Goal: Transaction & Acquisition: Purchase product/service

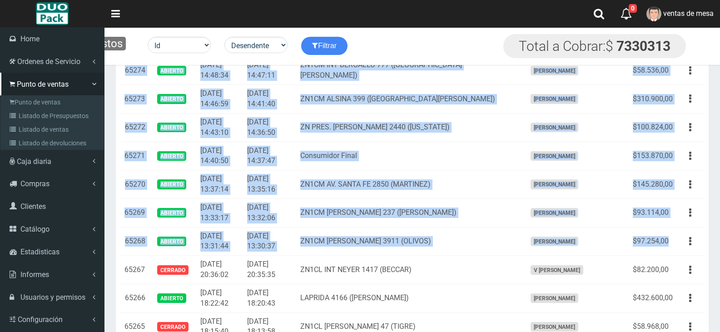
scroll to position [590, 0]
click at [30, 97] on link "Punto de ventas" at bounding box center [53, 102] width 101 height 14
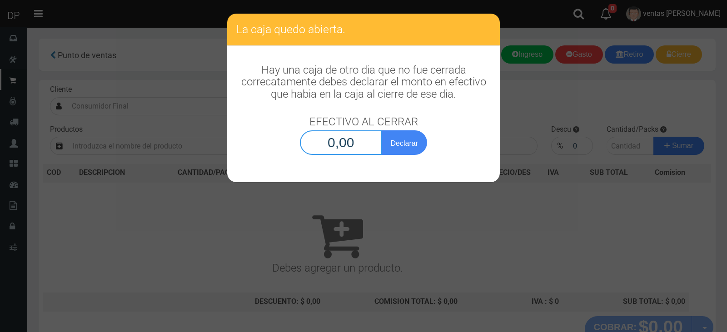
click at [333, 140] on input "0,00" at bounding box center [341, 142] width 82 height 25
type input "1,00"
click at [381, 130] on button "Declarar" at bounding box center [403, 142] width 45 height 25
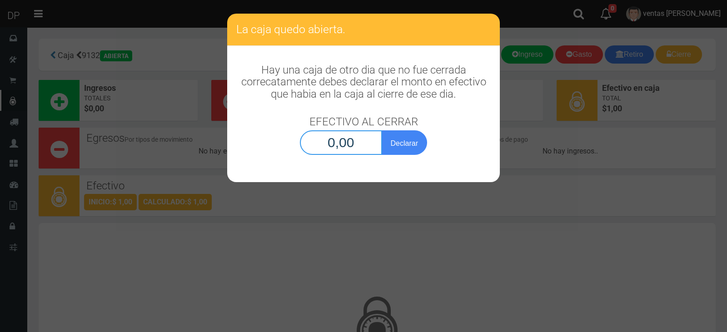
click at [355, 148] on input "0,00" at bounding box center [341, 142] width 82 height 25
type input "1,00"
click at [381, 130] on button "Declarar" at bounding box center [403, 142] width 45 height 25
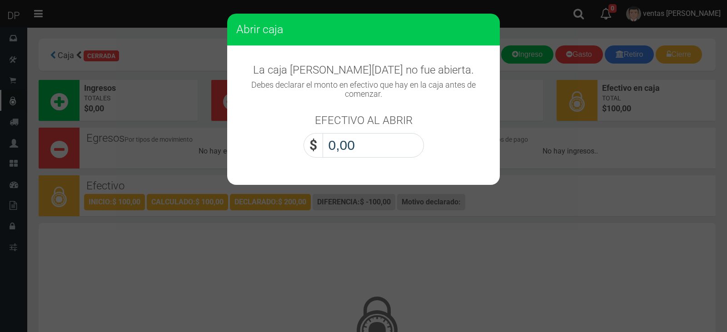
click at [355, 148] on input "0,00" at bounding box center [372, 145] width 101 height 25
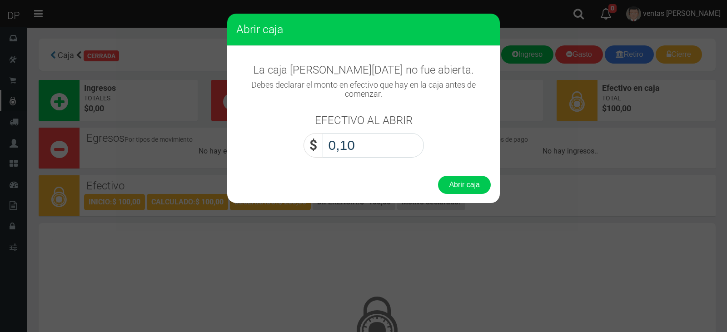
type input "1,00"
click at [438, 176] on button "Abrir caja" at bounding box center [464, 185] width 53 height 18
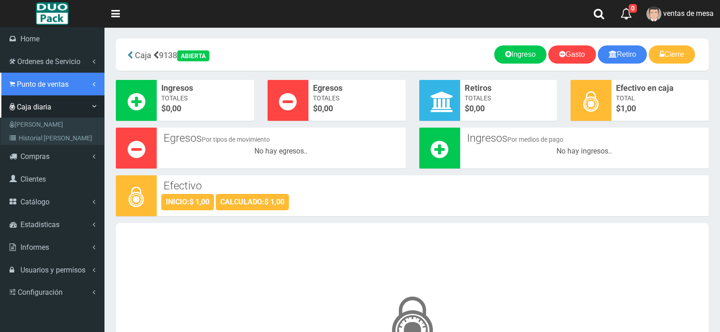
click at [26, 89] on link "Punto de ventas" at bounding box center [52, 84] width 104 height 23
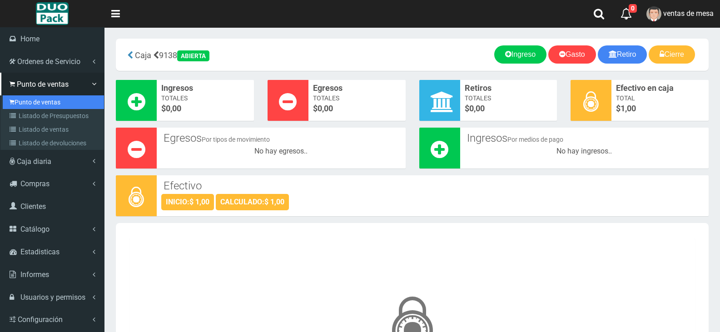
click at [43, 108] on link "Punto de ventas" at bounding box center [53, 102] width 101 height 14
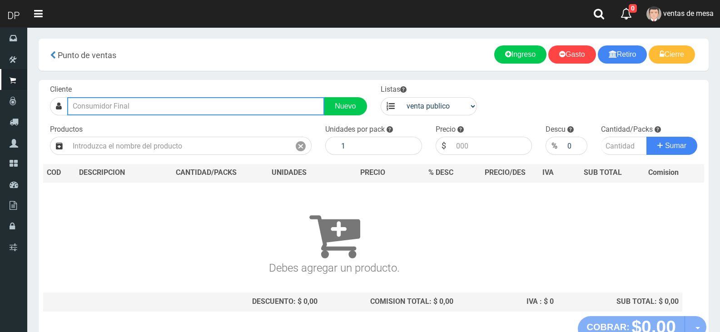
click at [129, 109] on input "text" at bounding box center [195, 106] width 257 height 18
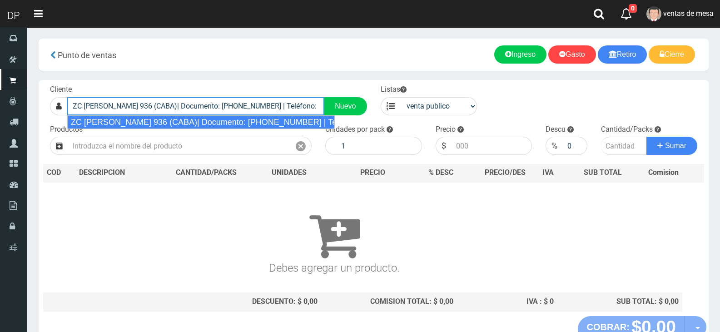
type input "ZC EMILIO MITRE 936 (CABA)| Documento: 15154646646 | Teléfono:"
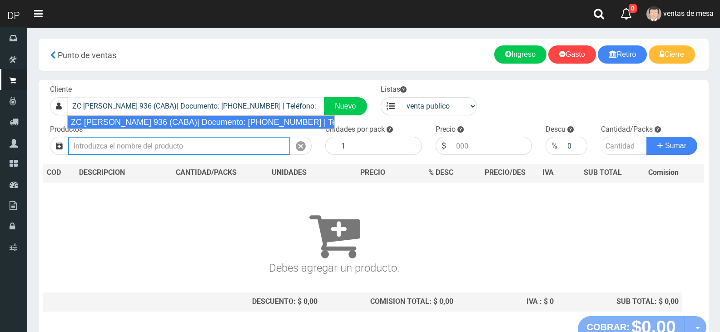
select select "2"
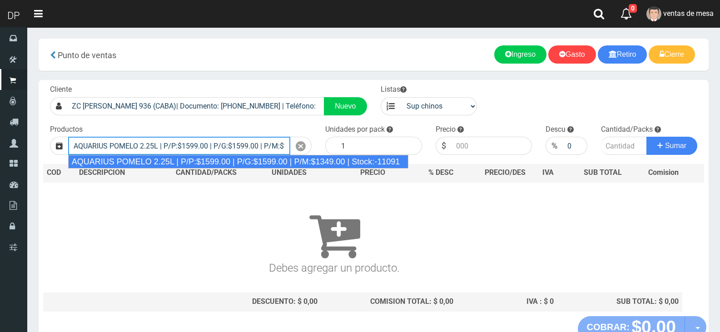
type input "AQUARIUS POMELO 2.25L | P/P:$1599.00 | P/G:$1599.00 | P/M:$1349.00 | Stock:-110…"
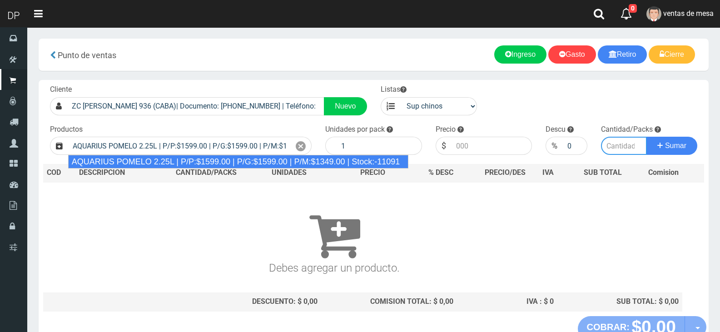
type input "6"
type input "1599.00"
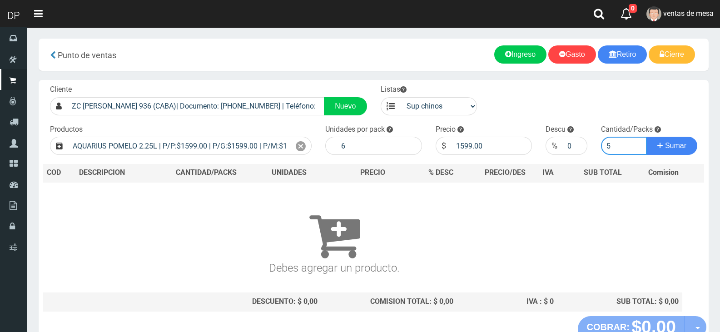
type input "5"
click at [646, 137] on button "Sumar" at bounding box center [671, 146] width 51 height 18
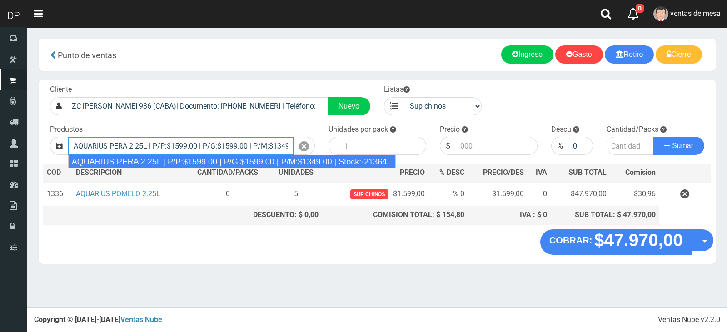
type input "AQUARIUS PERA 2.25L | P/P:$1599.00 | P/G:$1599.00 | P/M:$1349.00 | Stock:-21364"
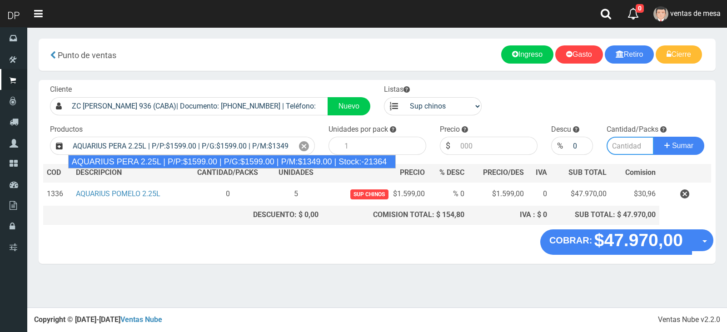
type input "6"
type input "1599.00"
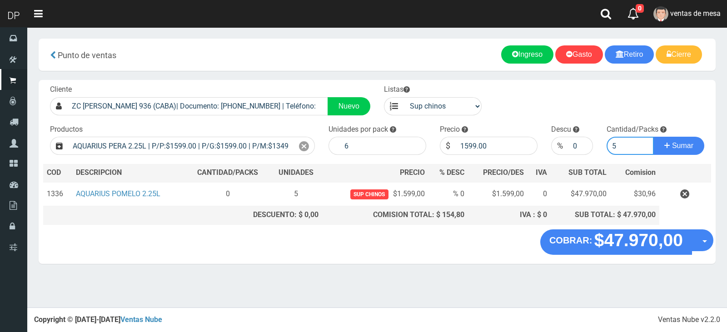
type input "5"
click at [653, 137] on button "Sumar" at bounding box center [678, 146] width 51 height 18
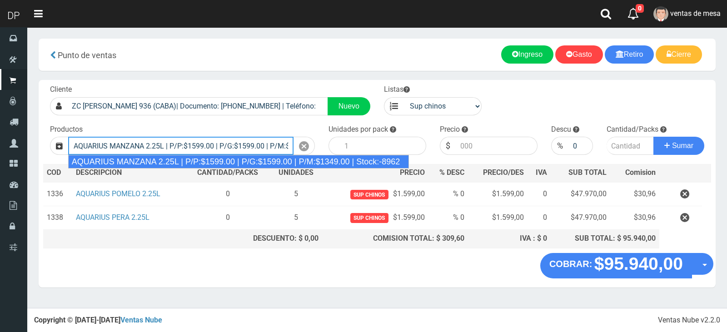
type input "AQUARIUS MANZANA 2.25L | P/P:$1599.00 | P/G:$1599.00 | P/M:$1349.00 | Stock:-89…"
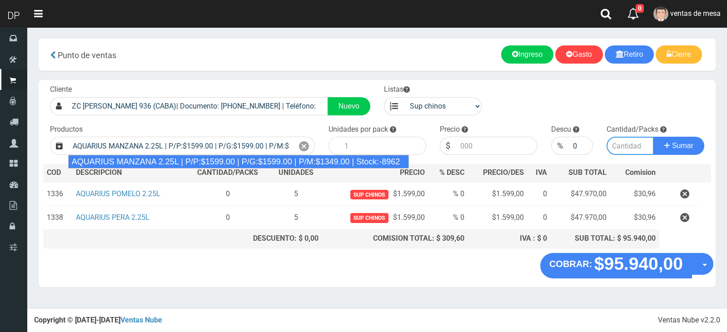
type input "6"
type input "1599.00"
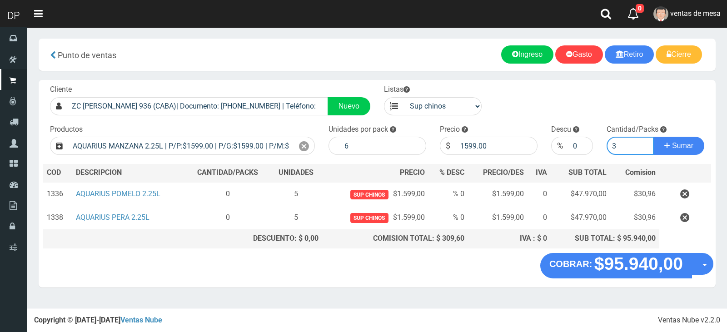
type input "3"
click at [653, 137] on button "Sumar" at bounding box center [678, 146] width 51 height 18
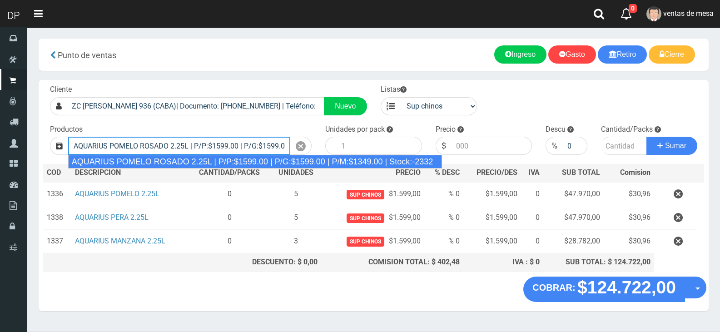
type input "AQUARIUS POMELO ROSADO 2.25L | P/P:$1599.00 | P/G:$1599.00 | P/M:$1349.00 | Sto…"
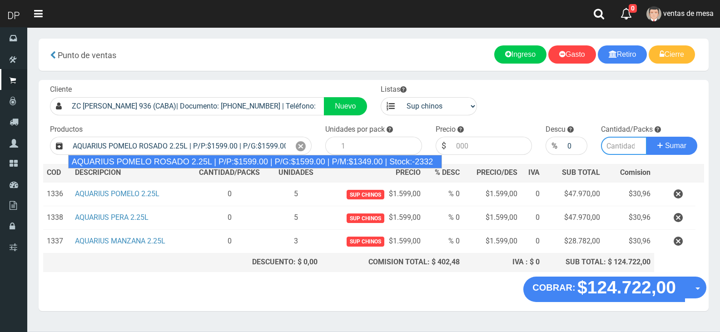
type input "6"
type input "1599.00"
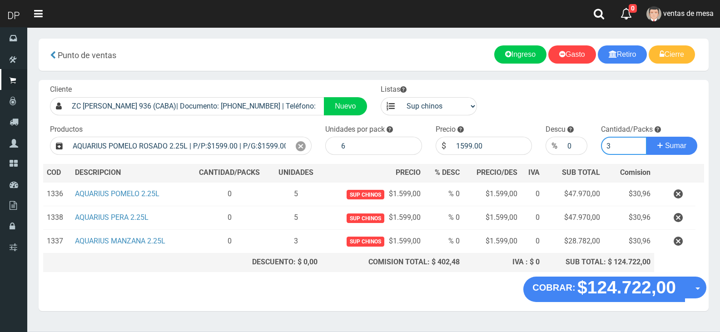
type input "3"
click at [646, 137] on button "Sumar" at bounding box center [671, 146] width 51 height 18
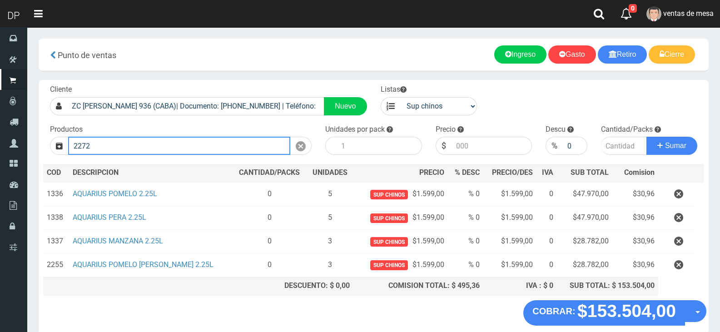
click at [646, 137] on button "Sumar" at bounding box center [671, 146] width 51 height 18
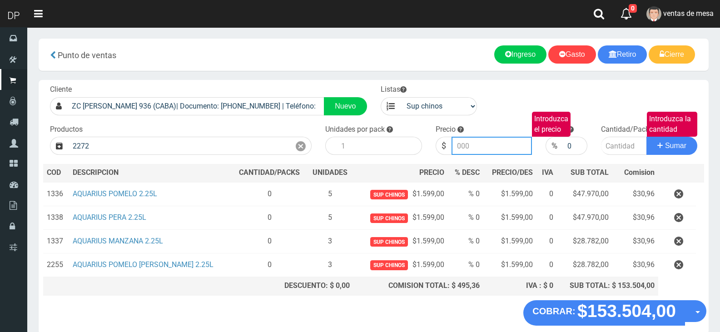
type input "AQUARIUS NARANJA 2.25L | P/P:$1599.00 | P/G:$1599.00 | P/M:$1349.00 | Stock:-13…"
type input "1599.00"
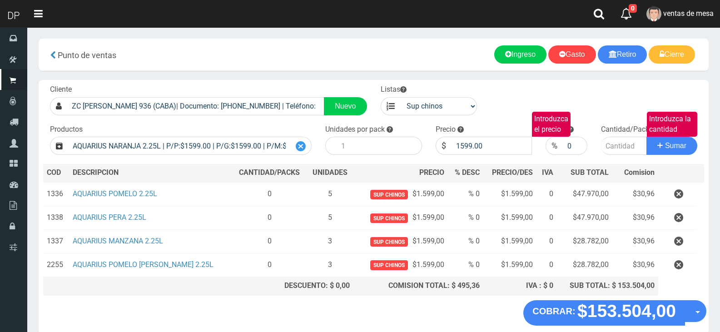
click at [298, 145] on icon at bounding box center [301, 146] width 10 height 13
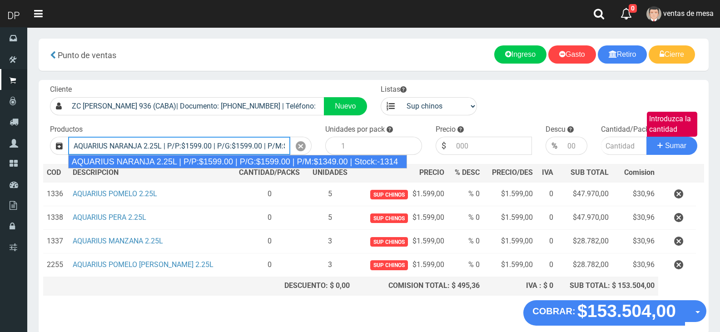
type input "AQUARIUS NARANJA 2.25L | P/P:$1599.00 | P/G:$1599.00 | P/M:$1349.00 | Stock:-13…"
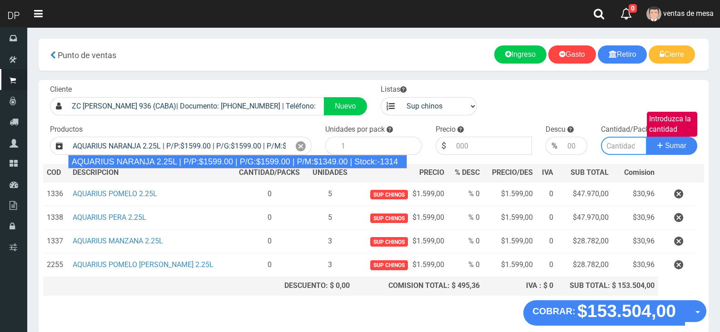
type input "6"
type input "1599.00"
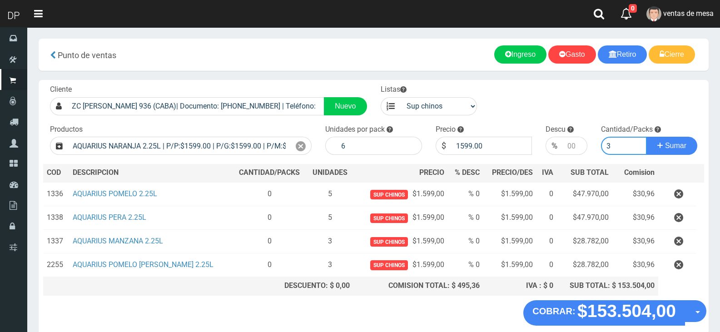
type input "3"
click at [646, 137] on button "Sumar" at bounding box center [671, 146] width 51 height 18
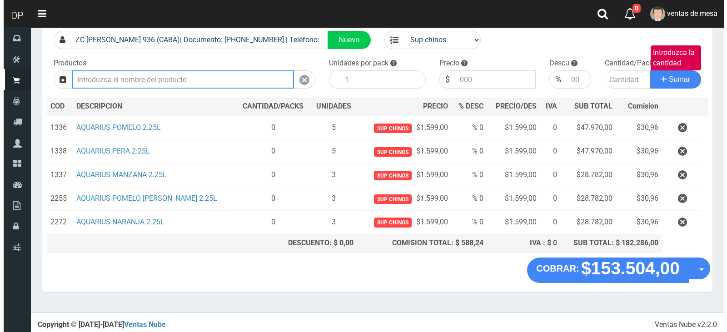
scroll to position [68, 0]
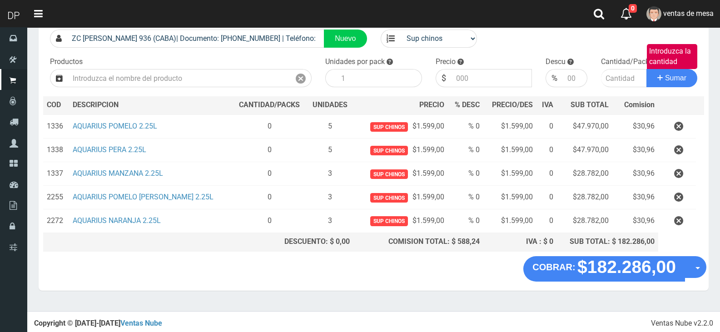
click at [699, 266] on button "Opciones" at bounding box center [695, 267] width 22 height 22
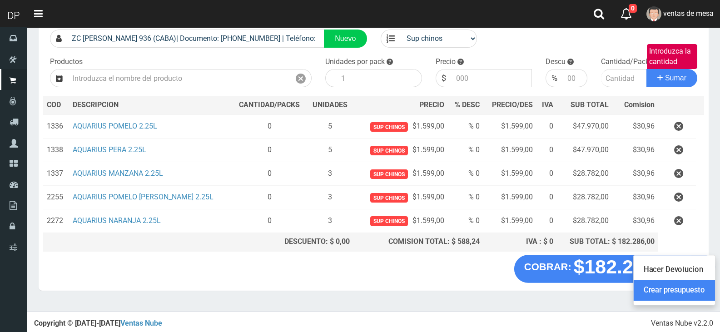
click at [700, 287] on link "Crear presupuesto" at bounding box center [673, 290] width 81 height 21
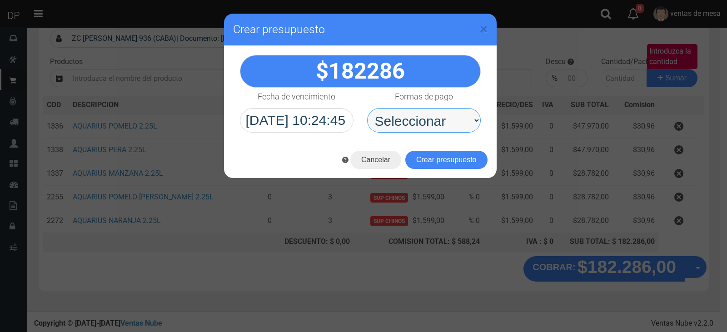
click at [437, 129] on select "Seleccionar Efectivo Tarjeta de Crédito Depósito Débito" at bounding box center [424, 120] width 114 height 25
select select "Efectivo"
click at [367, 108] on select "Seleccionar Efectivo Tarjeta de Crédito Depósito Débito" at bounding box center [424, 120] width 114 height 25
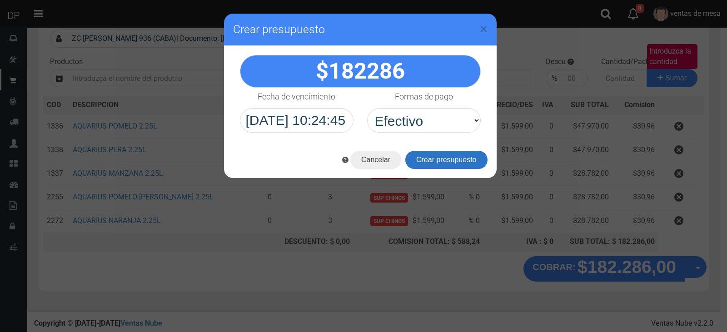
click at [437, 159] on button "Crear presupuesto" at bounding box center [446, 160] width 82 height 18
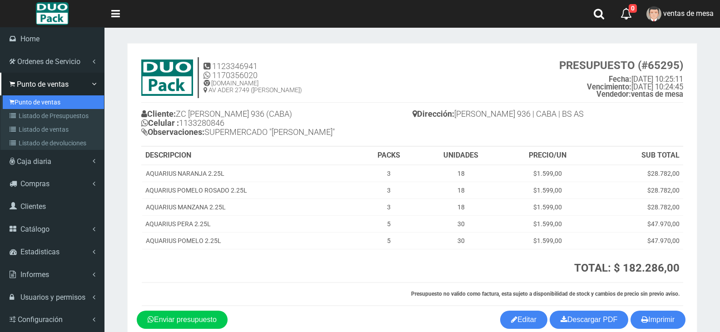
click at [34, 104] on link "Punto de ventas" at bounding box center [53, 102] width 101 height 14
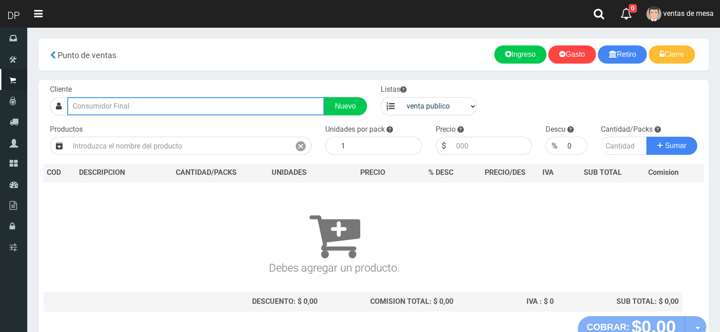
click at [167, 110] on input "text" at bounding box center [195, 106] width 257 height 18
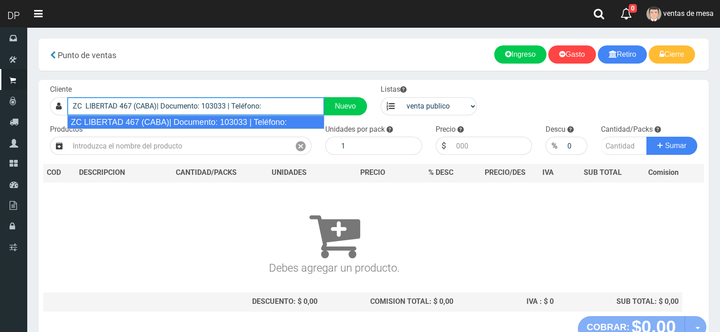
type input "ZC LIBERTAD 467 (CABA)| Documento: 103033 | Teléfono:"
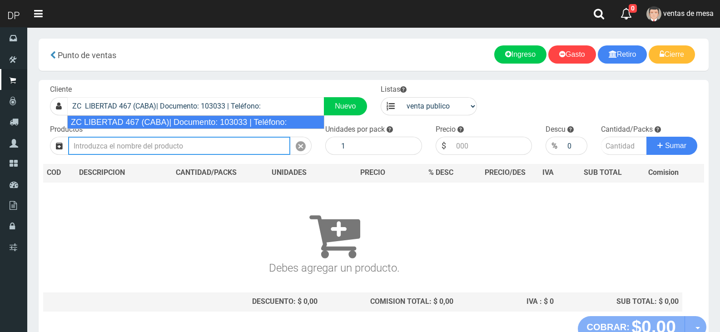
select select "2"
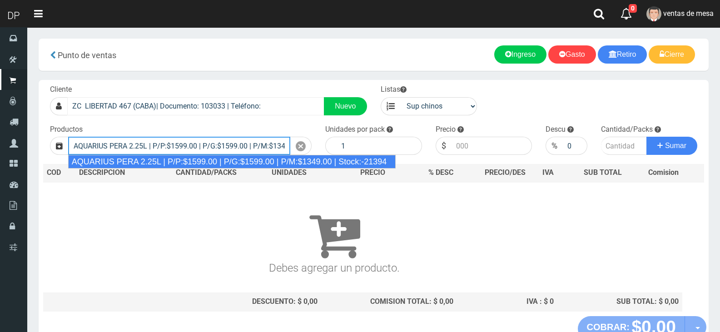
type input "AQUARIUS PERA 2.25L | P/P:$1599.00 | P/G:$1599.00 | P/M:$1349.00 | Stock:-21394"
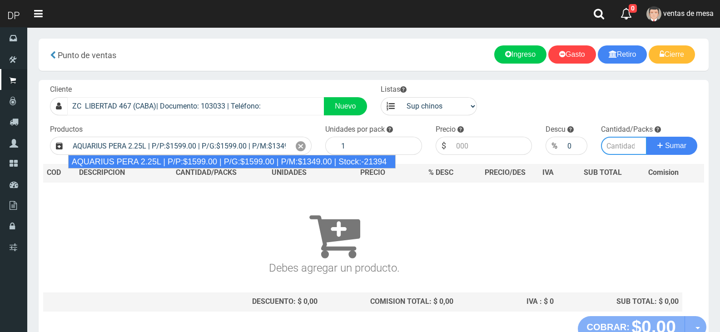
type input "6"
type input "1599.00"
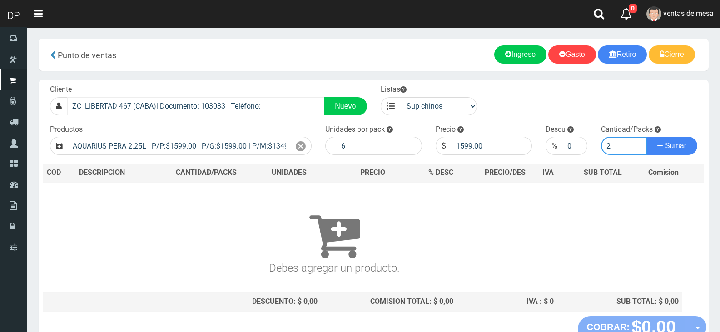
type input "2"
click at [646, 137] on button "Sumar" at bounding box center [671, 146] width 51 height 18
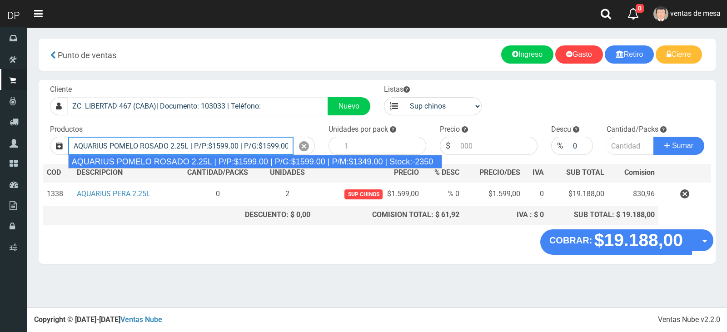
type input "AQUARIUS POMELO ROSADO 2.25L | P/P:$1599.00 | P/G:$1599.00 | P/M:$1349.00 | Sto…"
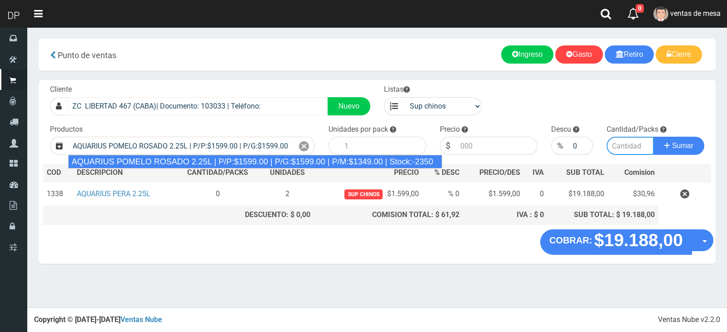
type input "6"
type input "1599.00"
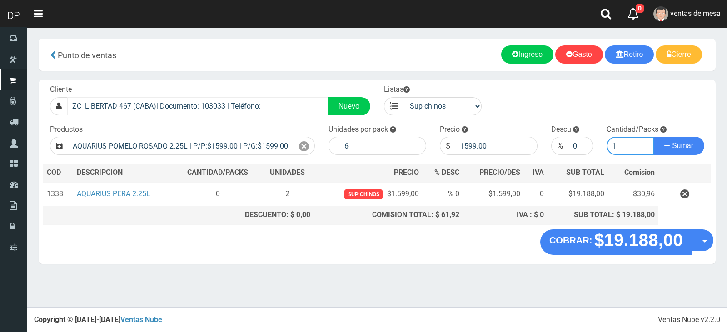
type input "1"
click at [653, 137] on button "Sumar" at bounding box center [678, 146] width 51 height 18
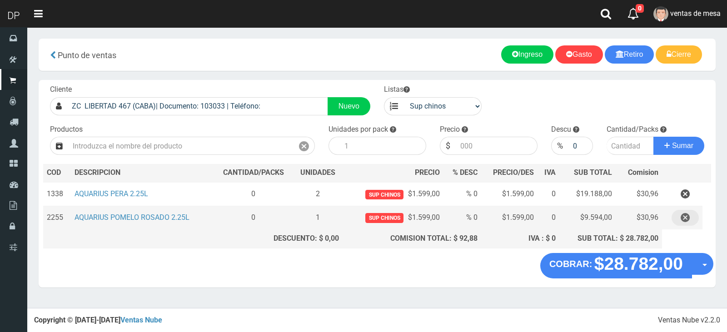
click at [682, 220] on icon "button" at bounding box center [684, 218] width 9 height 16
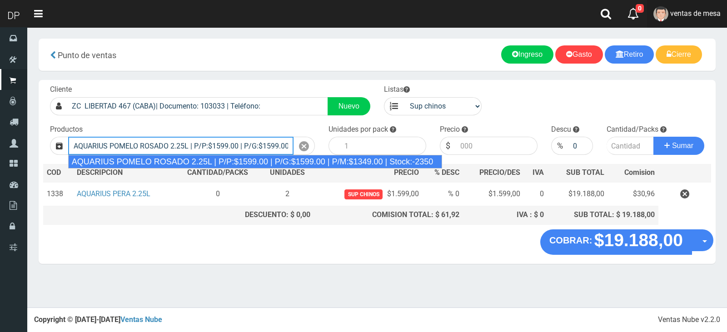
type input "AQUARIUS POMELO ROSADO 2.25L | P/P:$1599.00 | P/G:$1599.00 | P/M:$1349.00 | Sto…"
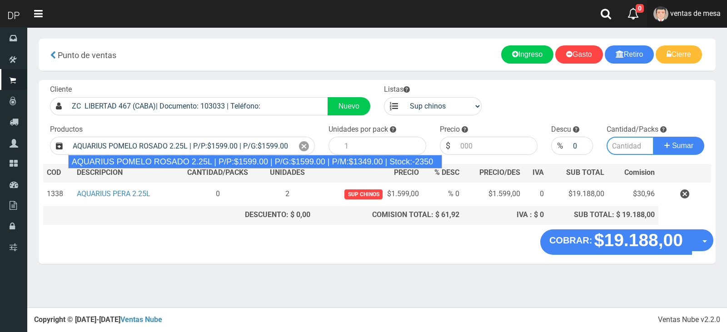
type input "6"
type input "1599.00"
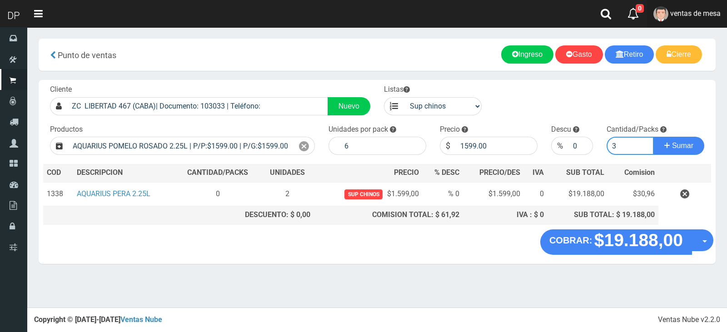
type input "2"
click at [653, 137] on button "Sumar" at bounding box center [678, 146] width 51 height 18
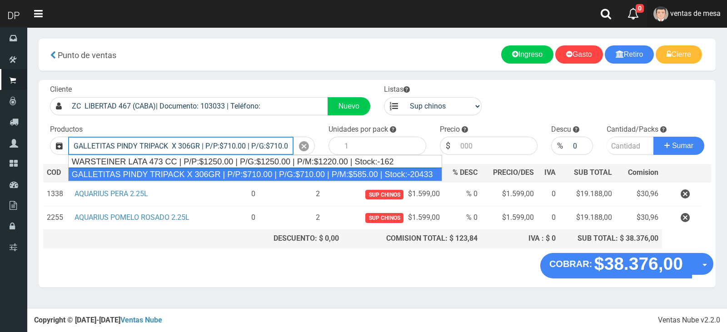
type input "GALLETITAS PINDY TRIPACK X 306GR | P/P:$710.00 | P/G:$710.00 | P/M:$585.00 | St…"
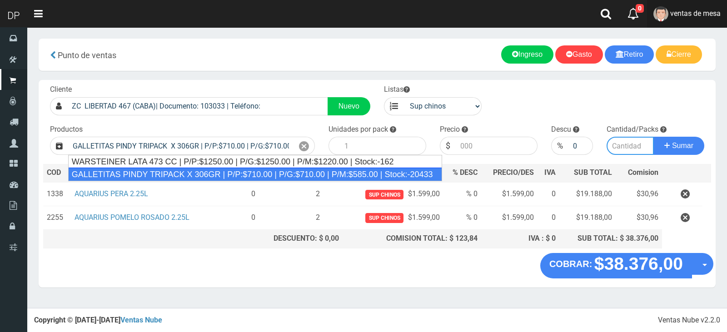
type input "12"
type input "710.00"
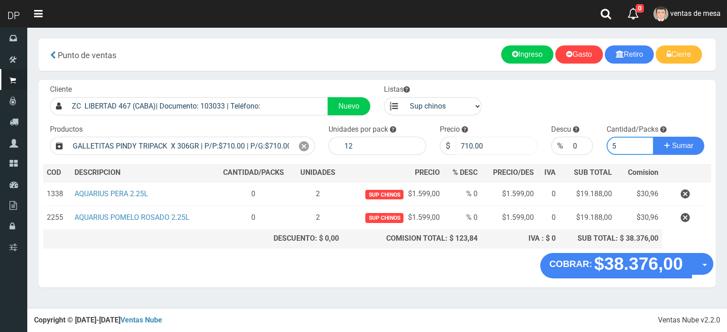
type input "5"
click at [466, 141] on input "710.00" at bounding box center [496, 146] width 82 height 18
type input "685"
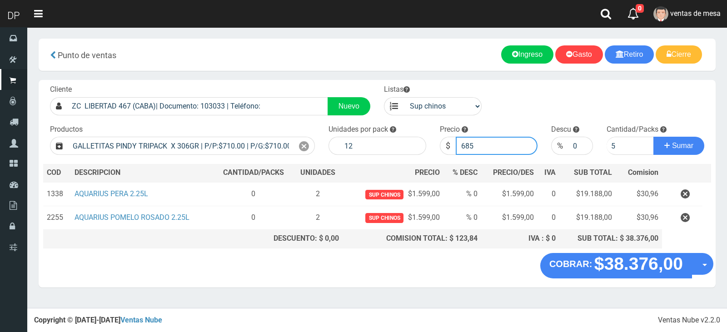
click at [653, 137] on button "Sumar" at bounding box center [678, 146] width 51 height 18
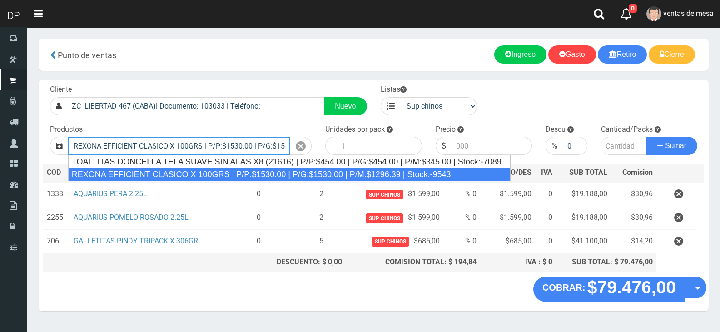
type input "REXONA EFFICIENT CLASICO X 100GRS | P/P:$1530.00 | P/G:$1530.00 | P/M:$1296.39 …"
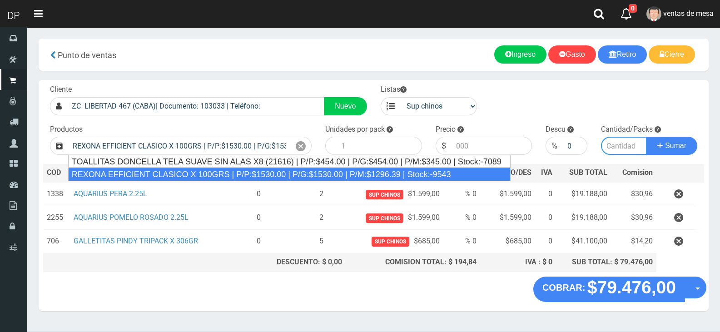
type input "12"
type input "1530.00"
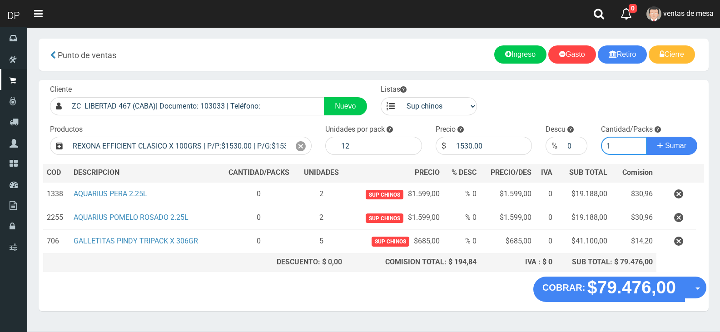
type input "1"
click at [646, 137] on button "Sumar" at bounding box center [671, 146] width 51 height 18
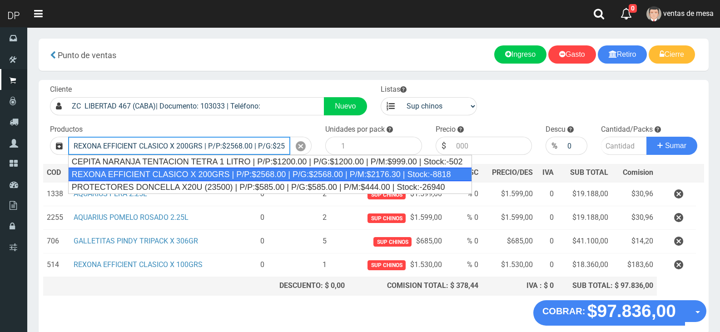
type input "REXONA EFFICIENT CLASICO X 200GRS | P/P:$2568.00 | P/G:$2568.00 | P/M:$2176.30 …"
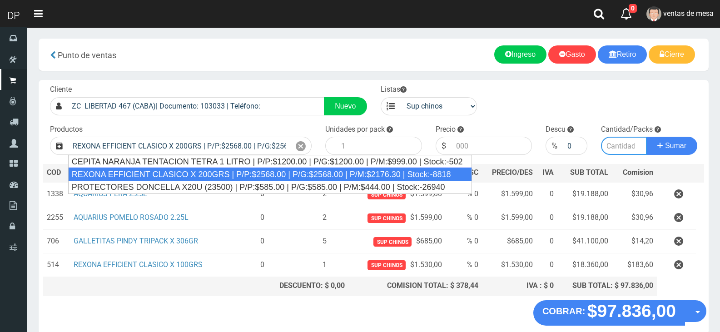
type input "12"
type input "2568.00"
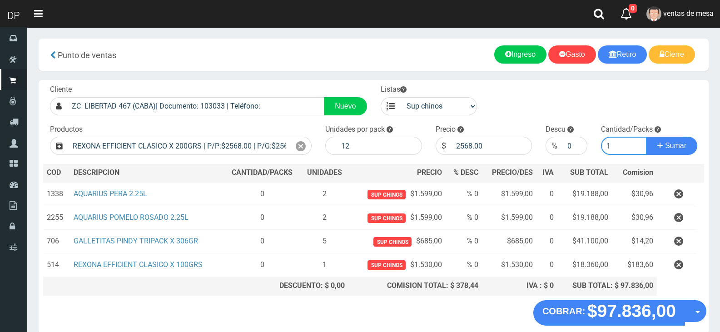
type input "1"
click at [646, 137] on button "Sumar" at bounding box center [671, 146] width 51 height 18
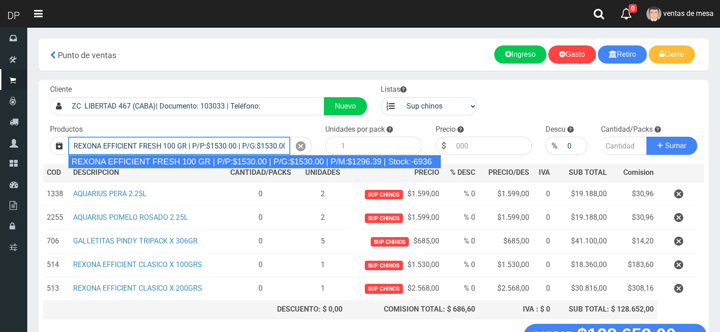
type input "REXONA EFFICIENT FRESH 100 GR | P/P:$1530.00 | P/G:$1530.00 | P/M:$1296.39 | St…"
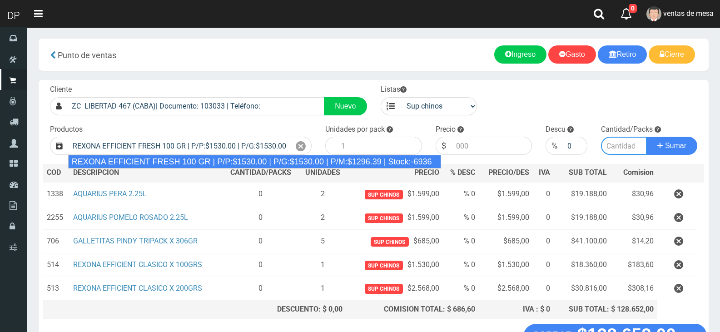
type input "12"
type input "1530.00"
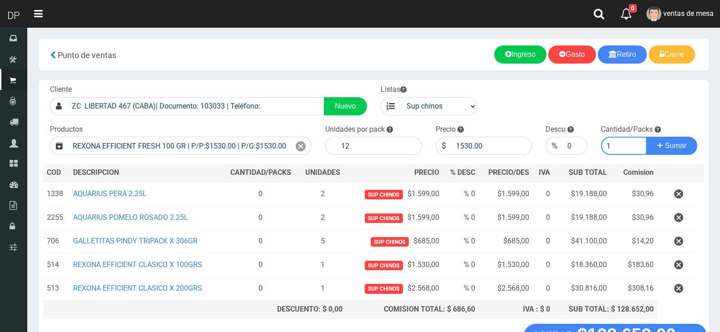
type input "1"
click at [646, 137] on button "Sumar" at bounding box center [671, 146] width 51 height 18
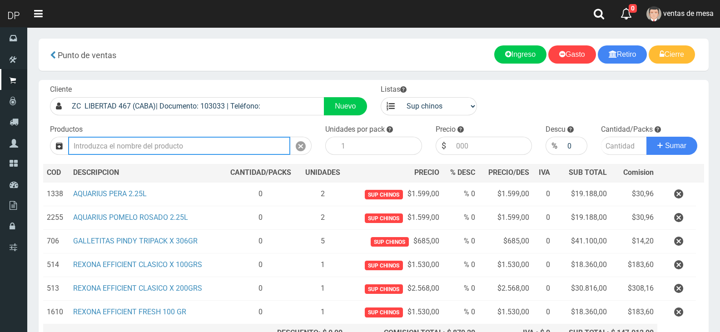
type input "7"
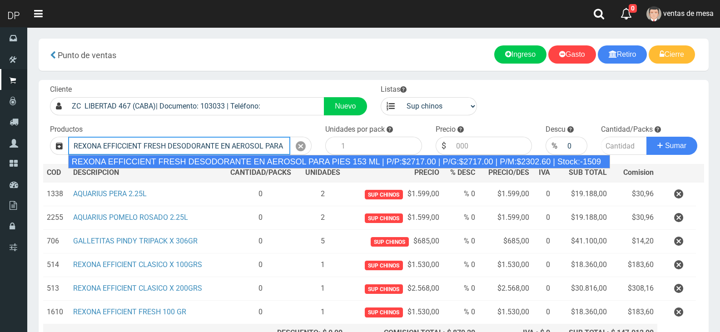
type input "REXONA EFFICCIENT FRESH DESODORANTE EN AEROSOL PARA PIES 153 ML | P/P:$2717.00 …"
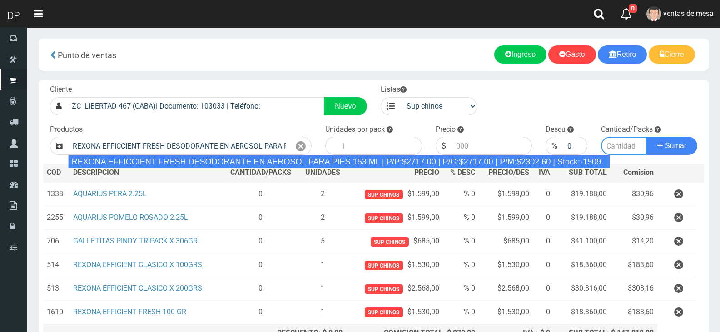
type input "12"
type input "2717.00"
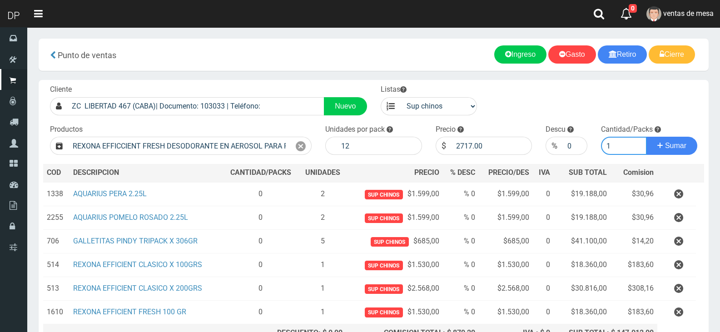
type input "1"
click at [646, 137] on button "Sumar" at bounding box center [671, 146] width 51 height 18
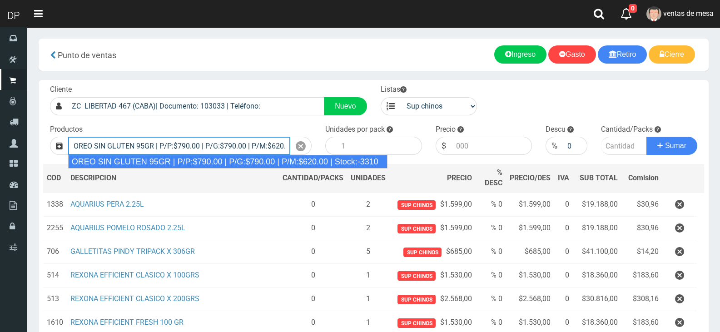
type input "OREO SIN GLUTEN 95GR | P/P:$790.00 | P/G:$790.00 | P/M:$620.00 | Stock:-3310"
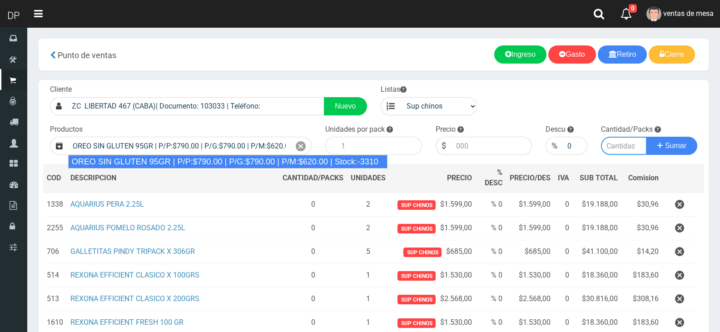
type input "24"
type input "790.00"
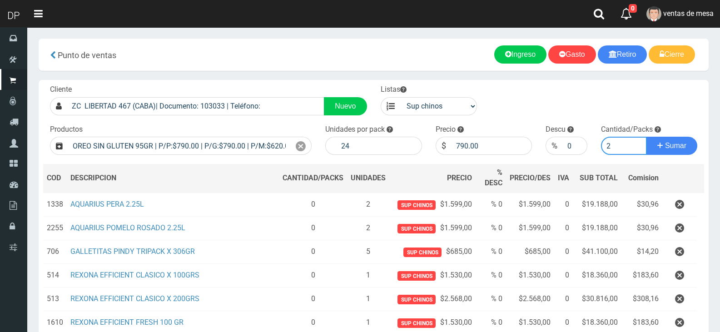
type input "2"
click at [646, 137] on button "Sumar" at bounding box center [671, 146] width 51 height 18
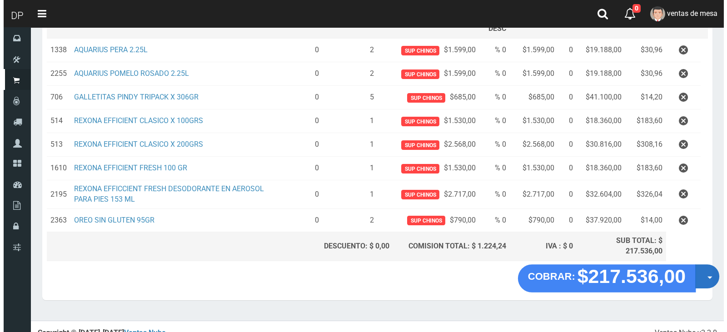
scroll to position [164, 0]
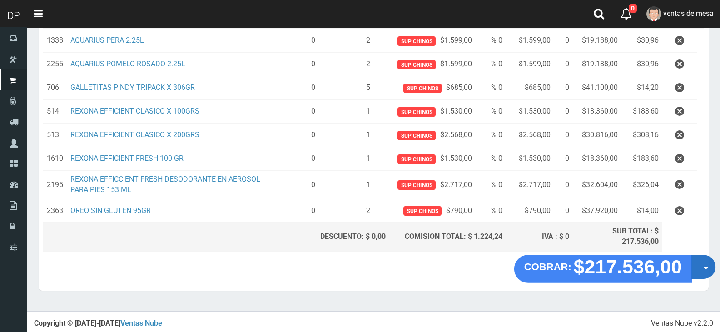
click at [698, 262] on button "Opciones" at bounding box center [703, 267] width 24 height 24
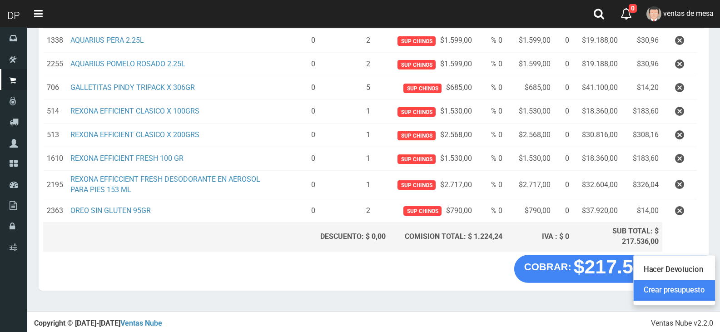
click at [693, 290] on link "Crear presupuesto" at bounding box center [673, 290] width 81 height 21
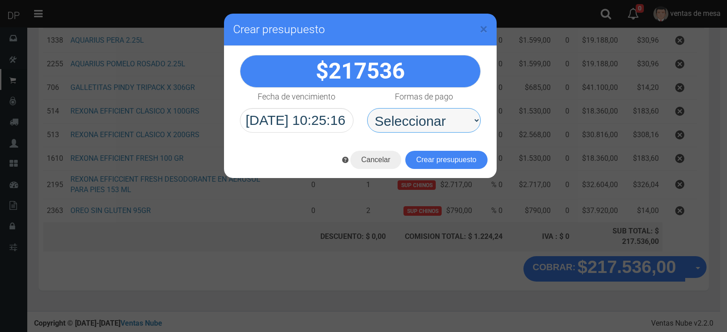
click at [407, 111] on select "Seleccionar Efectivo Tarjeta de Crédito Depósito Débito" at bounding box center [424, 120] width 114 height 25
select select "Efectivo"
click at [367, 108] on select "Seleccionar Efectivo Tarjeta de Crédito Depósito Débito" at bounding box center [424, 120] width 114 height 25
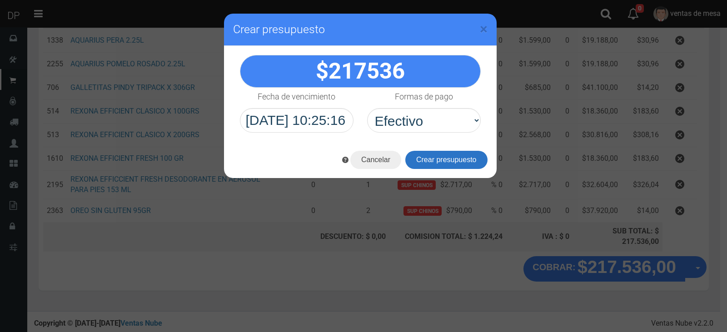
click at [425, 156] on button "Crear presupuesto" at bounding box center [446, 160] width 82 height 18
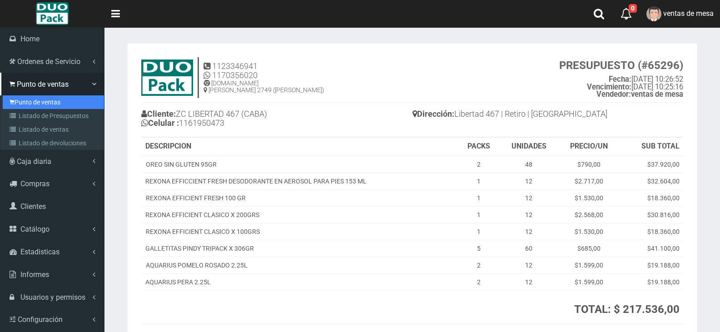
click at [21, 101] on link "Punto de ventas" at bounding box center [53, 102] width 101 height 14
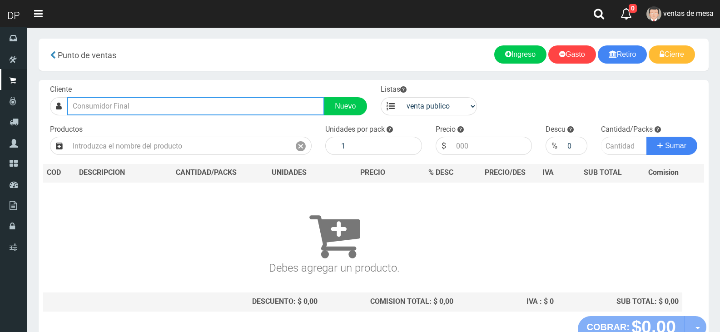
click at [127, 109] on input "text" at bounding box center [195, 106] width 257 height 18
click at [128, 109] on input "text" at bounding box center [195, 106] width 257 height 18
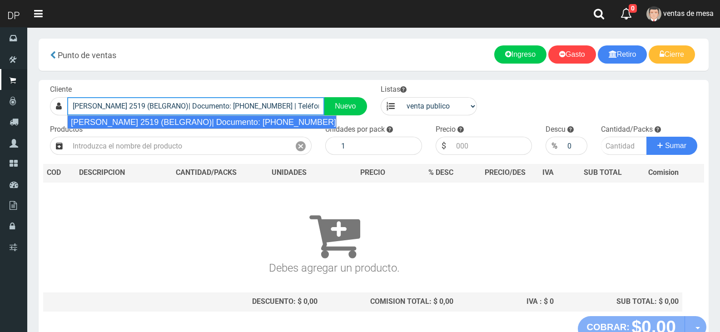
type input "[PERSON_NAME] 2519 (BELGRANO)| Documento: [PHONE_NUMBER] | Teléfono:"
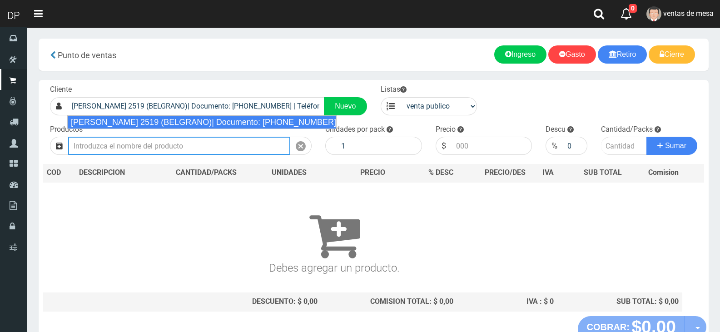
select select "2"
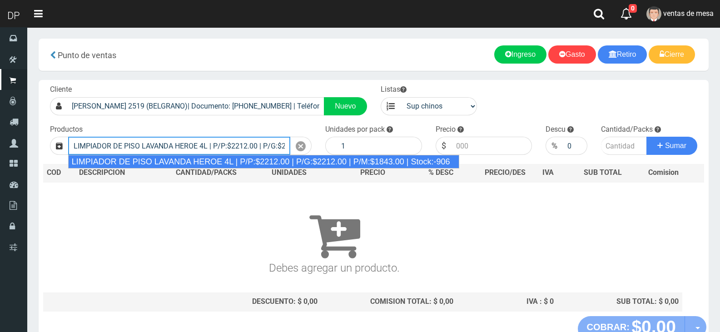
type input "LIMPIADOR DE PISO LAVANDA HEROE 4L | P/P:$2212.00 | P/G:$2212.00 | P/M:$1843.00…"
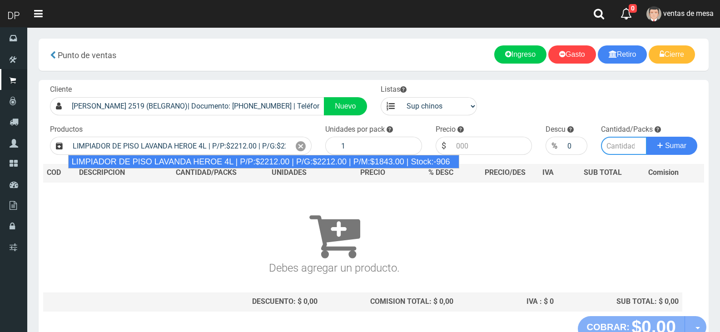
type input "3"
type input "2212.00"
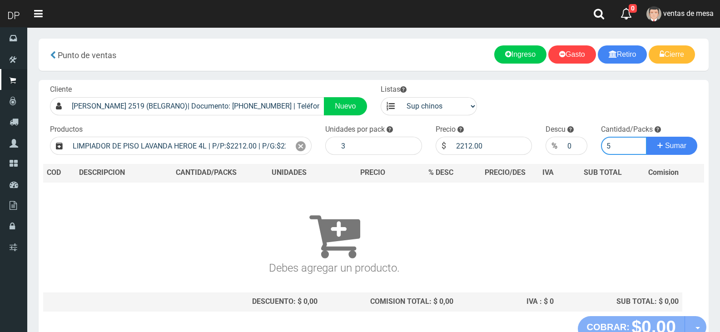
type input "5"
click at [646, 137] on button "Sumar" at bounding box center [671, 146] width 51 height 18
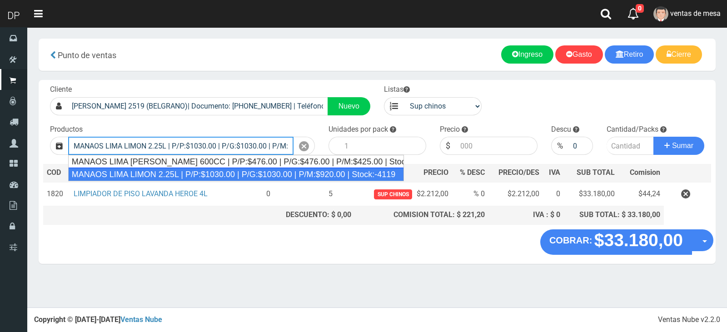
type input "MANAOS LIMA LIMON 2.25L | P/P:$1030.00 | P/G:$1030.00 | P/M:$920.00 | Stock:-41…"
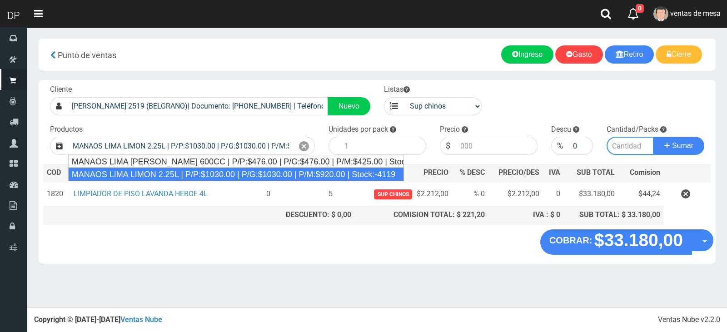
type input "6"
type input "1030.00"
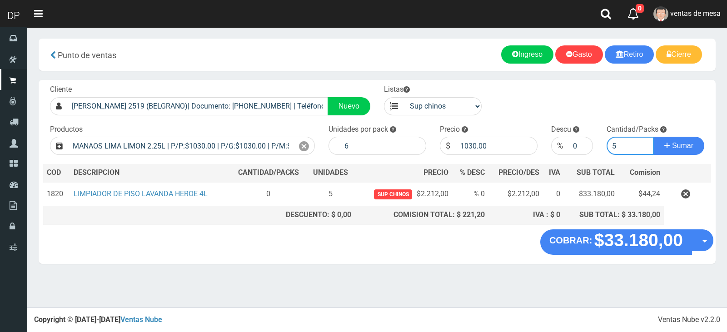
type input "5"
click at [653, 137] on button "Sumar" at bounding box center [678, 146] width 51 height 18
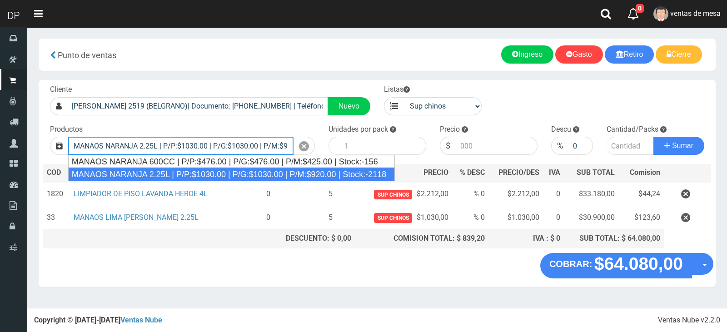
type input "MANAOS NARANJA 2.25L | P/P:$1030.00 | P/G:$1030.00 | P/M:$920.00 | Stock:-2118"
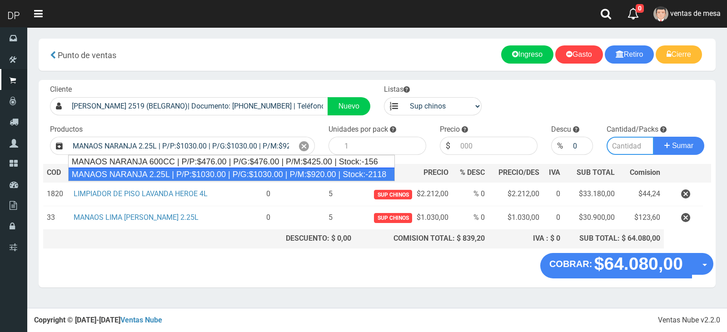
type input "6"
type input "1030.00"
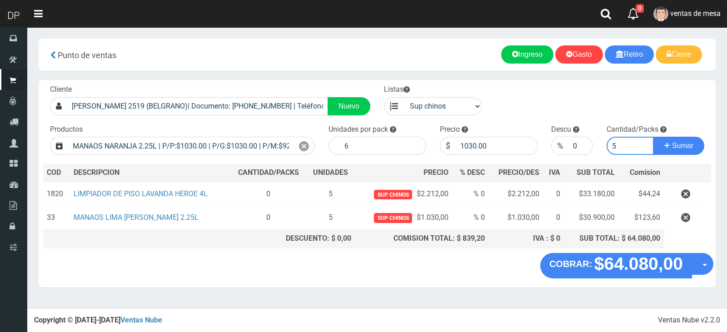
type input "5"
click at [653, 137] on button "Sumar" at bounding box center [678, 146] width 51 height 18
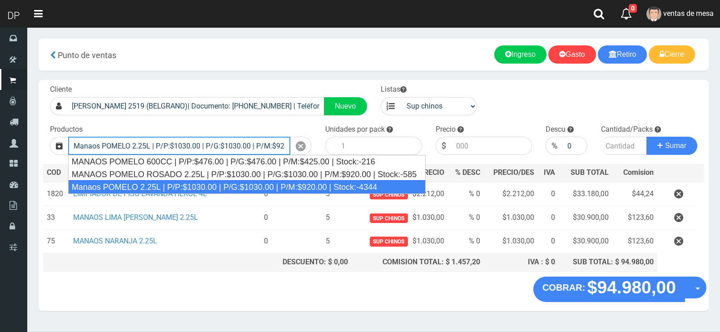
type input "Manaos POMELO 2.25L | P/P:$1030.00 | P/G:$1030.00 | P/M:$920.00 | Stock:-4344"
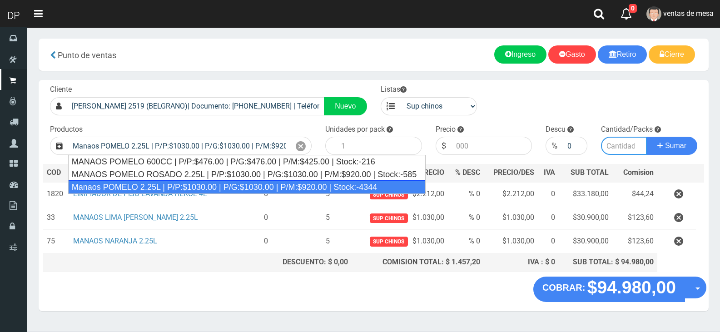
type input "6"
type input "1030.00"
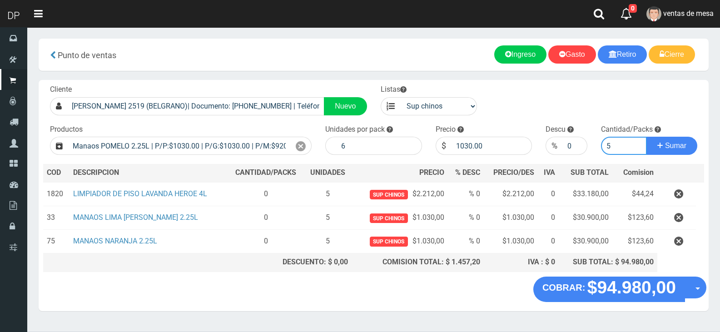
type input "5"
click at [646, 137] on button "Sumar" at bounding box center [671, 146] width 51 height 18
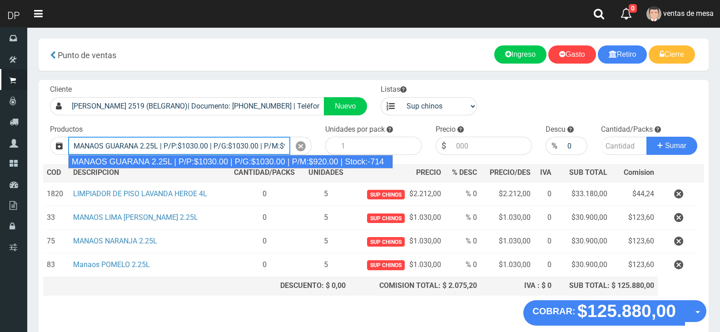
type input "MANAOS GUARANA 2.25L | P/P:$1030.00 | P/G:$1030.00 | P/M:$920.00 | Stock:-714"
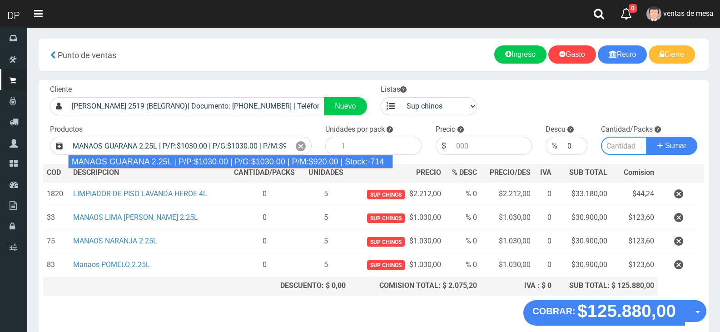
type input "6"
type input "1030.00"
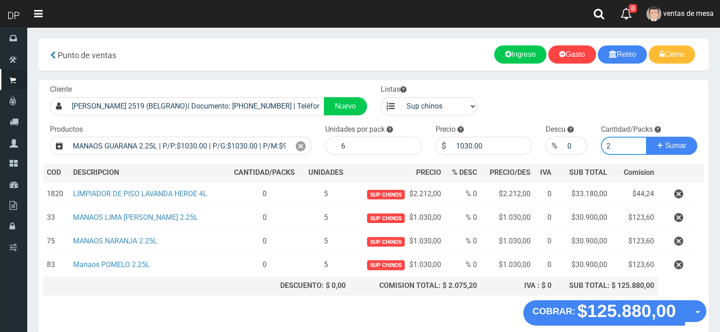
type input "2"
click at [646, 137] on button "Sumar" at bounding box center [671, 146] width 51 height 18
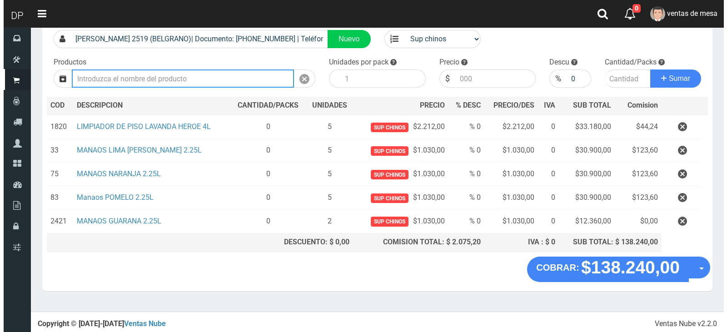
scroll to position [68, 0]
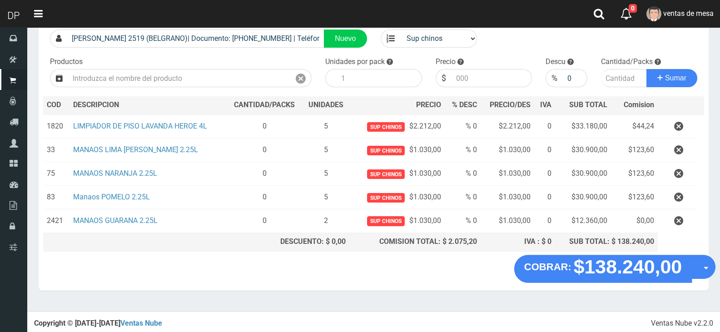
click at [703, 264] on button "Opciones" at bounding box center [703, 267] width 24 height 24
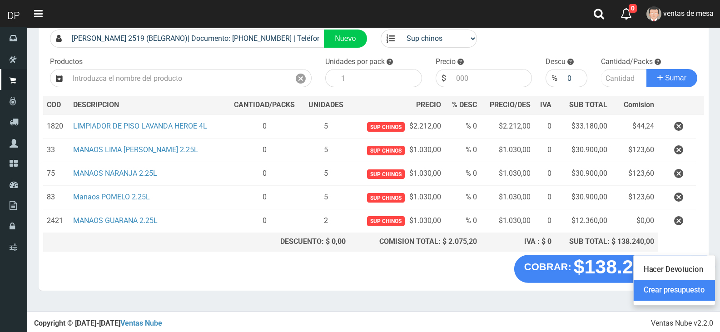
click at [697, 287] on link "Crear presupuesto" at bounding box center [673, 290] width 81 height 21
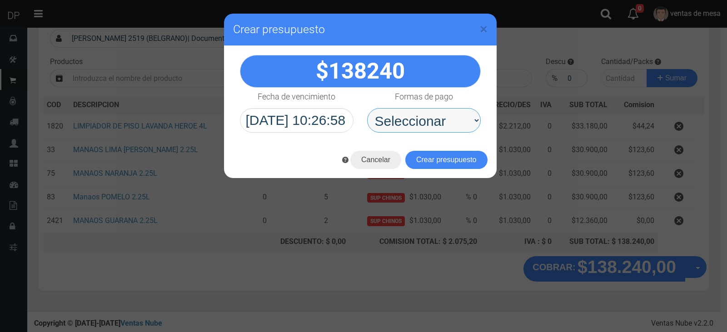
click at [450, 122] on select "Seleccionar Efectivo Tarjeta de Crédito Depósito Débito" at bounding box center [424, 120] width 114 height 25
select select "Efectivo"
click at [367, 108] on select "Seleccionar Efectivo Tarjeta de Crédito Depósito Débito" at bounding box center [424, 120] width 114 height 25
click at [432, 163] on button "Crear presupuesto" at bounding box center [446, 160] width 82 height 18
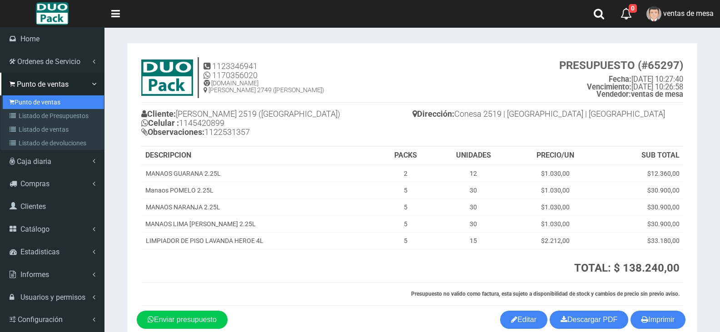
click at [39, 100] on link "Punto de ventas" at bounding box center [53, 102] width 101 height 14
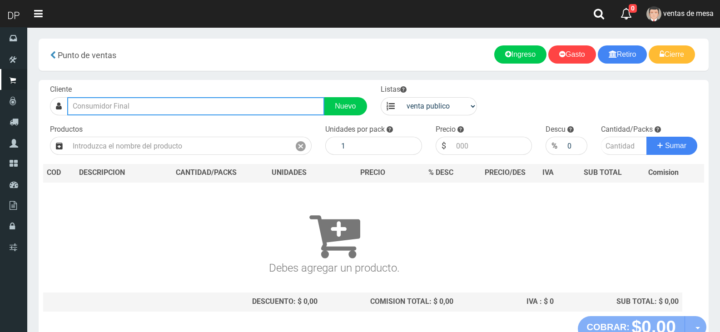
click at [198, 109] on input "text" at bounding box center [195, 106] width 257 height 18
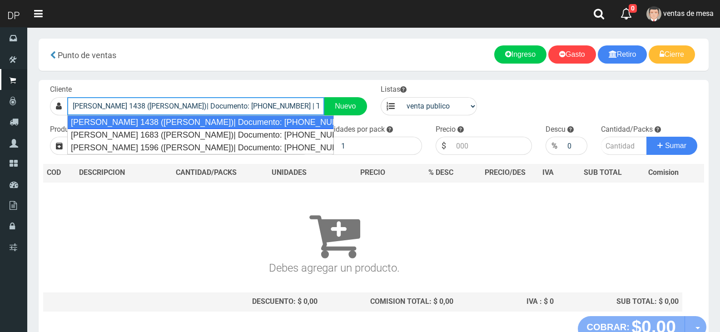
type input "[PERSON_NAME] 1438 ([PERSON_NAME])| Documento: [PHONE_NUMBER] | Teléfono:"
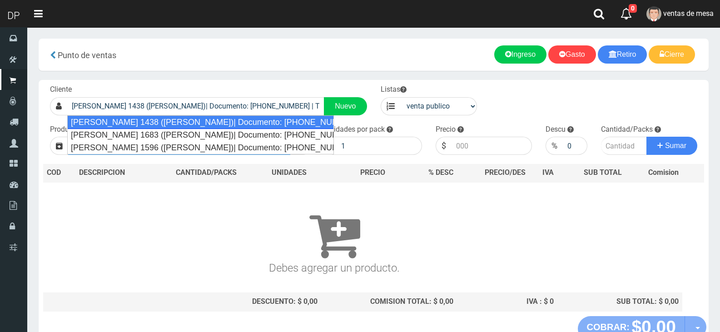
select select "2"
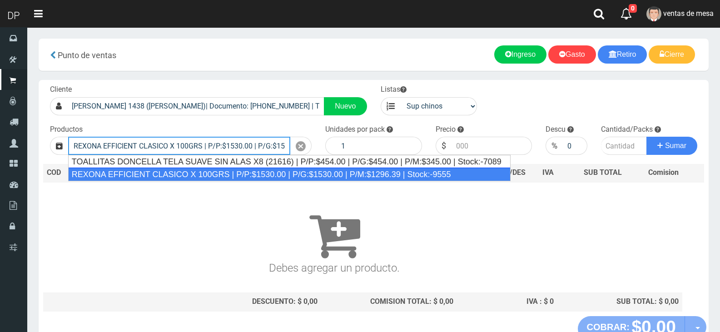
type input "REXONA EFFICIENT CLASICO X 100GRS | P/P:$1530.00 | P/G:$1530.00 | P/M:$1296.39 …"
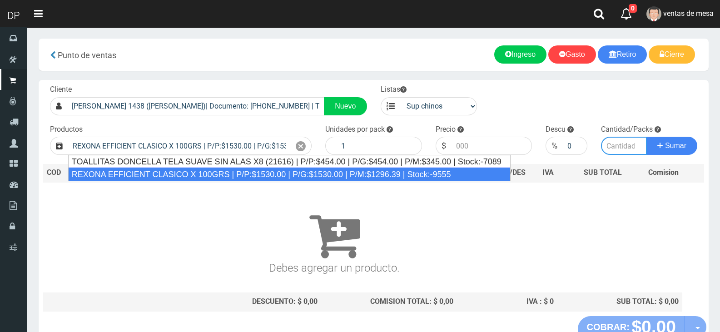
type input "12"
type input "1530.00"
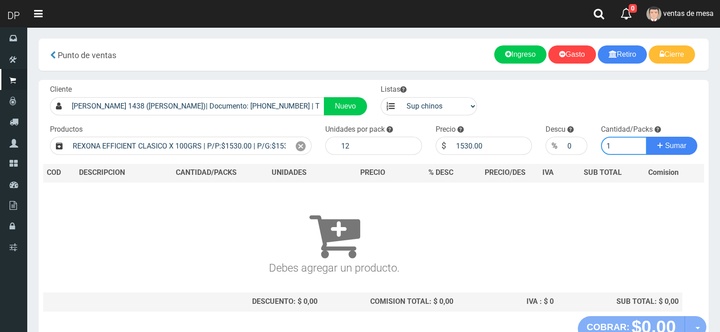
type input "1"
click at [646, 137] on button "Sumar" at bounding box center [671, 146] width 51 height 18
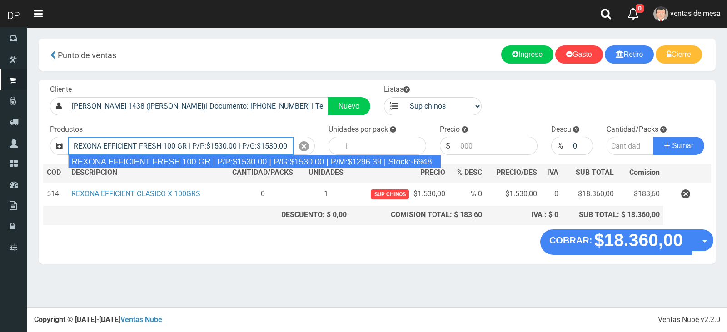
type input "REXONA EFFICIENT FRESH 100 GR | P/P:$1530.00 | P/G:$1530.00 | P/M:$1296.39 | St…"
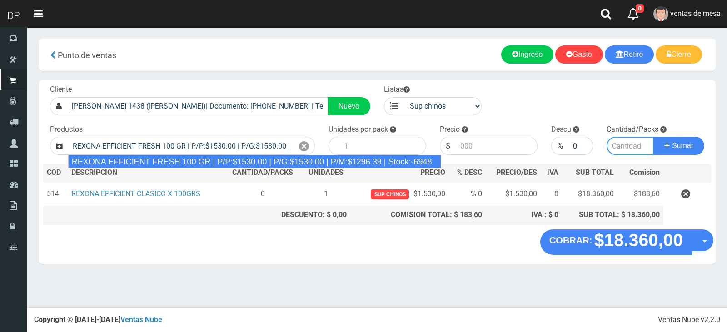
type input "12"
type input "1530.00"
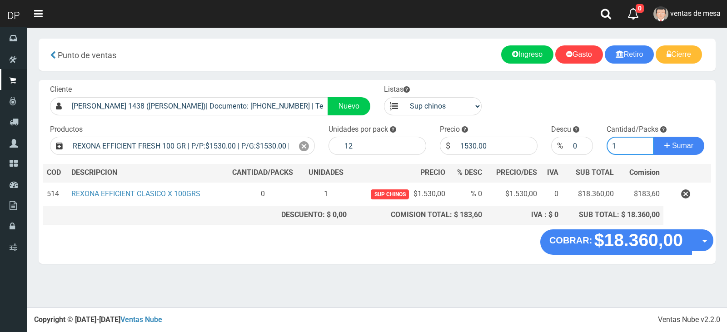
type input "1"
click at [653, 137] on button "Sumar" at bounding box center [678, 146] width 51 height 18
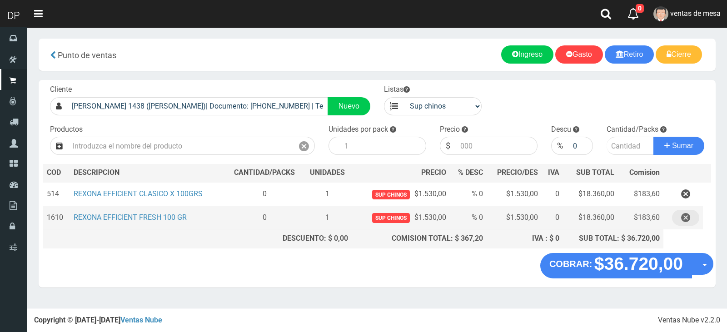
click at [687, 216] on icon "button" at bounding box center [685, 218] width 9 height 16
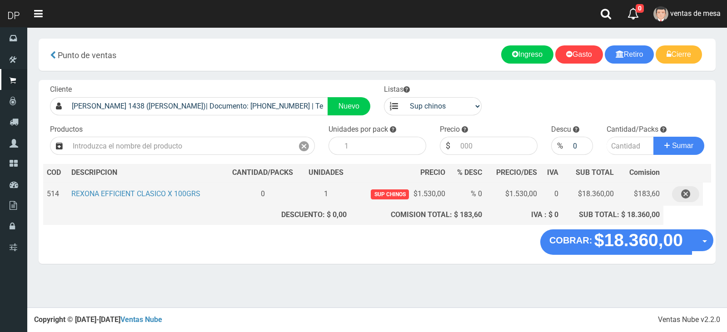
click at [690, 191] on button "button" at bounding box center [685, 194] width 27 height 16
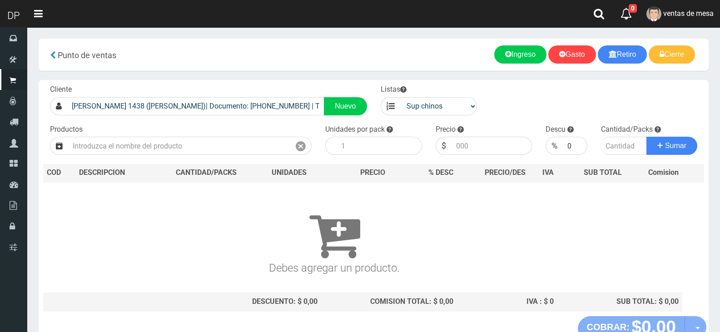
click at [178, 96] on div "Cliente [PERSON_NAME] 1438 ([PERSON_NAME])| Documento: [PHONE_NUMBER] | Teléfon…" at bounding box center [208, 99] width 331 height 31
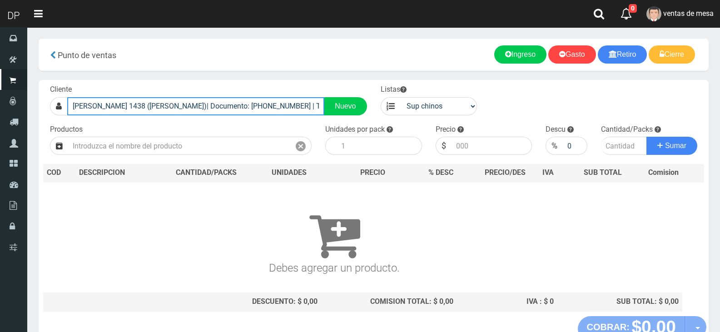
click at [179, 105] on input "[PERSON_NAME] 1438 ([PERSON_NAME])| Documento: [PHONE_NUMBER] | Teléfono:" at bounding box center [195, 106] width 257 height 18
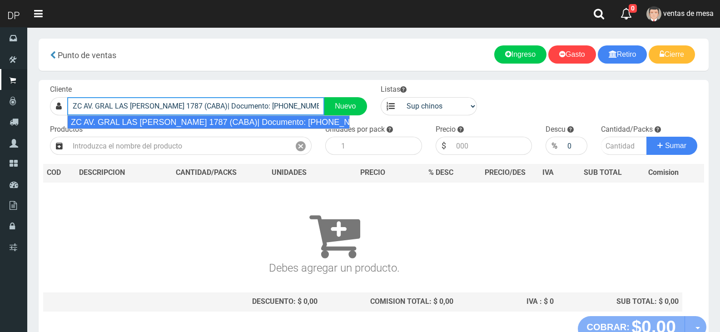
type input "ZC AV. GRAL LAS HERAS 1787 (CABA)| Documento: 5489766 | Teléfono:"
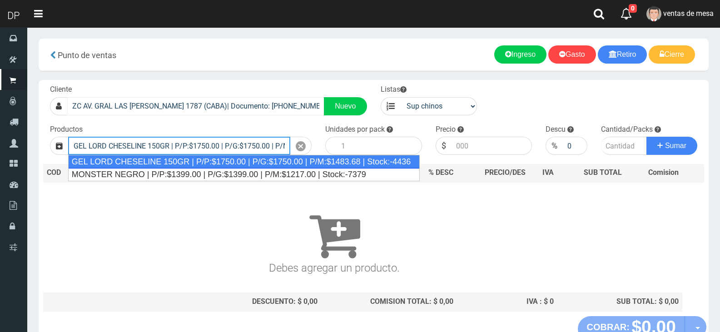
type input "GEL LORD CHESELINE 150GR | P/P:$1750.00 | P/G:$1750.00 | P/M:$1483.68 | Stock:-…"
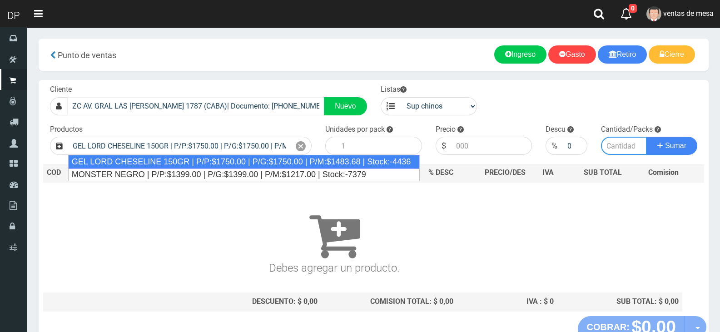
type input "12"
type input "1750.00"
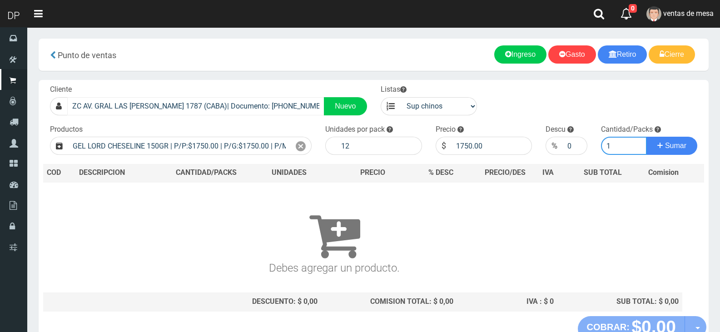
type input "1"
click at [646, 137] on button "Sumar" at bounding box center [671, 146] width 51 height 18
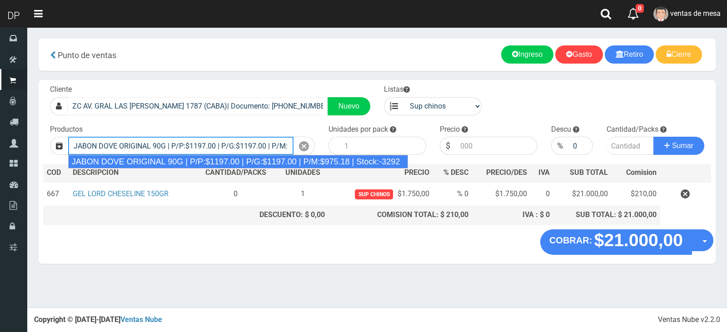
type input "JABON DOVE ORIGINAL 90G | P/P:$1197.00 | P/G:$1197.00 | P/M:$975.18 | Stock:-32…"
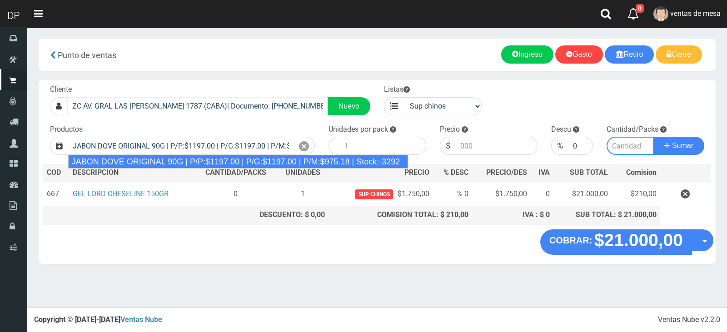
type input "60"
type input "1197.00"
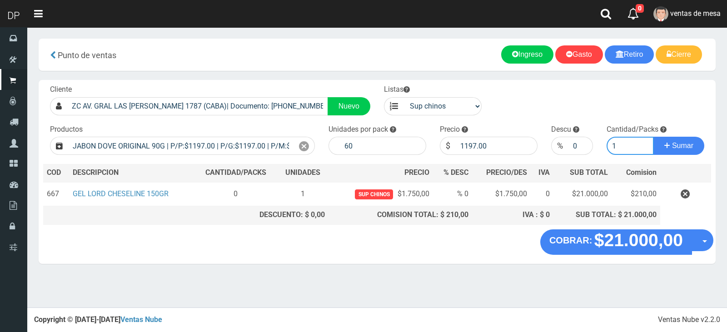
type input "1"
click at [653, 137] on button "Sumar" at bounding box center [678, 146] width 51 height 18
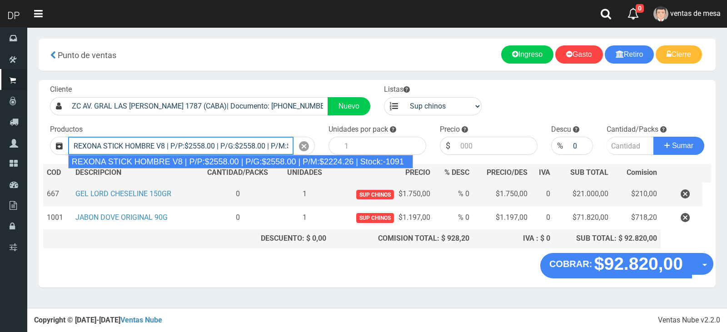
type input "REXONA STICK HOMBRE V8 | P/P:$2558.00 | P/G:$2558.00 | P/M:$2224.26 | Stock:-10…"
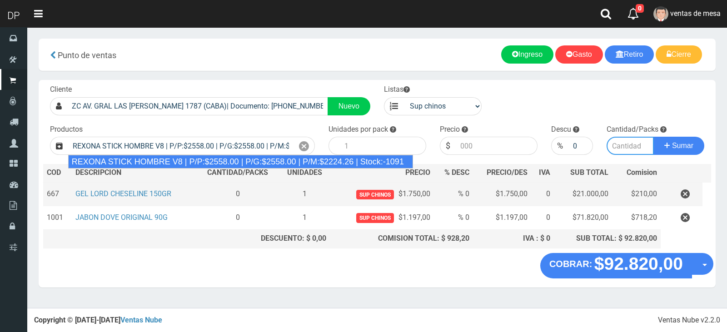
type input "12"
type input "2558.00"
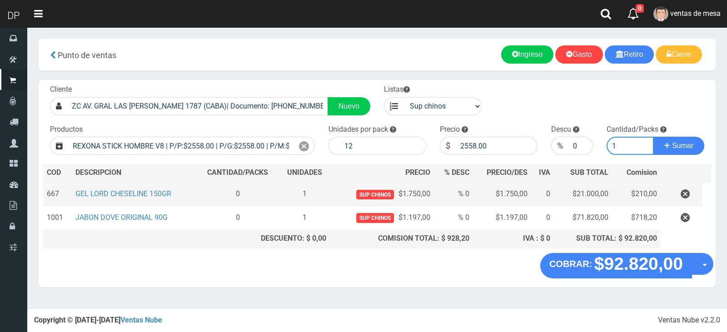
type input "1"
click at [653, 137] on button "Sumar" at bounding box center [678, 146] width 51 height 18
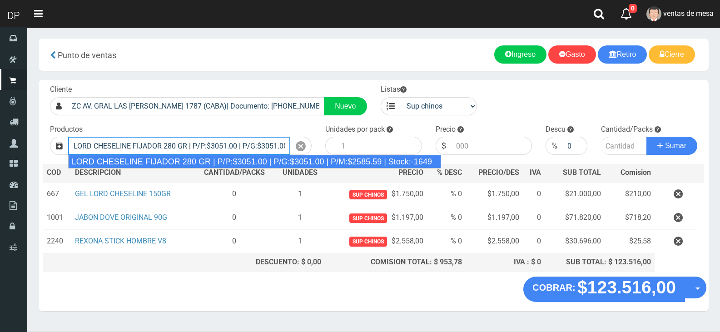
type input "LORD CHESELINE FIJADOR 280 GR | P/P:$3051.00 | P/G:$3051.00 | P/M:$2585.59 | St…"
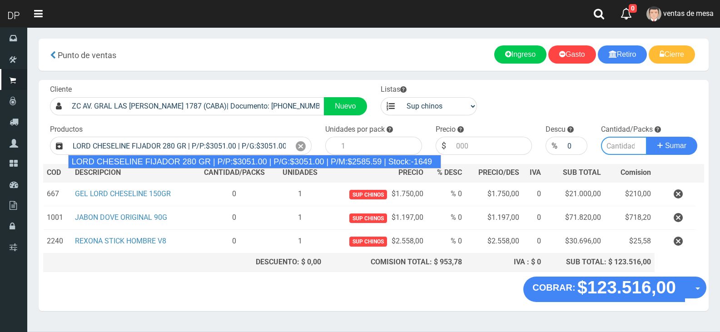
type input "6"
type input "3051.00"
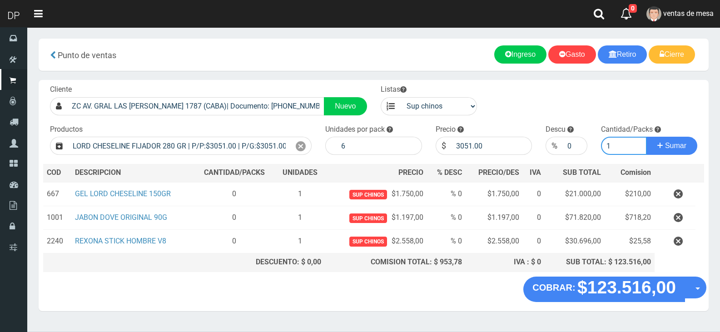
type input "1"
click at [646, 137] on button "Sumar" at bounding box center [671, 146] width 51 height 18
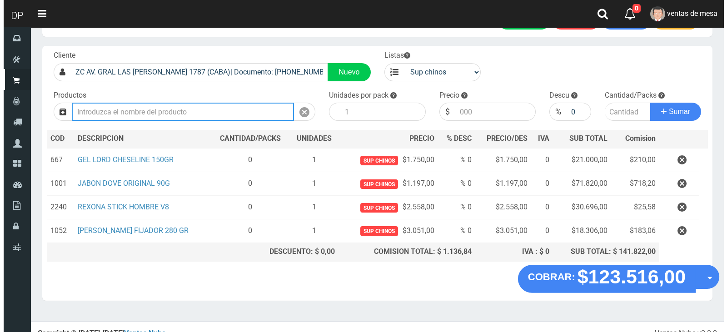
scroll to position [44, 0]
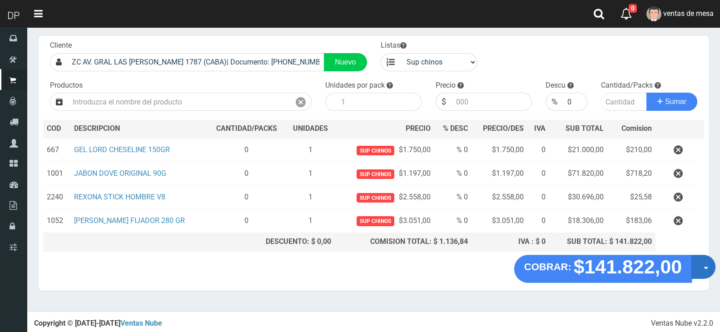
click at [701, 271] on button "Opciones" at bounding box center [703, 267] width 24 height 24
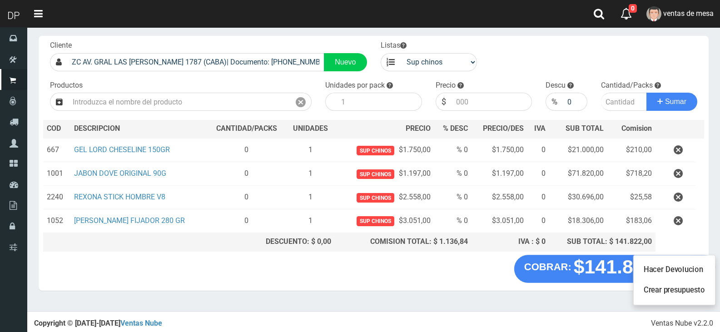
drag, startPoint x: 689, startPoint y: 301, endPoint x: 673, endPoint y: 288, distance: 21.0
click at [689, 301] on ul "Hacer Devolucion Crear presupuesto" at bounding box center [674, 280] width 83 height 50
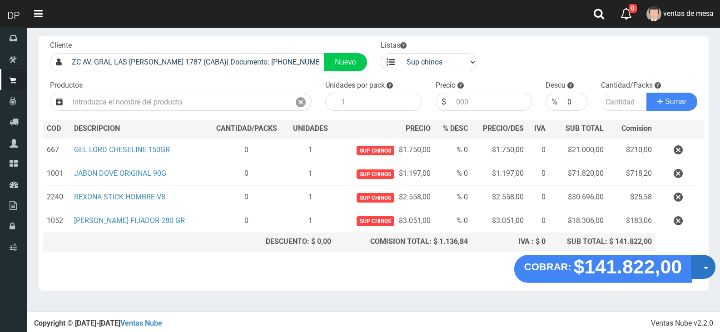
click at [708, 270] on button "Opciones" at bounding box center [703, 267] width 24 height 24
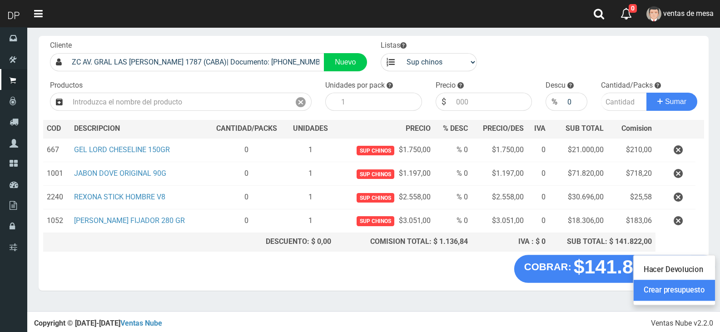
click at [694, 294] on link "Crear presupuesto" at bounding box center [673, 290] width 81 height 21
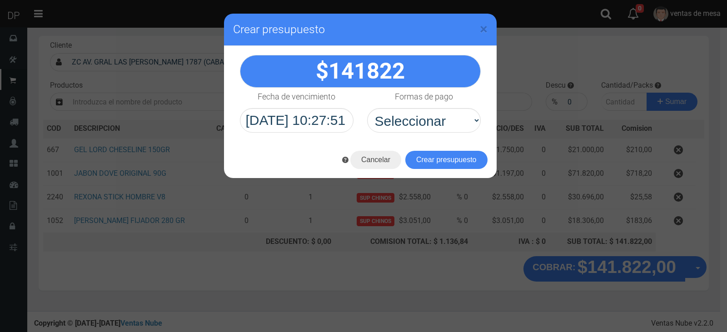
click at [448, 129] on select "Seleccionar Efectivo Tarjeta de Crédito Depósito Débito" at bounding box center [424, 120] width 114 height 25
select select "Efectivo"
click at [367, 108] on select "Seleccionar Efectivo Tarjeta de Crédito Depósito Débito" at bounding box center [424, 120] width 114 height 25
click at [445, 157] on button "Crear presupuesto" at bounding box center [446, 160] width 82 height 18
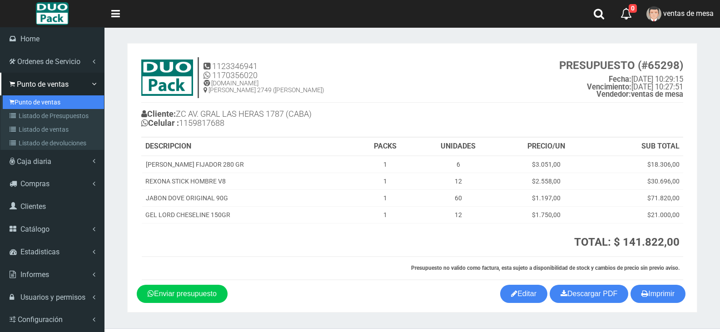
click at [9, 95] on link "Punto de ventas" at bounding box center [53, 102] width 101 height 14
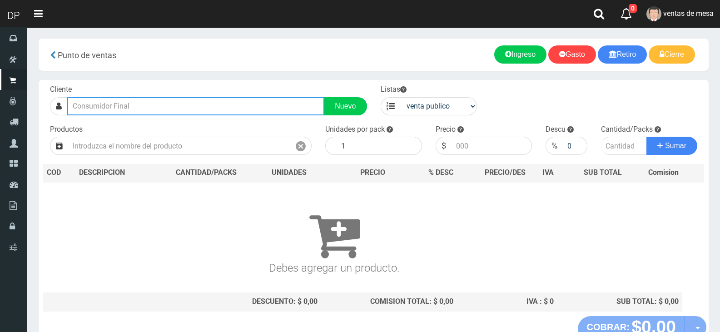
click at [168, 99] on input "text" at bounding box center [195, 106] width 257 height 18
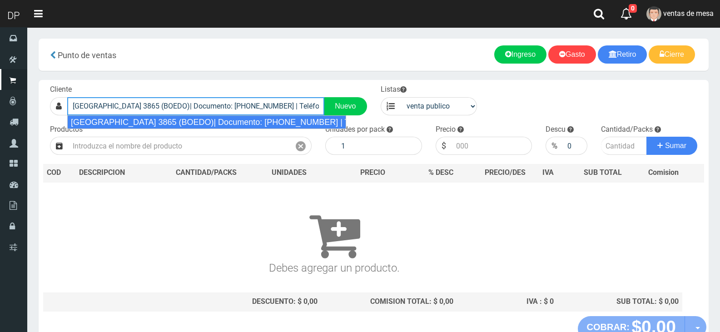
type input "[GEOGRAPHIC_DATA] 3865 (BOEDO)| Documento: [PHONE_NUMBER] | Teléfono:"
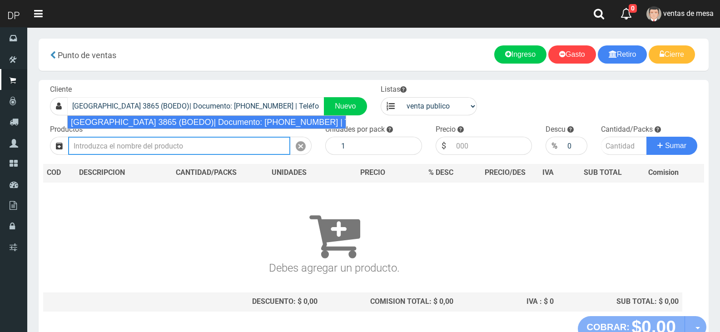
select select "2"
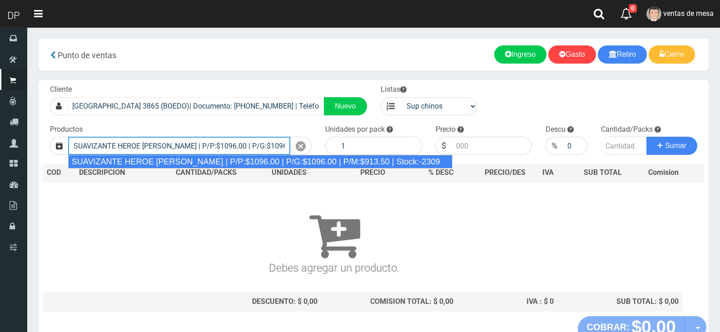
type input "SUAVIZANTE HEROE [PERSON_NAME] | P/P:$1096.00 | P/G:$1096.00 | P/M:$913.50 | St…"
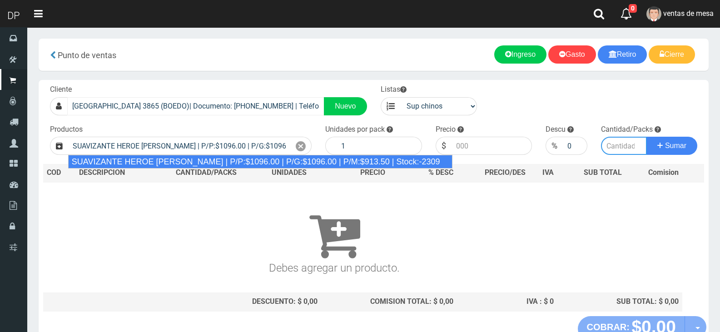
type input "12"
type input "1096.00"
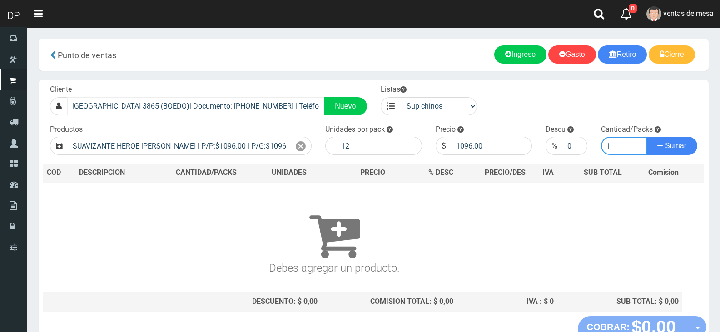
type input "1"
click at [646, 137] on button "Sumar" at bounding box center [671, 146] width 51 height 18
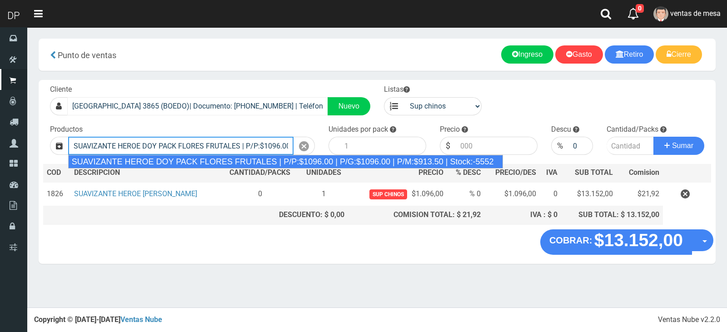
type input "SUAVIZANTE HEROE DOY PACK FLORES FRUTALES | P/P:$1096.00 | P/G:$1096.00 | P/M:$…"
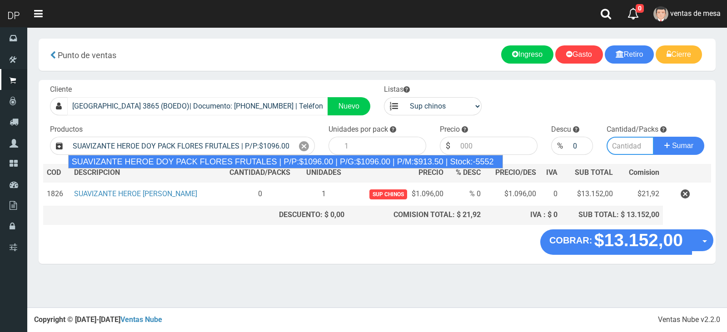
type input "12"
type input "1096.00"
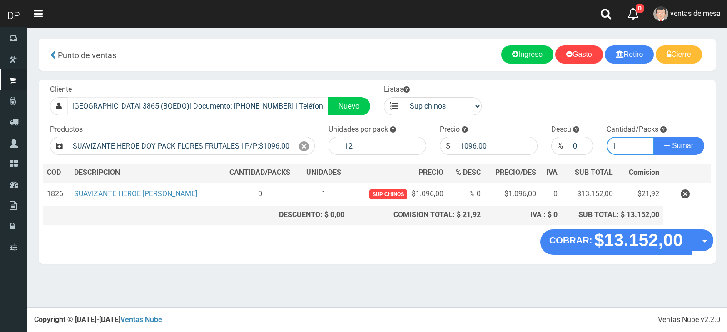
type input "1"
click at [653, 137] on button "Sumar" at bounding box center [678, 146] width 51 height 18
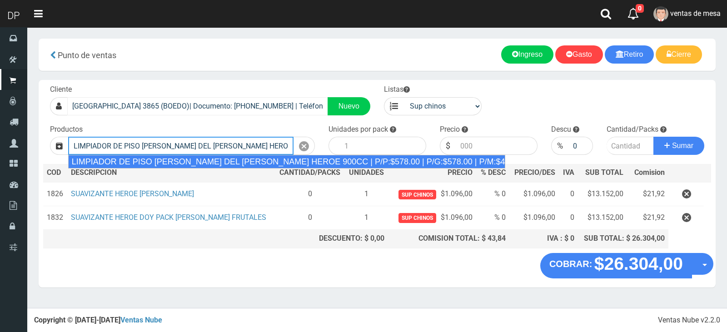
type input "LIMPIADOR DE PISO [PERSON_NAME] DEL [PERSON_NAME] HEROE 900CC | P/P:$578.00 | P…"
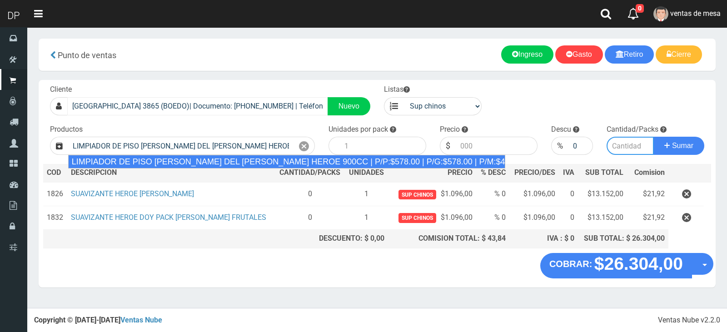
type input "12"
type input "578.00"
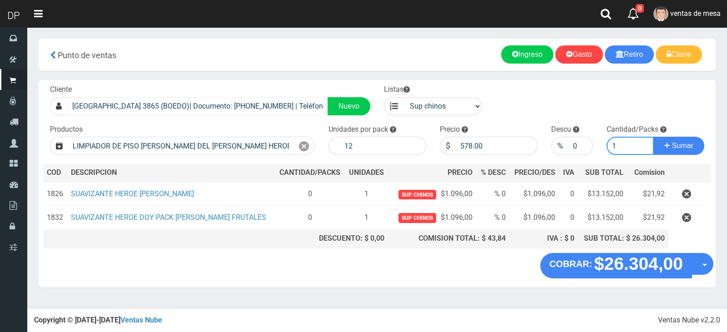
type input "1"
click at [653, 137] on button "Sumar" at bounding box center [678, 146] width 51 height 18
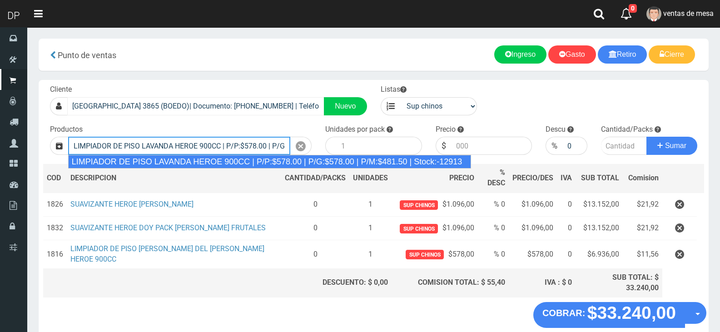
type input "LIMPIADOR DE PISO LAVANDA HEROE 900CC | P/P:$578.00 | P/G:$578.00 | P/M:$481.50…"
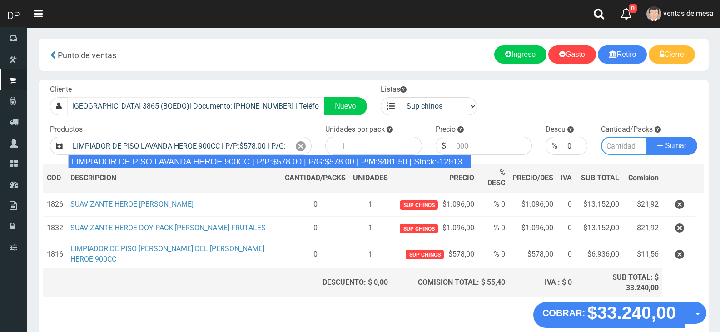
type input "12"
type input "578.00"
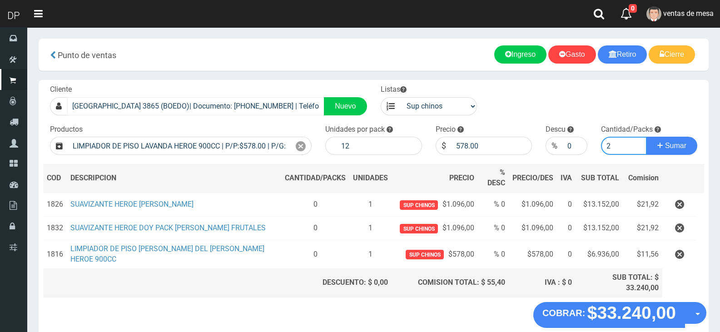
type input "2"
click at [646, 137] on button "Sumar" at bounding box center [671, 146] width 51 height 18
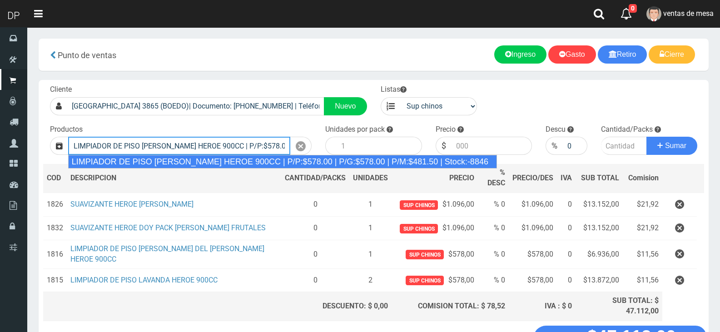
type input "LIMPIADOR DE PISO PINO SILVESTRE HEROE 900CC | P/P:$578.00 | P/G:$578.00 | P/M:…"
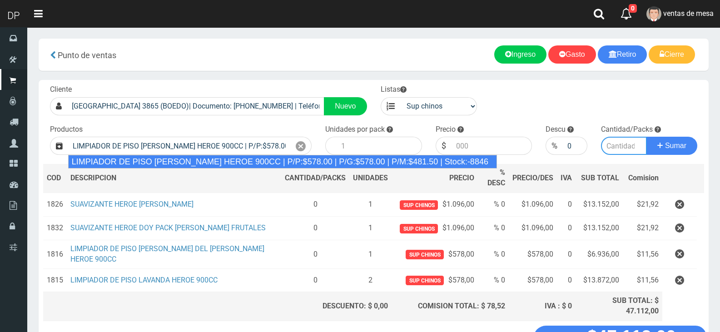
type input "12"
type input "578.00"
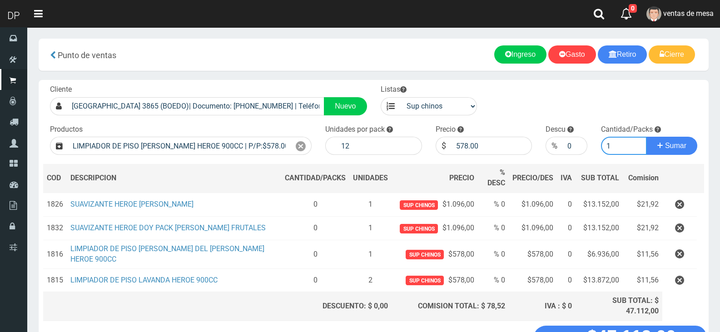
type input "1"
click at [646, 137] on button "Sumar" at bounding box center [671, 146] width 51 height 18
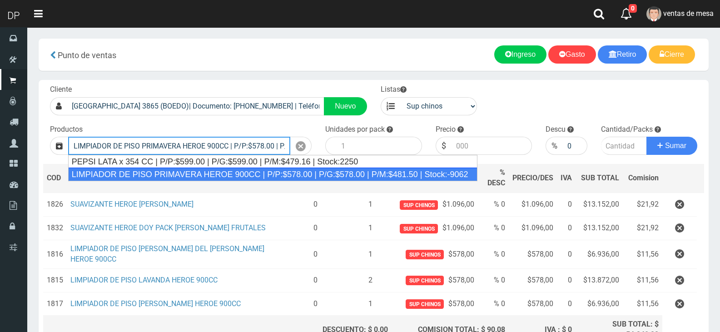
type input "LIMPIADOR DE PISO PRIMAVERA HEROE 900CC | P/P:$578.00 | P/G:$578.00 | P/M:$481.…"
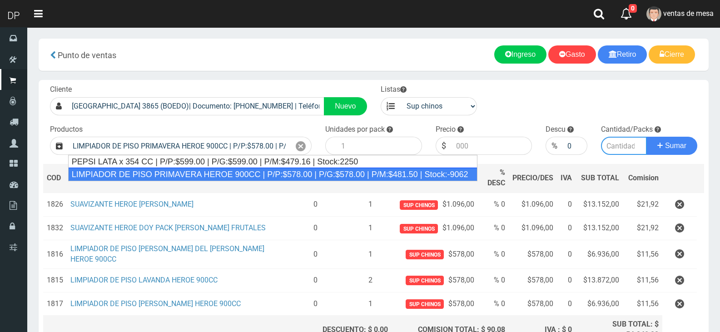
type input "12"
type input "578.00"
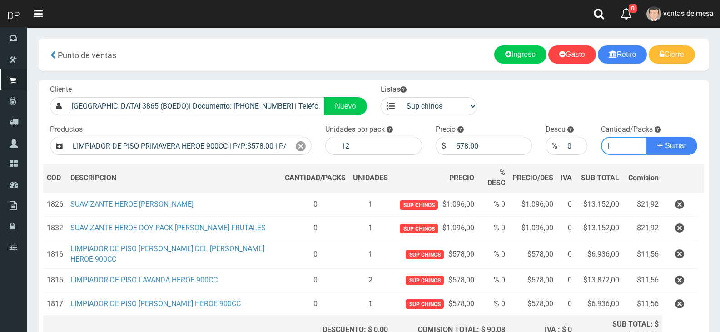
type input "1"
click at [646, 137] on button "Sumar" at bounding box center [671, 146] width 51 height 18
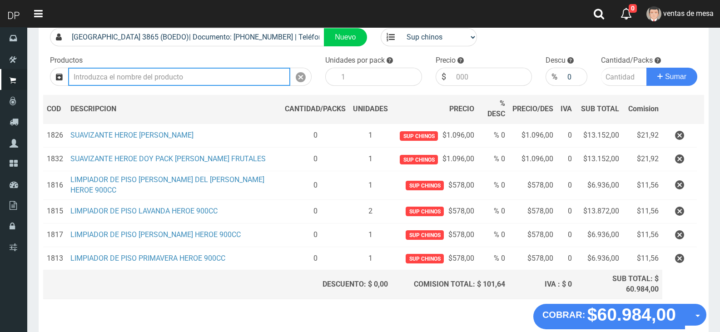
scroll to position [91, 0]
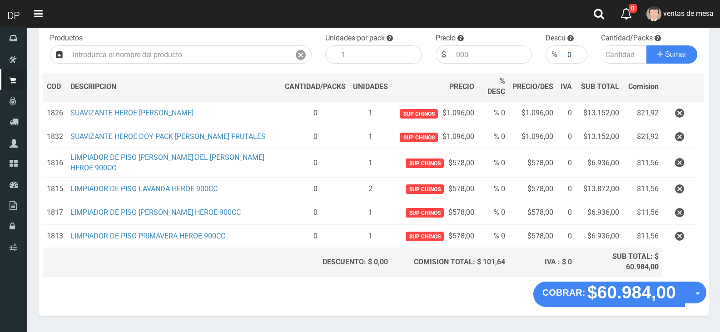
click at [684, 181] on button "button" at bounding box center [679, 189] width 27 height 16
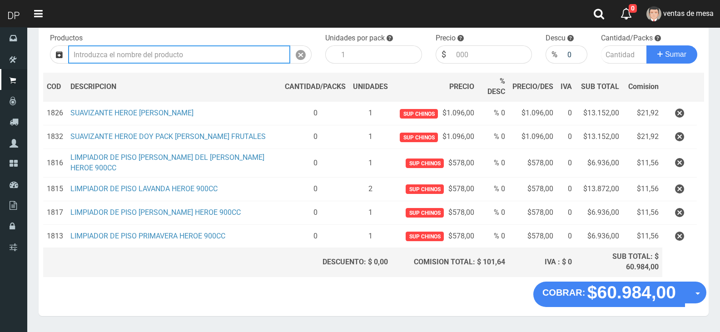
click at [680, 153] on body "Cargando... × × Listo!" at bounding box center [360, 135] width 720 height 452
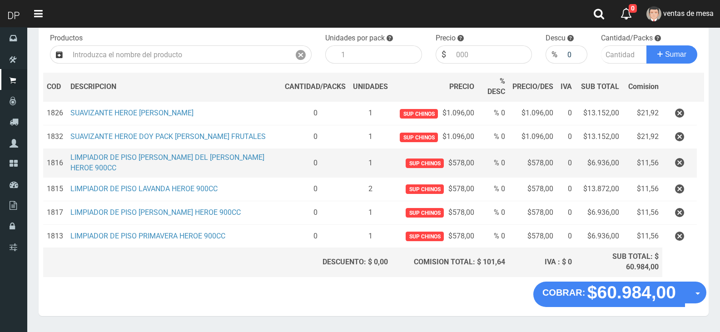
click at [681, 149] on td at bounding box center [679, 163] width 35 height 29
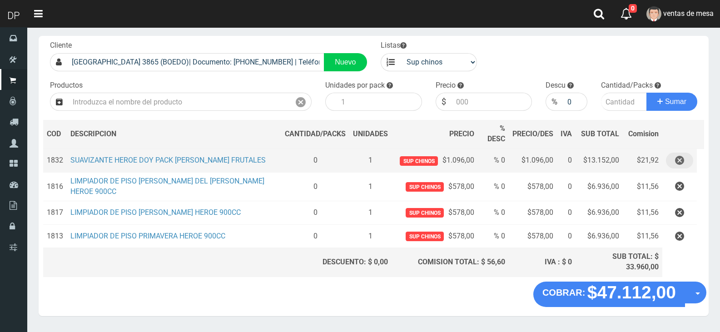
click at [684, 155] on button "button" at bounding box center [679, 161] width 27 height 16
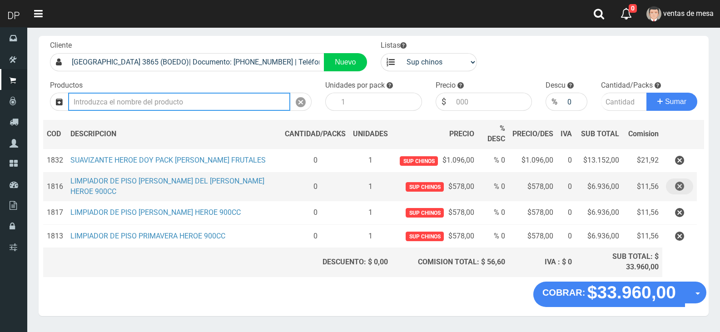
scroll to position [20, 0]
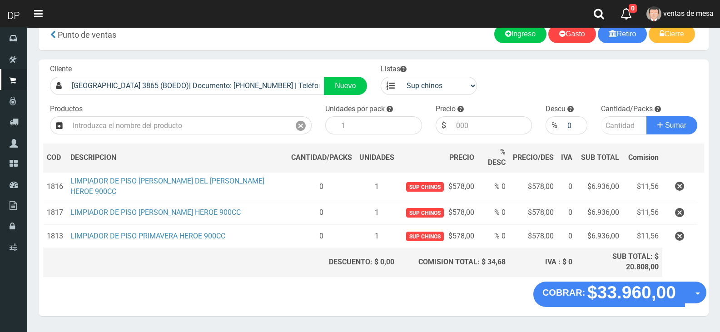
click at [683, 178] on icon "button" at bounding box center [679, 186] width 9 height 16
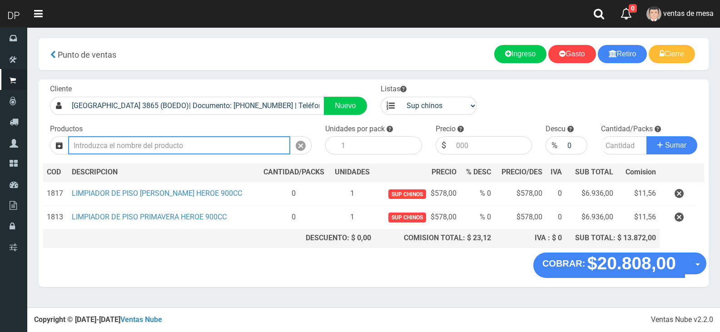
scroll to position [0, 0]
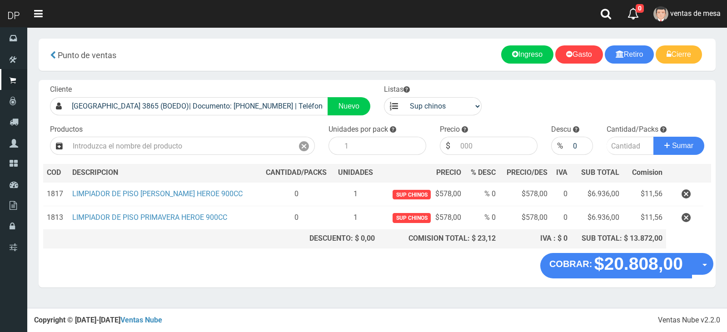
click at [683, 194] on icon "button" at bounding box center [685, 194] width 9 height 16
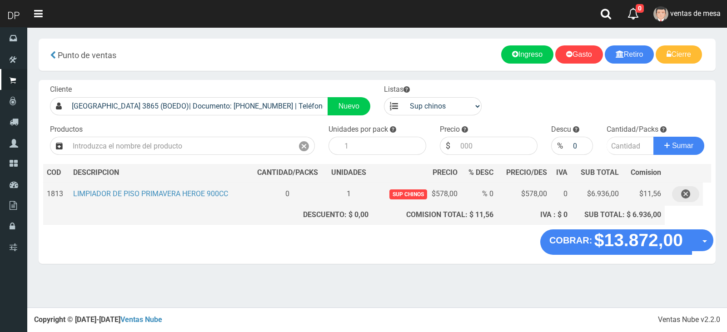
click at [689, 197] on icon "button" at bounding box center [685, 194] width 9 height 16
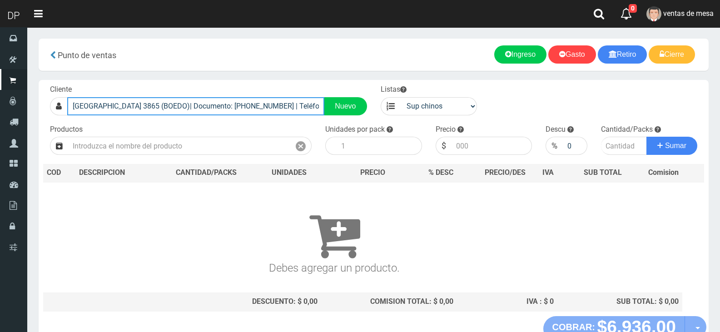
click at [173, 110] on input "ESTADOS UNIDOS 3865 (BOEDO)| Documento: 6541695145 | Teléfono:" at bounding box center [195, 106] width 257 height 18
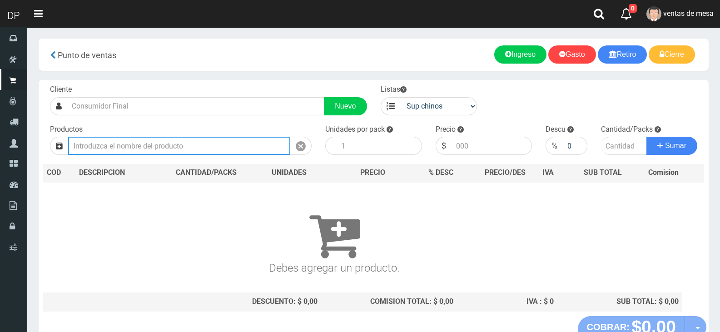
click at [166, 139] on input "text" at bounding box center [179, 146] width 222 height 18
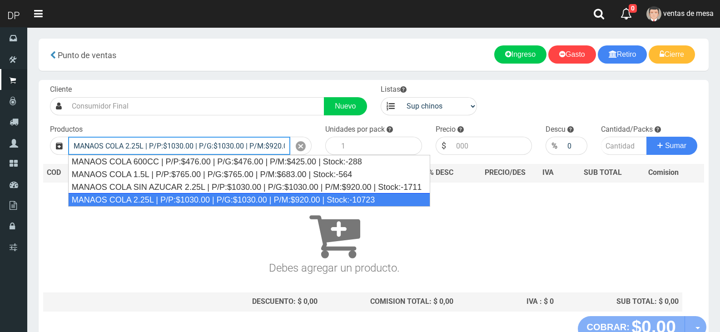
type input "MANAOS COLA 2.25L | P/P:$1030.00 | P/G:$1030.00 | P/M:$920.00 | Stock:-10723"
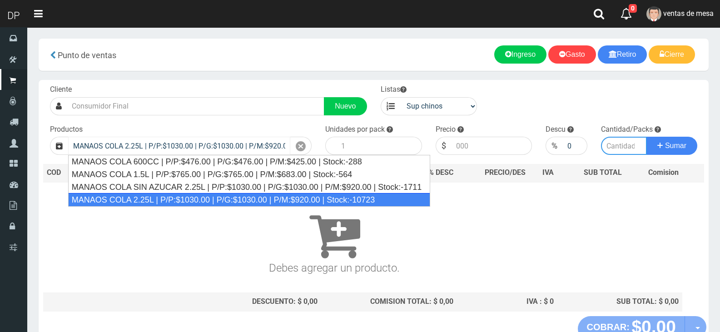
type input "6"
type input "1030.00"
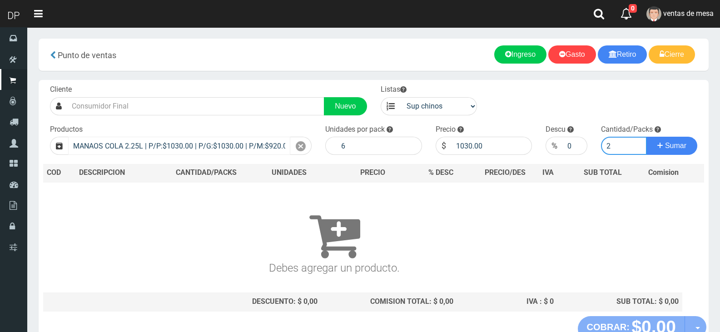
type input "2"
click at [646, 137] on button "Sumar" at bounding box center [671, 146] width 51 height 18
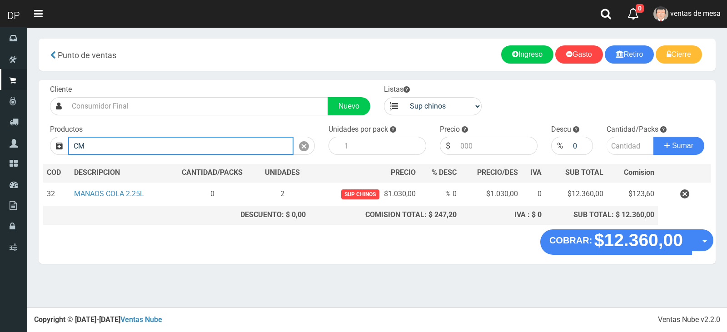
type input "C"
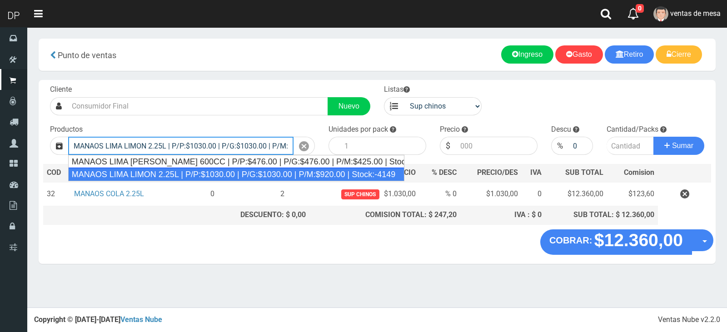
type input "MANAOS LIMA LIMON 2.25L | P/P:$1030.00 | P/G:$1030.00 | P/M:$920.00 | Stock:-41…"
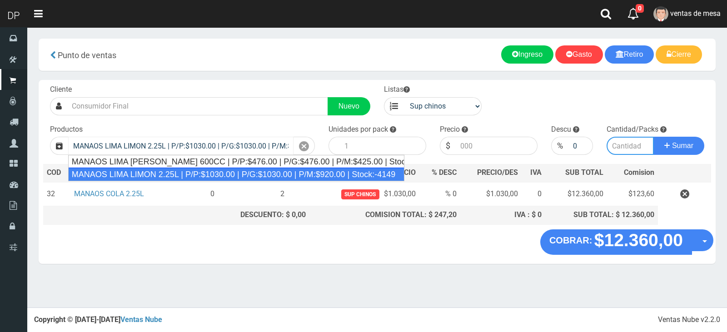
type input "6"
type input "1030.00"
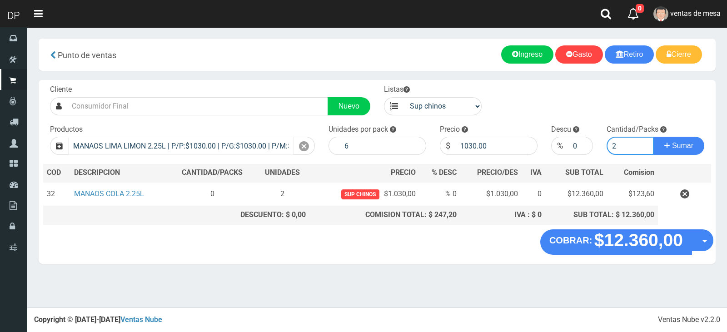
type input "2"
click at [653, 137] on button "Sumar" at bounding box center [678, 146] width 51 height 18
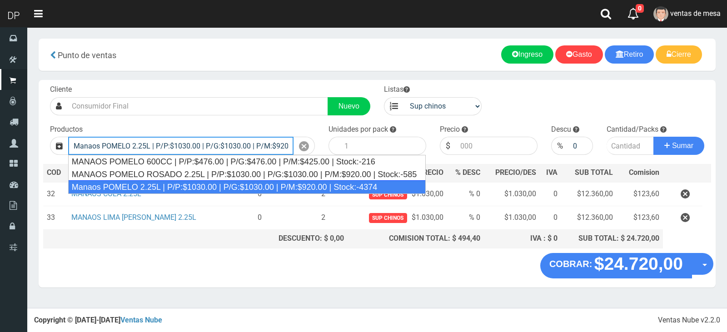
type input "Manaos POMELO 2.25L | P/P:$1030.00 | P/G:$1030.00 | P/M:$920.00 | Stock:-4374"
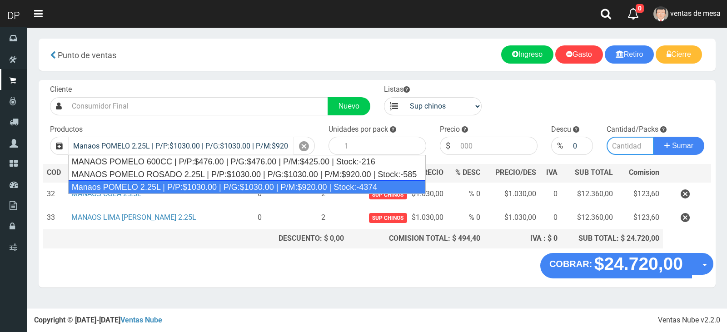
type input "6"
type input "1030.00"
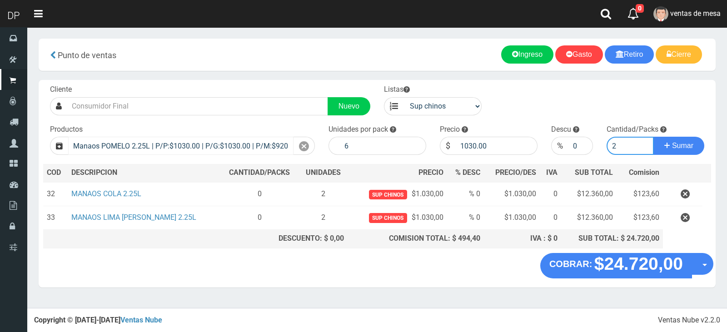
type input "2"
click at [653, 137] on button "Sumar" at bounding box center [678, 146] width 51 height 18
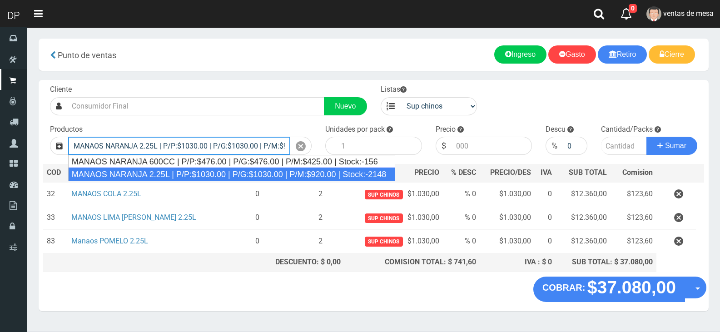
type input "MANAOS NARANJA 2.25L | P/P:$1030.00 | P/G:$1030.00 | P/M:$920.00 | Stock:-2148"
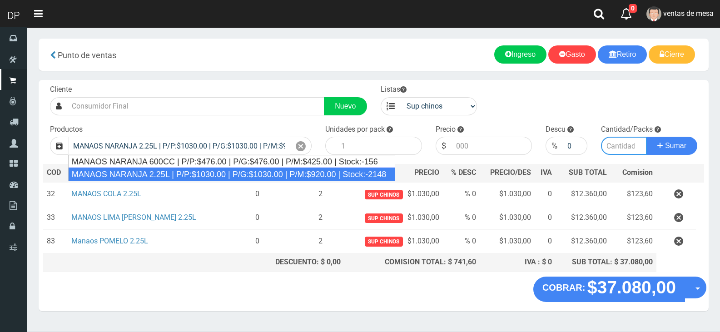
type input "6"
type input "1030.00"
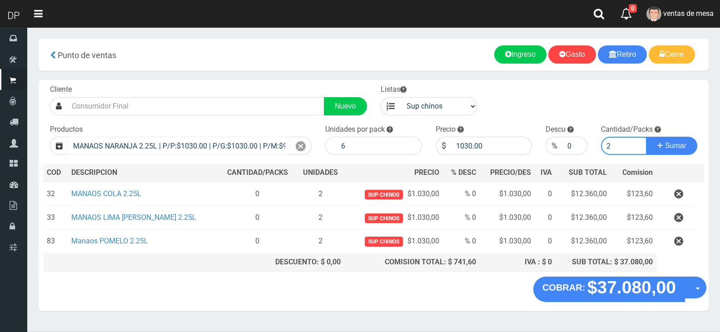
type input "2"
click at [646, 137] on button "Sumar" at bounding box center [671, 146] width 51 height 18
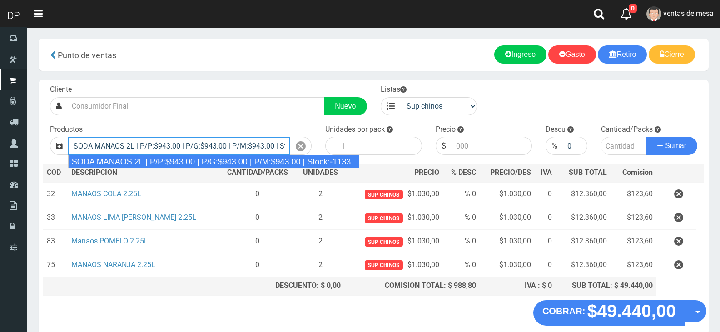
type input "SODA MANAOS 2L | P/P:$943.00 | P/G:$943.00 | P/M:$943.00 | Stock:-1133"
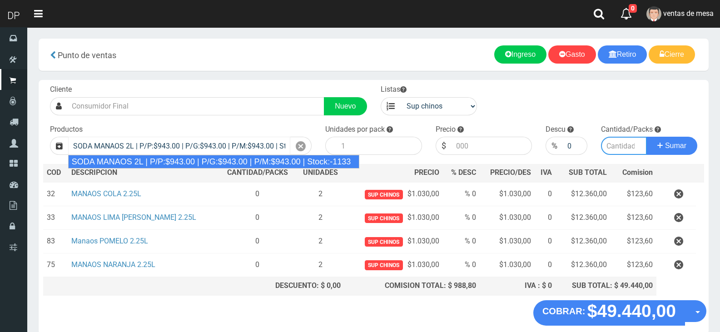
type input "6"
type input "943.00"
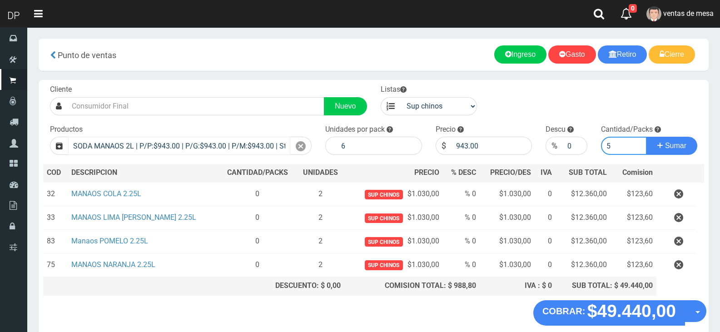
type input "5"
click at [646, 137] on button "Sumar" at bounding box center [671, 146] width 51 height 18
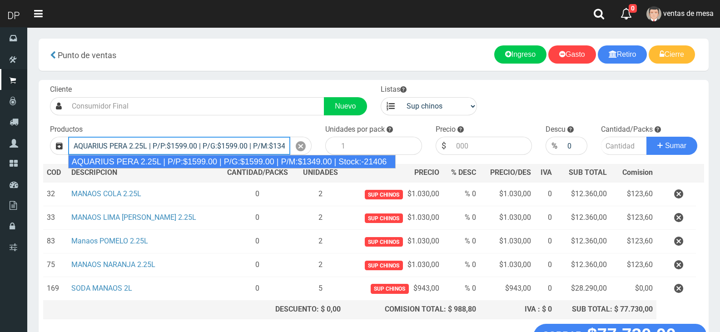
type input "AQUARIUS PERA 2.25L | P/P:$1599.00 | P/G:$1599.00 | P/M:$1349.00 | Stock:-21406"
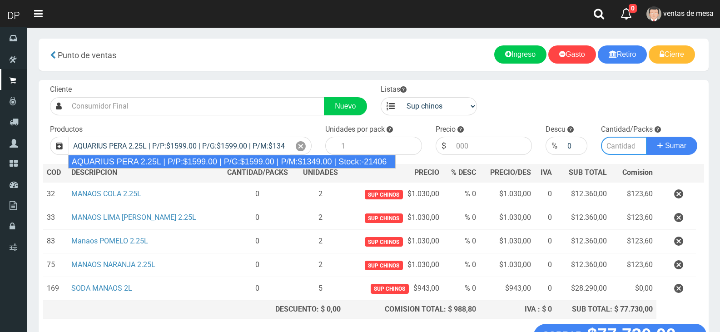
type input "6"
type input "1599.00"
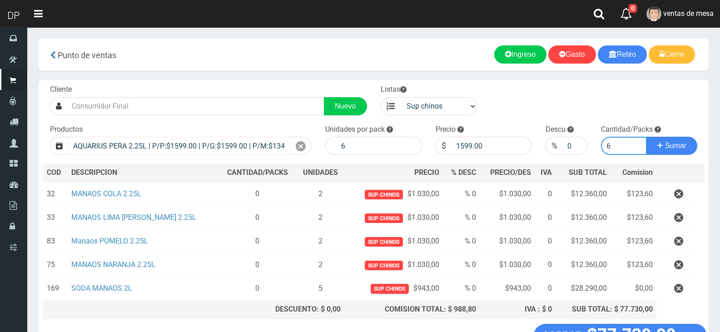
type input "6"
click at [646, 137] on button "Sumar" at bounding box center [671, 146] width 51 height 18
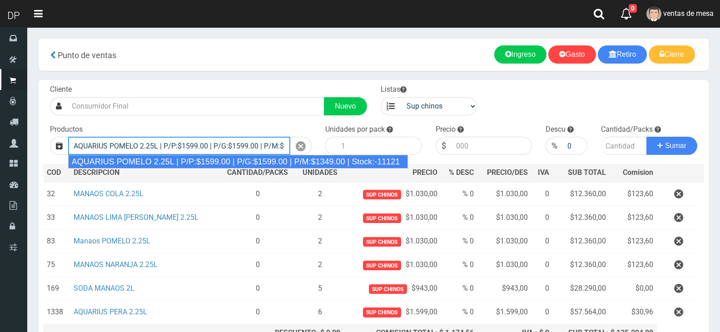
type input "AQUARIUS POMELO 2.25L | P/P:$1599.00 | P/G:$1599.00 | P/M:$1349.00 | Stock:-111…"
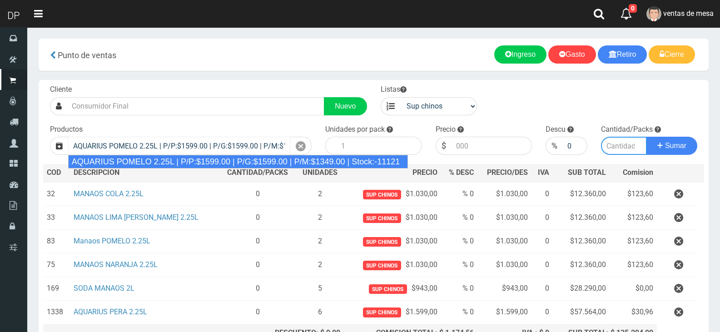
type input "6"
type input "1599.00"
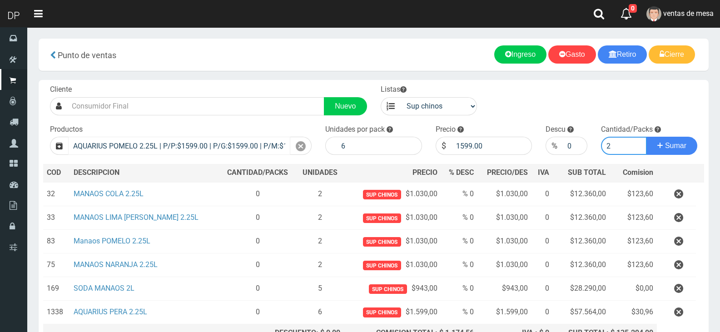
type input "2"
click at [646, 137] on button "Sumar" at bounding box center [671, 146] width 51 height 18
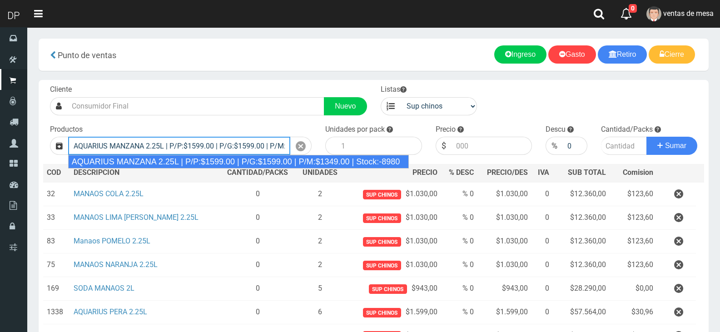
type input "AQUARIUS MANZANA 2.25L | P/P:$1599.00 | P/G:$1599.00 | P/M:$1349.00 | Stock:-89…"
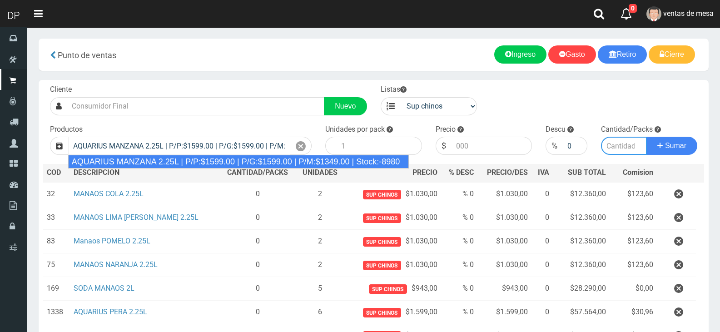
type input "6"
type input "1599.00"
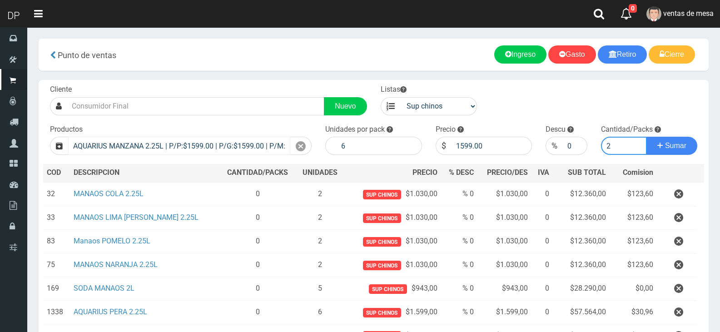
type input "2"
click at [646, 137] on button "Sumar" at bounding box center [671, 146] width 51 height 18
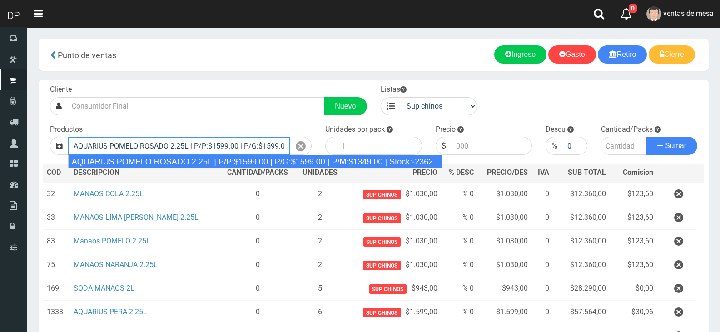
type input "AQUARIUS POMELO ROSADO 2.25L | P/P:$1599.00 | P/G:$1599.00 | P/M:$1349.00 | Sto…"
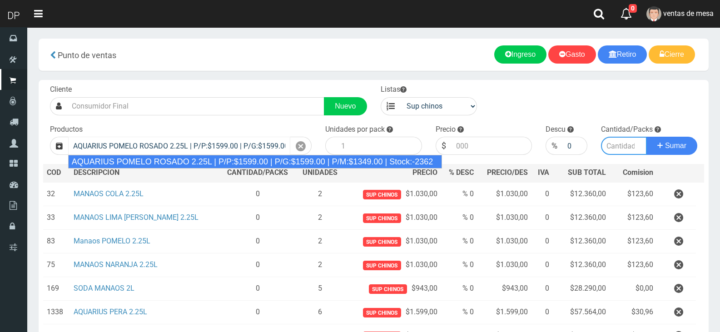
type input "6"
type input "1599.00"
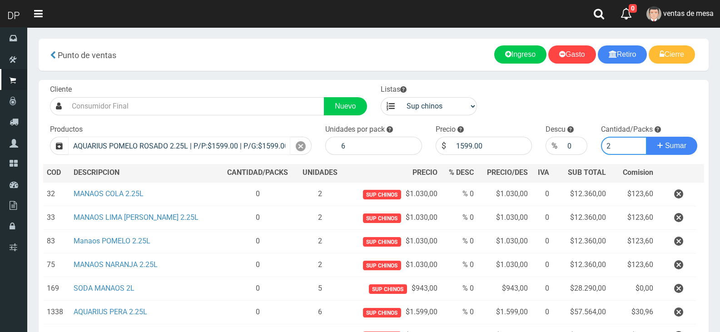
type input "2"
click at [646, 137] on button "Sumar" at bounding box center [671, 146] width 51 height 18
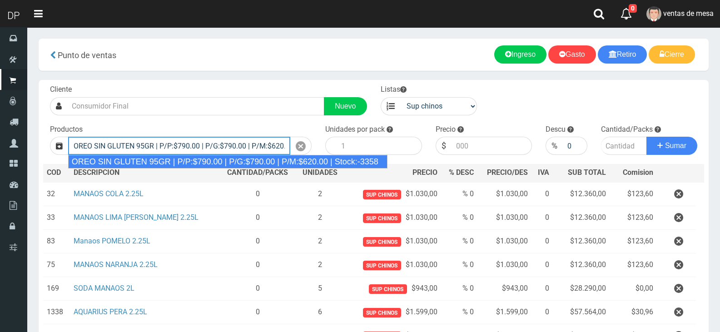
type input "OREO SIN GLUTEN 95GR | P/P:$790.00 | P/G:$790.00 | P/M:$620.00 | Stock:-3358"
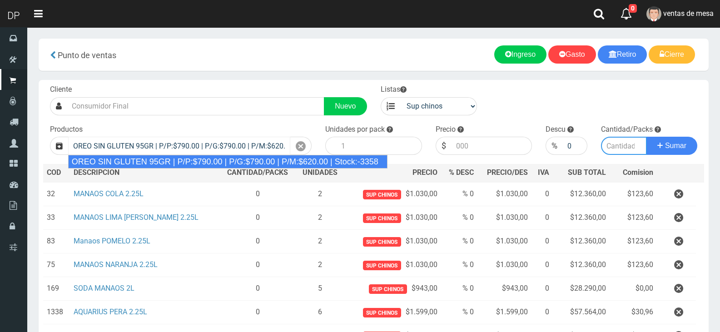
type input "24"
type input "790.00"
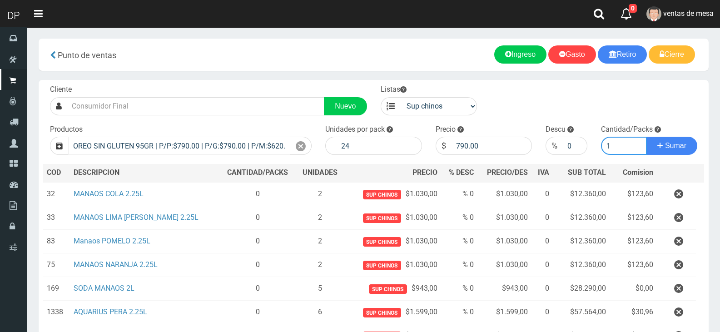
type input "1"
click at [646, 137] on button "Sumar" at bounding box center [671, 146] width 51 height 18
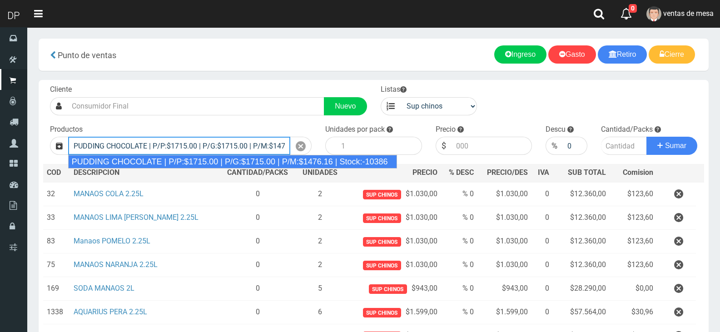
type input "PUDDING CHOCOLATE | P/P:$1715.00 | P/G:$1715.00 | P/M:$1476.16 | Stock:-10386"
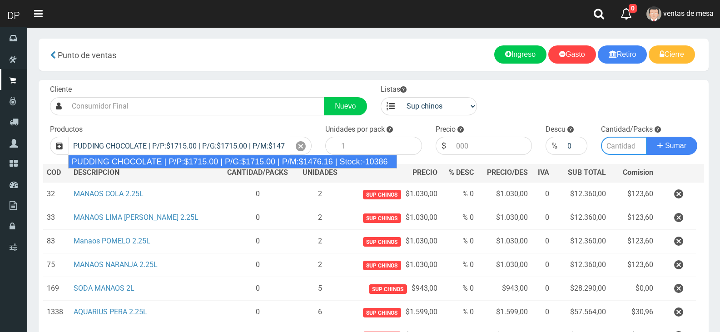
type input "8"
type input "1715.00"
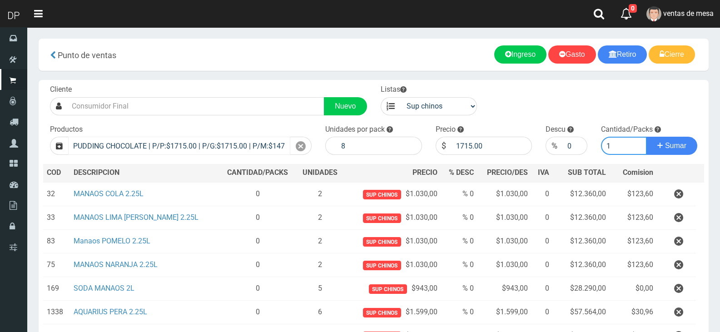
type input "1"
click at [646, 137] on button "Sumar" at bounding box center [671, 146] width 51 height 18
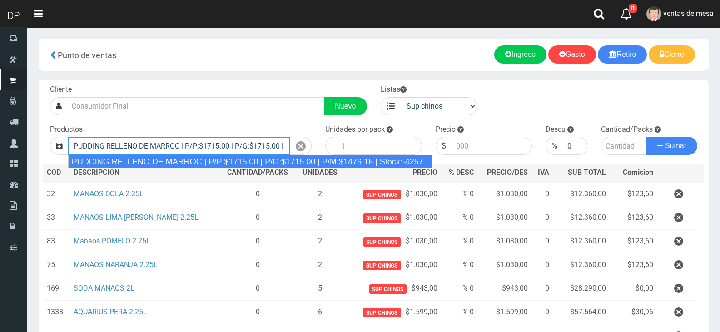
type input "PUDDING RELLENO DE MARROC | P/P:$1715.00 | P/G:$1715.00 | P/M:$1476.16 | Stock:…"
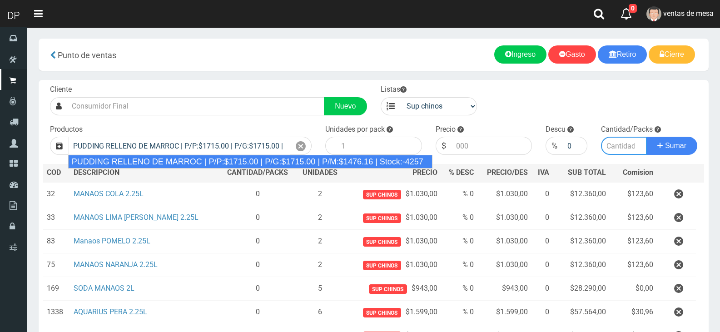
type input "8"
type input "1715.00"
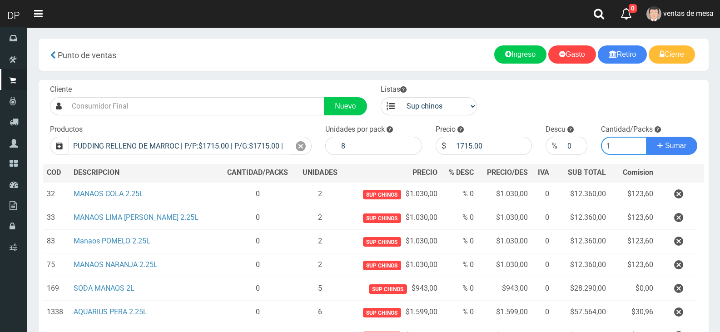
type input "1"
click at [646, 137] on button "Sumar" at bounding box center [671, 146] width 51 height 18
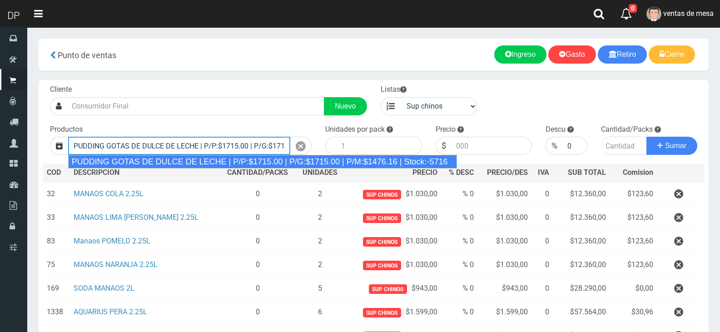
type input "PUDDING GOTAS DE DULCE DE LECHE | P/P:$1715.00 | P/G:$1715.00 | P/M:$1476.16 | …"
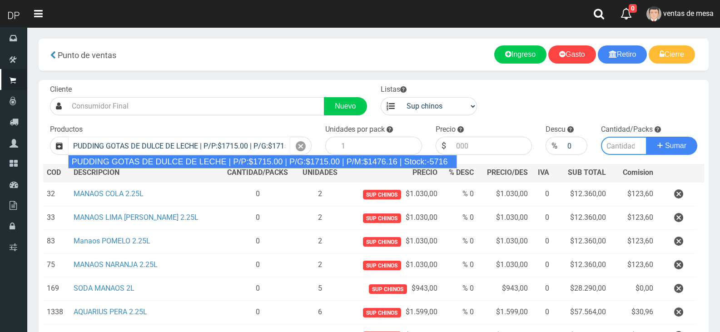
type input "8"
type input "1715.00"
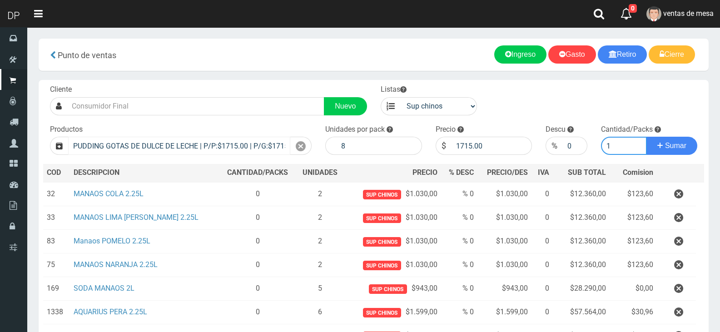
type input "1"
click at [646, 137] on button "Sumar" at bounding box center [671, 146] width 51 height 18
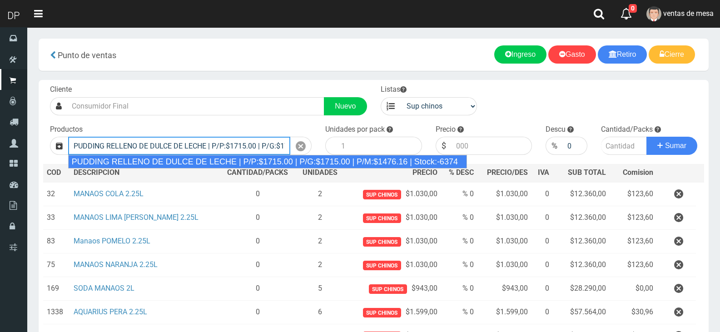
type input "PUDDING RELLENO DE DULCE DE LECHE | P/P:$1715.00 | P/G:$1715.00 | P/M:$1476.16 …"
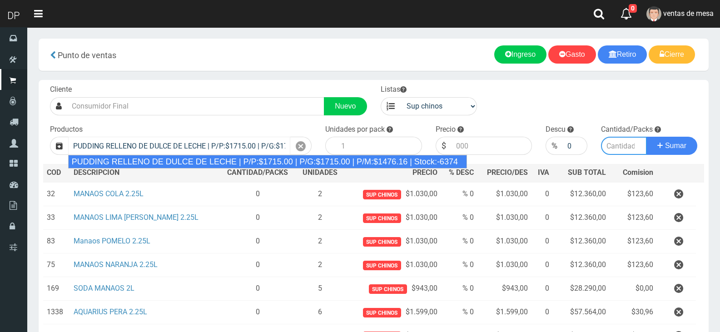
type input "8"
type input "1715.00"
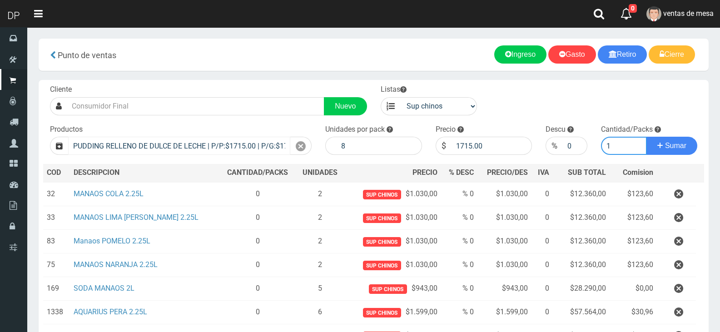
type input "1"
click at [646, 137] on button "Sumar" at bounding box center [671, 146] width 51 height 18
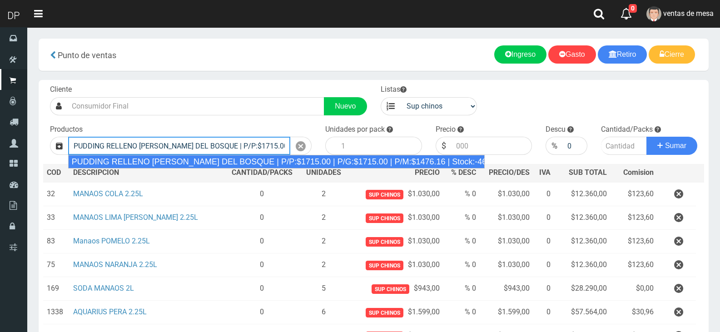
type input "PUDDING RELLENO DE FRUTOS DEL BOSQUE | P/P:$1715.00 | P/G:$1715.00 | P/M:$1476.…"
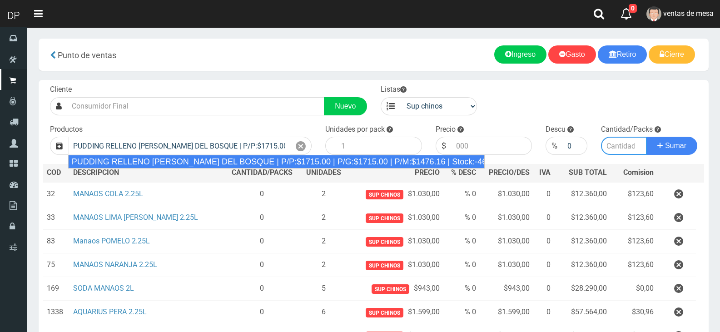
type input "8"
type input "1715.00"
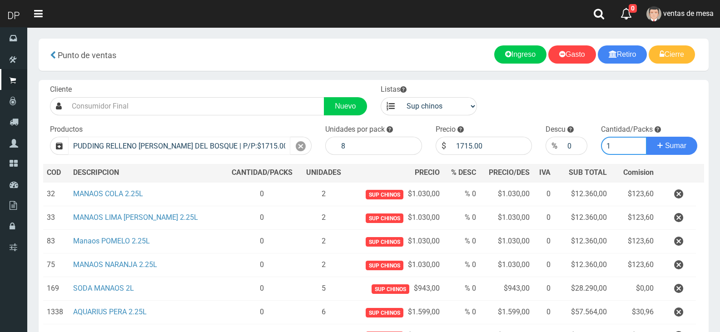
type input "1"
click at [646, 137] on button "Sumar" at bounding box center [671, 146] width 51 height 18
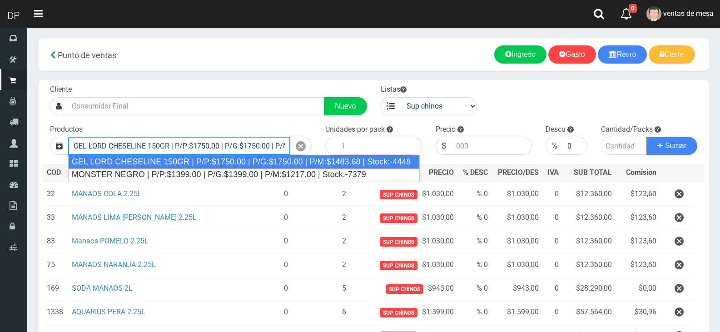
type input "GEL LORD CHESELINE 150GR | P/P:$1750.00 | P/G:$1750.00 | P/M:$1483.68 | Stock:-…"
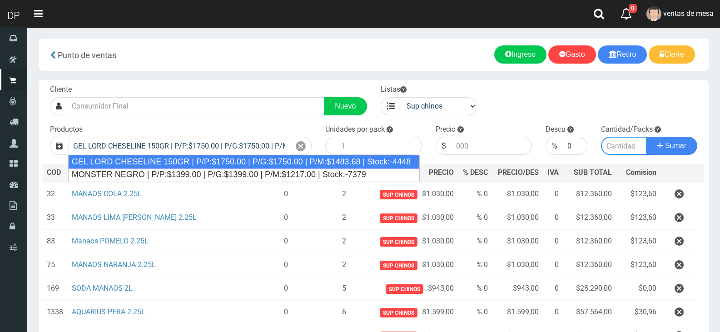
type input "12"
type input "1750.00"
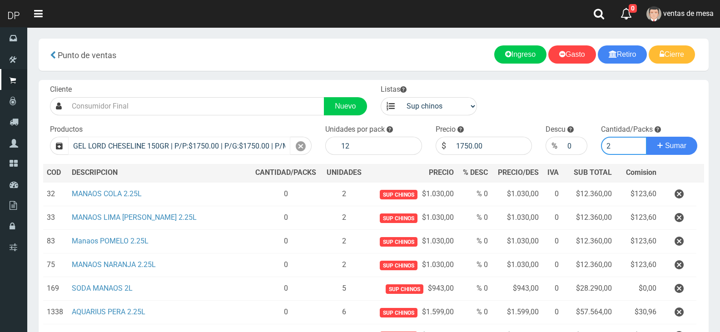
type input "2"
click at [646, 137] on button "Sumar" at bounding box center [671, 146] width 51 height 18
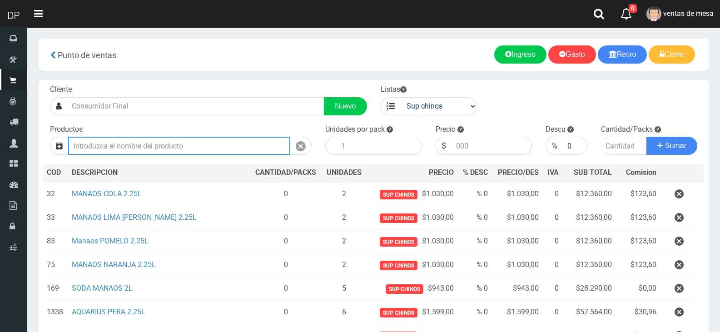
type input "0"
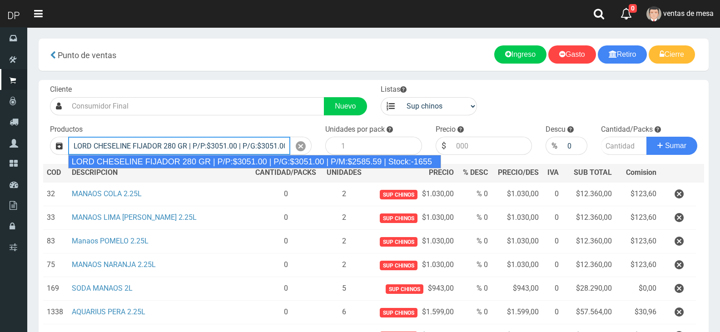
type input "LORD CHESELINE FIJADOR 280 GR | P/P:$3051.00 | P/G:$3051.00 | P/M:$2585.59 | St…"
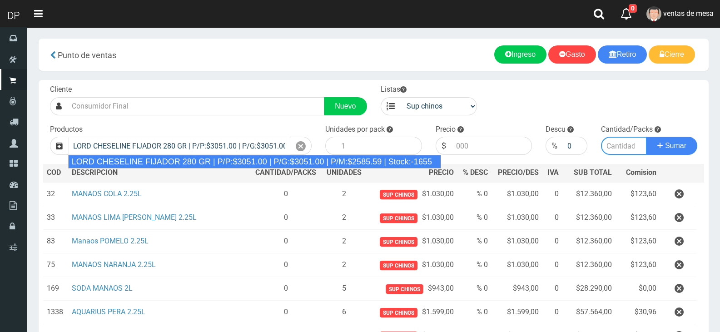
type input "6"
type input "3051.00"
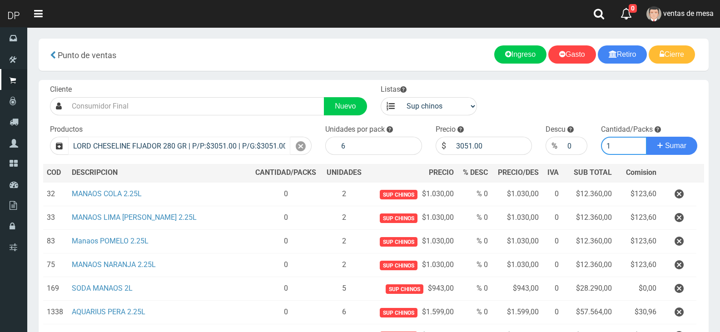
type input "1"
click at [646, 137] on button "Sumar" at bounding box center [671, 146] width 51 height 18
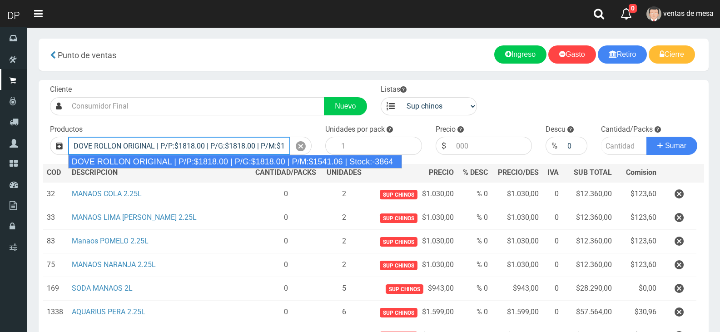
type input "DOVE ROLLON ORIGINAL | P/P:$1818.00 | P/G:$1818.00 | P/M:$1541.06 | Stock:-3864"
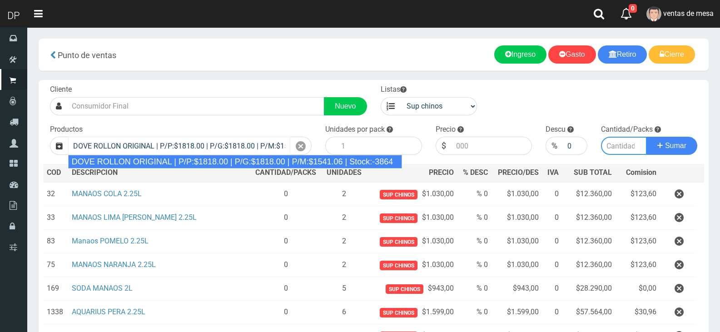
type input "12"
type input "1818.00"
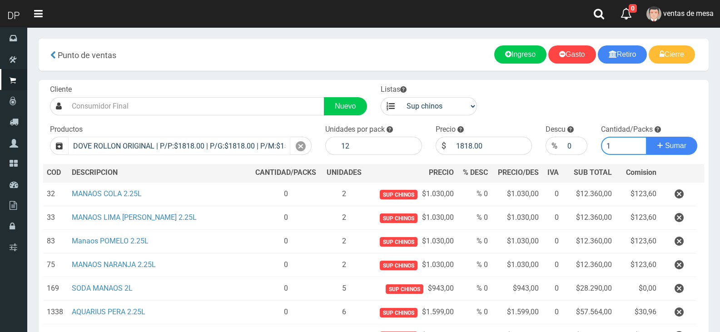
type input "1"
click at [646, 137] on button "Sumar" at bounding box center [671, 146] width 51 height 18
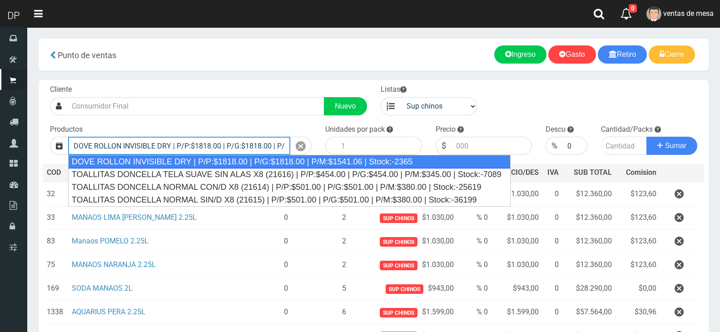
type input "DOVE ROLLON INVISIBLE DRY | P/P:$1818.00 | P/G:$1818.00 | P/M:$1541.06 | Stock:…"
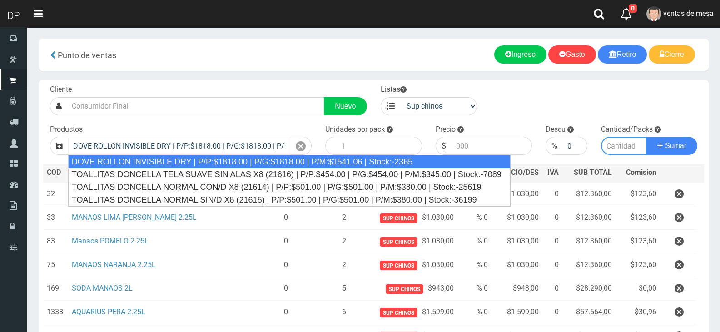
type input "12"
type input "1818.00"
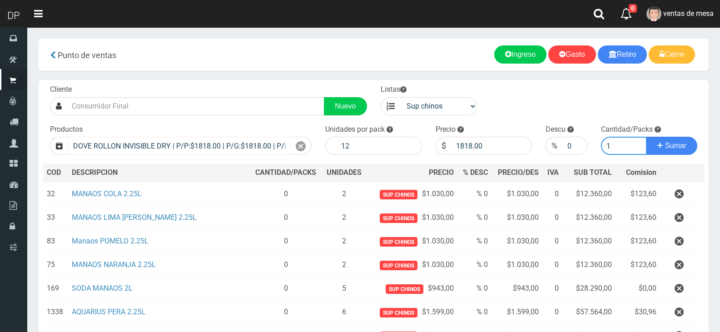
click at [646, 137] on button "Sumar" at bounding box center [671, 146] width 51 height 18
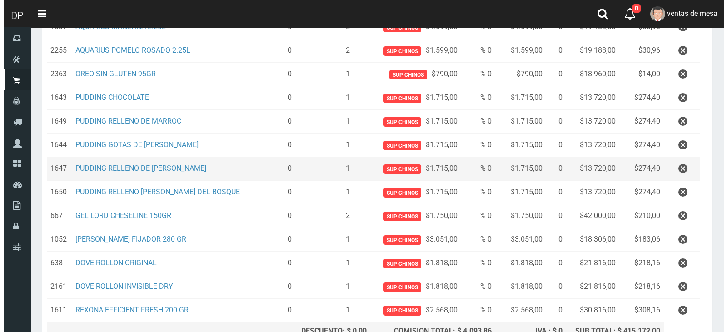
scroll to position [422, 0]
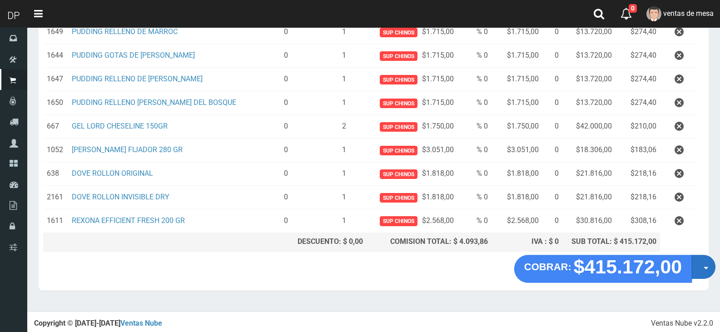
click at [705, 270] on button "Opciones" at bounding box center [703, 267] width 24 height 24
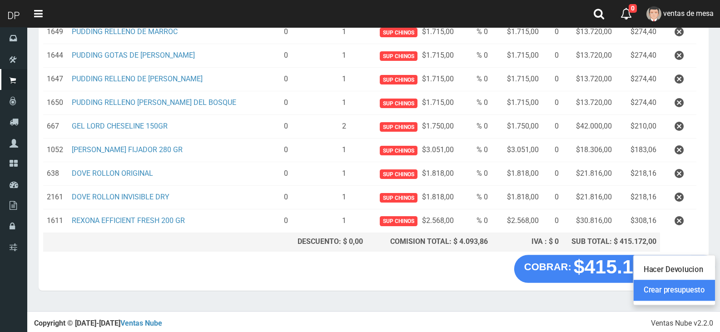
click at [703, 281] on link "Crear presupuesto" at bounding box center [673, 290] width 81 height 21
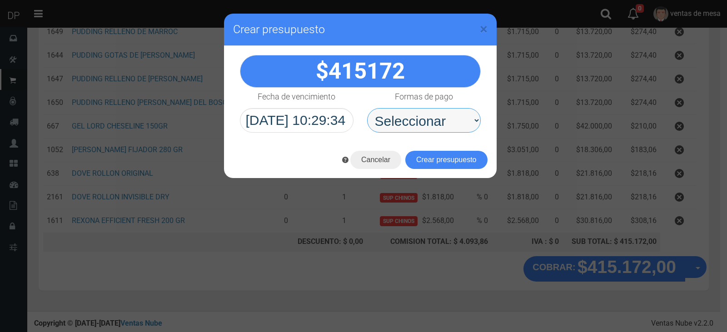
drag, startPoint x: 393, startPoint y: 123, endPoint x: 401, endPoint y: 131, distance: 11.9
click at [393, 123] on select "Seleccionar Efectivo Tarjeta de Crédito Depósito Débito" at bounding box center [424, 120] width 114 height 25
click at [367, 108] on select "Seleccionar Efectivo Tarjeta de Crédito Depósito Débito" at bounding box center [424, 120] width 114 height 25
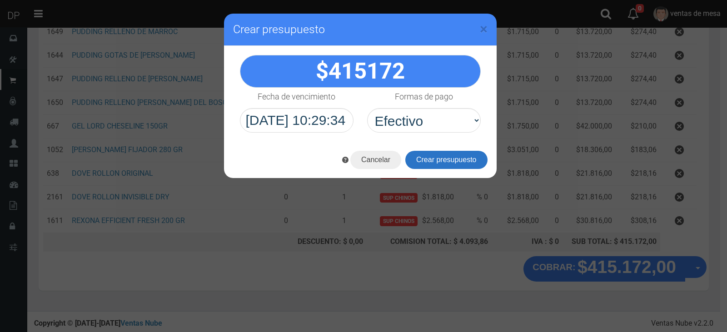
click at [431, 157] on button "Crear presupuesto" at bounding box center [446, 160] width 82 height 18
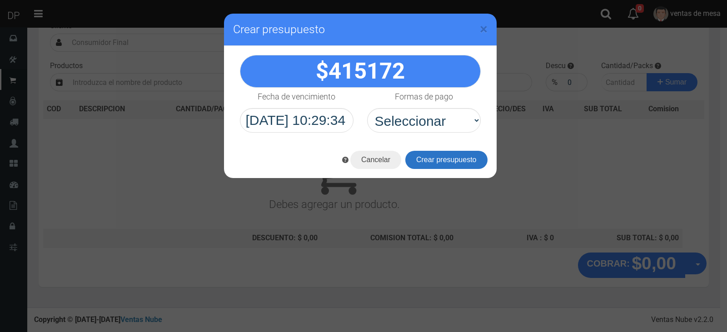
scroll to position [0, 0]
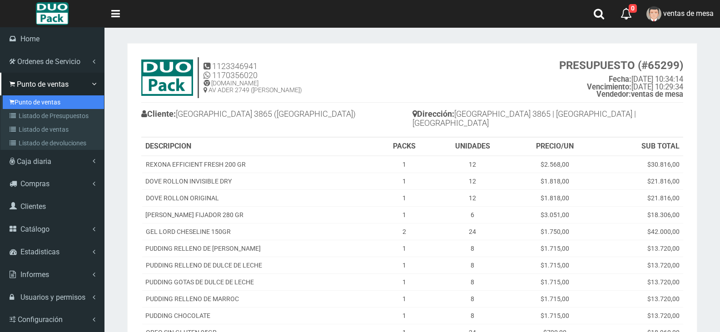
click at [36, 106] on link "Punto de ventas" at bounding box center [53, 102] width 101 height 14
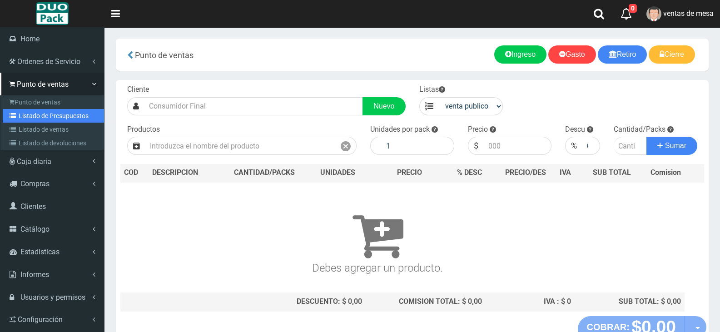
click at [42, 116] on link "Listado de Presupuestos" at bounding box center [53, 116] width 101 height 14
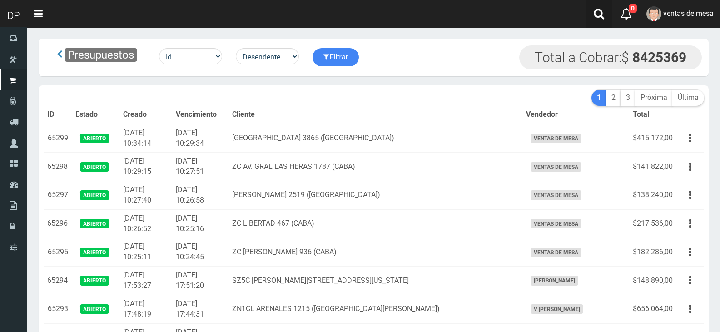
click at [589, 18] on link at bounding box center [598, 14] width 27 height 28
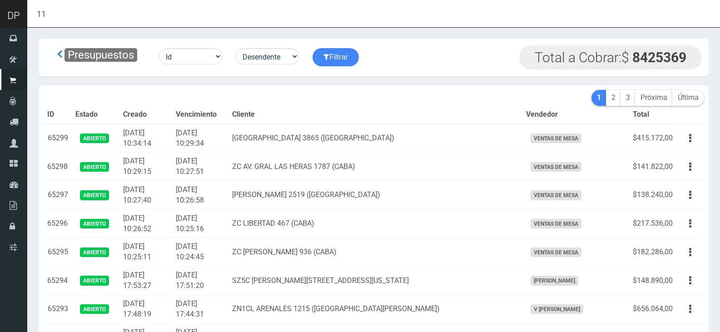
type input "11"
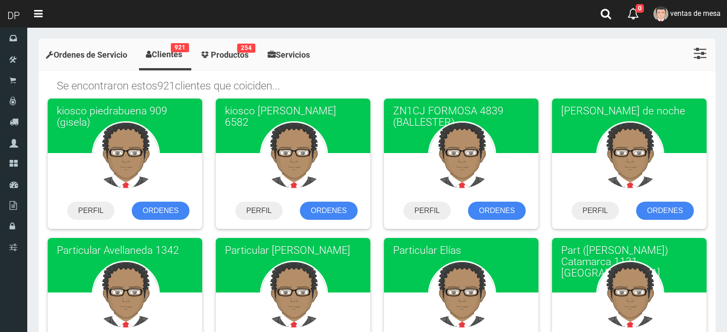
click at [145, 20] on nav "Toggle navigation 11*9 0 0 Eliminar ventas de mesa Mensajes Ordenes Servicio Mi…" at bounding box center [376, 14] width 699 height 28
click at [147, 15] on nav "Toggle navigation 11*9 0 0 Eliminar ventas de mesa Mensajes Ordenes Servicio Mi…" at bounding box center [376, 14] width 699 height 28
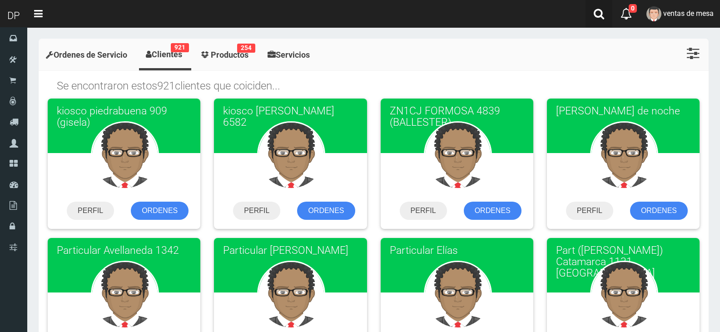
click at [594, 16] on icon at bounding box center [599, 13] width 10 height 11
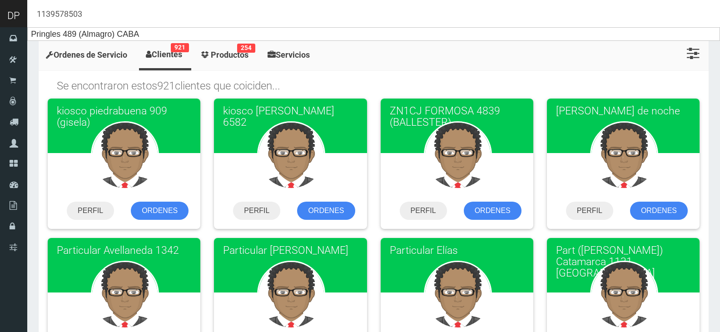
type input "1139578503"
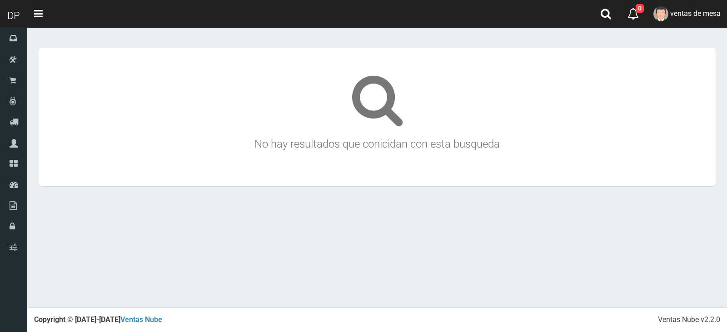
click at [121, 59] on h3 "No hay resultados que conicidan con esta busqueda" at bounding box center [377, 117] width 677 height 138
click at [129, 16] on nav "Toggle navigation 1139578503 0 0 Eliminar ventas de mesa Mensajes Ordenes Servi…" at bounding box center [376, 14] width 699 height 28
click at [613, 19] on link at bounding box center [605, 14] width 27 height 28
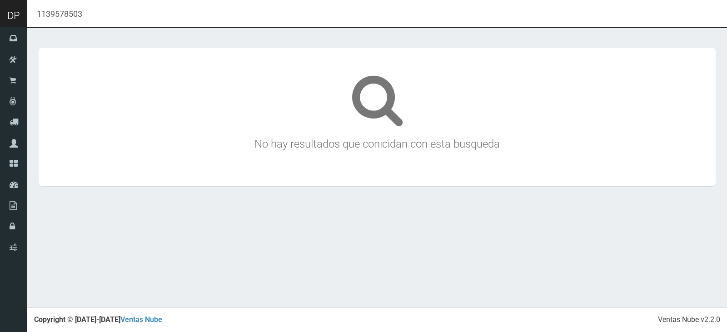
click at [382, 15] on input "1139578503" at bounding box center [376, 13] width 699 height 27
type input "Pringles 489 (Almagro) CABA"
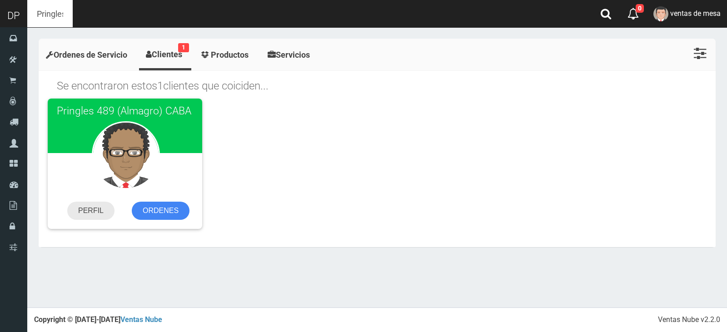
click at [104, 212] on link "PERFIL" at bounding box center [90, 211] width 47 height 18
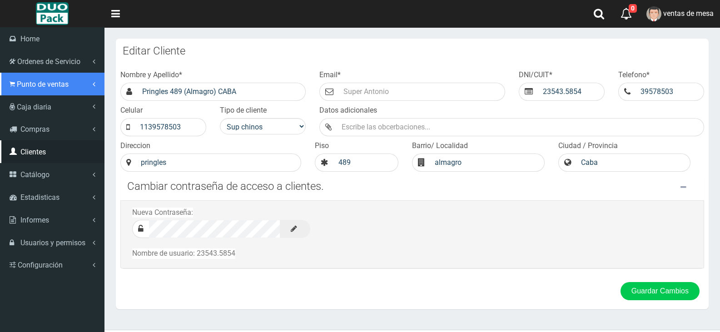
click at [36, 88] on span "Punto de ventas" at bounding box center [43, 84] width 52 height 9
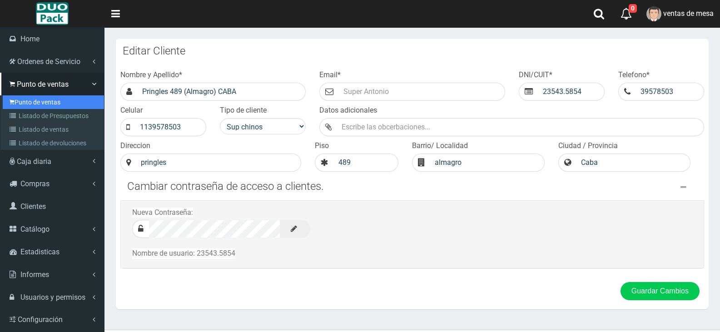
click at [45, 99] on link "Punto de ventas" at bounding box center [53, 102] width 101 height 14
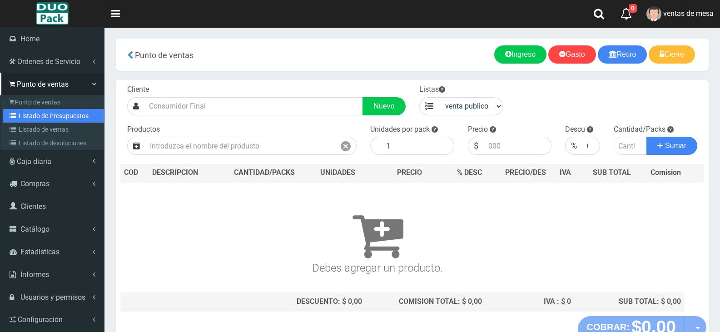
click at [17, 116] on icon at bounding box center [14, 116] width 9 height 6
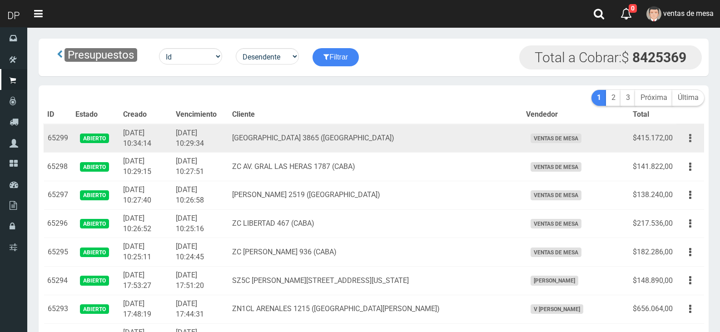
click at [687, 136] on button "button" at bounding box center [690, 138] width 20 height 16
click at [682, 176] on link "Imprimir" at bounding box center [664, 180] width 72 height 20
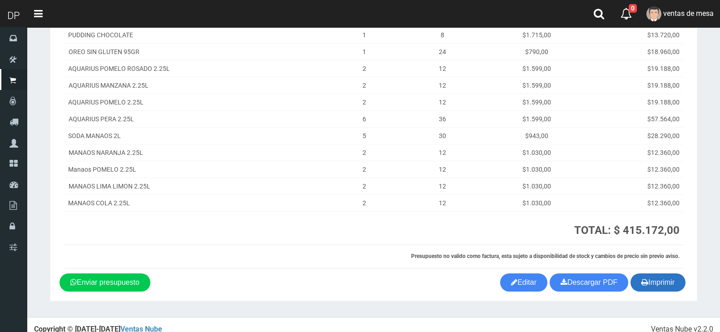
scroll to position [272, 0]
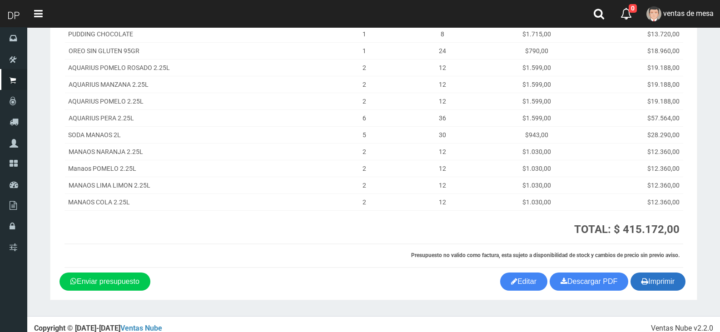
click at [644, 280] on icon "button" at bounding box center [644, 281] width 7 height 13
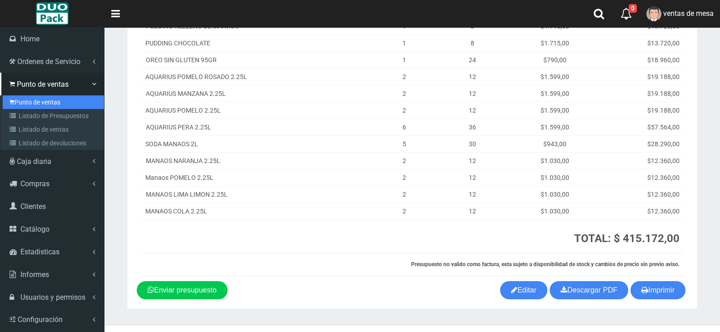
click at [40, 103] on link "Punto de ventas" at bounding box center [53, 102] width 101 height 14
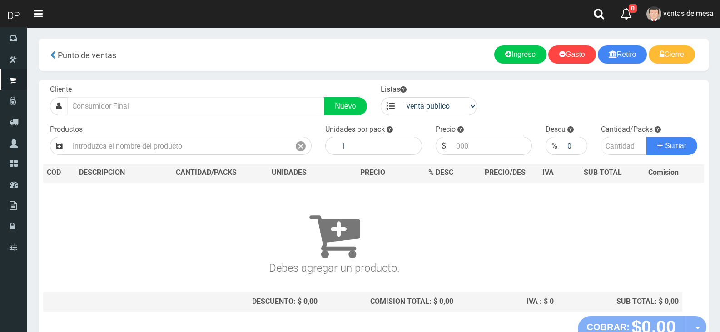
click at [258, 96] on div "Cliente Nuevo" at bounding box center [208, 99] width 331 height 31
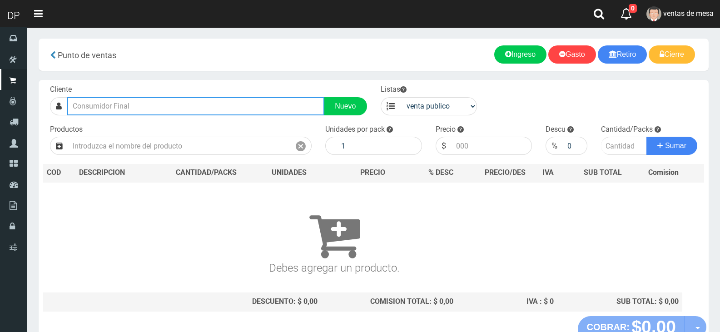
click at [258, 99] on input "text" at bounding box center [195, 106] width 257 height 18
click at [251, 111] on input "PRINGL" at bounding box center [195, 106] width 257 height 18
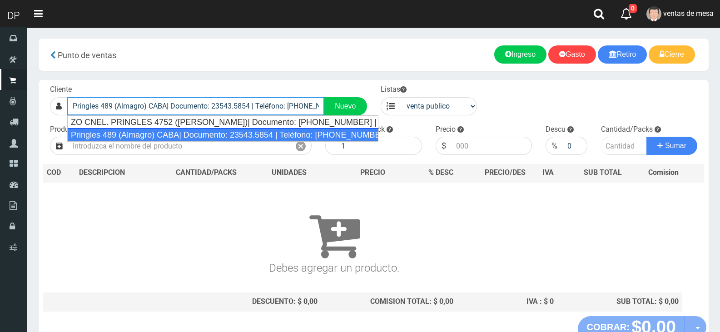
type input "Pringles 489 (Almagro) CABA| Documento: 23543.5854 | Teléfono: [PHONE_NUMBER]"
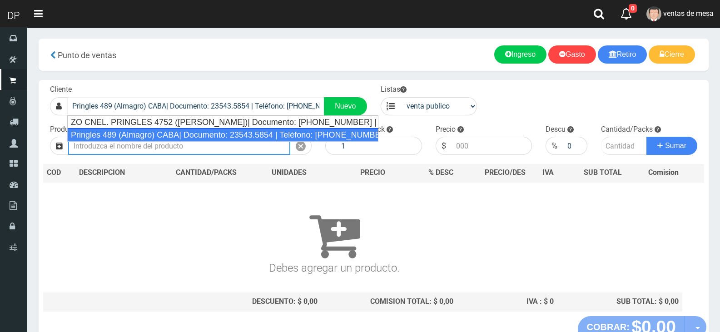
select select "2"
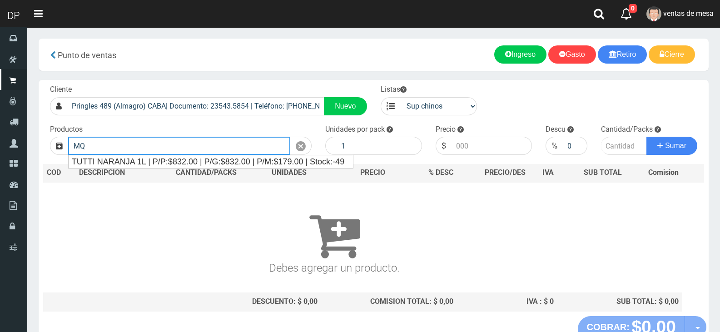
type input "M"
type input "a"
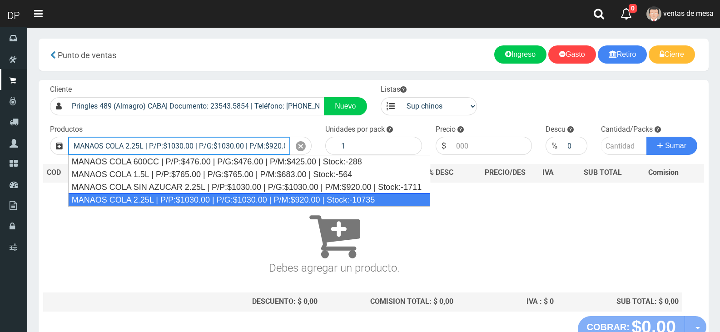
type input "MANAOS COLA 2.25L | P/P:$1030.00 | P/G:$1030.00 | P/M:$920.00 | Stock:-10735"
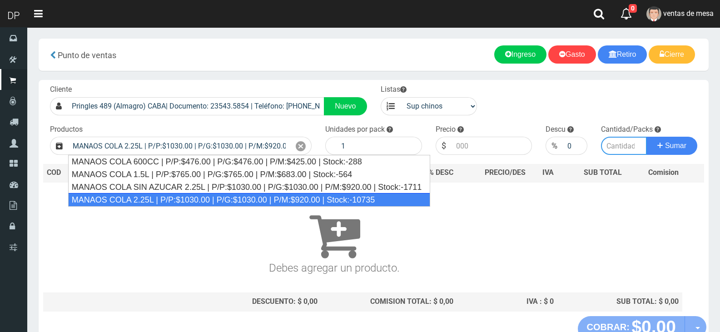
type input "6"
type input "1030.00"
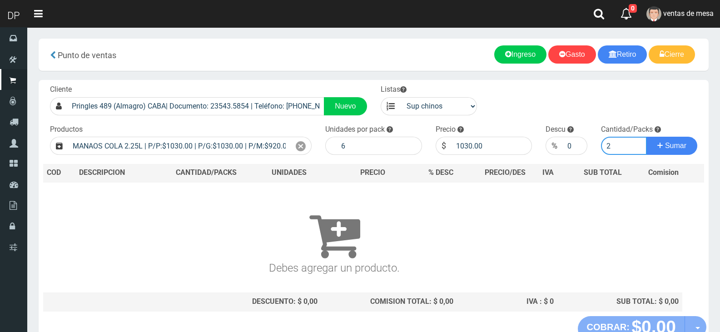
type input "2"
click at [646, 137] on button "Sumar" at bounding box center [671, 146] width 51 height 18
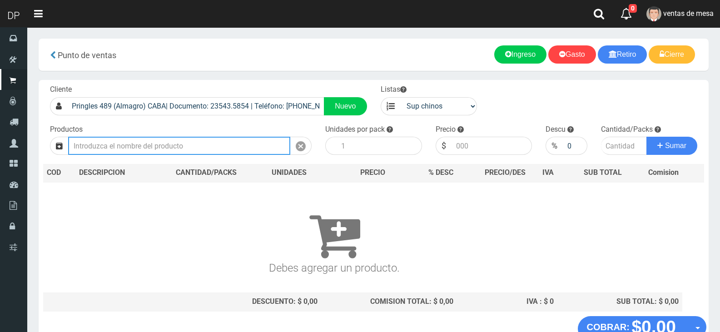
type input "a"
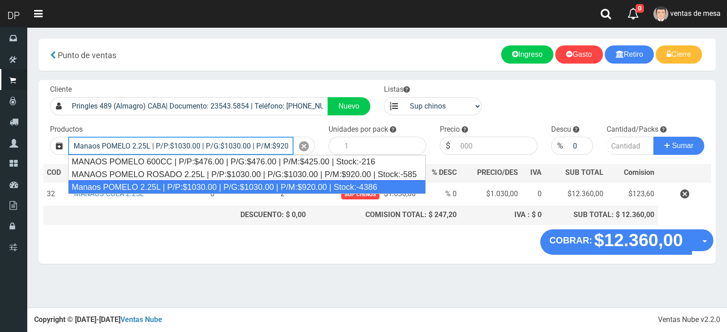
type input "Manaos POMELO 2.25L | P/P:$1030.00 | P/G:$1030.00 | P/M:$920.00 | Stock:-4386"
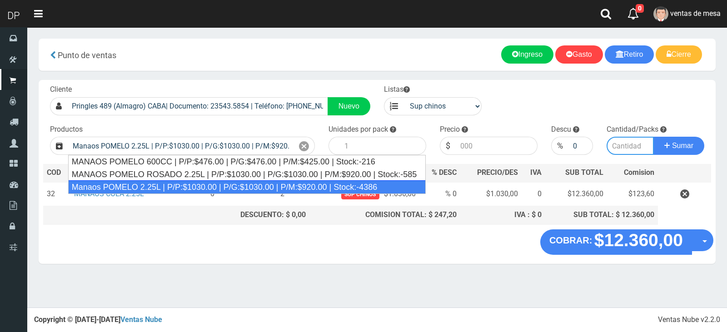
type input "6"
type input "1030.00"
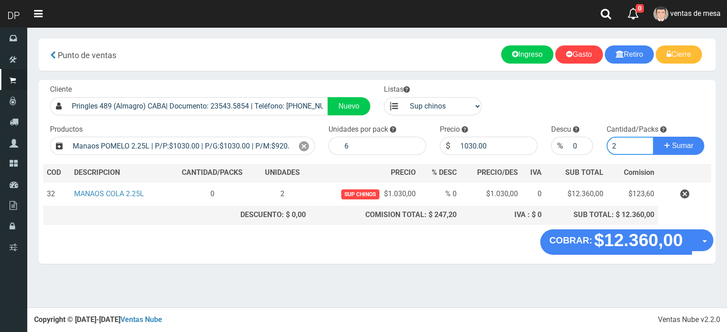
type input "2"
click at [653, 137] on button "Sumar" at bounding box center [678, 146] width 51 height 18
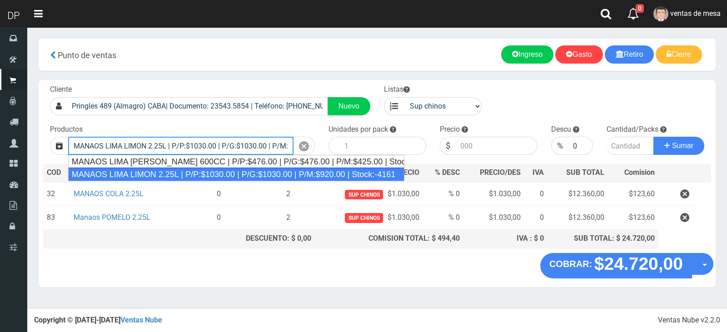
type input "MANAOS LIMA LIMON 2.25L | P/P:$1030.00 | P/G:$1030.00 | P/M:$920.00 | Stock:-41…"
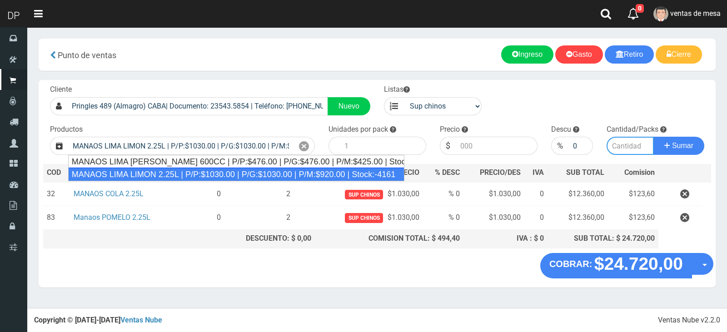
type input "6"
type input "1030.00"
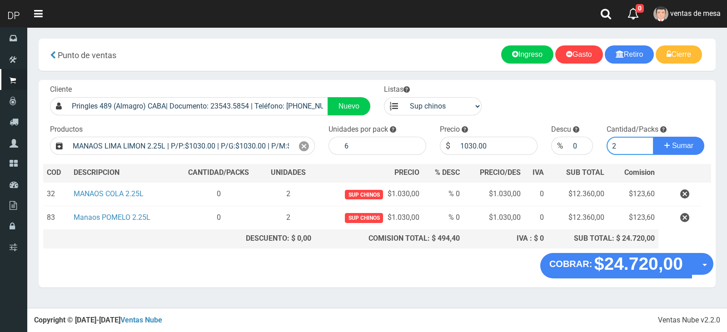
type input "2"
click at [653, 137] on button "Sumar" at bounding box center [678, 146] width 51 height 18
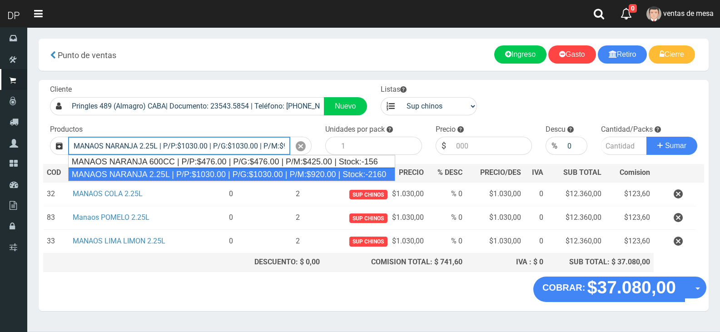
type input "MANAOS NARANJA 2.25L | P/P:$1030.00 | P/G:$1030.00 | P/M:$920.00 | Stock:-2160"
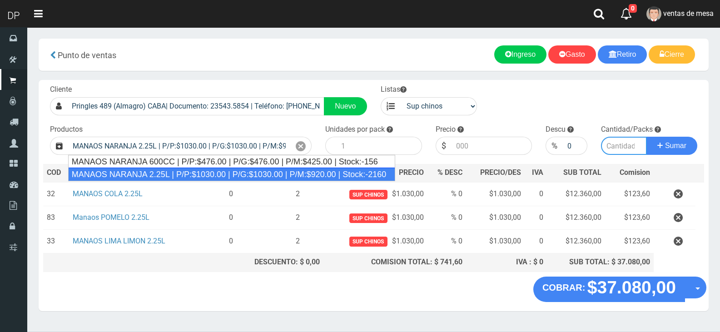
type input "6"
type input "1030.00"
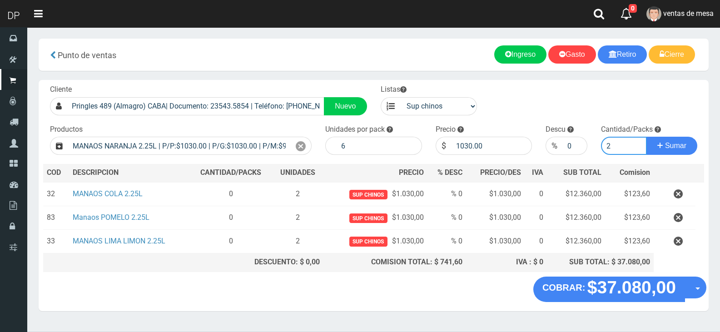
type input "2"
click at [646, 137] on button "Sumar" at bounding box center [671, 146] width 51 height 18
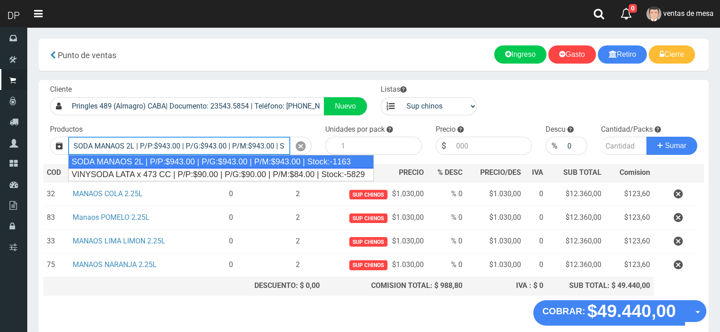
type input "SODA MANAOS 2L | P/P:$943.00 | P/G:$943.00 | P/M:$943.00 | Stock:-1163"
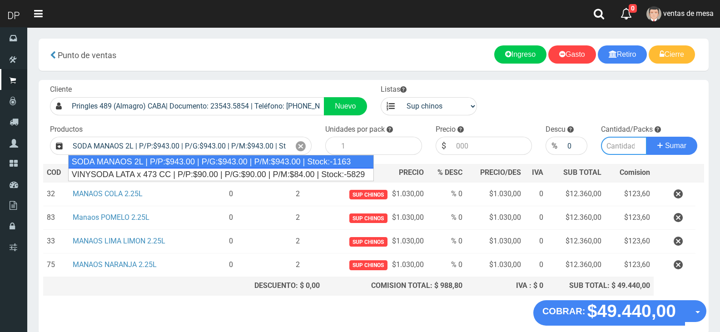
type input "6"
type input "943.00"
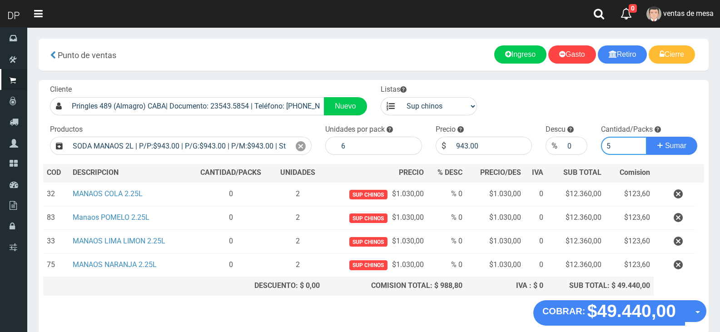
type input "5"
click at [646, 137] on button "Sumar" at bounding box center [671, 146] width 51 height 18
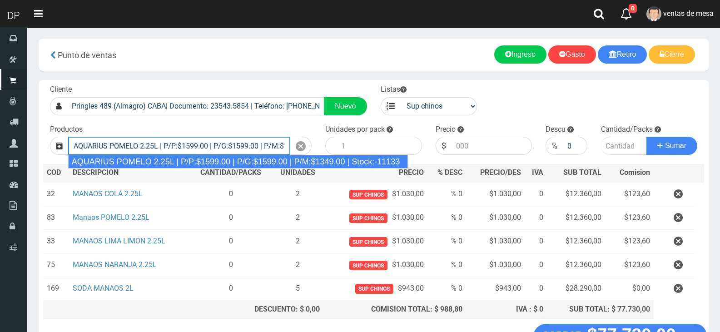
type input "AQUARIUS POMELO 2.25L | P/P:$1599.00 | P/G:$1599.00 | P/M:$1349.00 | Stock:-111…"
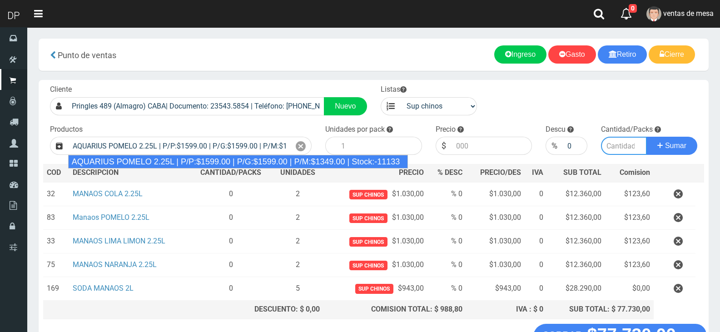
type input "6"
type input "1599.00"
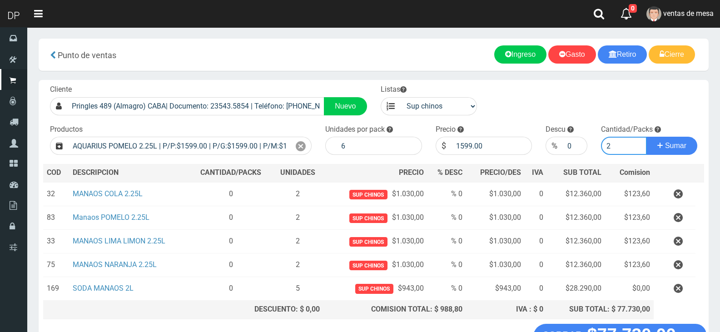
type input "2"
click at [646, 137] on button "Sumar" at bounding box center [671, 146] width 51 height 18
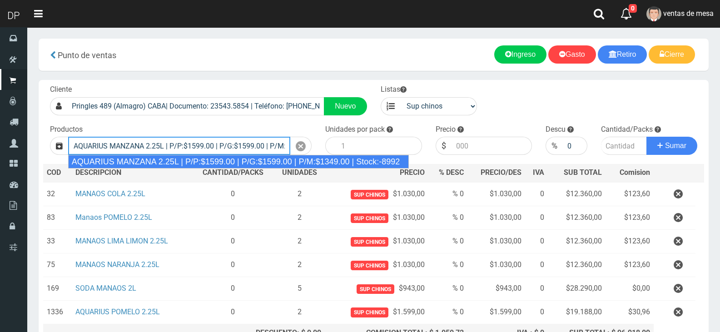
type input "AQUARIUS MANZANA 2.25L | P/P:$1599.00 | P/G:$1599.00 | P/M:$1349.00 | Stock:-89…"
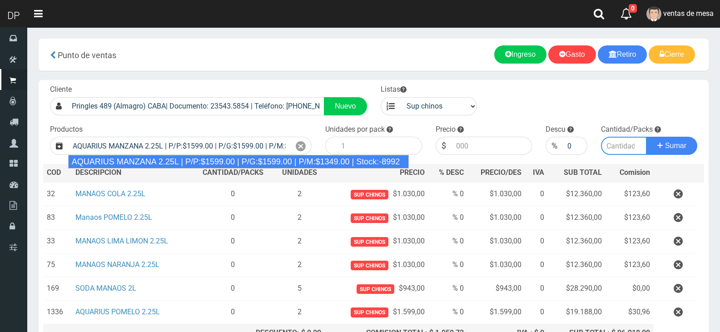
type input "6"
type input "1599.00"
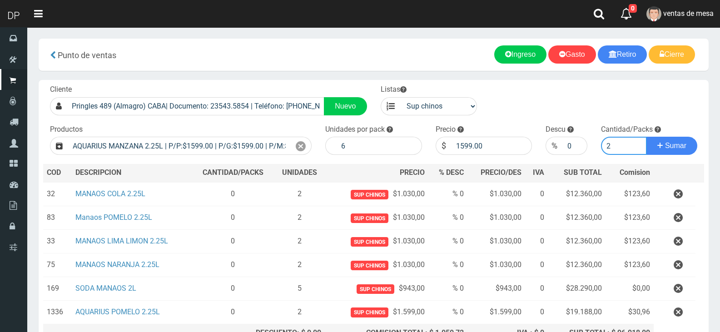
type input "2"
click at [646, 137] on button "Sumar" at bounding box center [671, 146] width 51 height 18
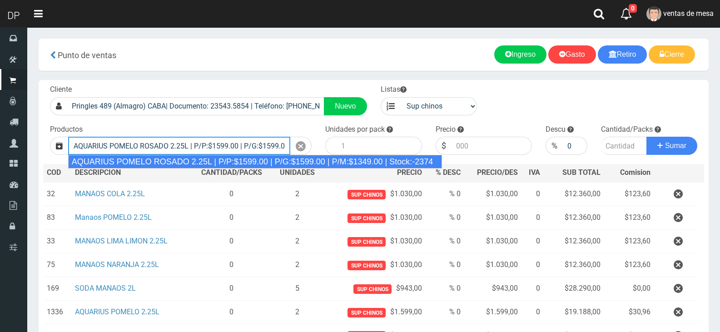
type input "AQUARIUS POMELO ROSADO 2.25L | P/P:$1599.00 | P/G:$1599.00 | P/M:$1349.00 | Sto…"
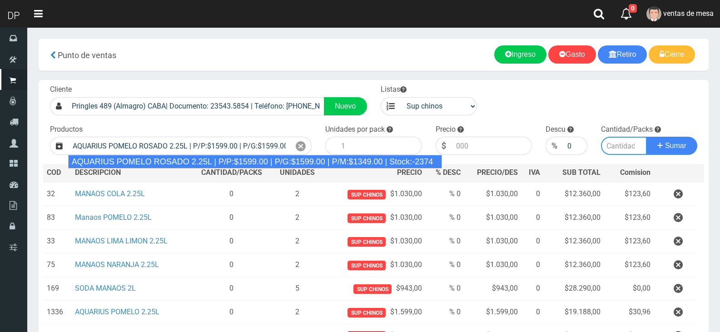
type input "6"
type input "1599.00"
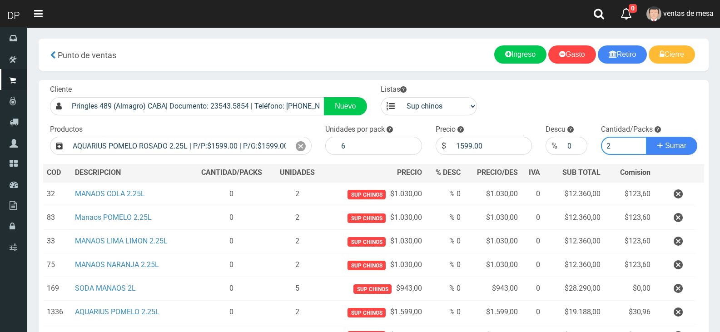
type input "2"
click at [646, 137] on button "Sumar" at bounding box center [671, 146] width 51 height 18
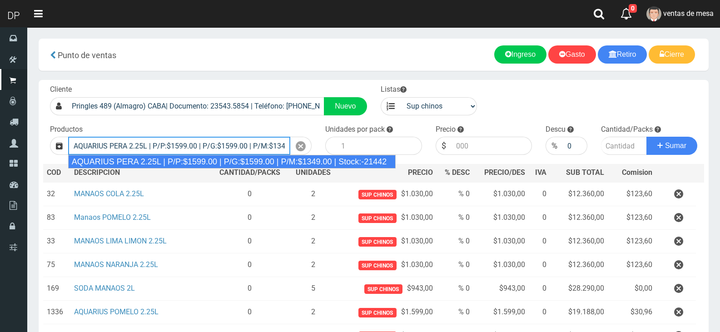
type input "AQUARIUS PERA 2.25L | P/P:$1599.00 | P/G:$1599.00 | P/M:$1349.00 | Stock:-21442"
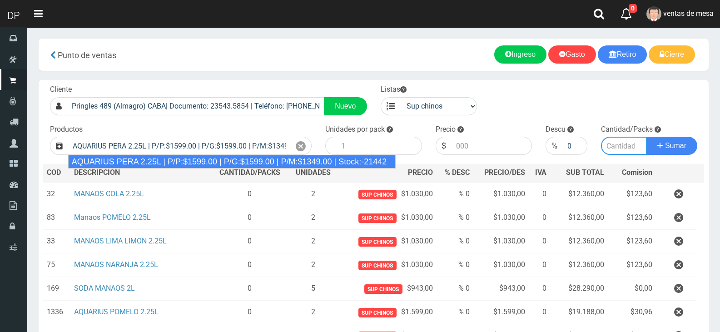
type input "6"
type input "1599.00"
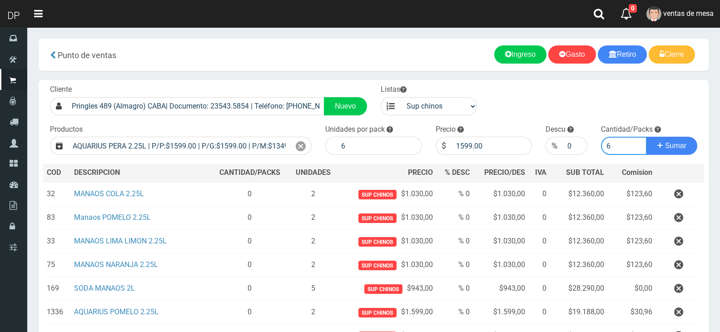
type input "6"
click at [646, 137] on button "Sumar" at bounding box center [671, 146] width 51 height 18
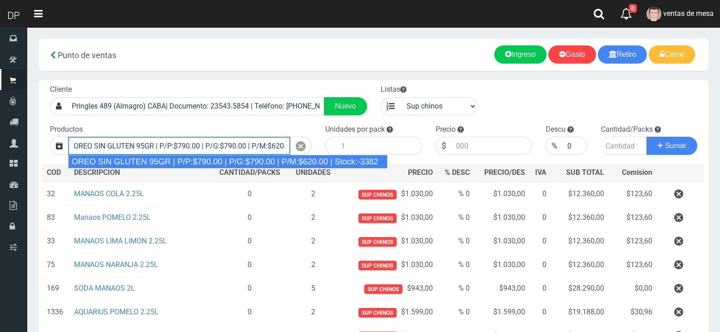
type input "OREO SIN GLUTEN 95GR | P/P:$790.00 | P/G:$790.00 | P/M:$620.00 | Stock:-3382"
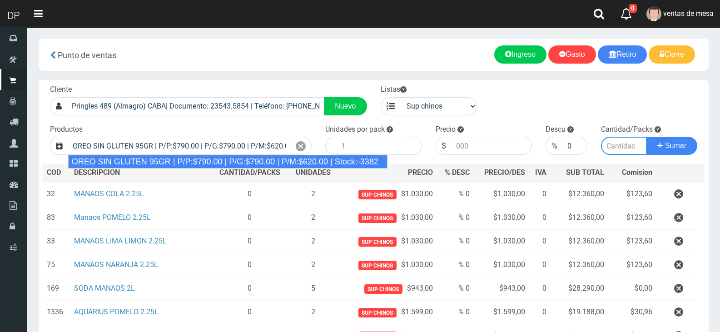
type input "24"
type input "790.00"
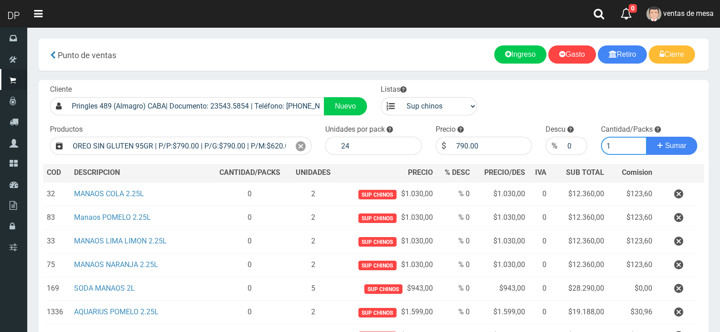
type input "1"
click at [646, 137] on button "Sumar" at bounding box center [671, 146] width 51 height 18
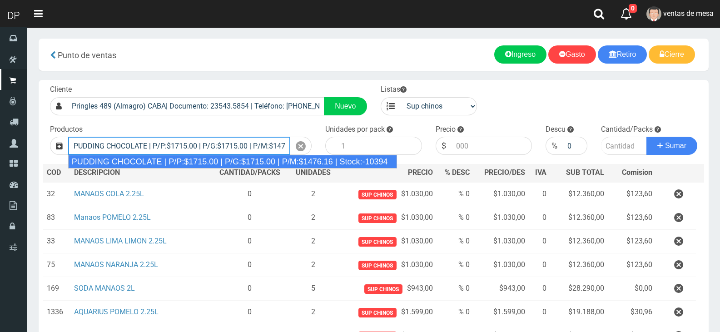
type input "PUDDING CHOCOLATE | P/P:$1715.00 | P/G:$1715.00 | P/M:$1476.16 | Stock:-10394"
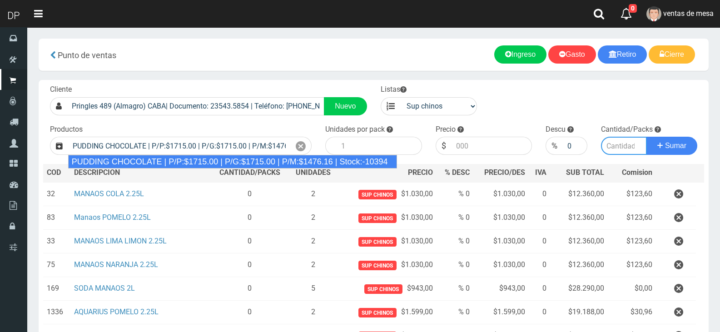
type input "8"
type input "1715.00"
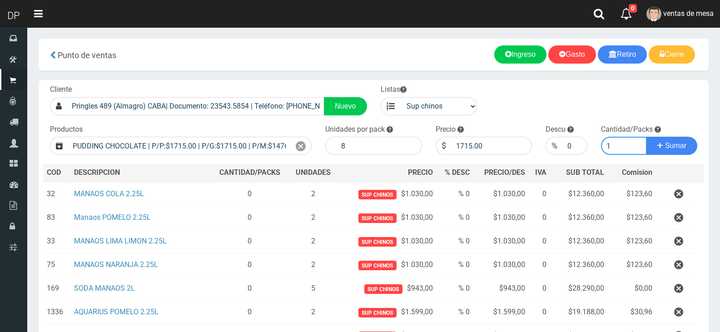
type input "1"
click at [646, 137] on button "Sumar" at bounding box center [671, 146] width 51 height 18
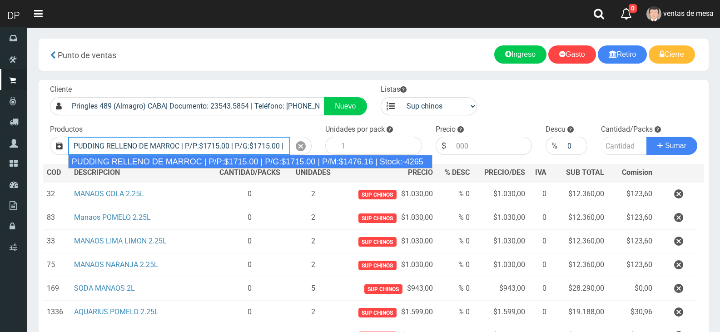
type input "PUDDING RELLENO DE MARROC | P/P:$1715.00 | P/G:$1715.00 | P/M:$1476.16 | Stock:…"
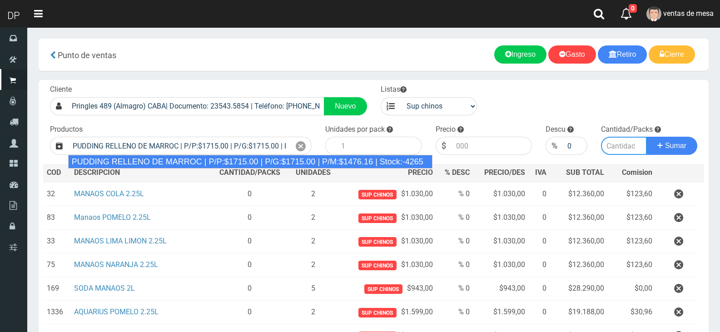
type input "8"
type input "1715.00"
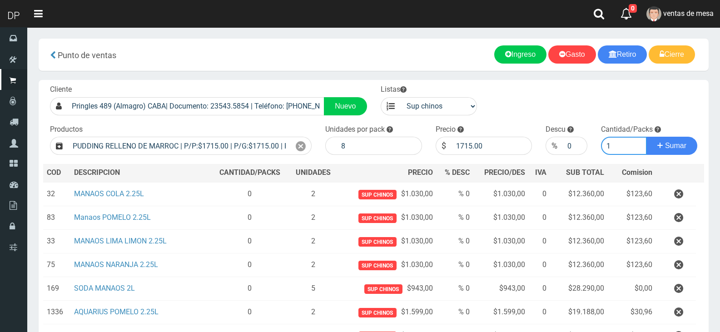
type input "1"
click at [646, 137] on button "Sumar" at bounding box center [671, 146] width 51 height 18
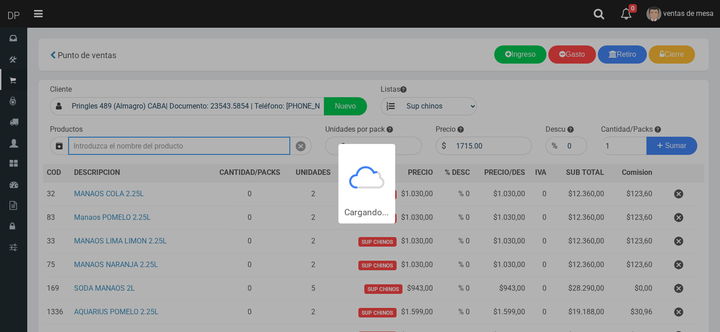
type input "1"
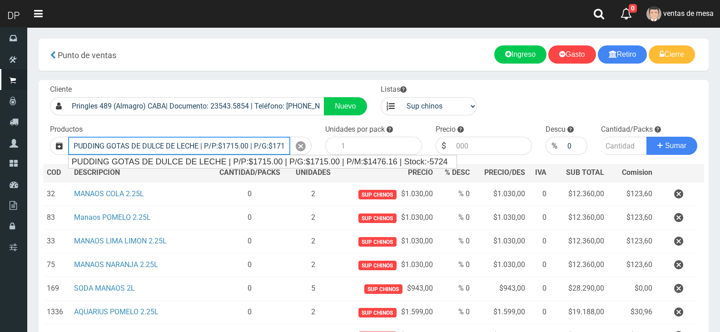
type input "PUDDING GOTAS DE DULCE DE LECHE | P/P:$1715.00 | P/G:$1715.00 | P/M:$1476.16 | …"
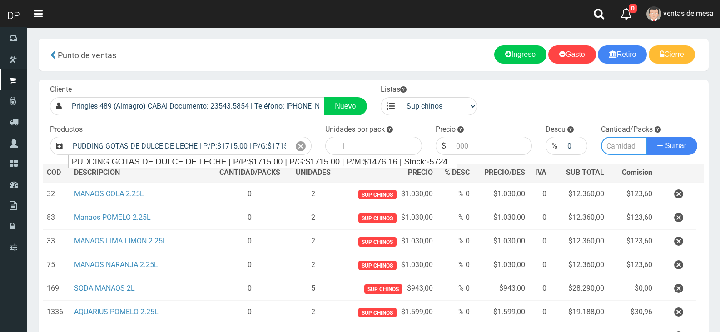
type input "8"
type input "1715.00"
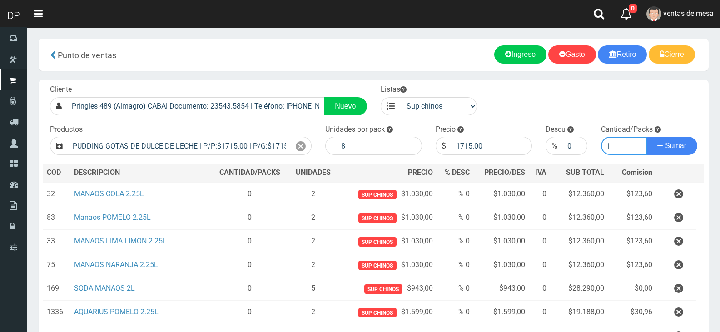
type input "1"
click at [646, 137] on button "Sumar" at bounding box center [671, 146] width 51 height 18
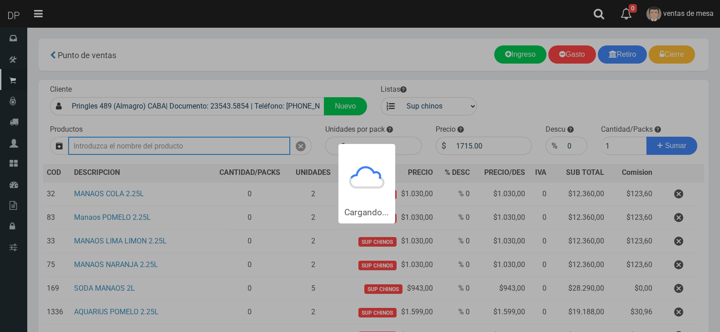
type input "1"
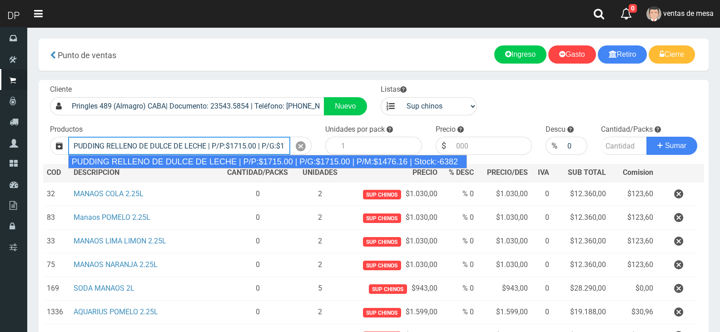
type input "PUDDING RELLENO DE DULCE DE LECHE | P/P:$1715.00 | P/G:$1715.00 | P/M:$1476.16 …"
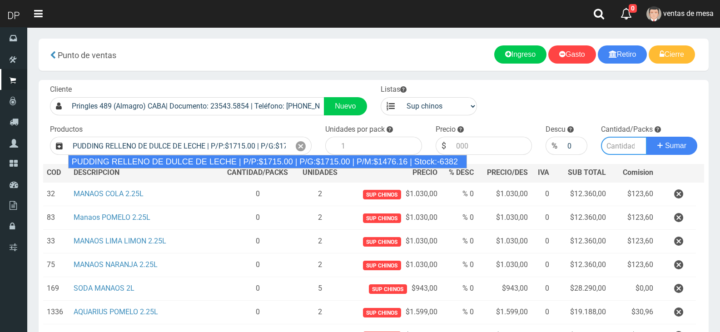
type input "8"
type input "1715.00"
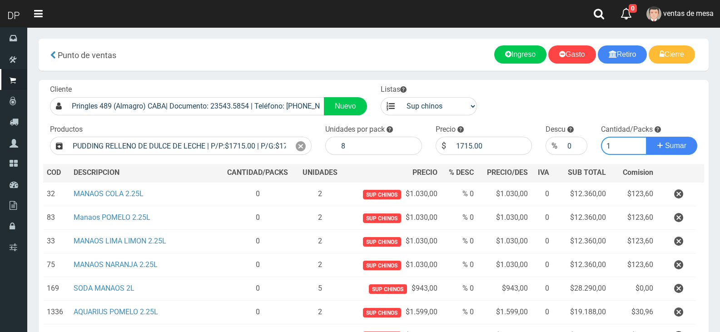
type input "1"
click at [646, 137] on button "Sumar" at bounding box center [671, 146] width 51 height 18
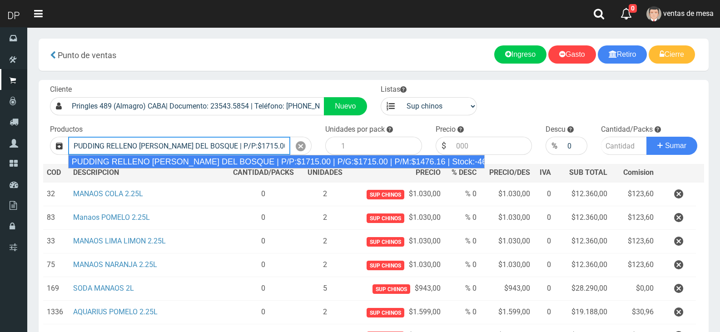
type input "PUDDING RELLENO DE FRUTOS DEL BOSQUE | P/P:$1715.00 | P/G:$1715.00 | P/M:$1476.…"
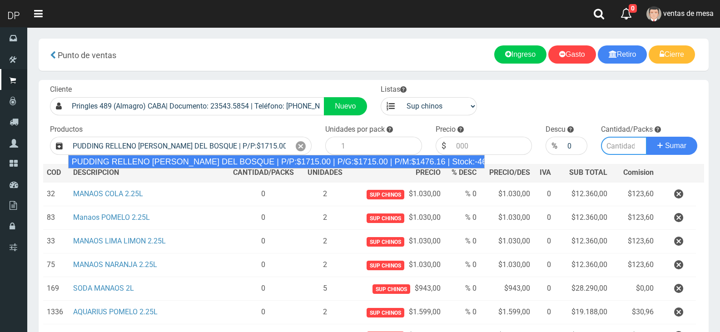
type input "8"
type input "1715.00"
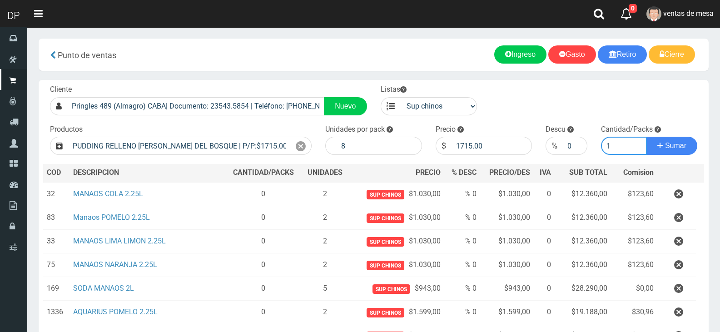
type input "1"
click at [646, 137] on button "Sumar" at bounding box center [671, 146] width 51 height 18
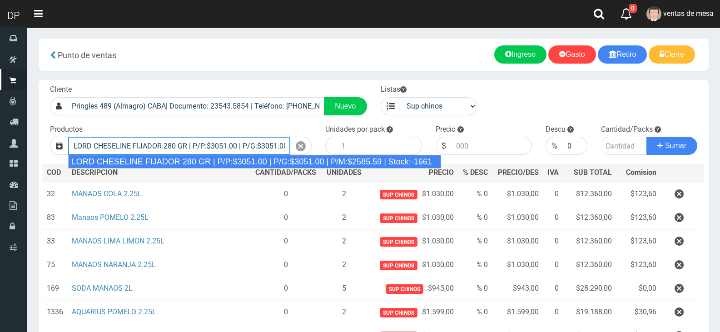
type input "LORD CHESELINE FIJADOR 280 GR | P/P:$3051.00 | P/G:$3051.00 | P/M:$2585.59 | St…"
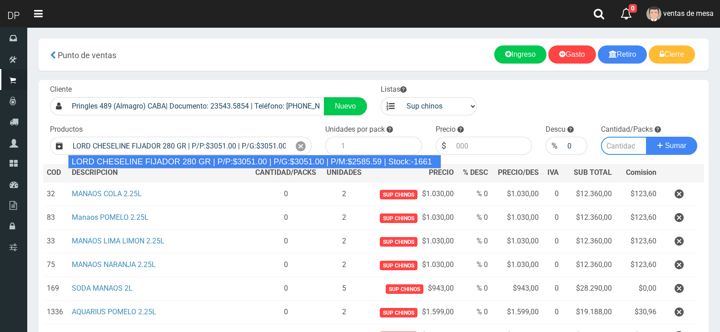
type input "6"
type input "3051.00"
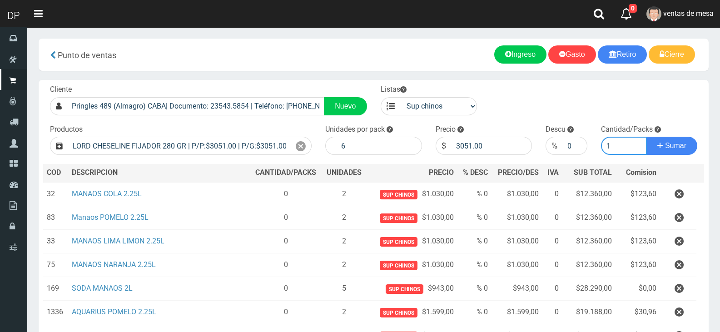
type input "1"
click at [646, 137] on button "Sumar" at bounding box center [671, 146] width 51 height 18
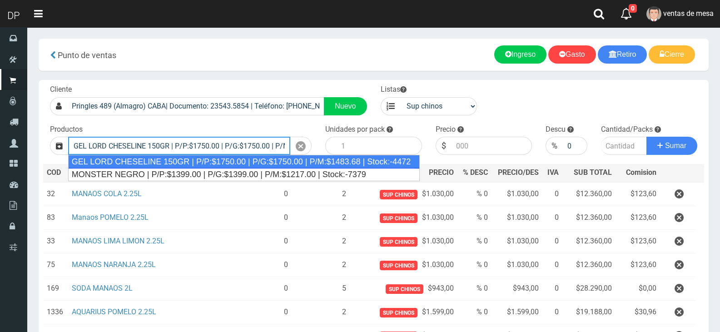
type input "GEL LORD CHESELINE 150GR | P/P:$1750.00 | P/G:$1750.00 | P/M:$1483.68 | Stock:-…"
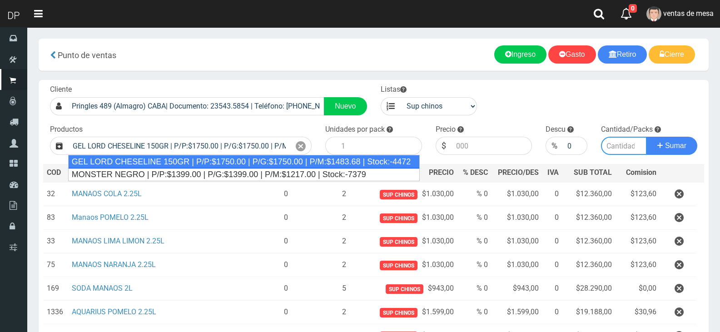
type input "12"
type input "1750.00"
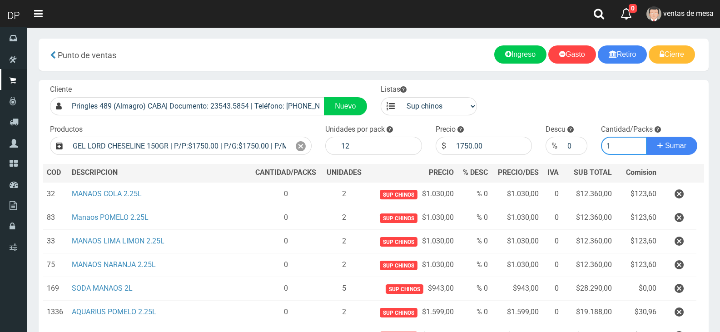
type input "1"
click at [646, 137] on button "Sumar" at bounding box center [671, 146] width 51 height 18
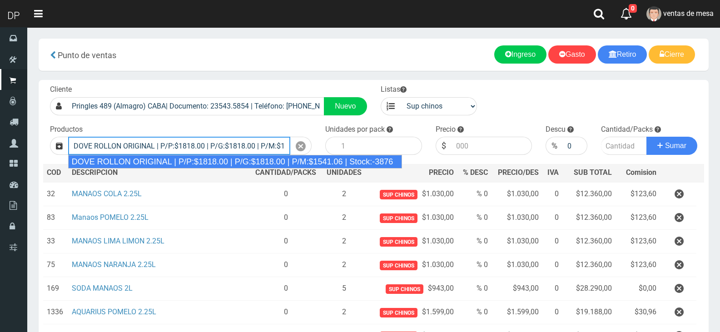
type input "DOVE ROLLON ORIGINAL | P/P:$1818.00 | P/G:$1818.00 | P/M:$1541.06 | Stock:-3876"
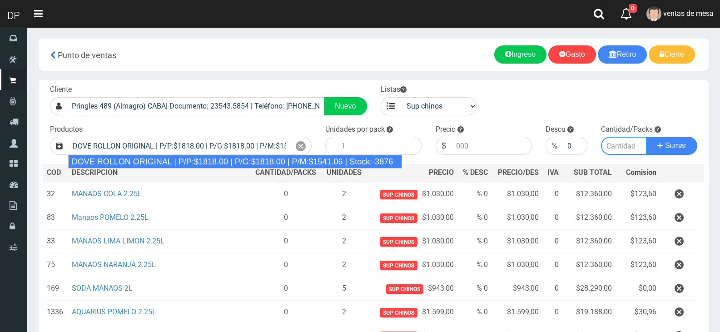
type input "12"
type input "1818.00"
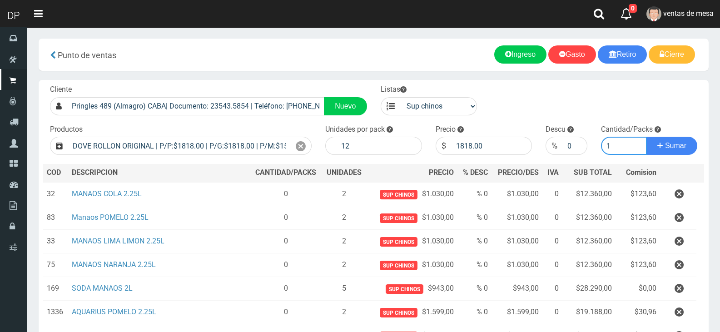
type input "1"
click at [646, 137] on button "Sumar" at bounding box center [671, 146] width 51 height 18
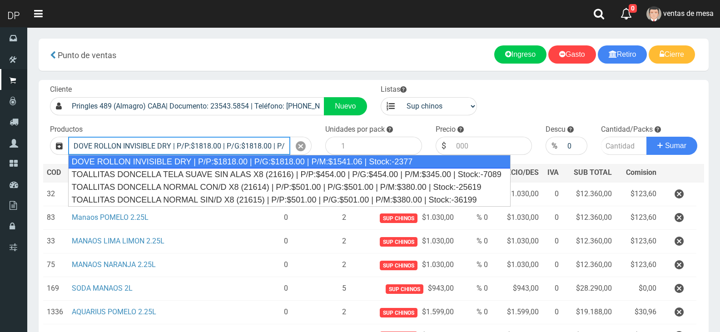
type input "DOVE ROLLON INVISIBLE DRY | P/P:$1818.00 | P/G:$1818.00 | P/M:$1541.06 | Stock:…"
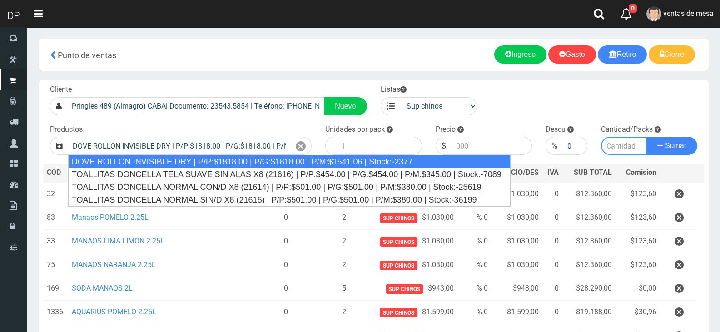
type input "12"
type input "1818.00"
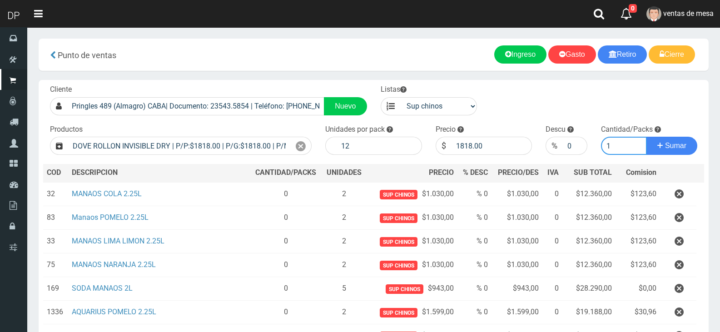
type input "1"
click at [646, 137] on button "Sumar" at bounding box center [671, 146] width 51 height 18
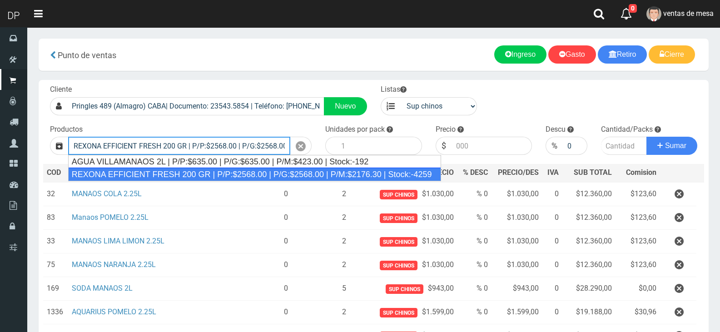
type input "REXONA EFFICIENT FRESH 200 GR | P/P:$2568.00 | P/G:$2568.00 | P/M:$2176.30 | St…"
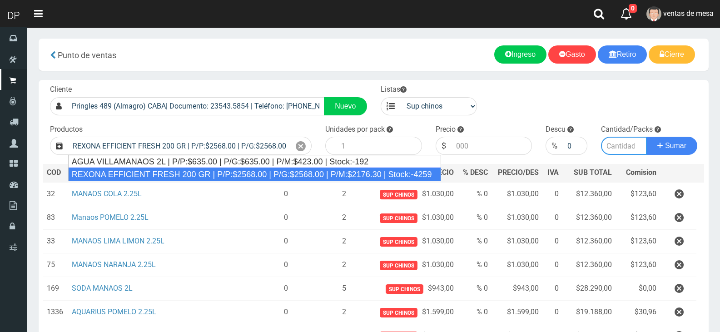
type input "12"
type input "2568.00"
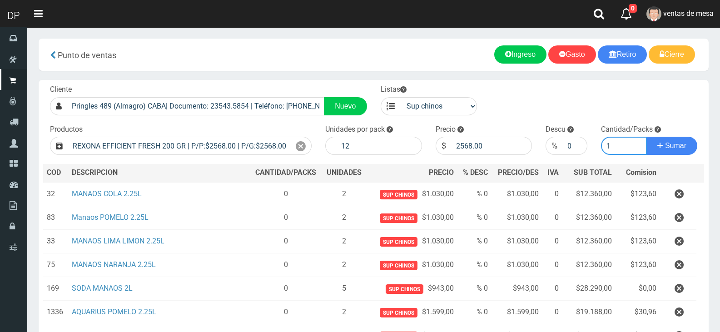
type input "1"
click at [646, 137] on button "Sumar" at bounding box center [671, 146] width 51 height 18
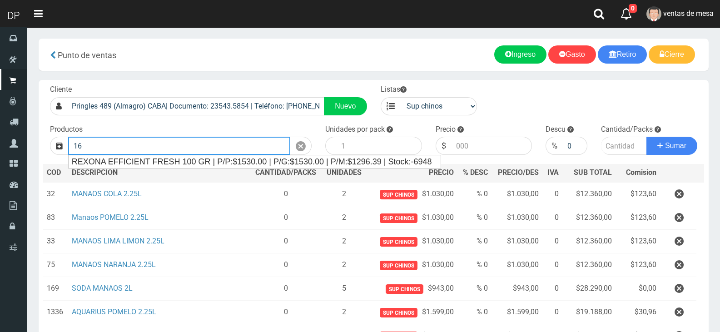
type input "1"
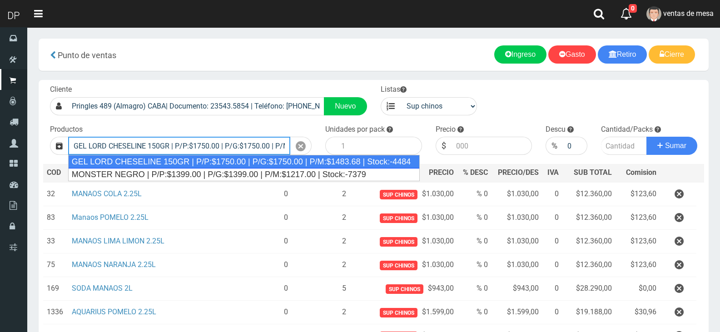
type input "GEL LORD CHESELINE 150GR | P/P:$1750.00 | P/G:$1750.00 | P/M:$1483.68 | Stock:-…"
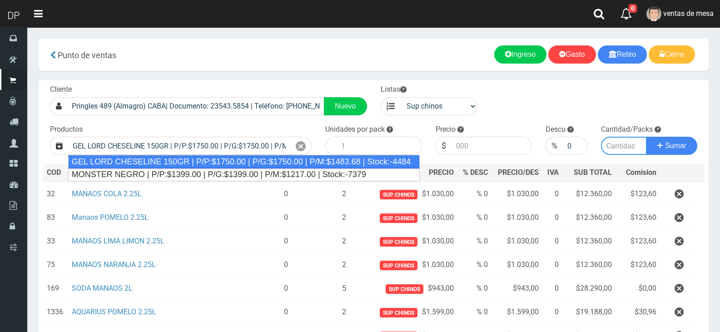
type input "12"
type input "1750.00"
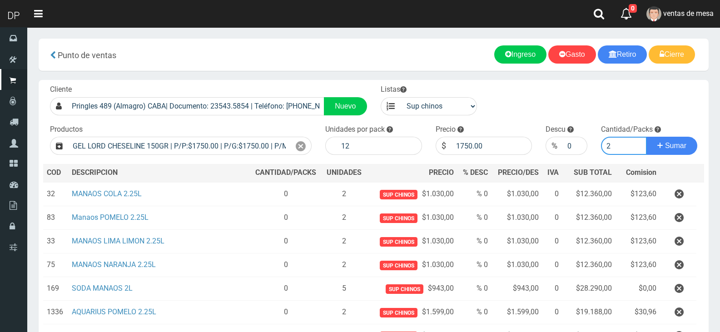
type input "2"
click at [646, 137] on button "Sumar" at bounding box center [671, 146] width 51 height 18
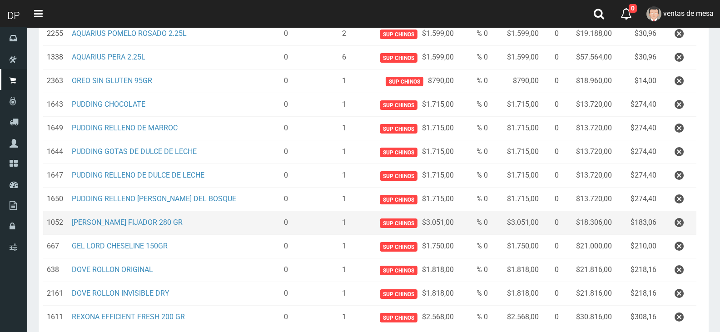
scroll to position [409, 0]
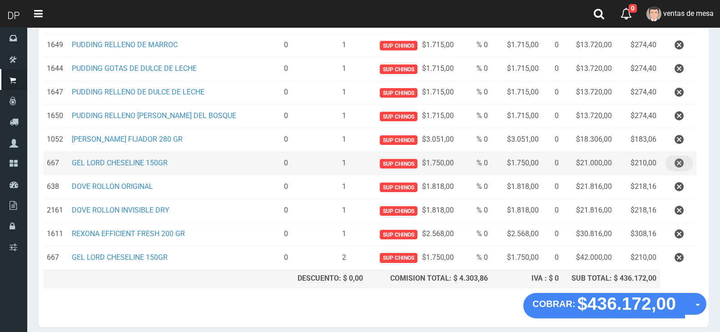
click at [678, 157] on icon "button" at bounding box center [678, 163] width 9 height 16
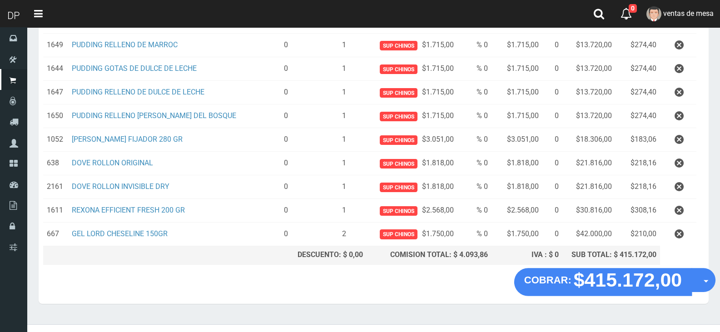
drag, startPoint x: 701, startPoint y: 282, endPoint x: 681, endPoint y: 306, distance: 30.6
click at [700, 283] on button "Opciones" at bounding box center [703, 280] width 24 height 24
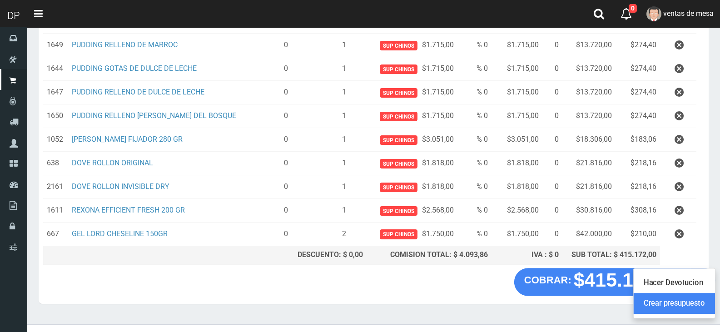
click at [681, 306] on link "Crear presupuesto" at bounding box center [673, 303] width 81 height 21
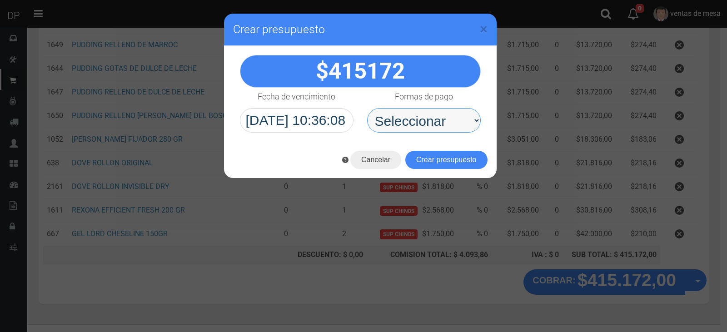
click at [457, 123] on select "Seleccionar Efectivo Tarjeta de Crédito Depósito Débito" at bounding box center [424, 120] width 114 height 25
select select "Efectivo"
click at [367, 108] on select "Seleccionar Efectivo Tarjeta de Crédito Depósito Débito" at bounding box center [424, 120] width 114 height 25
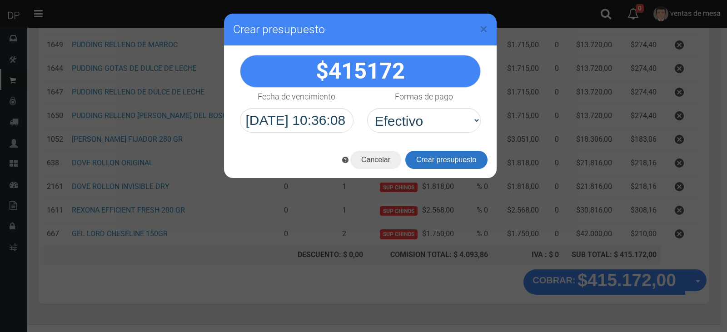
click at [453, 158] on button "Crear presupuesto" at bounding box center [446, 160] width 82 height 18
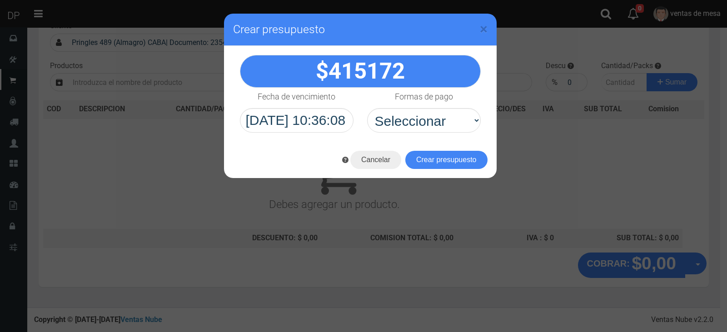
scroll to position [0, 0]
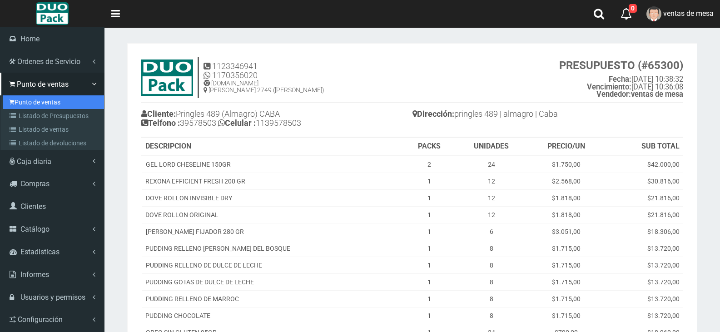
click at [33, 104] on link "Punto de ventas" at bounding box center [53, 102] width 101 height 14
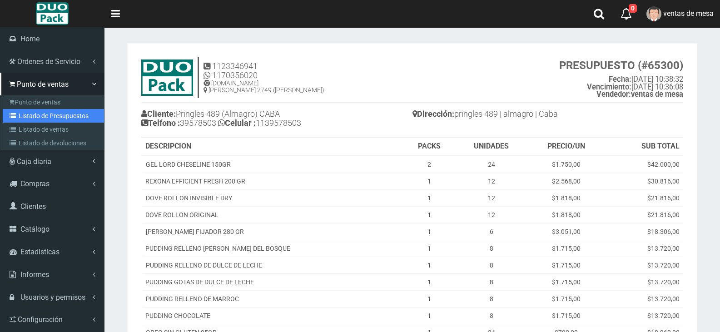
click at [37, 114] on link "Listado de Presupuestos" at bounding box center [53, 116] width 101 height 14
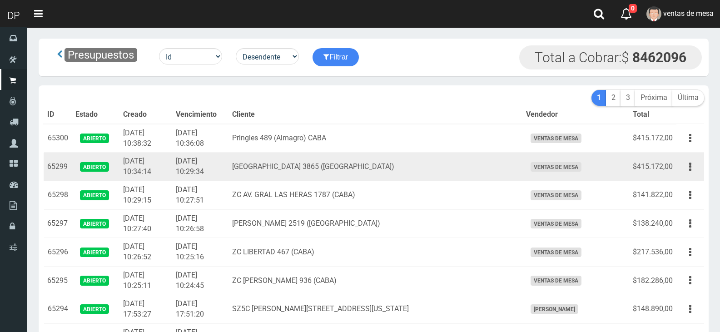
click at [686, 167] on button "button" at bounding box center [690, 167] width 20 height 16
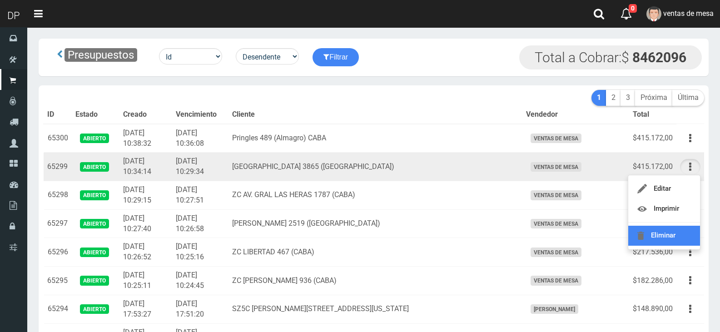
click at [682, 226] on link "Eliminar" at bounding box center [664, 236] width 72 height 20
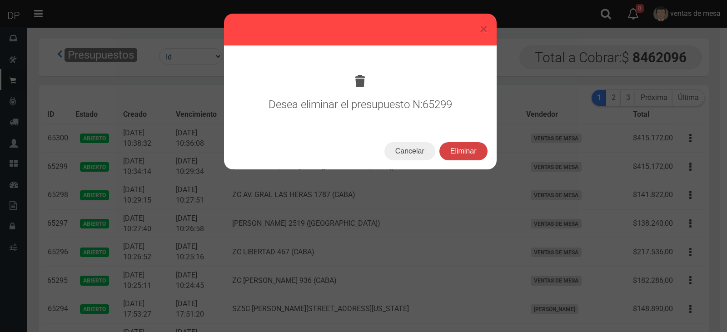
click at [451, 145] on button "Eliminar" at bounding box center [463, 151] width 48 height 18
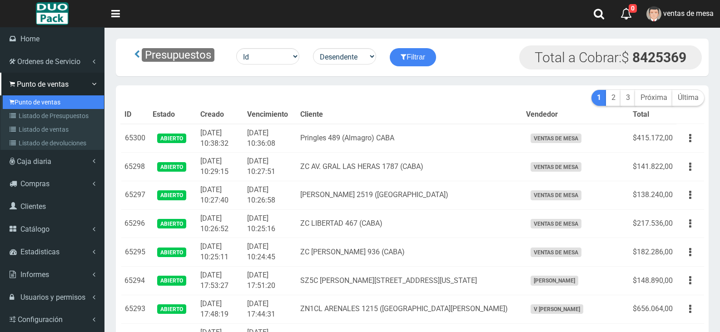
click at [26, 106] on link "Punto de ventas" at bounding box center [53, 102] width 101 height 14
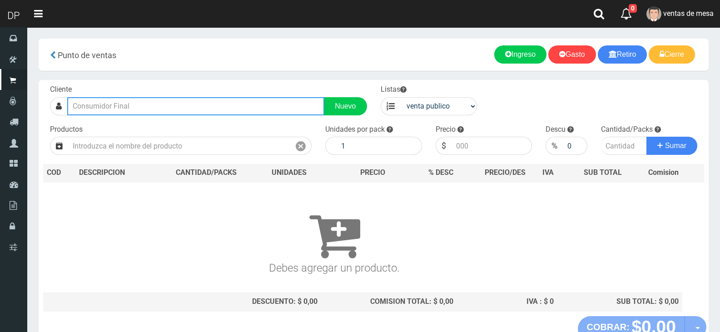
click at [224, 112] on input "text" at bounding box center [195, 106] width 257 height 18
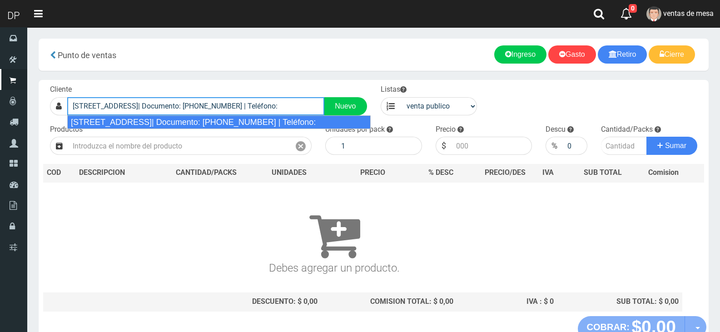
type input "[STREET_ADDRESS]| Documento: [PHONE_NUMBER] | Teléfono:"
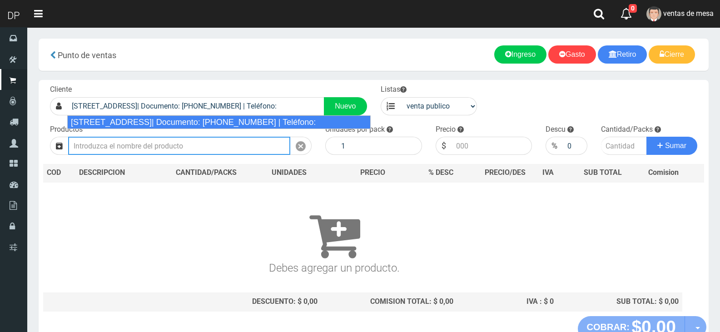
select select "2"
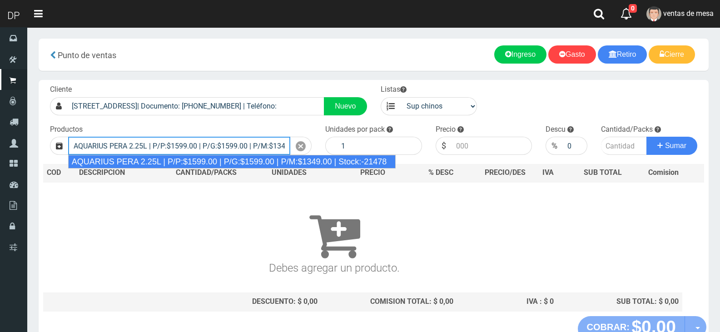
type input "AQUARIUS PERA 2.25L | P/P:$1599.00 | P/G:$1599.00 | P/M:$1349.00 | Stock:-21478"
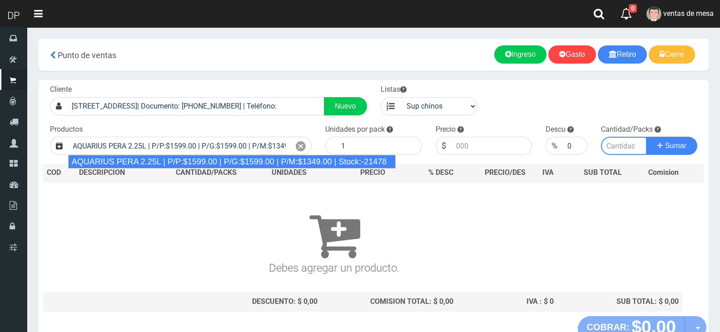
type input "6"
type input "1599.00"
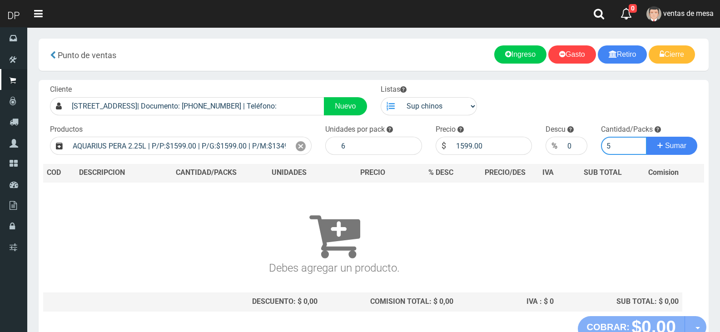
type input "5"
click at [646, 137] on button "Sumar" at bounding box center [671, 146] width 51 height 18
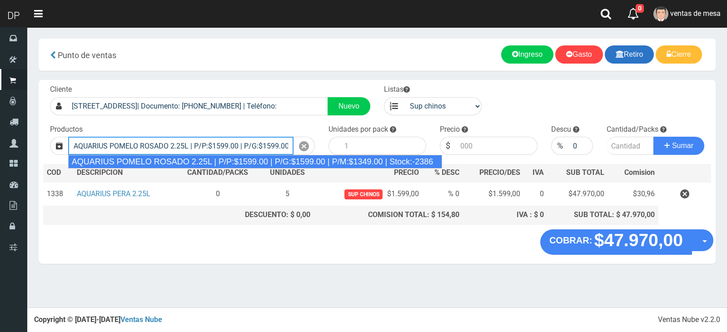
type input "AQUARIUS POMELO ROSADO 2.25L | P/P:$1599.00 | P/G:$1599.00 | P/M:$1349.00 | Sto…"
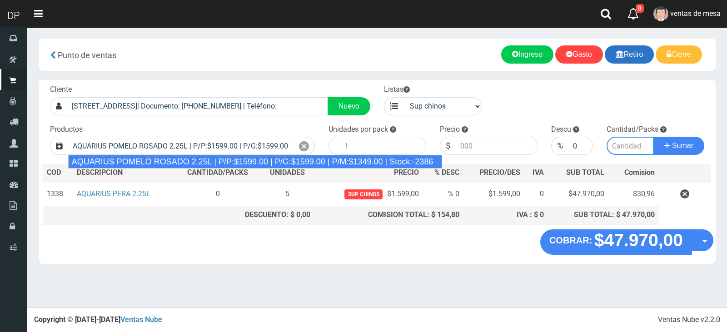
type input "6"
type input "1599.00"
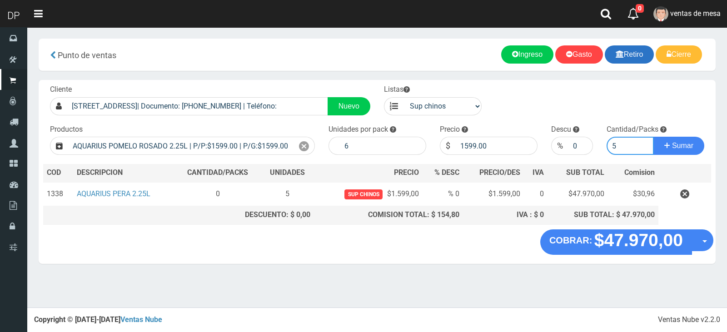
type input "5"
click at [653, 137] on button "Sumar" at bounding box center [678, 146] width 51 height 18
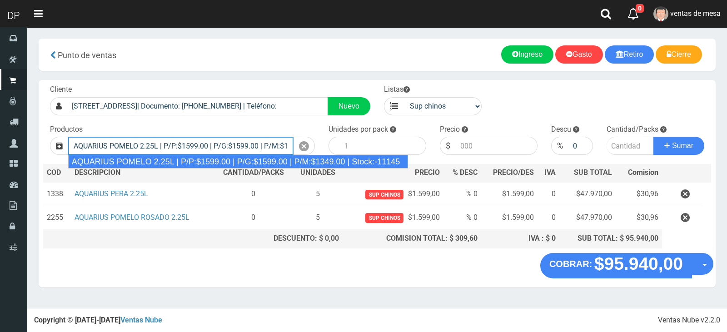
type input "AQUARIUS POMELO 2.25L | P/P:$1599.00 | P/G:$1599.00 | P/M:$1349.00 | Stock:-111…"
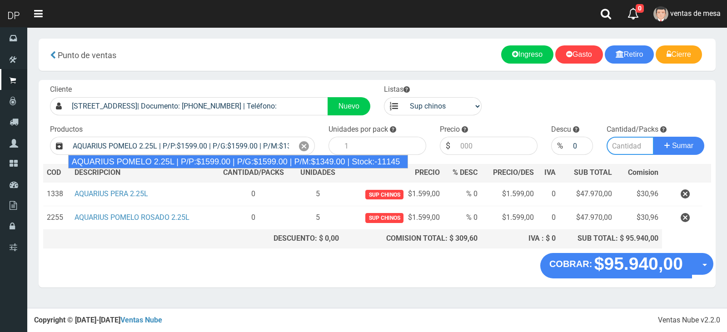
type input "6"
type input "1599.00"
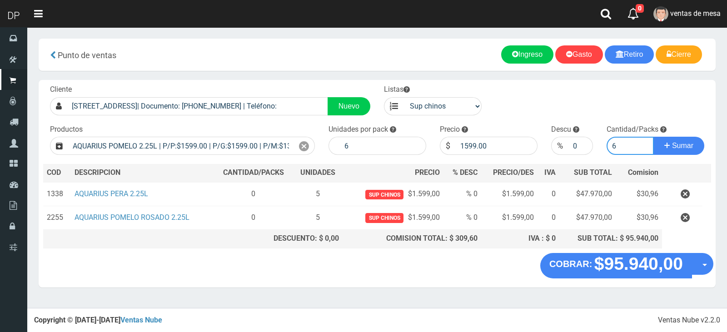
type input "7"
click at [653, 137] on button "Sumar" at bounding box center [678, 146] width 51 height 18
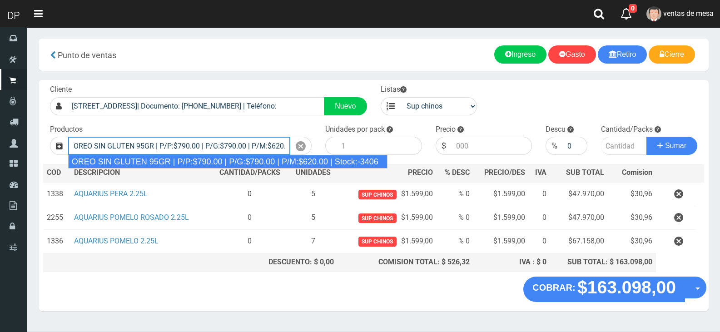
type input "OREO SIN GLUTEN 95GR | P/P:$790.00 | P/G:$790.00 | P/M:$620.00 | Stock:-3406"
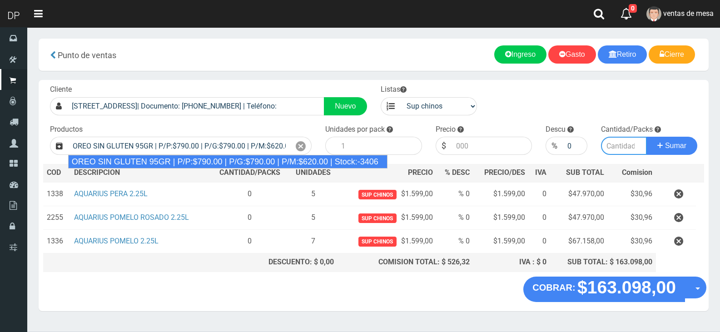
type input "24"
type input "790.00"
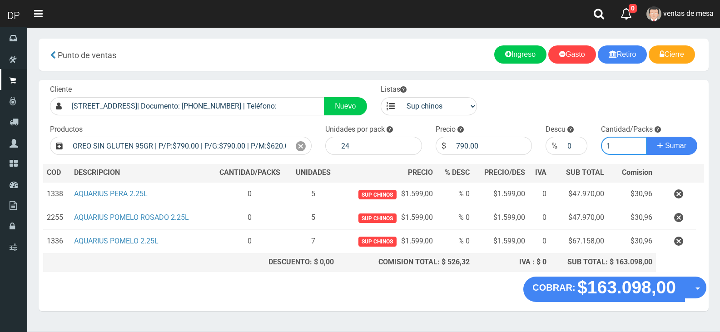
type input "1"
click at [646, 137] on button "Sumar" at bounding box center [671, 146] width 51 height 18
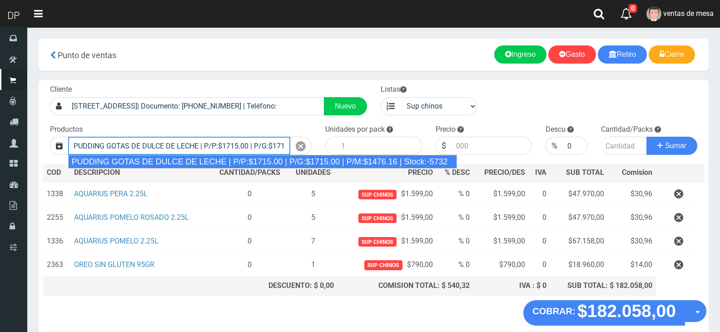
type input "PUDDING GOTAS DE DULCE DE LECHE | P/P:$1715.00 | P/G:$1715.00 | P/M:$1476.16 | …"
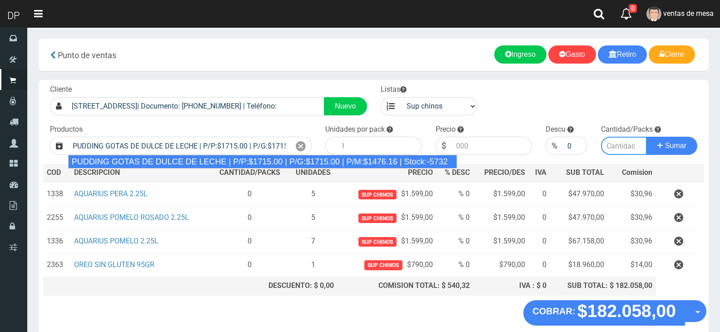
type input "8"
type input "1715.00"
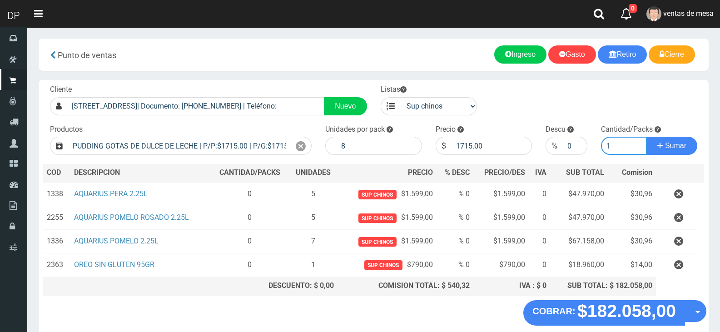
type input "1"
click at [646, 137] on button "Sumar" at bounding box center [671, 146] width 51 height 18
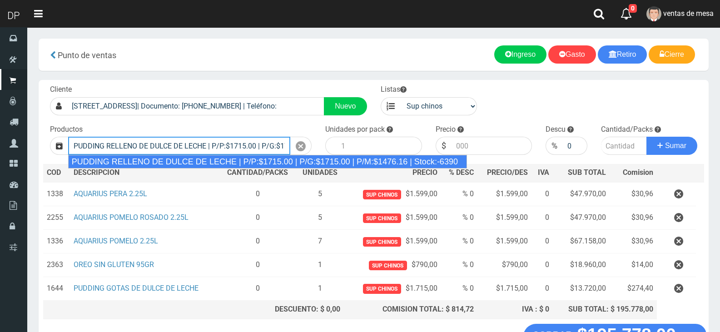
type input "PUDDING RELLENO DE DULCE DE LECHE | P/P:$1715.00 | P/G:$1715.00 | P/M:$1476.16 …"
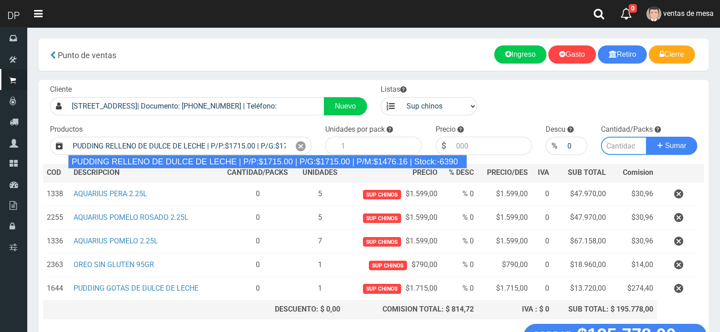
type input "8"
type input "1715.00"
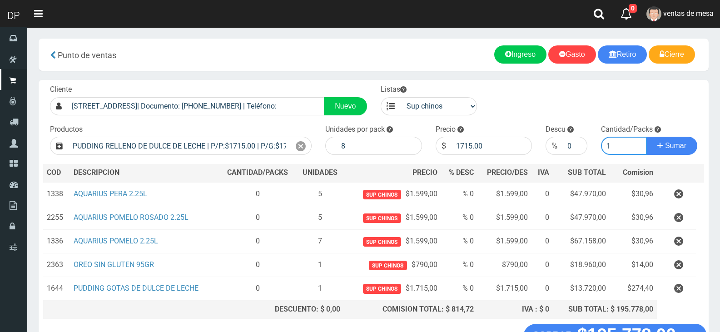
type input "1"
click at [646, 137] on button "Sumar" at bounding box center [671, 146] width 51 height 18
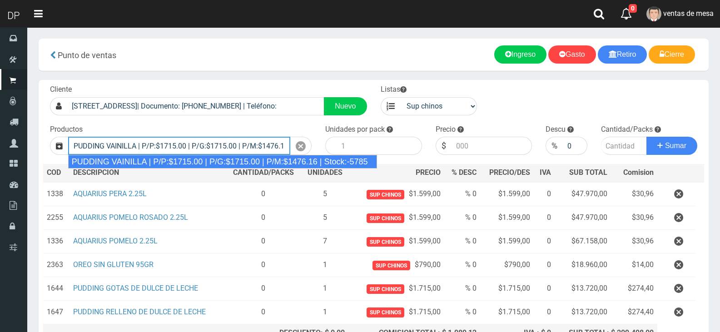
type input "PUDDING VAINILLA | P/P:$1715.00 | P/G:$1715.00 | P/M:$1476.16 | Stock:-5785"
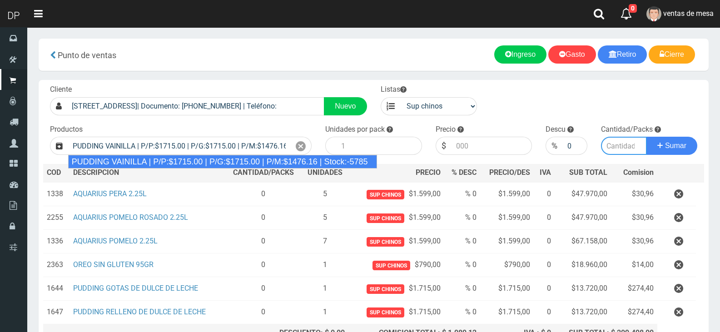
type input "8"
type input "1715.00"
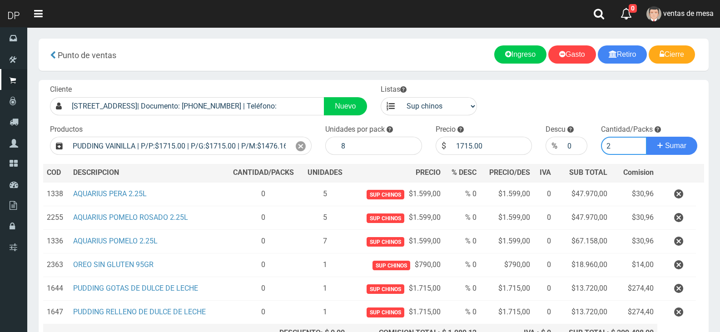
type input "2"
click at [646, 137] on button "Sumar" at bounding box center [671, 146] width 51 height 18
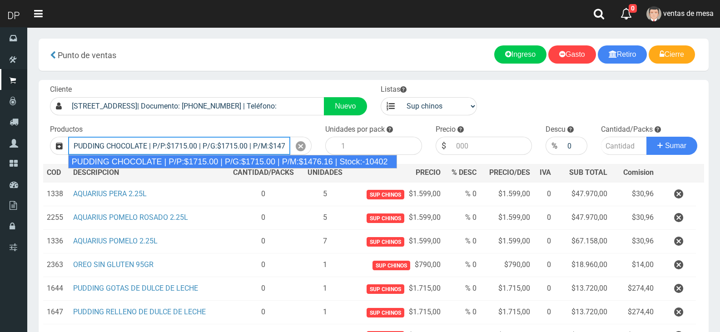
type input "PUDDING CHOCOLATE | P/P:$1715.00 | P/G:$1715.00 | P/M:$1476.16 | Stock:-10402"
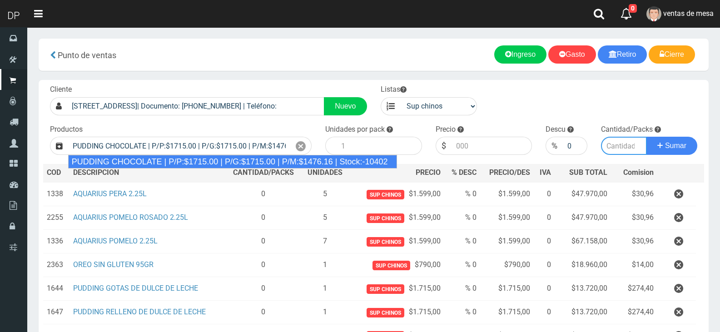
type input "8"
type input "1715.00"
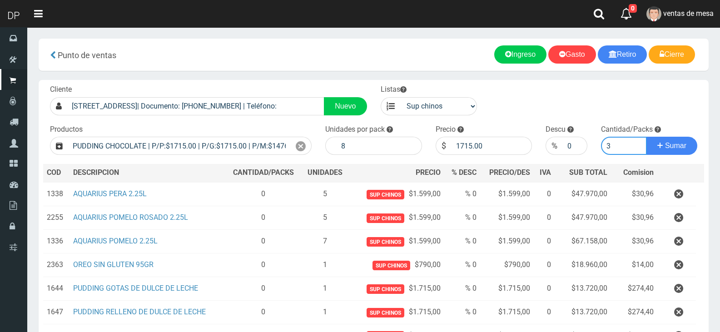
type input "3"
click at [646, 137] on button "Sumar" at bounding box center [671, 146] width 51 height 18
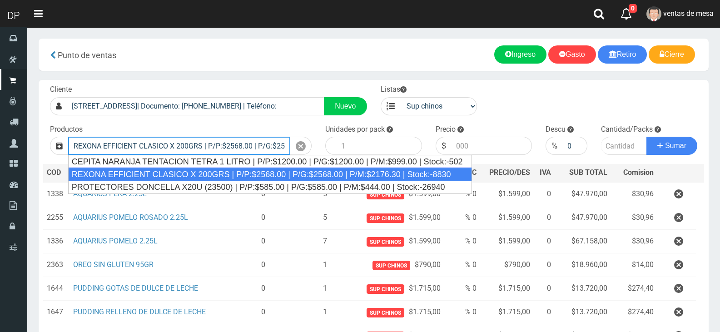
type input "REXONA EFFICIENT CLASICO X 200GRS | P/P:$2568.00 | P/G:$2568.00 | P/M:$2176.30 …"
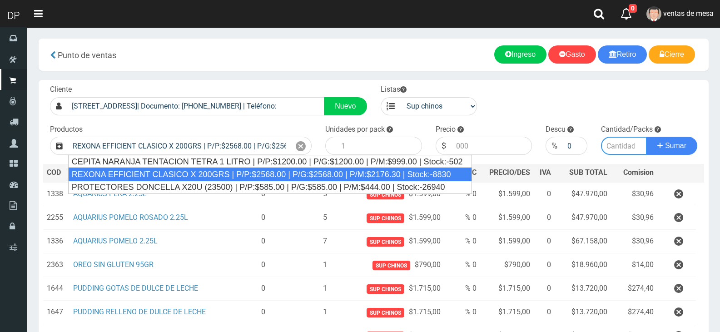
type input "12"
type input "2568.00"
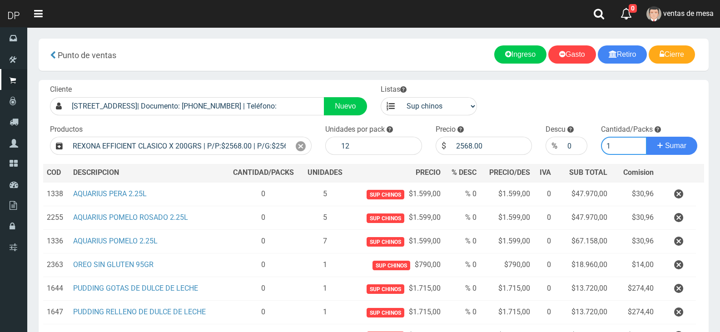
type input "1"
click at [646, 137] on button "Sumar" at bounding box center [671, 146] width 51 height 18
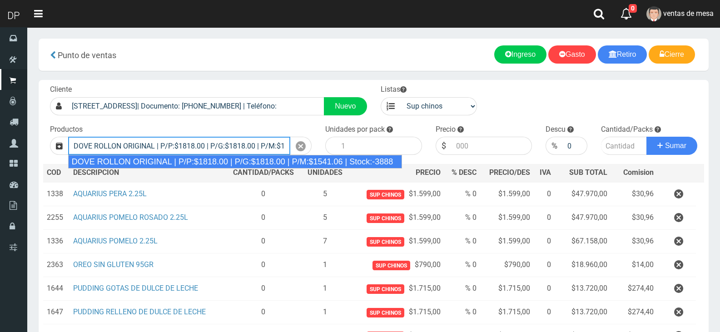
type input "DOVE ROLLON ORIGINAL | P/P:$1818.00 | P/G:$1818.00 | P/M:$1541.06 | Stock:-3888"
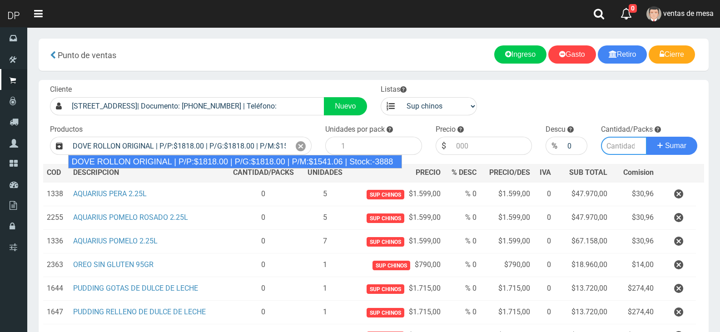
type input "12"
type input "1818.00"
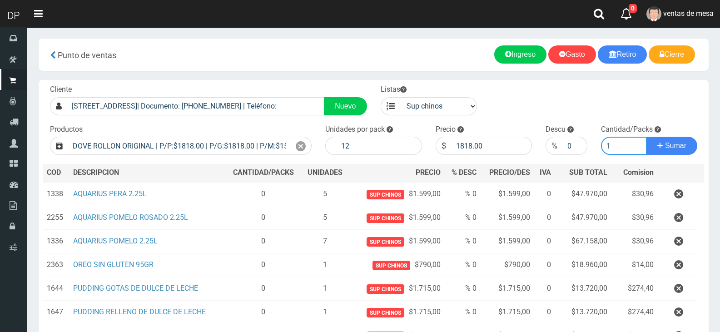
type input "1"
click at [646, 137] on button "Sumar" at bounding box center [671, 146] width 51 height 18
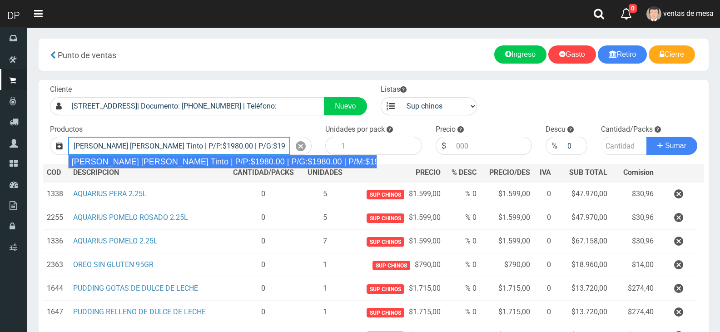
type input "Viñas de Balbo Tinto | P/P:$1980.00 | P/G:$1980.00 | P/M:$1920.00 | Stock:-8491"
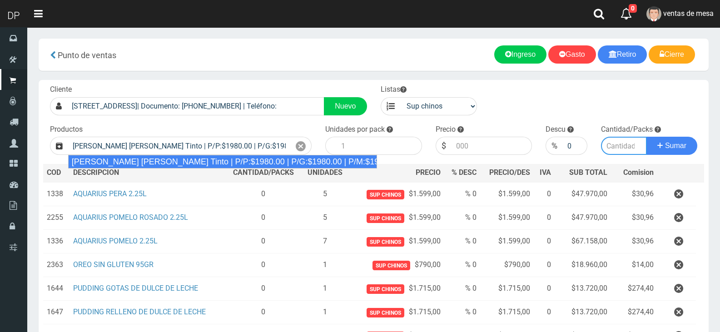
type input "6"
type input "1980.00"
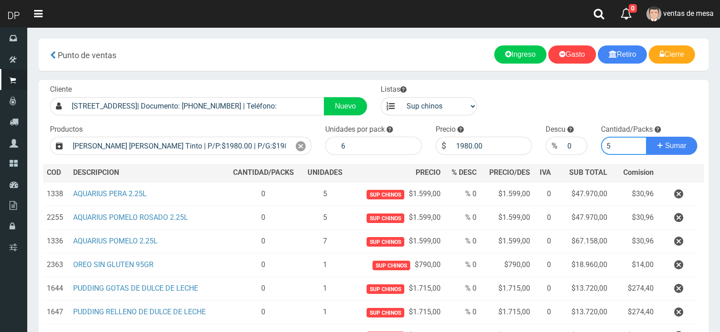
type input "5"
click at [646, 137] on button "Sumar" at bounding box center [671, 146] width 51 height 18
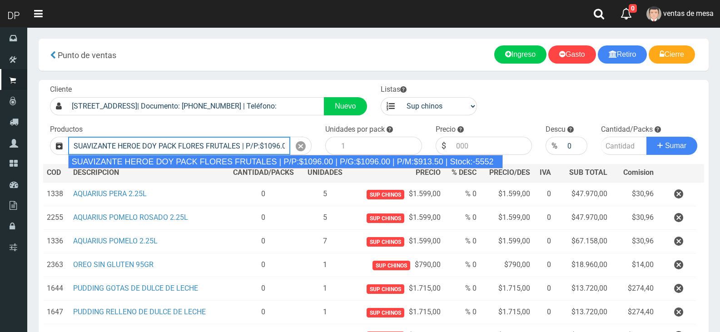
type input "SUAVIZANTE HEROE DOY PACK FLORES FRUTALES | P/P:$1096.00 | P/G:$1096.00 | P/M:$…"
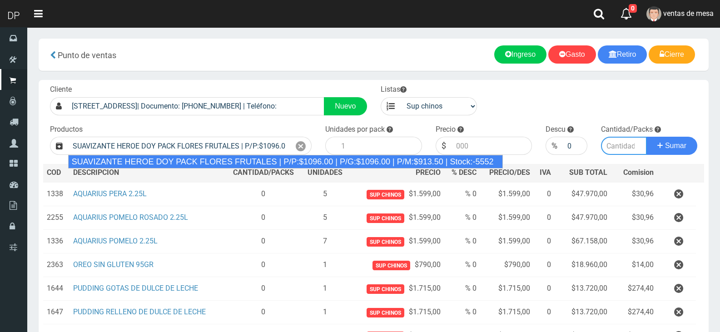
type input "12"
type input "1096.00"
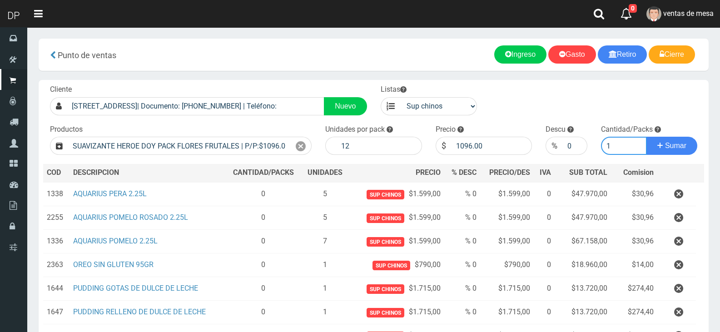
type input "1"
click at [646, 137] on button "Sumar" at bounding box center [671, 146] width 51 height 18
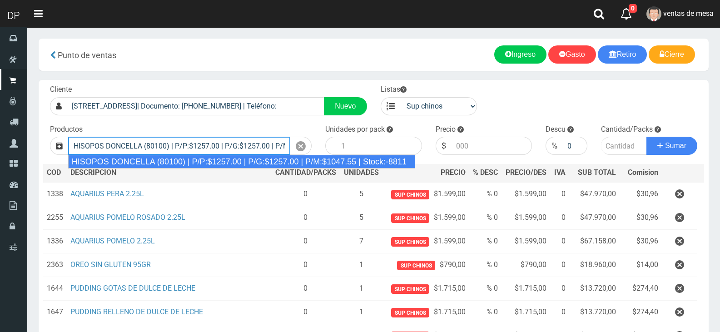
type input "HISOPOS DONCELLA (80100) | P/P:$1257.00 | P/G:$1257.00 | P/M:$1047.55 | Stock:-…"
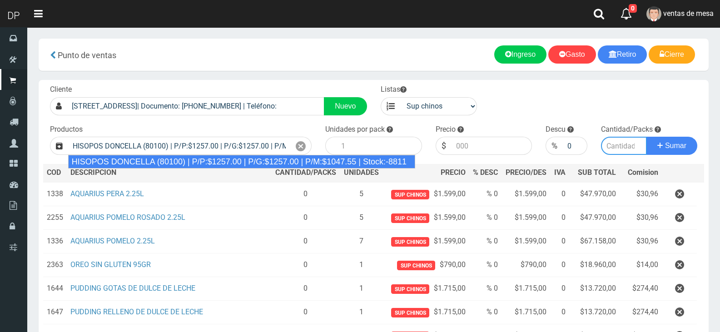
type input "24"
type input "1257.00"
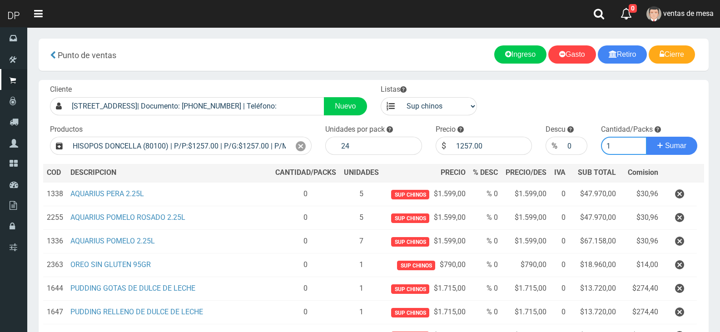
type input "1"
click at [646, 137] on button "Sumar" at bounding box center [671, 146] width 51 height 18
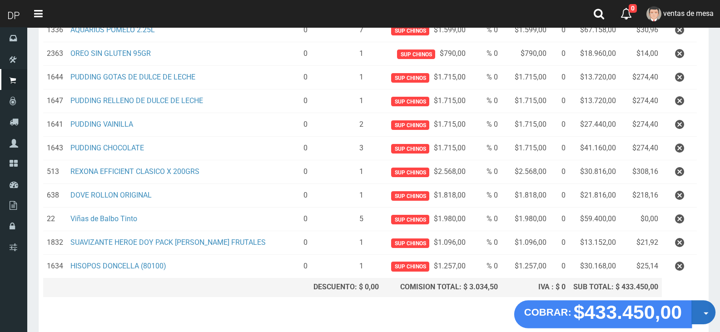
click at [702, 308] on button "Opciones" at bounding box center [703, 312] width 24 height 24
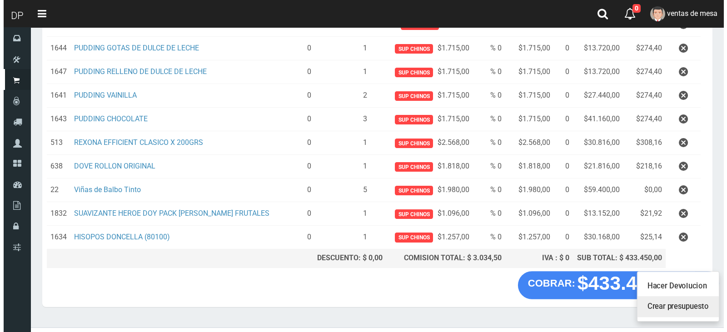
scroll to position [257, 0]
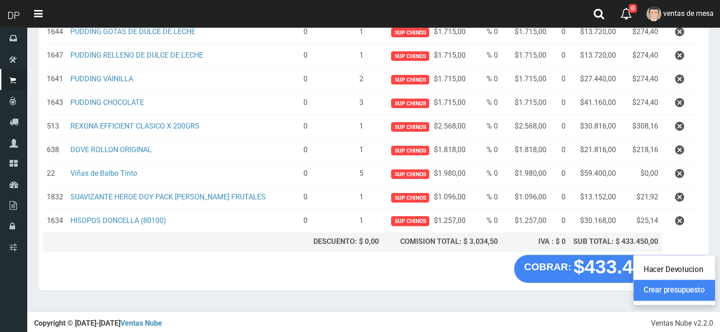
click at [688, 291] on link "Crear presupuesto" at bounding box center [673, 290] width 81 height 21
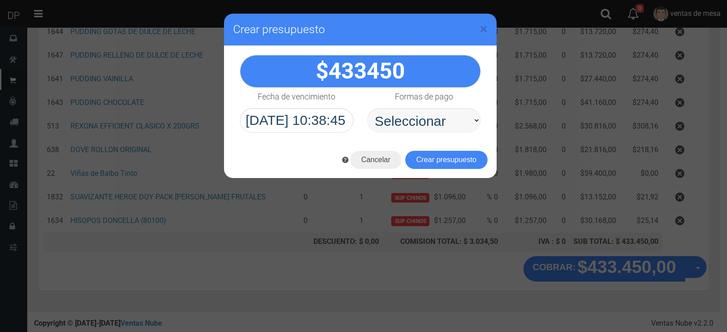
click at [445, 115] on select "Seleccionar Efectivo Tarjeta de Crédito Depósito Débito" at bounding box center [424, 120] width 114 height 25
select select "Efectivo"
click at [367, 108] on select "Seleccionar Efectivo Tarjeta de Crédito Depósito Débito" at bounding box center [424, 120] width 114 height 25
click at [449, 157] on button "Crear presupuesto" at bounding box center [446, 160] width 82 height 18
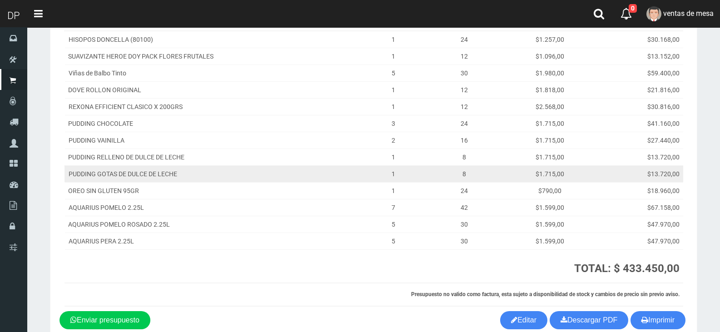
scroll to position [136, 0]
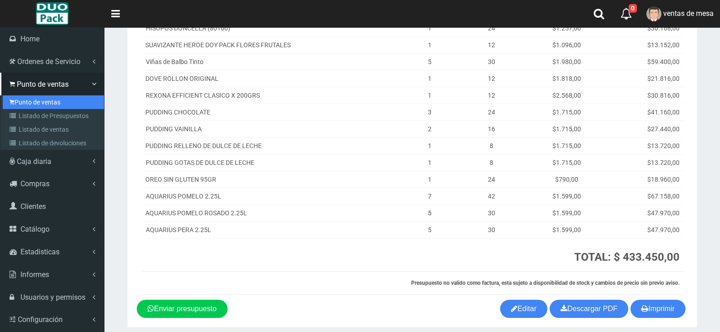
drag, startPoint x: 35, startPoint y: 97, endPoint x: 44, endPoint y: 97, distance: 9.5
click at [35, 97] on link "Punto de ventas" at bounding box center [53, 102] width 101 height 14
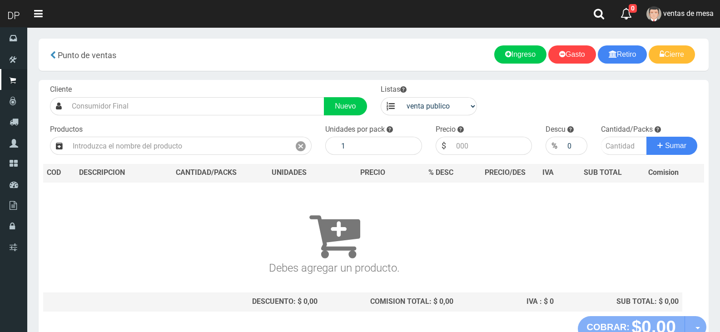
click at [213, 85] on div "Cliente Nuevo" at bounding box center [208, 99] width 331 height 31
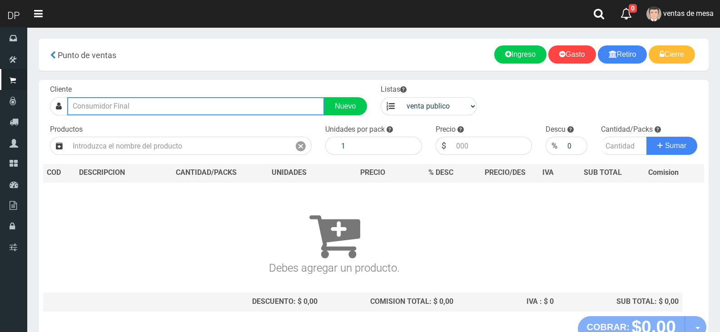
click at [211, 108] on input "text" at bounding box center [195, 106] width 257 height 18
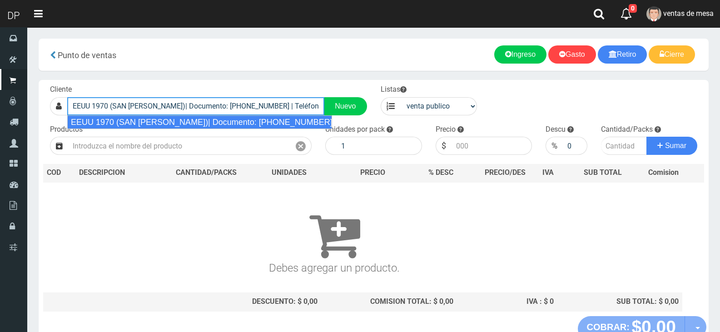
type input "EEUU 1970 (SAN [PERSON_NAME])| Documento: [PHONE_NUMBER] | Teléfono:"
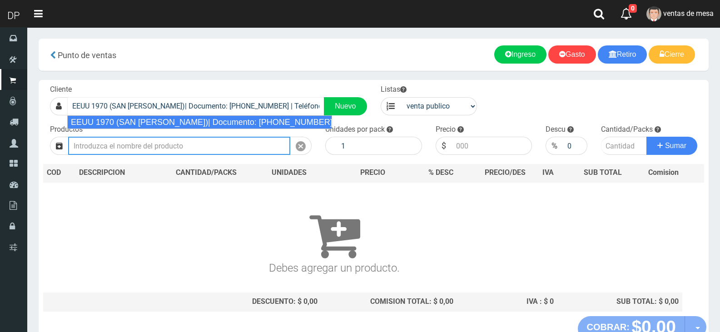
select select "2"
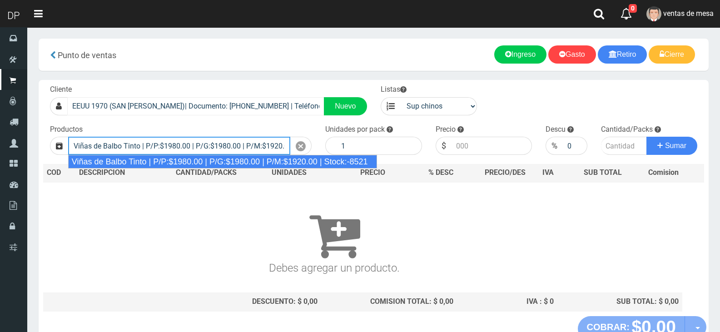
type input "Viñas de Balbo Tinto | P/P:$1980.00 | P/G:$1980.00 | P/M:$1920.00 | Stock:-8521"
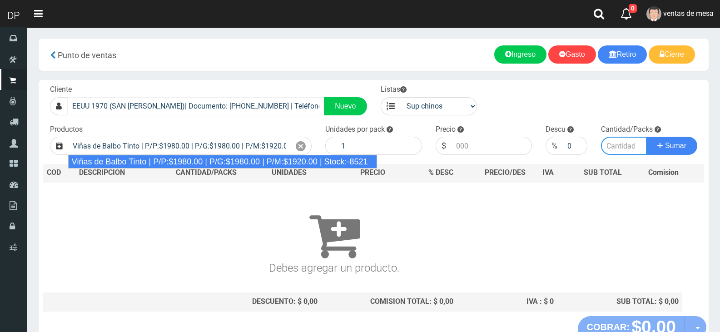
type input "6"
type input "1980.00"
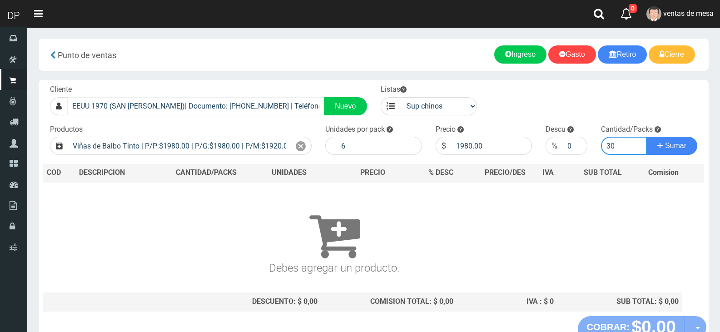
type input "30"
click at [646, 137] on button "Sumar" at bounding box center [671, 146] width 51 height 18
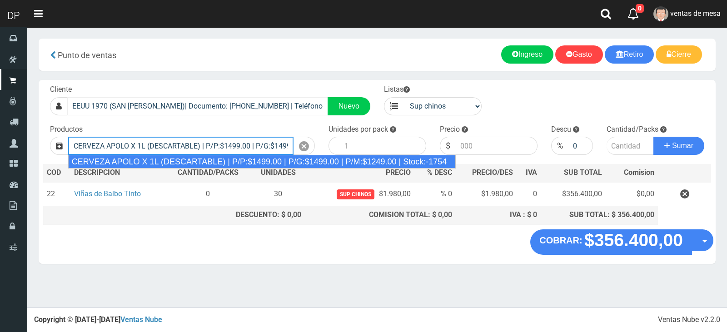
type input "CERVEZA APOLO X 1L (DESCARTABLE) | P/P:$1499.00 | P/G:$1499.00 | P/M:$1249.00 |…"
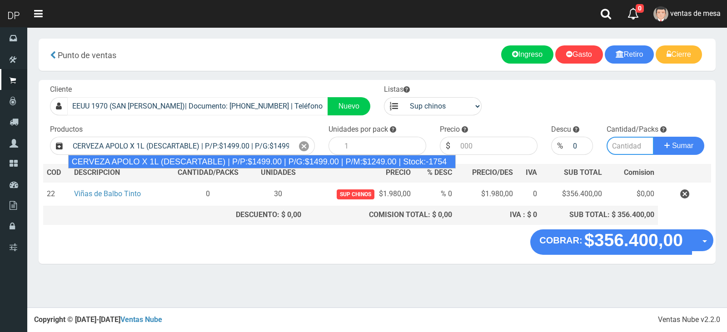
type input "6"
type input "1499.00"
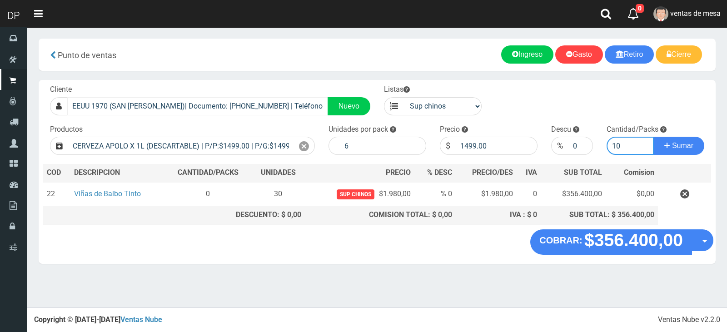
type input "10"
click at [653, 137] on button "Sumar" at bounding box center [678, 146] width 51 height 18
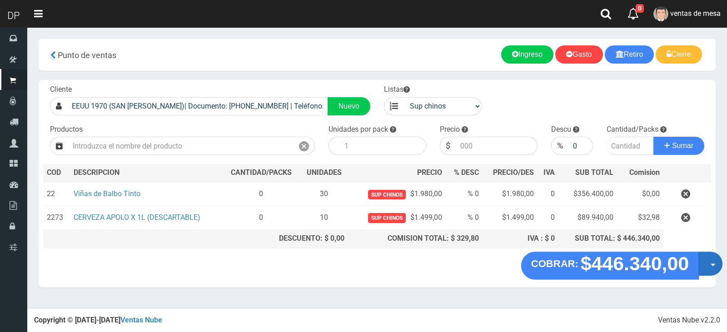
click at [711, 265] on span "button" at bounding box center [712, 264] width 5 height 3
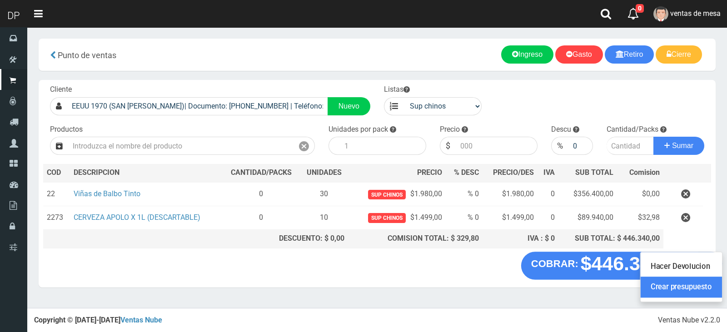
click at [706, 280] on link "Crear presupuesto" at bounding box center [680, 287] width 81 height 21
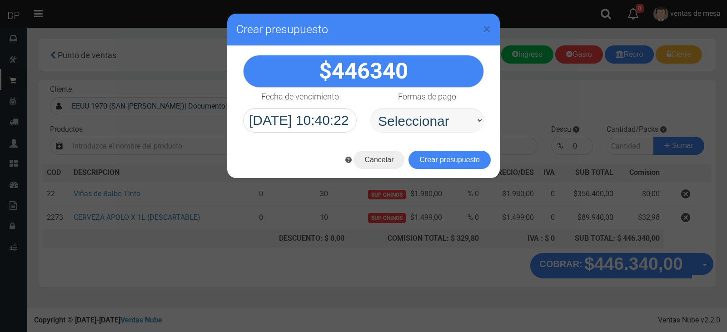
click at [424, 123] on select "Seleccionar Efectivo Tarjeta de Crédito Depósito Débito" at bounding box center [427, 120] width 114 height 25
click at [370, 108] on select "Seleccionar Efectivo Tarjeta de Crédito Depósito Débito" at bounding box center [427, 120] width 114 height 25
click at [437, 126] on select "Seleccionar Efectivo Tarjeta de Crédito Depósito Débito" at bounding box center [427, 120] width 114 height 25
select select "Efectivo"
click at [370, 108] on select "Seleccionar Efectivo Tarjeta de Crédito Depósito Débito" at bounding box center [427, 120] width 114 height 25
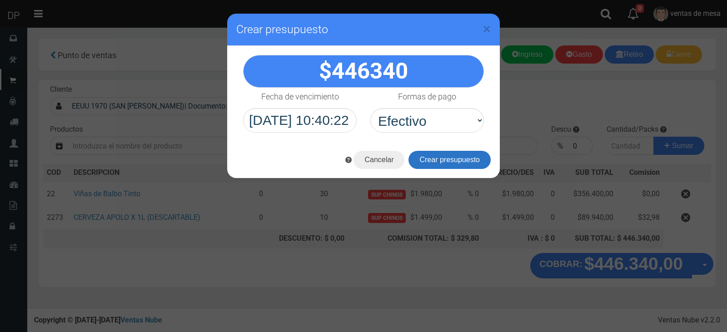
click at [437, 161] on button "Crear presupuesto" at bounding box center [449, 160] width 82 height 18
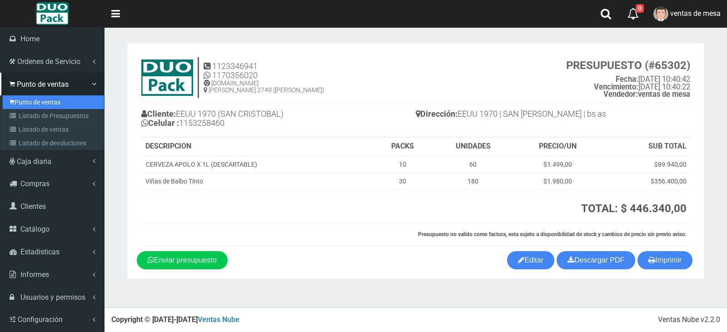
click at [15, 103] on link "Punto de ventas" at bounding box center [53, 102] width 101 height 14
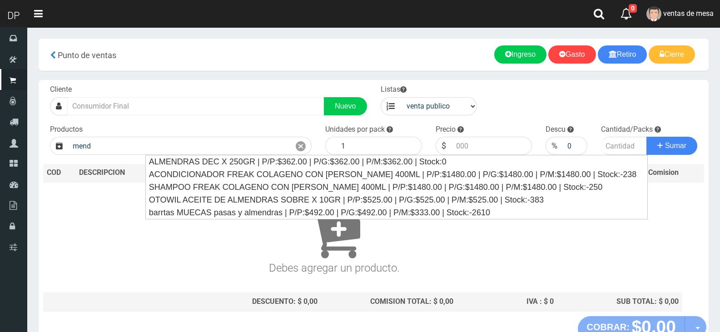
type input "mend"
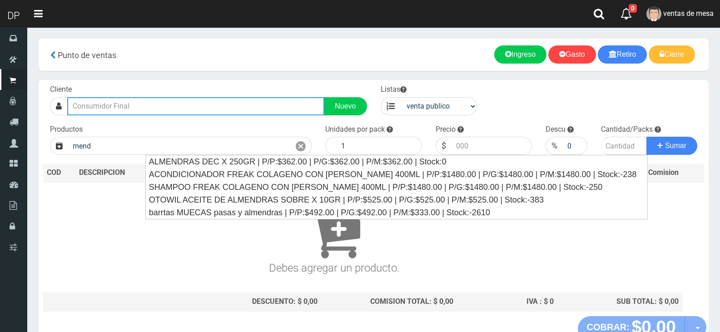
click at [241, 114] on input "text" at bounding box center [195, 106] width 257 height 18
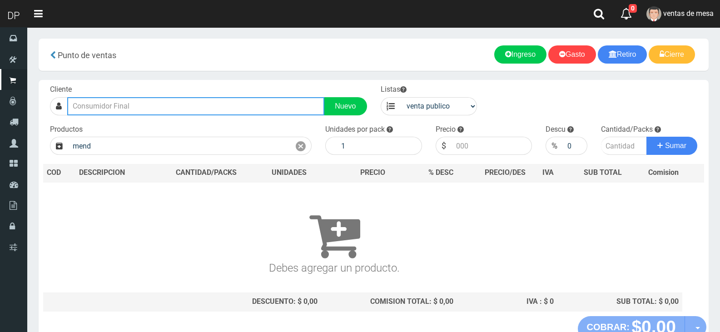
click at [240, 101] on input "text" at bounding box center [195, 106] width 257 height 18
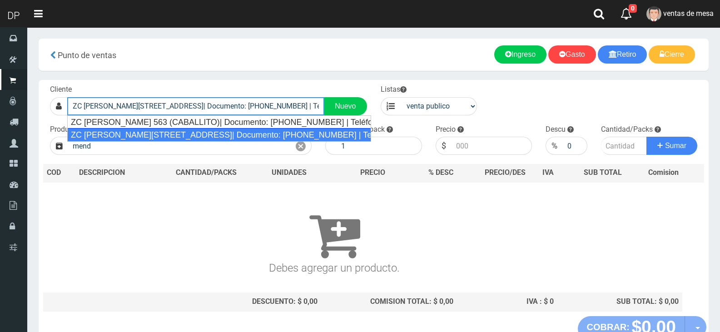
type input "ZC [PERSON_NAME][STREET_ADDRESS]| Documento: [PHONE_NUMBER] | Teléfono:"
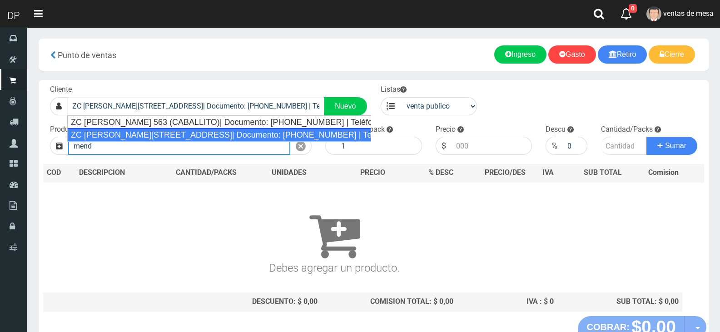
select select "2"
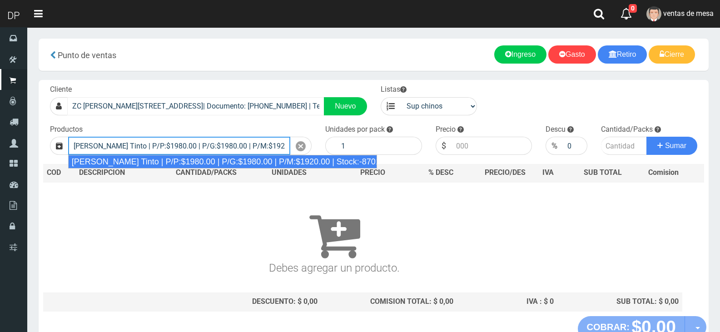
type input "[PERSON_NAME] Tinto | P/P:$1980.00 | P/G:$1980.00 | P/M:$1920.00 | Stock:-8701"
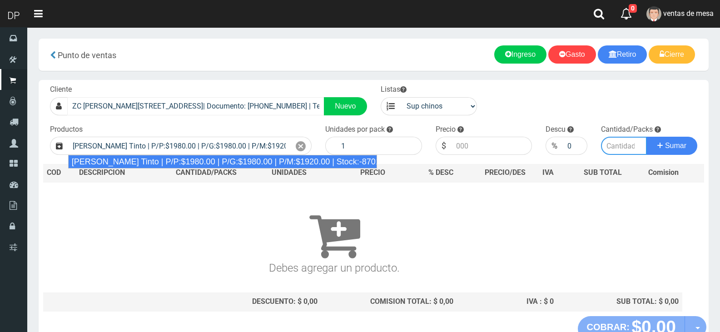
type input "6"
type input "1980.00"
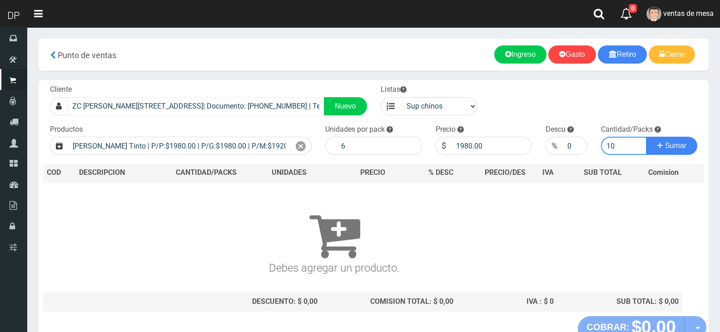
type input "10"
click at [646, 137] on button "Sumar" at bounding box center [671, 146] width 51 height 18
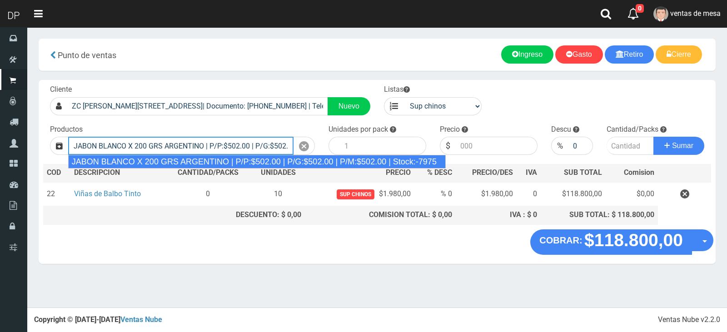
type input "JABON BLANCO X 200 GRS ARGENTINO | P/P:$502.00 | P/G:$502.00 | P/M:$502.00 | St…"
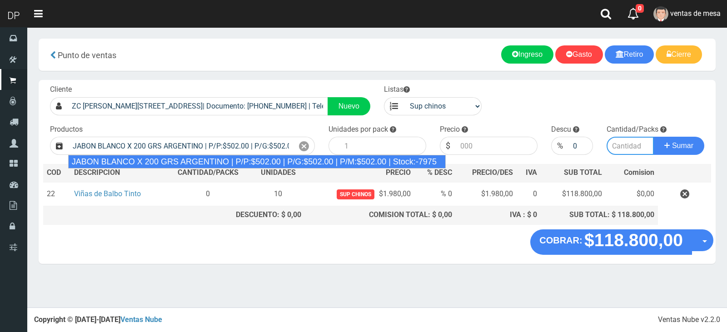
type input "40"
type input "502.00"
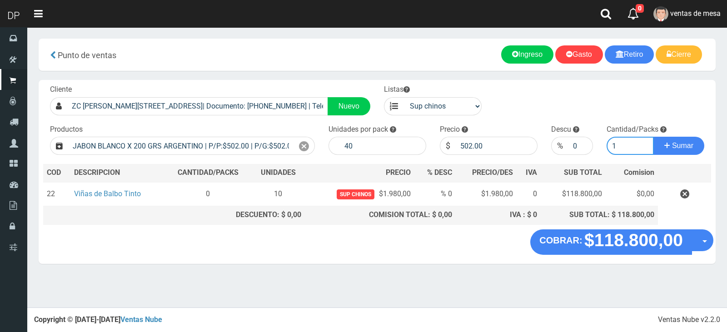
type input "1"
click at [653, 137] on button "Sumar" at bounding box center [678, 146] width 51 height 18
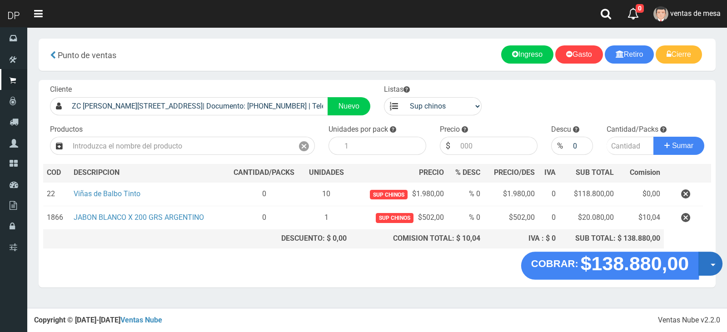
click at [713, 265] on span "button" at bounding box center [712, 264] width 5 height 3
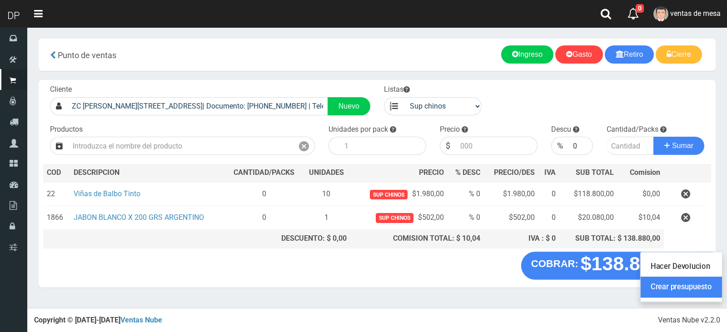
click at [702, 293] on link "Crear presupuesto" at bounding box center [680, 287] width 81 height 21
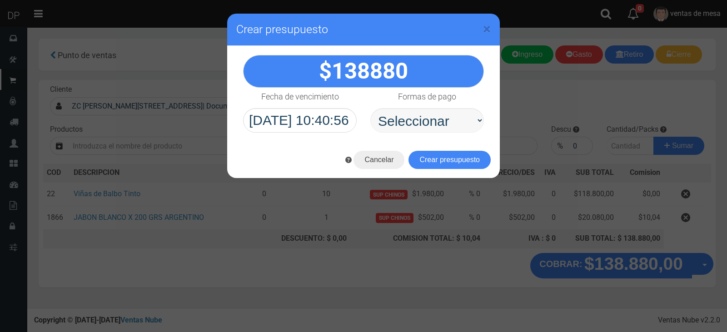
click at [419, 129] on select "Seleccionar Efectivo Tarjeta de Crédito Depósito Débito" at bounding box center [427, 120] width 114 height 25
select select "Efectivo"
click at [370, 108] on select "Seleccionar Efectivo Tarjeta de Crédito Depósito Débito" at bounding box center [427, 120] width 114 height 25
click at [423, 159] on button "Crear presupuesto" at bounding box center [449, 160] width 82 height 18
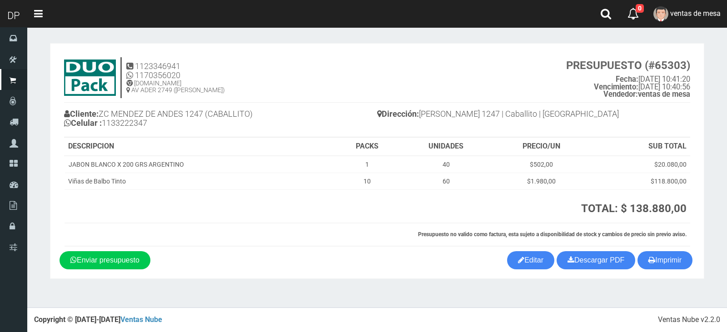
click at [264, 74] on h4 "1123346941 1170356020 [DOMAIN_NAME] AV ADER 2749 ([PERSON_NAME]) PRESUPUESTO (#…" at bounding box center [377, 79] width 626 height 45
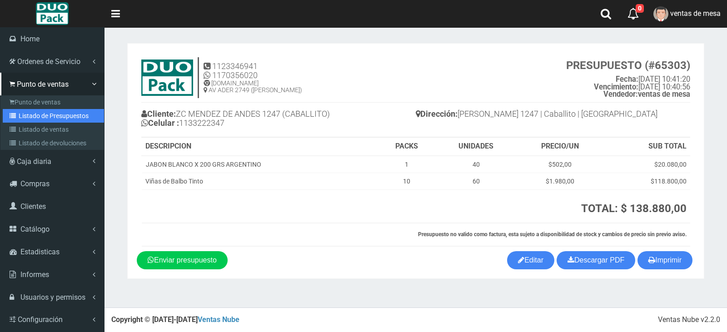
click at [26, 118] on link "Listado de Presupuestos" at bounding box center [53, 116] width 101 height 14
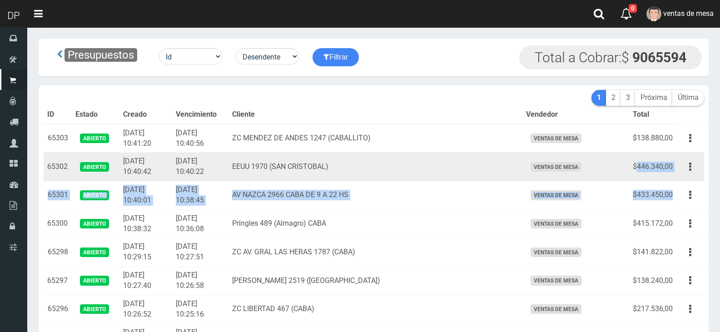
drag, startPoint x: 673, startPoint y: 194, endPoint x: 635, endPoint y: 167, distance: 46.9
click at [636, 166] on td "$446.340,00" at bounding box center [652, 167] width 47 height 29
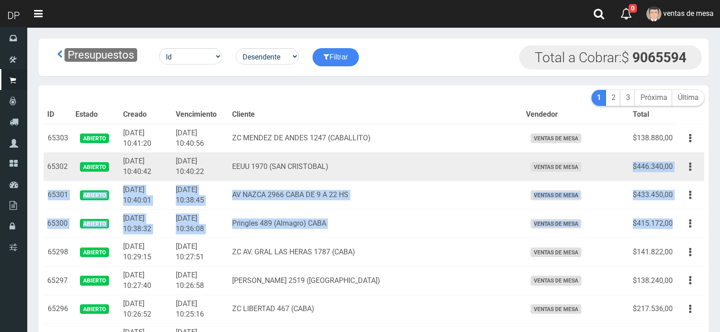
drag, startPoint x: 674, startPoint y: 221, endPoint x: 634, endPoint y: 176, distance: 60.1
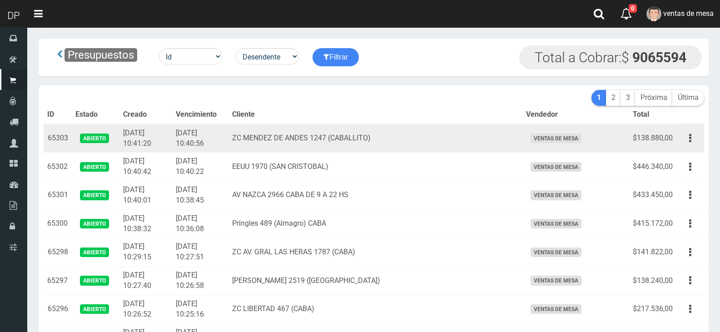
drag, startPoint x: 633, startPoint y: 145, endPoint x: 643, endPoint y: 144, distance: 10.0
click at [638, 144] on td "$138.880,00" at bounding box center [652, 138] width 47 height 29
drag, startPoint x: 643, startPoint y: 144, endPoint x: 656, endPoint y: 141, distance: 13.1
click at [656, 141] on td "$138.880,00" at bounding box center [652, 138] width 47 height 29
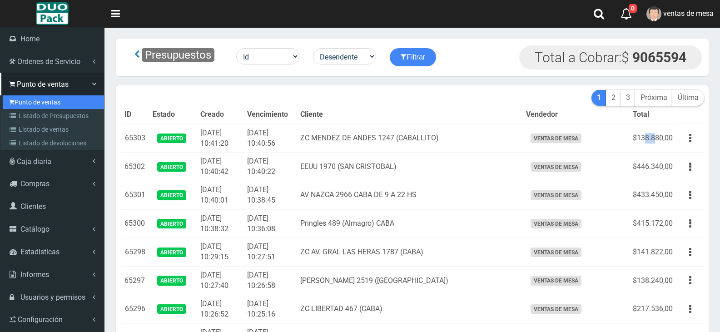
click at [40, 97] on link "Punto de ventas" at bounding box center [53, 102] width 101 height 14
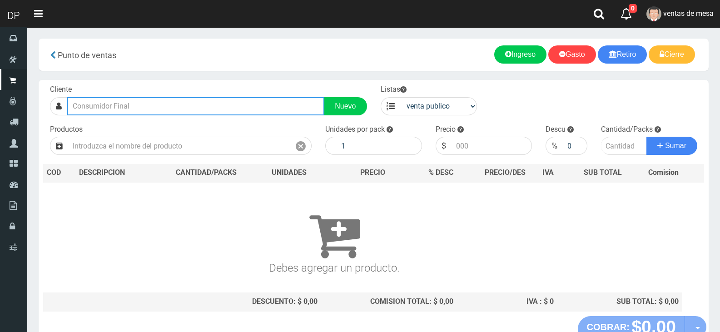
click at [251, 107] on input "text" at bounding box center [195, 106] width 257 height 18
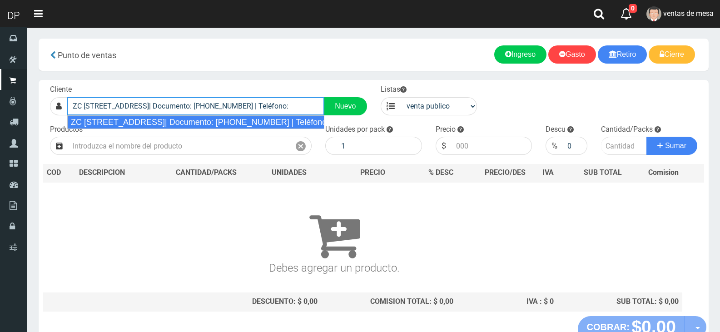
type input "ZC [STREET_ADDRESS]| Documento: [PHONE_NUMBER] | Teléfono:"
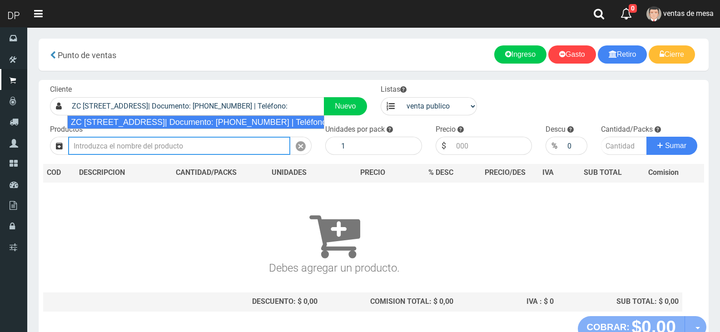
select select "2"
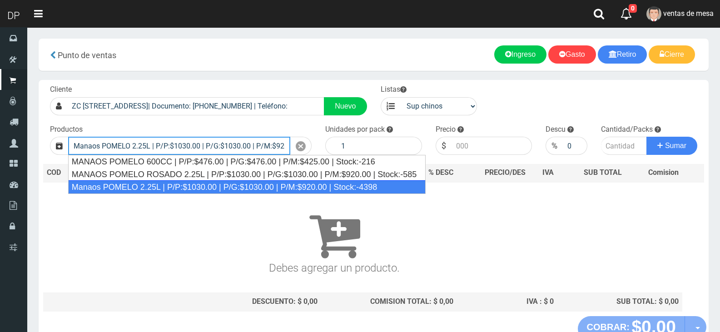
type input "Manaos POMELO 2.25L | P/P:$1030.00 | P/G:$1030.00 | P/M:$920.00 | Stock:-4398"
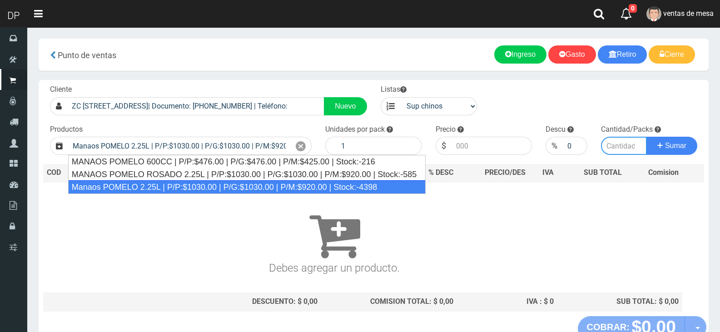
type input "6"
type input "1030.00"
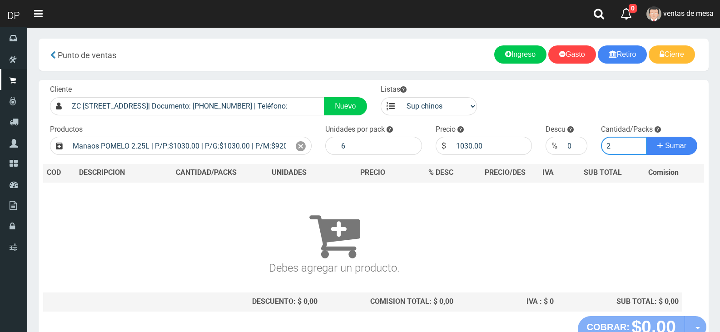
type input "2"
click at [646, 137] on button "Sumar" at bounding box center [671, 146] width 51 height 18
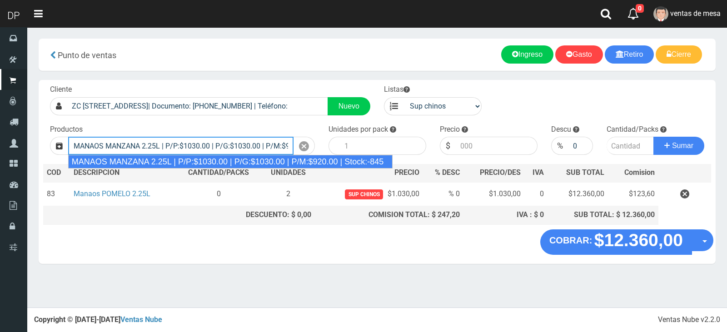
type input "MANAOS MANZANA 2.25L | P/P:$1030.00 | P/G:$1030.00 | P/M:$920.00 | Stock:-845"
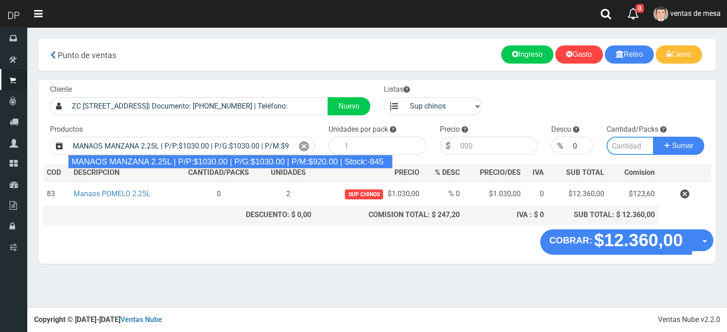
type input "6"
type input "1030.00"
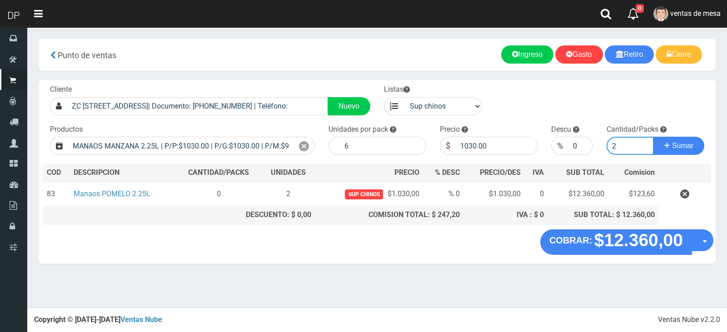
type input "2"
click at [653, 137] on button "Sumar" at bounding box center [678, 146] width 51 height 18
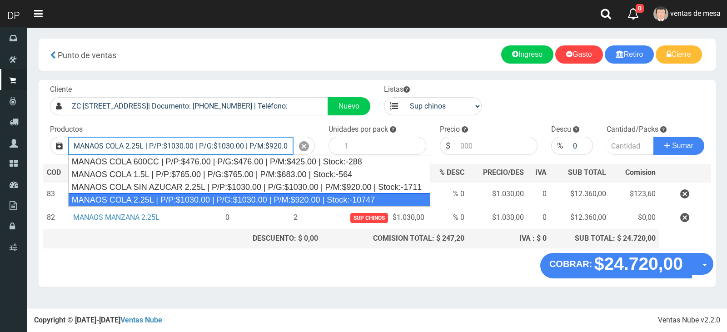
type input "MANAOS COLA 2.25L | P/P:$1030.00 | P/G:$1030.00 | P/M:$920.00 | Stock:-10747"
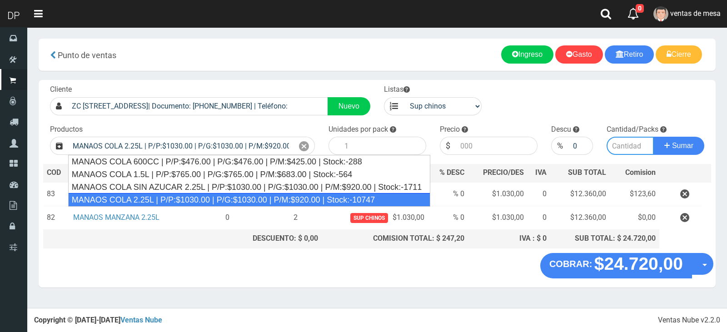
type input "6"
type input "1030.00"
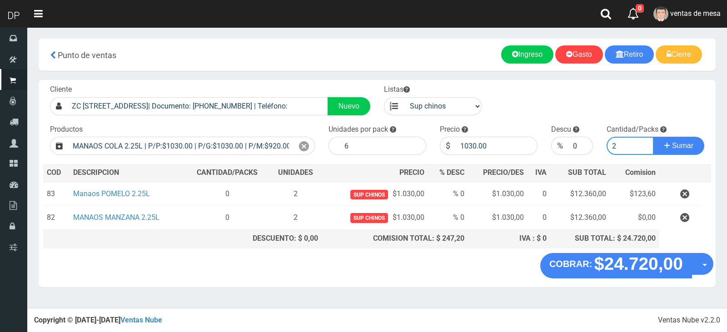
type input "2"
click at [653, 137] on button "Sumar" at bounding box center [678, 146] width 51 height 18
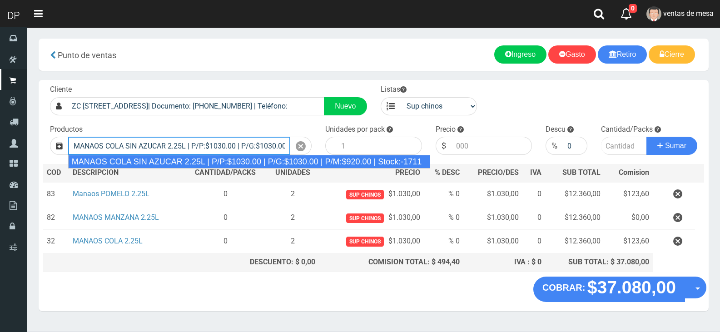
type input "MANAOS COLA SIN AZUCAR 2.25L | P/P:$1030.00 | P/G:$1030.00 | P/M:$920.00 | Stoc…"
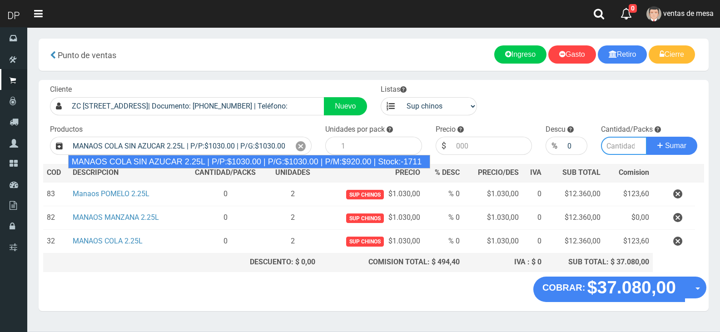
type input "6"
type input "1030.00"
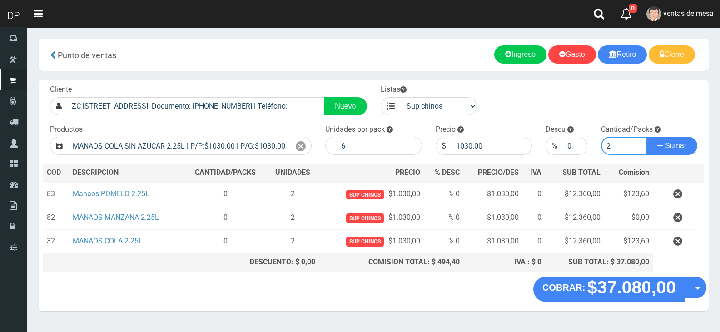
type input "2"
click at [646, 137] on button "Sumar" at bounding box center [671, 146] width 51 height 18
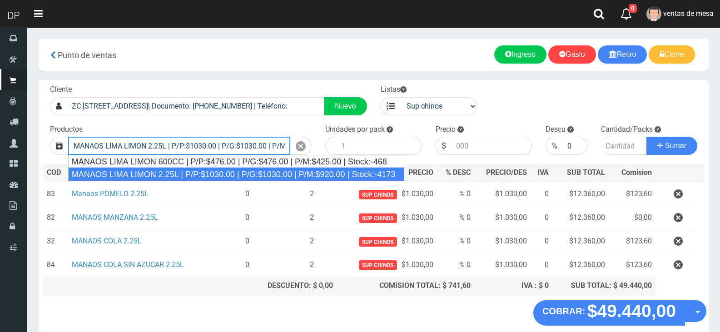
type input "MANAOS LIMA LIMON 2.25L | P/P:$1030.00 | P/G:$1030.00 | P/M:$920.00 | Stock:-41…"
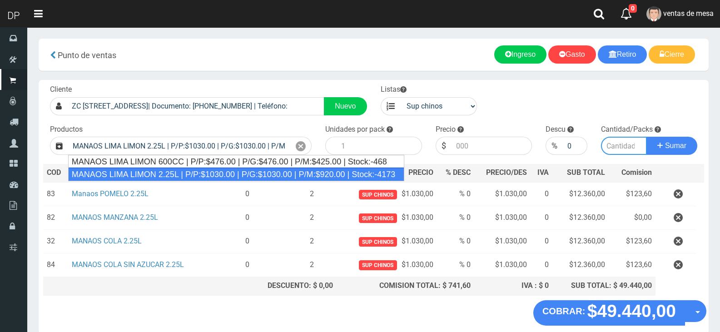
type input "6"
type input "1030.00"
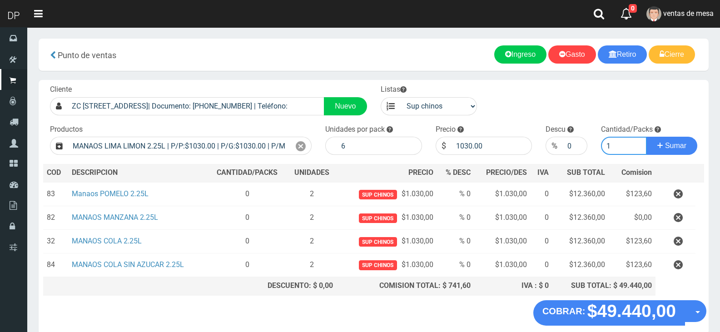
type input "1"
click at [646, 137] on button "Sumar" at bounding box center [671, 146] width 51 height 18
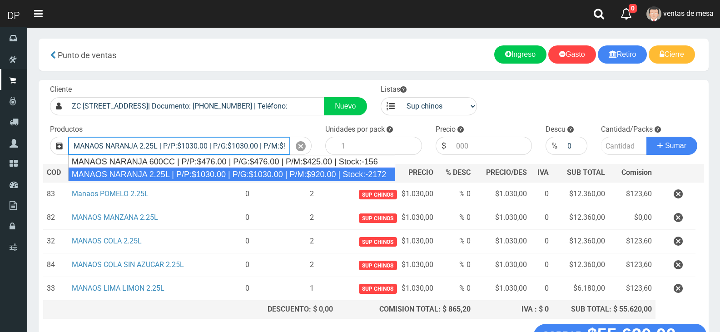
type input "MANAOS NARANJA 2.25L | P/P:$1030.00 | P/G:$1030.00 | P/M:$920.00 | Stock:-2172"
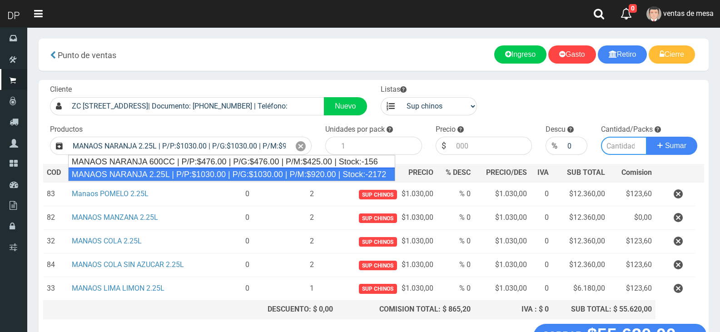
type input "6"
type input "1030.00"
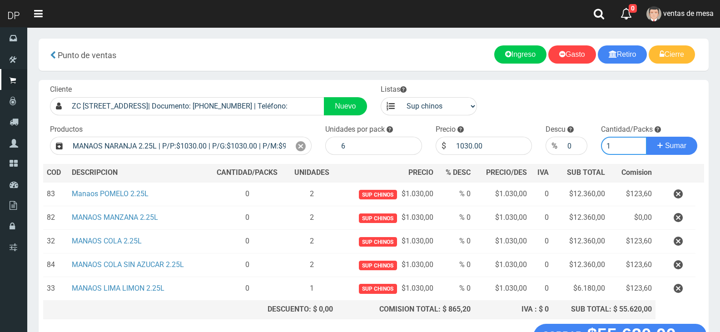
type input "1"
click at [646, 137] on button "Sumar" at bounding box center [671, 146] width 51 height 18
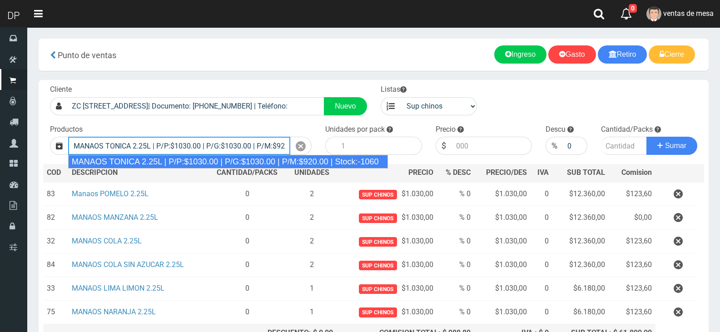
type input "MANAOS TONICA 2.25L | P/P:$1030.00 | P/G:$1030.00 | P/M:$920.00 | Stock:-1060"
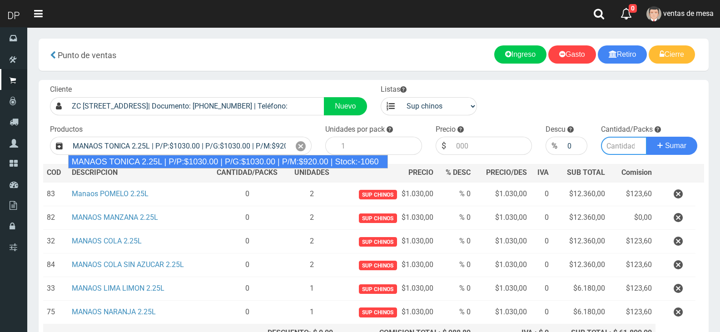
type input "6"
type input "1030.00"
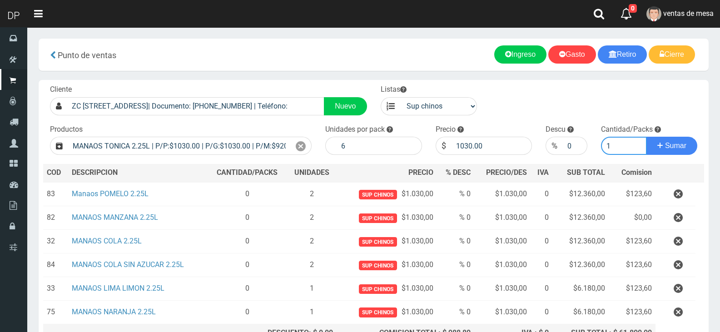
type input "1"
click at [646, 137] on button "Sumar" at bounding box center [671, 146] width 51 height 18
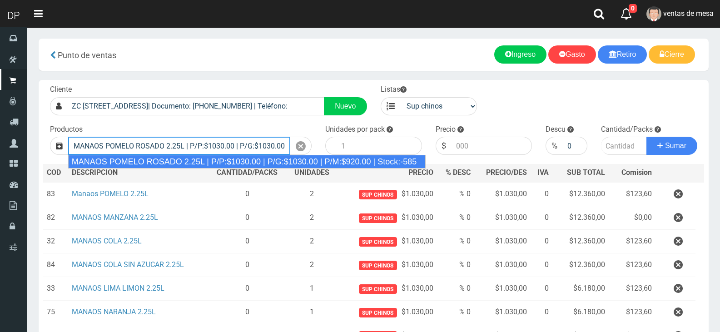
type input "MANAOS POMELO ROSADO 2.25L | P/P:$1030.00 | P/G:$1030.00 | P/M:$920.00 | Stock:…"
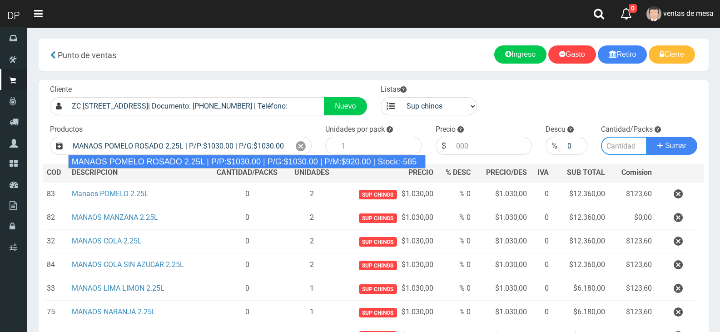
type input "6"
type input "1030.00"
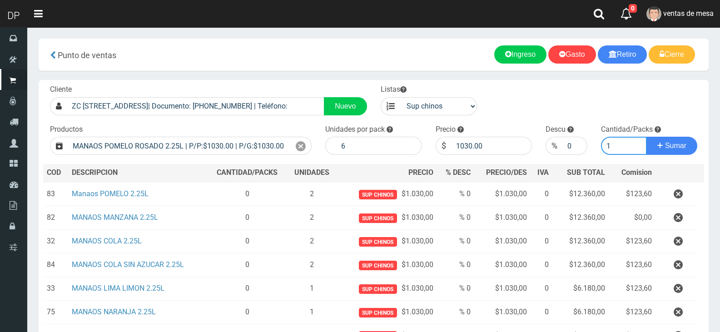
type input "1"
click at [646, 137] on button "Sumar" at bounding box center [671, 146] width 51 height 18
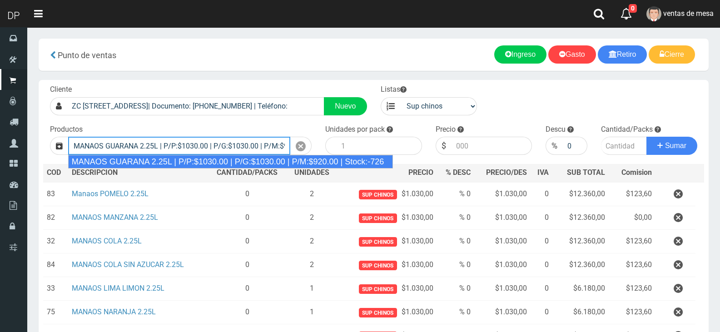
type input "MANAOS GUARANA 2.25L | P/P:$1030.00 | P/G:$1030.00 | P/M:$920.00 | Stock:-726"
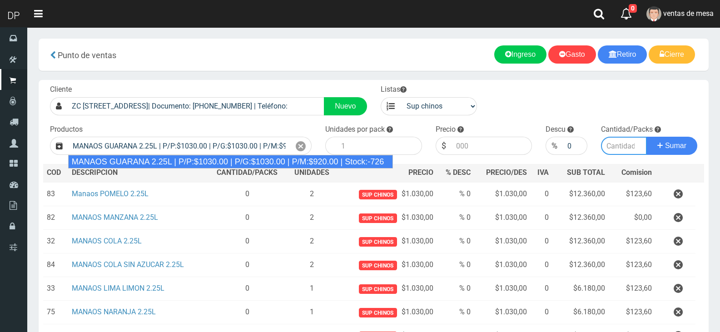
type input "6"
type input "1030.00"
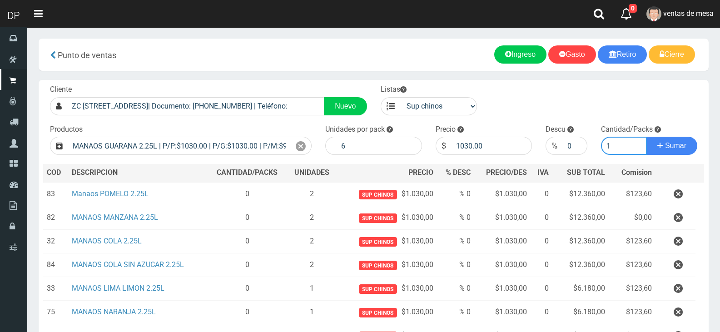
type input "1"
click at [646, 137] on button "Sumar" at bounding box center [671, 146] width 51 height 18
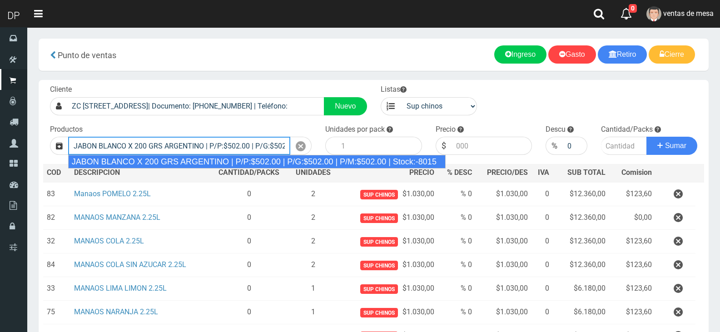
type input "JABON BLANCO X 200 GRS ARGENTINO | P/P:$502.00 | P/G:$502.00 | P/M:$502.00 | St…"
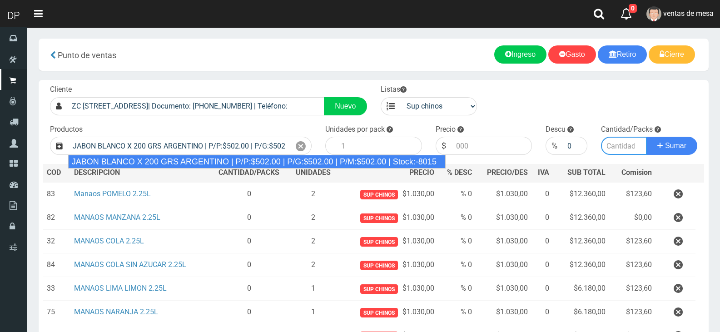
type input "40"
type input "502.00"
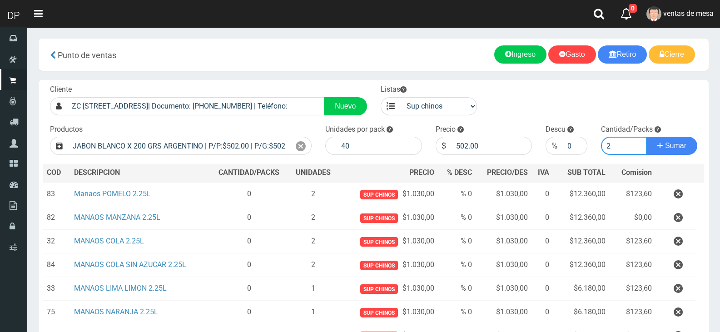
type input "2"
click at [646, 137] on button "Sumar" at bounding box center [671, 146] width 51 height 18
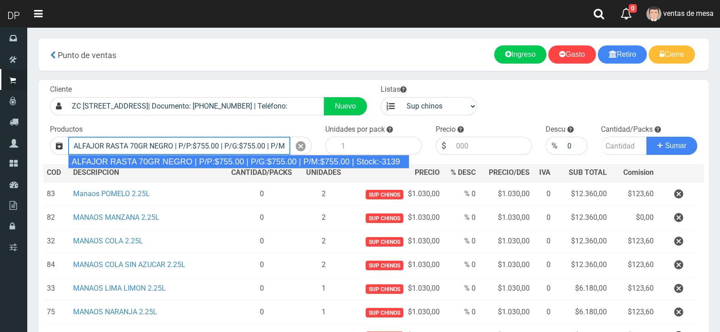
type input "ALFAJOR RASTA 70GR NEGRO | P/P:$755.00 | P/G:$755.00 | P/M:$755.00 | Stock:-3139"
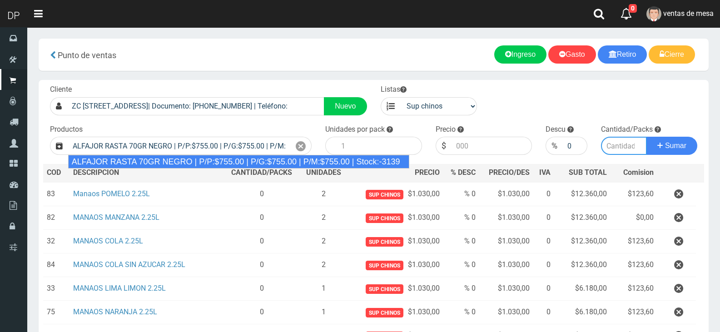
type input "18"
type input "755.00"
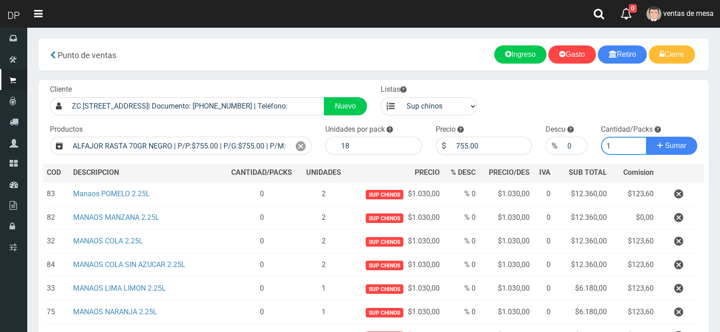
type input "1"
click at [646, 137] on button "Sumar" at bounding box center [671, 146] width 51 height 18
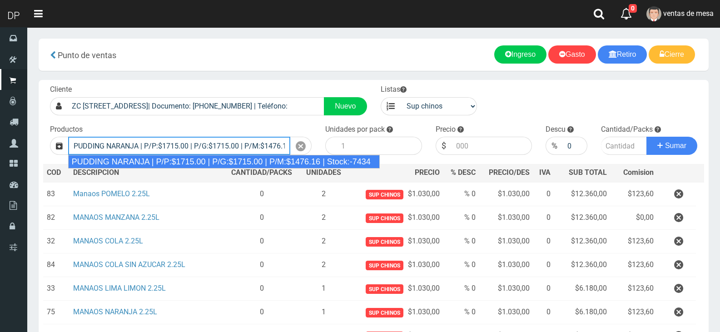
type input "PUDDING NARANJA | P/P:$1715.00 | P/G:$1715.00 | P/M:$1476.16 | Stock:-7434"
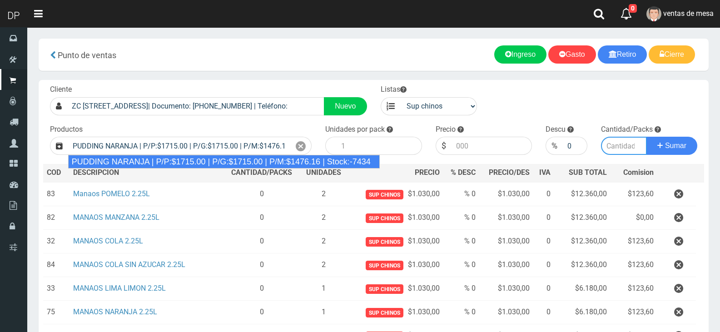
type input "8"
type input "1715.00"
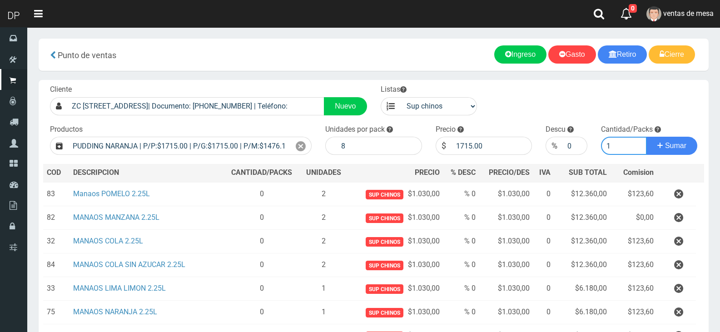
type input "1"
click at [646, 137] on button "Sumar" at bounding box center [671, 146] width 51 height 18
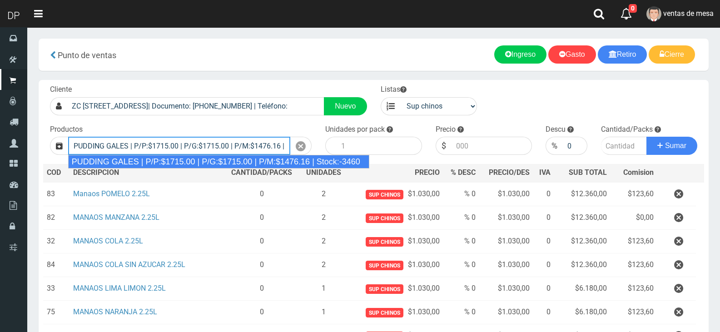
type input "PUDDING GALES | P/P:$1715.00 | P/G:$1715.00 | P/M:$1476.16 | Stock:-3460"
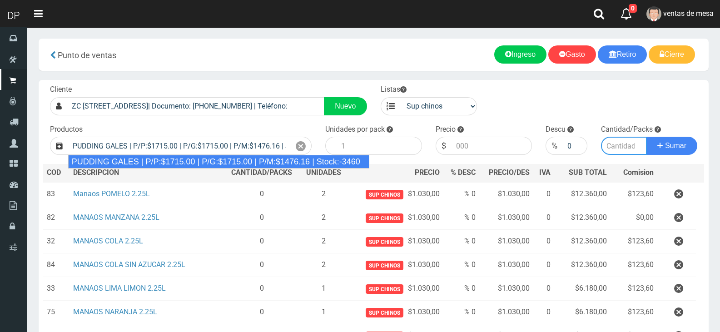
type input "8"
type input "1715.00"
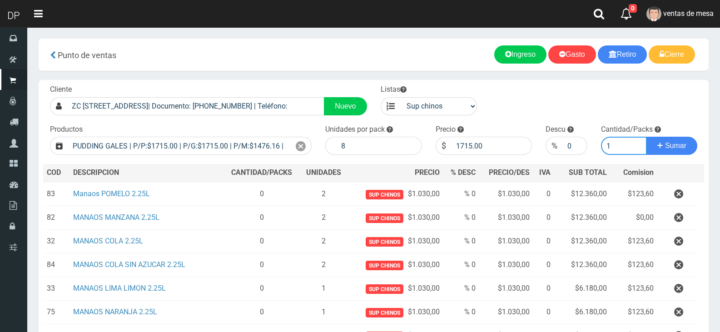
type input "1"
click at [646, 137] on button "Sumar" at bounding box center [671, 146] width 51 height 18
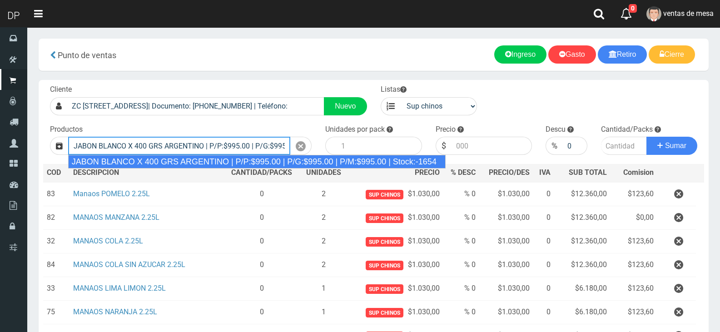
type input "JABON BLANCO X 400 GRS ARGENTINO | P/P:$995.00 | P/G:$995.00 | P/M:$995.00 | St…"
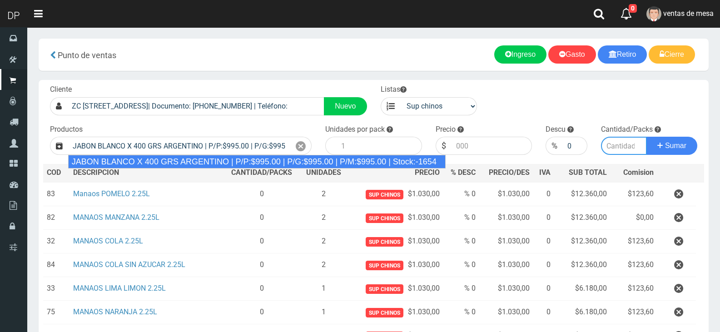
type input "20"
type input "995.00"
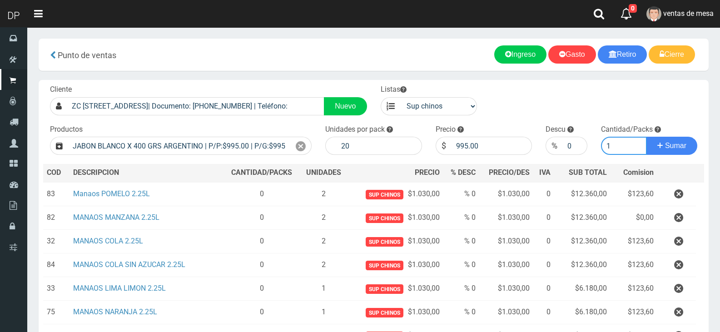
type input "1"
click at [646, 137] on button "Sumar" at bounding box center [671, 146] width 51 height 18
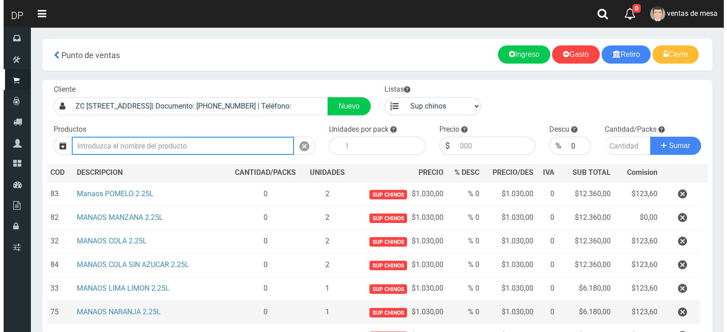
scroll to position [280, 0]
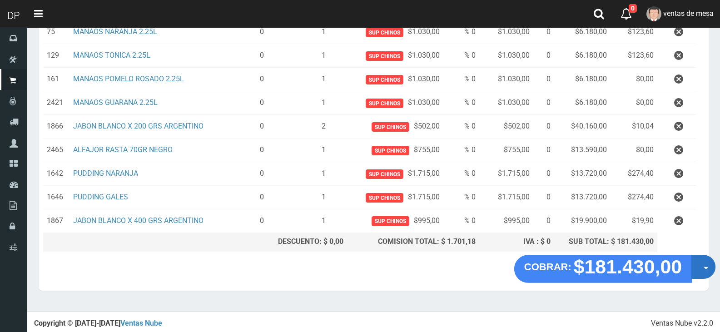
click at [702, 271] on button "Opciones" at bounding box center [703, 267] width 24 height 24
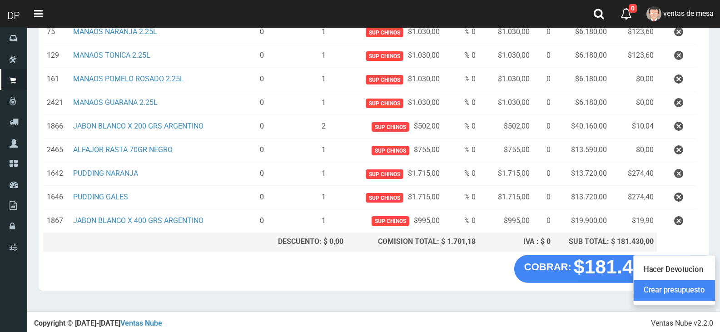
click at [697, 288] on link "Crear presupuesto" at bounding box center [673, 290] width 81 height 21
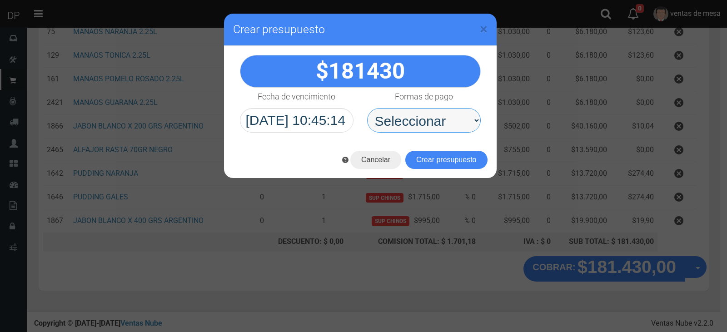
click at [435, 131] on select "Seleccionar Efectivo Tarjeta de Crédito Depósito Débito" at bounding box center [424, 120] width 114 height 25
click at [435, 116] on select "Seleccionar Efectivo Tarjeta de Crédito Depósito Débito" at bounding box center [424, 120] width 114 height 25
select select "Efectivo"
click at [367, 108] on select "Seleccionar Efectivo Tarjeta de Crédito Depósito Débito" at bounding box center [424, 120] width 114 height 25
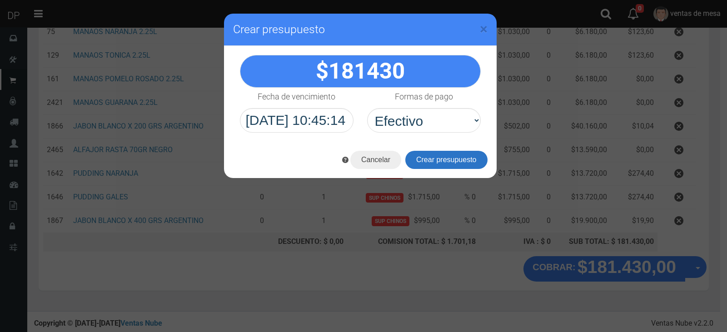
click at [433, 155] on button "Crear presupuesto" at bounding box center [446, 160] width 82 height 18
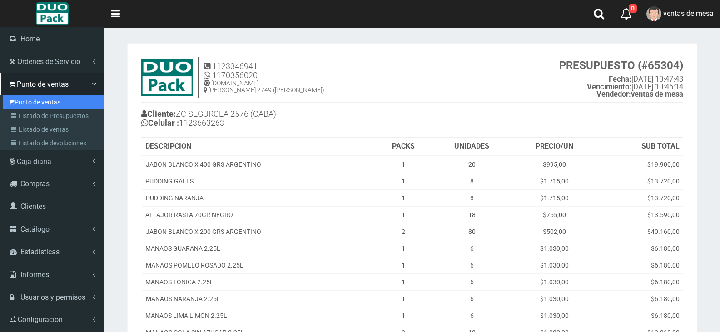
click at [18, 102] on link "Punto de ventas" at bounding box center [53, 102] width 101 height 14
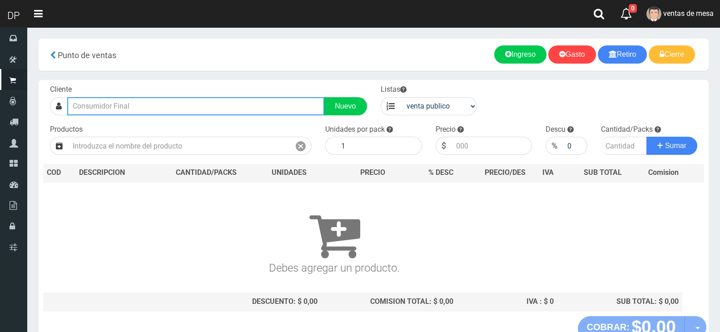
click at [154, 103] on input "text" at bounding box center [195, 106] width 257 height 18
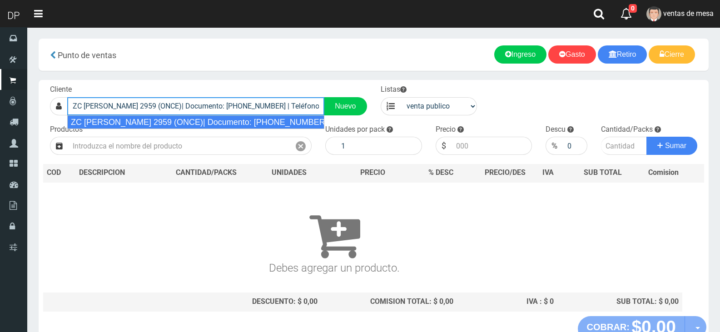
type input "ZC [PERSON_NAME] 2959 (ONCE)| Documento: [PHONE_NUMBER] | Teléfono:"
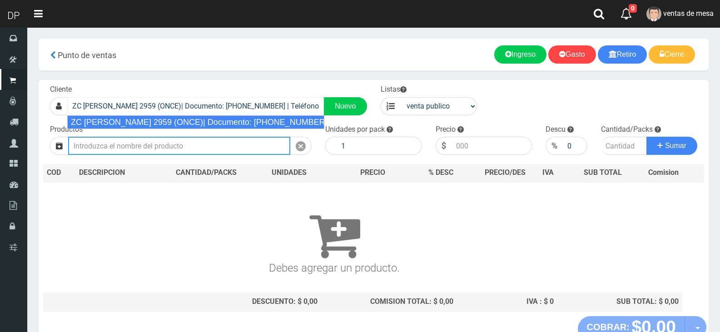
select select "2"
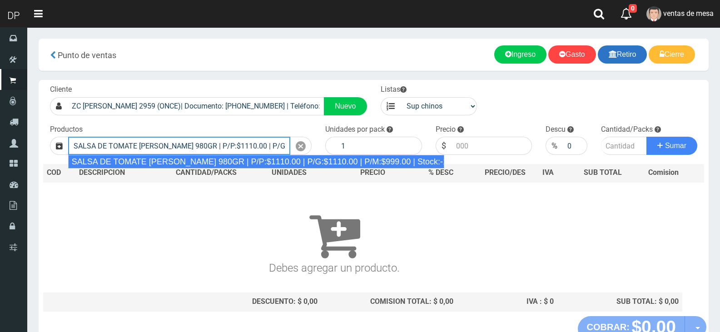
type input "SALSA DE TOMATE [PERSON_NAME] 980GR | P/P:$1110.00 | P/G:$1110.00 | P/M:$999.00…"
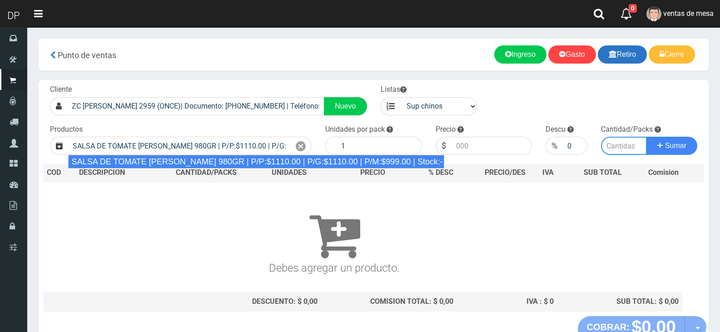
type input "8"
type input "1110.00"
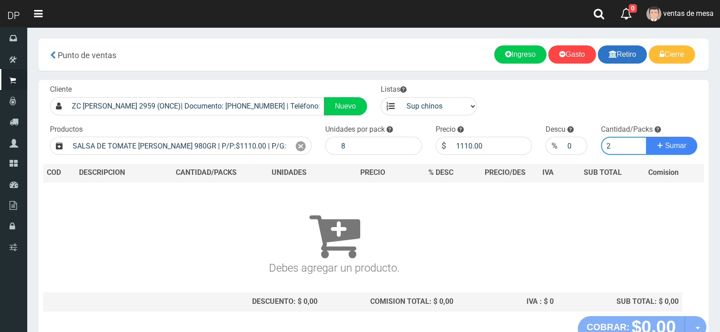
type input "2"
click at [646, 137] on button "Sumar" at bounding box center [671, 146] width 51 height 18
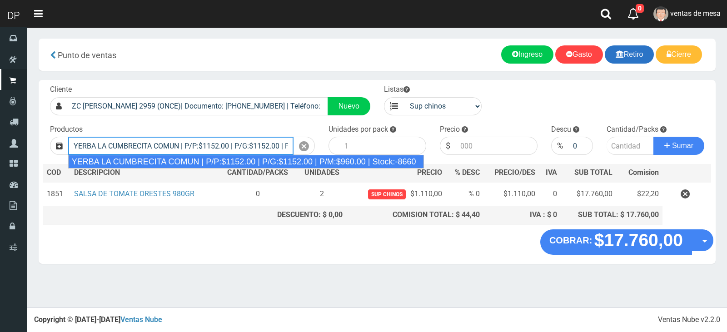
type input "YERBA LA CUMBRECITA COMUN | P/P:$1152.00 | P/G:$1152.00 | P/M:$960.00 | Stock:-…"
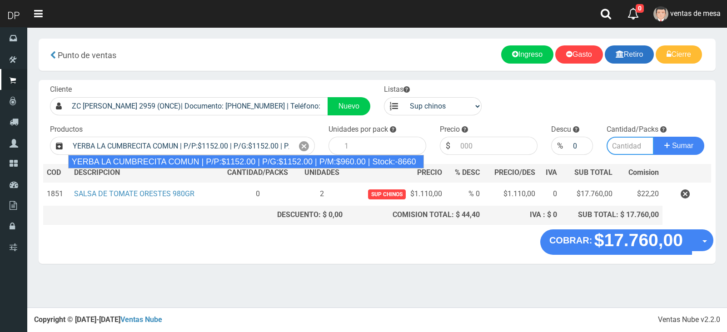
type input "10"
type input "1152.00"
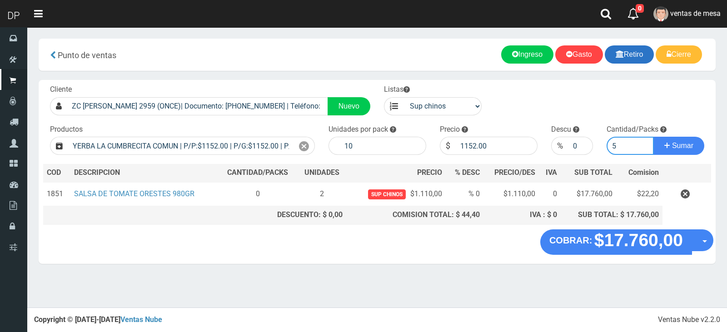
type input "5"
click at [653, 137] on button "Sumar" at bounding box center [678, 146] width 51 height 18
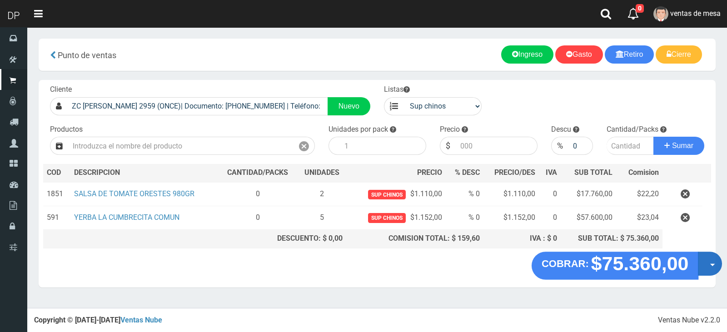
click at [710, 263] on span "button" at bounding box center [712, 264] width 5 height 3
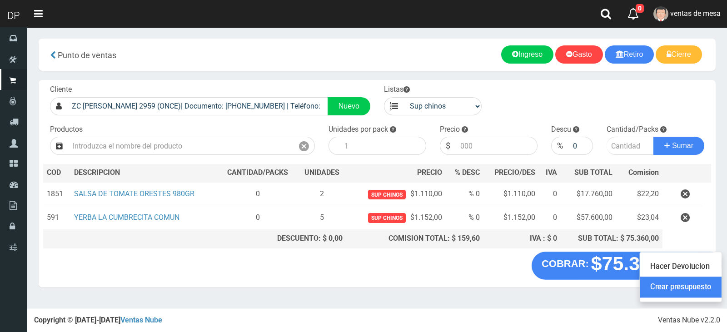
click at [706, 283] on link "Crear presupuesto" at bounding box center [680, 287] width 81 height 21
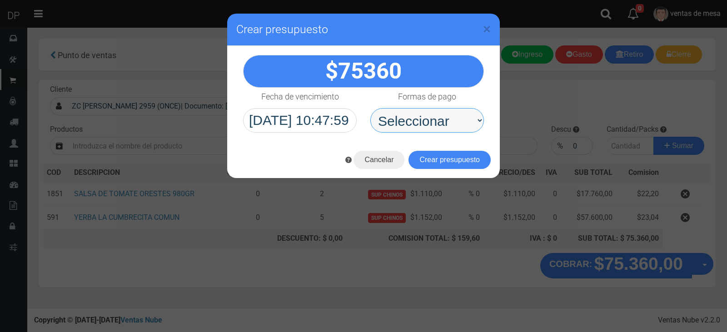
click at [463, 119] on select "Seleccionar Efectivo Tarjeta de Crédito Depósito Débito" at bounding box center [427, 120] width 114 height 25
click at [443, 161] on button "Crear presupuesto" at bounding box center [449, 160] width 82 height 18
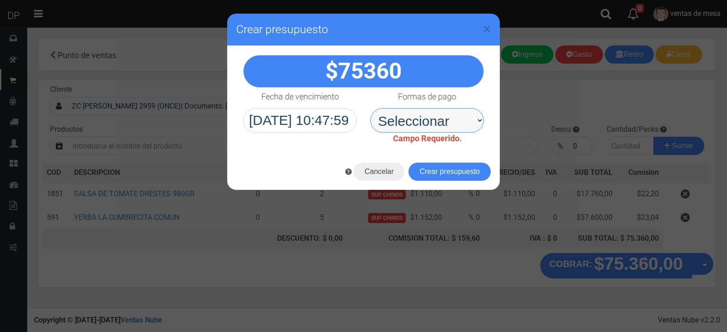
drag, startPoint x: 441, startPoint y: 109, endPoint x: 440, endPoint y: 125, distance: 16.4
click at [441, 109] on select "Seleccionar Efectivo Tarjeta de Crédito Depósito Débito" at bounding box center [427, 120] width 114 height 25
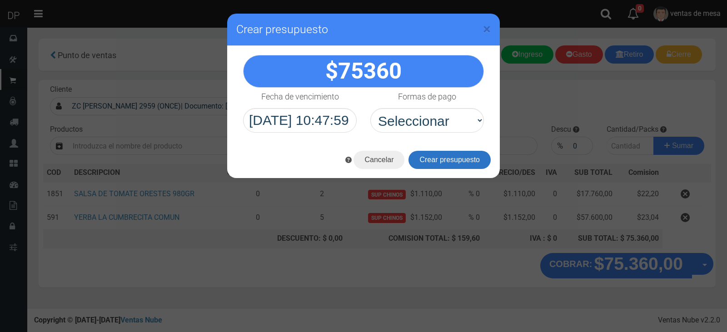
click at [437, 154] on button "Crear presupuesto" at bounding box center [449, 160] width 82 height 18
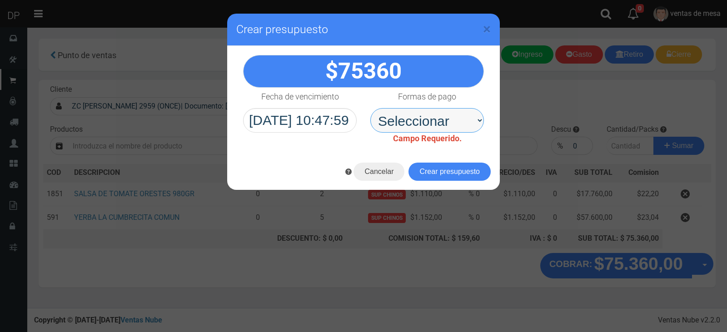
click at [437, 124] on select "Seleccionar Efectivo Tarjeta de Crédito Depósito Débito" at bounding box center [427, 120] width 114 height 25
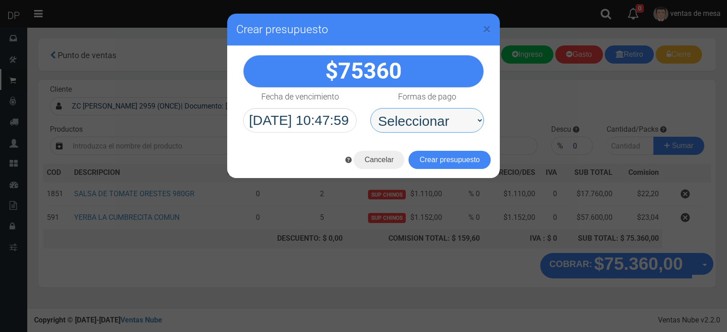
click at [430, 125] on select "Seleccionar Efectivo Tarjeta de Crédito Depósito Débito" at bounding box center [427, 120] width 114 height 25
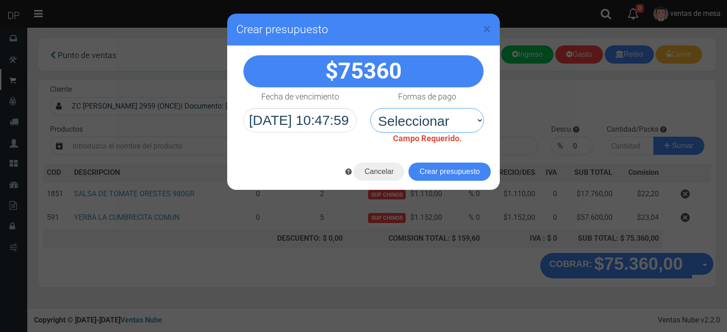
select select "Efectivo"
click at [370, 108] on select "Seleccionar Efectivo Tarjeta de Crédito Depósito Débito" at bounding box center [427, 120] width 114 height 25
click at [427, 163] on button "Crear presupuesto" at bounding box center [449, 172] width 82 height 18
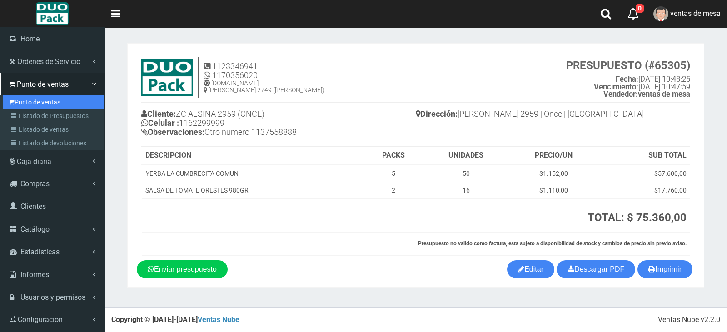
click at [19, 100] on link "Punto de ventas" at bounding box center [53, 102] width 101 height 14
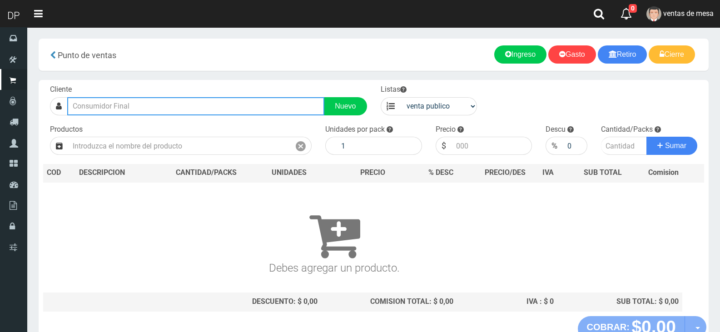
click at [176, 111] on input "text" at bounding box center [195, 106] width 257 height 18
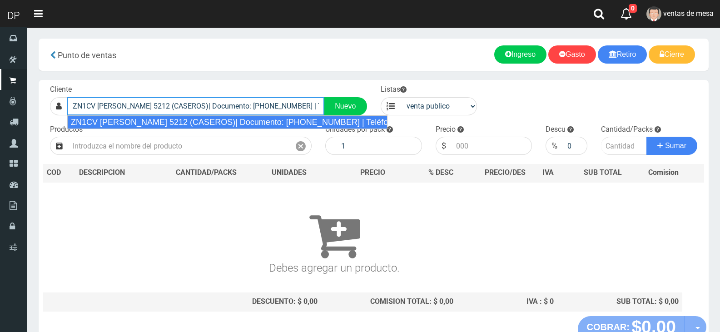
type input "ZN1CV [PERSON_NAME] 5212 (CASEROS)| Documento: [PHONE_NUMBER] | Teléfono:"
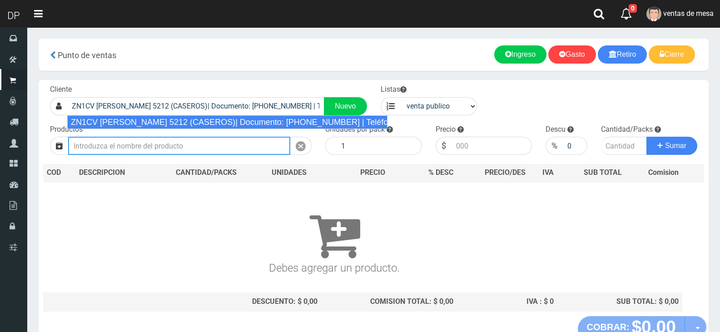
select select "2"
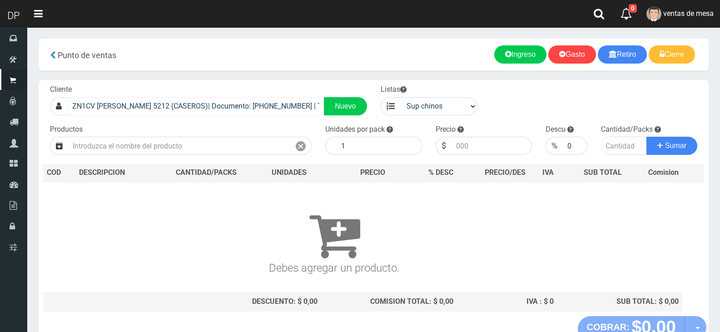
click at [115, 115] on div "Cliente ZN1CV [PERSON_NAME] 5212 (CASEROS)| Documento: [PHONE_NUMBER] | Teléfon…" at bounding box center [374, 198] width 670 height 236
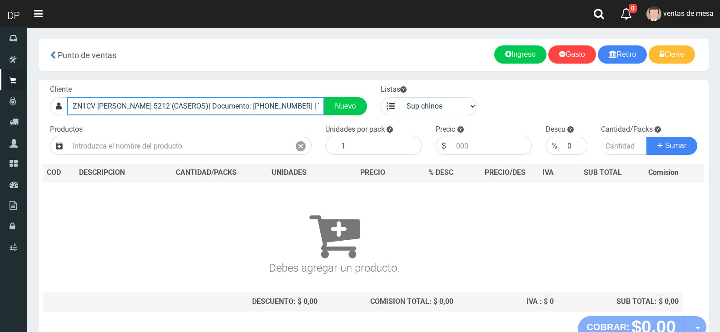
click at [115, 112] on input "ZN1CV [PERSON_NAME] 5212 (CASEROS)| Documento: [PHONE_NUMBER] | Teléfono:" at bounding box center [195, 106] width 257 height 18
click at [114, 110] on input "ZN1CV [PERSON_NAME] 5212 (CASEROS)| Documento: [PHONE_NUMBER] | Teléfono:" at bounding box center [195, 106] width 257 height 18
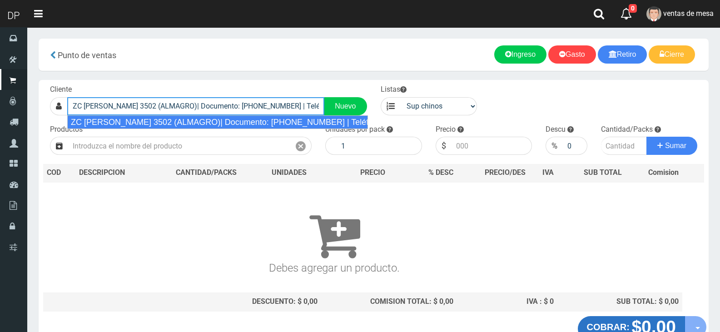
type input "ZC [PERSON_NAME] 3502 (ALMAGRO)| Documento: [PHONE_NUMBER] | Teléfono:"
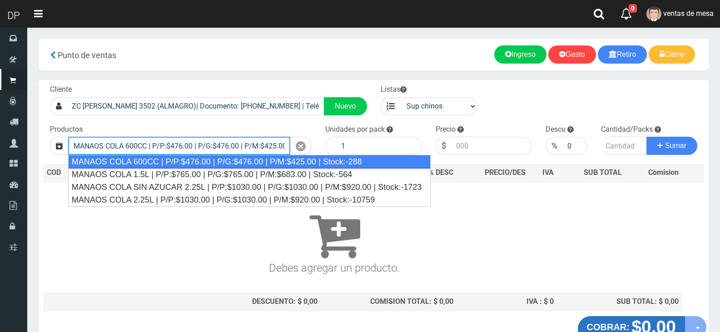
type input "MANAOS COLA 600CC | P/P:$476.00 | P/G:$476.00 | P/M:$425.00 | Stock:-288"
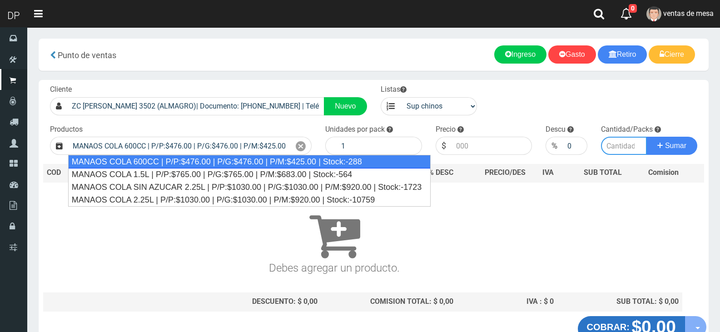
type input "12"
type input "476.00"
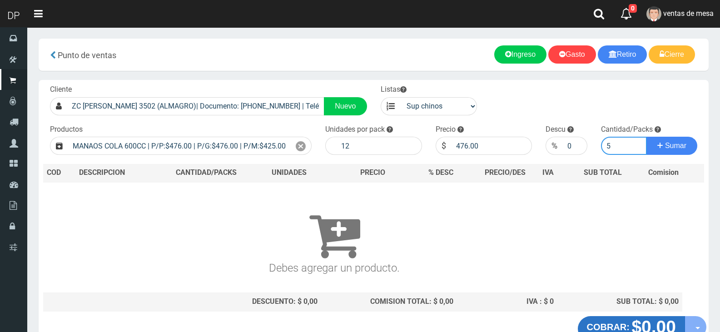
type input "5"
click at [646, 137] on button "Sumar" at bounding box center [671, 146] width 51 height 18
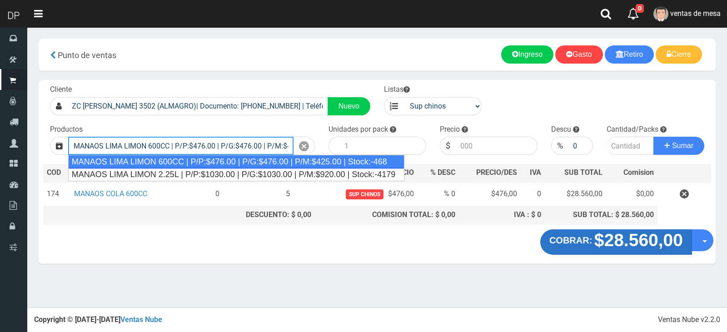
type input "MANAOS LIMA LIMON 600CC | P/P:$476.00 | P/G:$476.00 | P/M:$425.00 | Stock:-468"
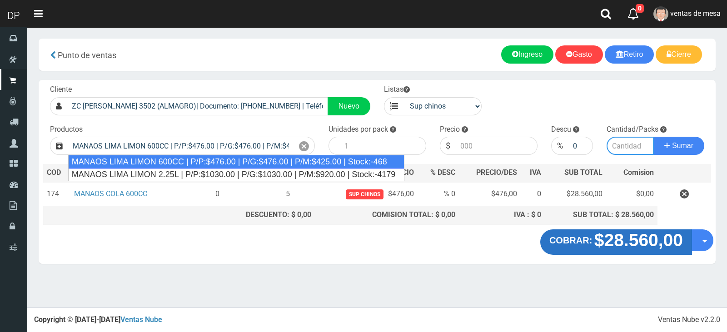
type input "12"
type input "476.00"
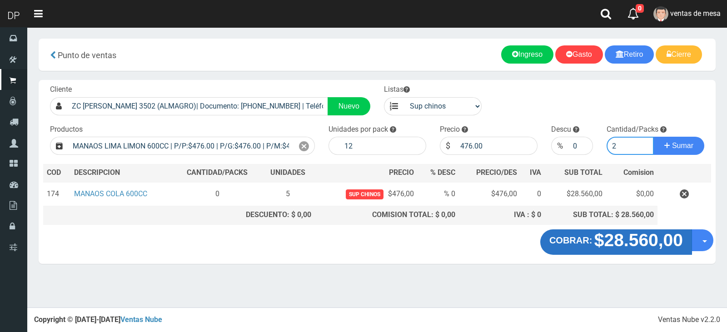
type input "2"
click at [653, 137] on button "Sumar" at bounding box center [678, 146] width 51 height 18
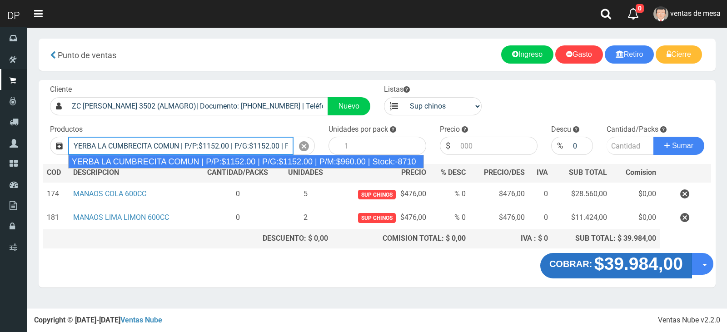
type input "YERBA LA CUMBRECITA COMUN | P/P:$1152.00 | P/G:$1152.00 | P/M:$960.00 | Stock:-…"
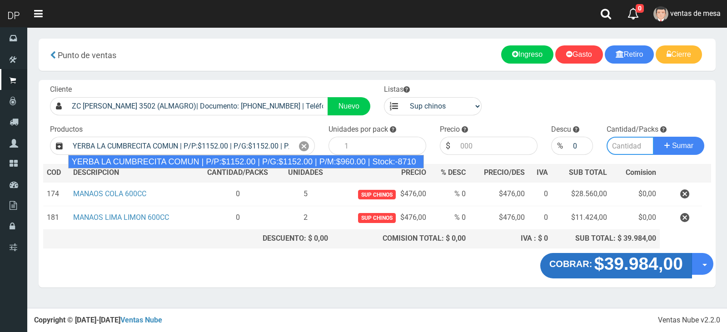
type input "10"
type input "1152.00"
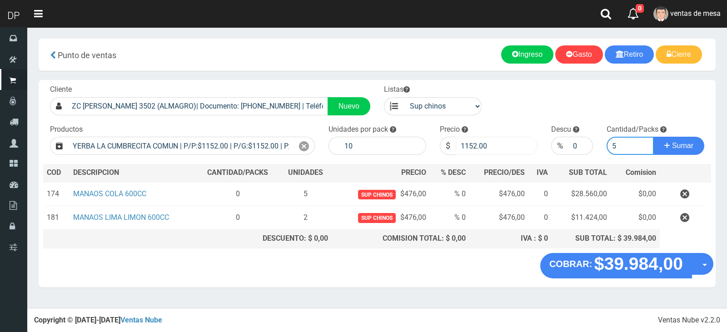
type input "5"
click at [464, 140] on input "1152.00" at bounding box center [496, 146] width 82 height 18
type input "1105"
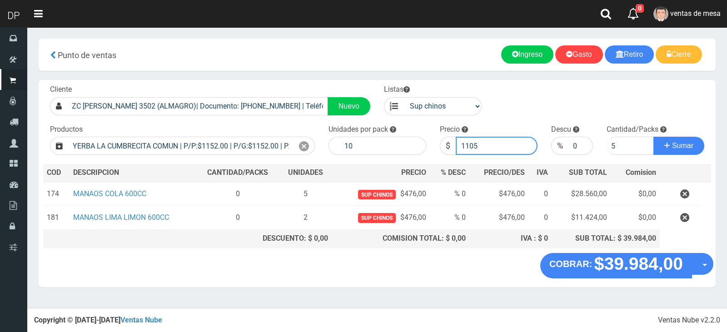
click at [653, 137] on button "Sumar" at bounding box center [678, 146] width 51 height 18
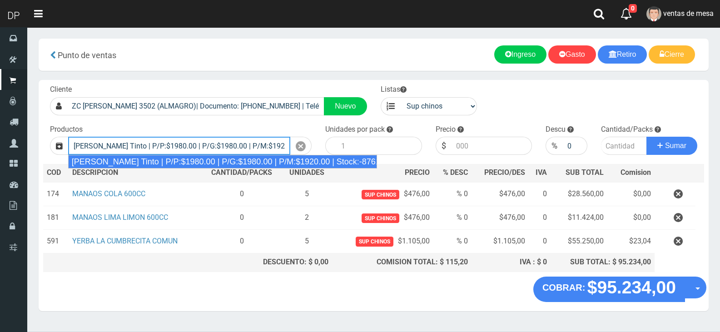
type input "Viñas de Balbo Tinto | P/P:$1980.00 | P/G:$1980.00 | P/M:$1920.00 | Stock:-8761"
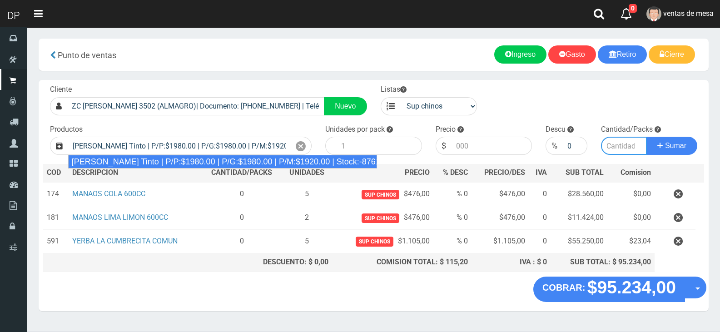
type input "6"
type input "1980.00"
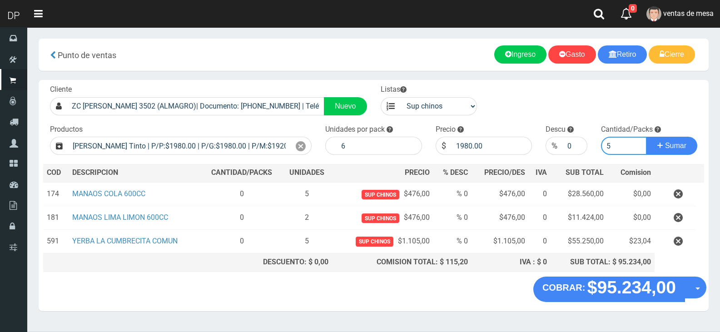
type input "5"
click at [646, 137] on button "Sumar" at bounding box center [671, 146] width 51 height 18
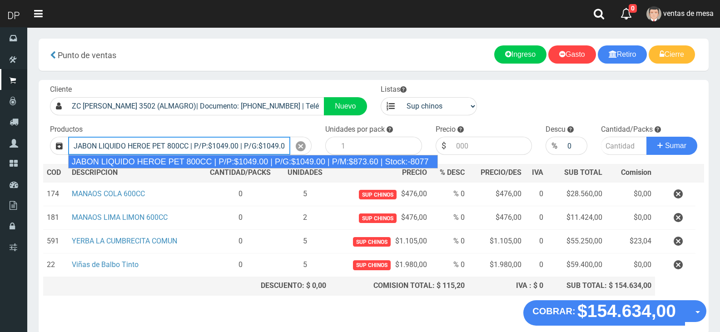
scroll to position [0, 97]
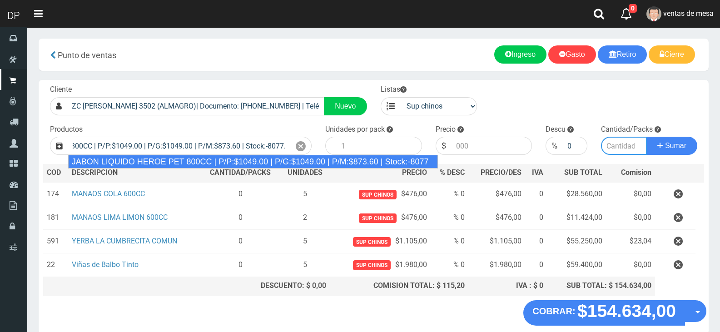
type input "JABON LIQUIDO HEROE PET 800CC | P/P:$1049.00 | P/G:$1049.00 | P/M:$873.60 | Sto…"
type input "15"
type input "1049.00"
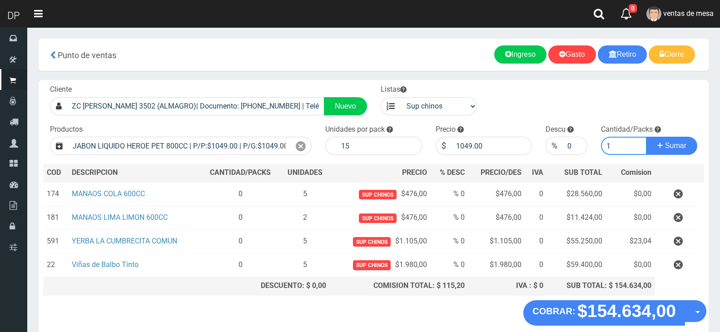
type input "1"
click at [646, 137] on button "Sumar" at bounding box center [671, 146] width 51 height 18
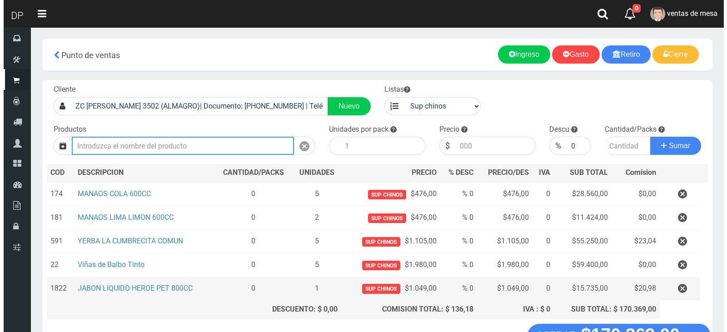
scroll to position [68, 0]
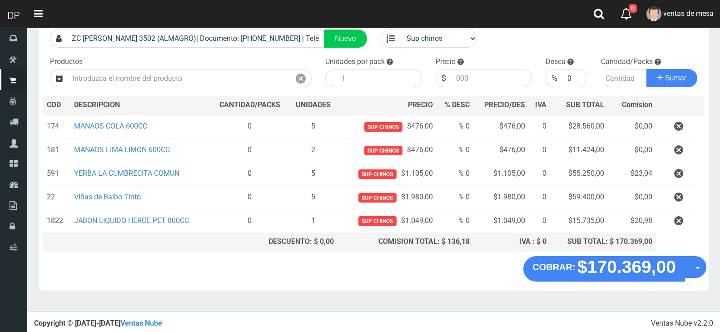
click at [714, 270] on section "× Titulo del Msj texto Mas Texto Cancelar Aceptar Punto de ventas Ingreso" at bounding box center [373, 135] width 692 height 351
click at [707, 269] on div "COBRAR: $170.369,00 Opciones Hacer Devolucion Crear presupuesto" at bounding box center [374, 273] width 670 height 35
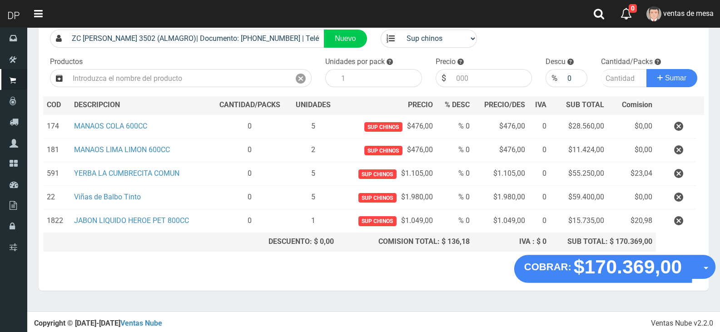
click at [704, 270] on button "Opciones" at bounding box center [703, 267] width 24 height 24
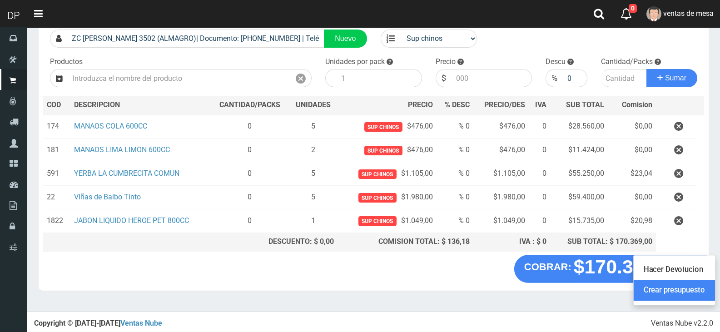
click at [700, 286] on link "Crear presupuesto" at bounding box center [673, 290] width 81 height 21
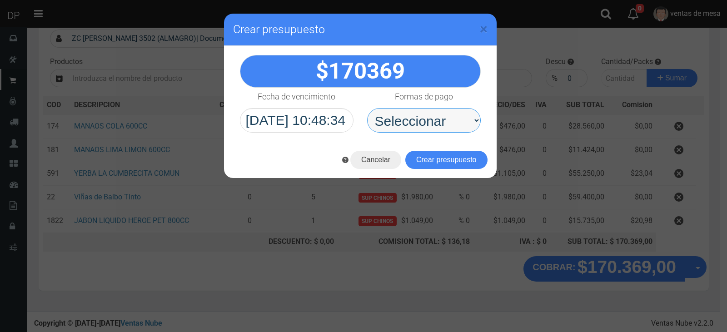
click at [431, 116] on select "Seleccionar Efectivo Tarjeta de Crédito Depósito Débito" at bounding box center [424, 120] width 114 height 25
click at [367, 108] on select "Seleccionar Efectivo Tarjeta de Crédito Depósito Débito" at bounding box center [424, 120] width 114 height 25
click at [435, 133] on div "170369" at bounding box center [360, 94] width 272 height 96
click at [436, 125] on select "Seleccionar Efectivo Tarjeta de Crédito Depósito Débito" at bounding box center [424, 120] width 114 height 25
click at [436, 129] on select "Seleccionar Efectivo Tarjeta de Crédito Depósito Débito" at bounding box center [424, 120] width 114 height 25
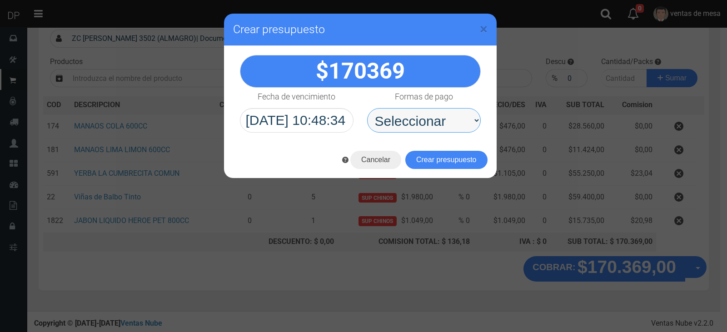
drag, startPoint x: 439, startPoint y: 121, endPoint x: 437, endPoint y: 131, distance: 10.2
click at [439, 121] on select "Seleccionar Efectivo Tarjeta de Crédito Depósito Débito" at bounding box center [424, 120] width 114 height 25
select select "Efectivo"
click at [367, 108] on select "Seleccionar Efectivo Tarjeta de Crédito Depósito Débito" at bounding box center [424, 120] width 114 height 25
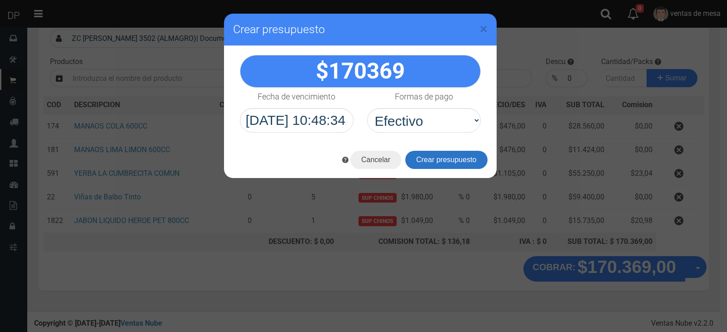
click at [436, 160] on button "Crear presupuesto" at bounding box center [446, 160] width 82 height 18
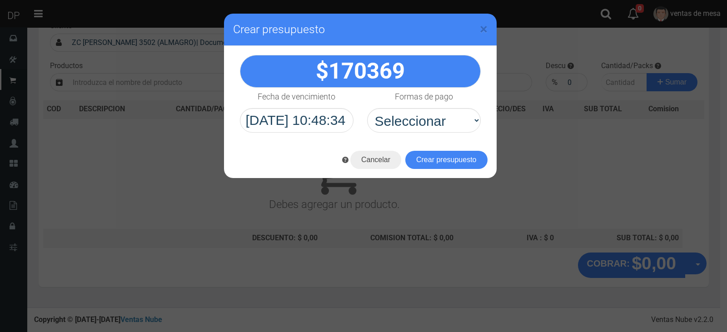
scroll to position [60, 0]
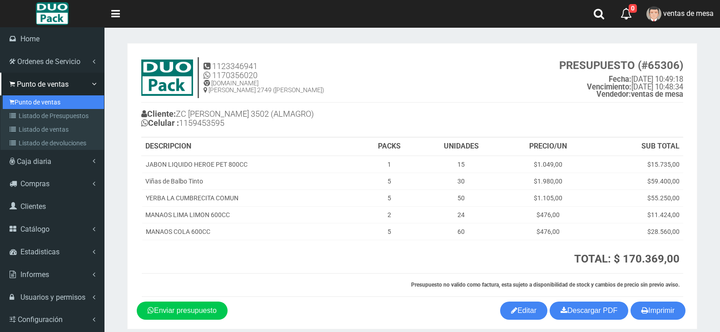
click at [44, 103] on link "Punto de ventas" at bounding box center [53, 102] width 101 height 14
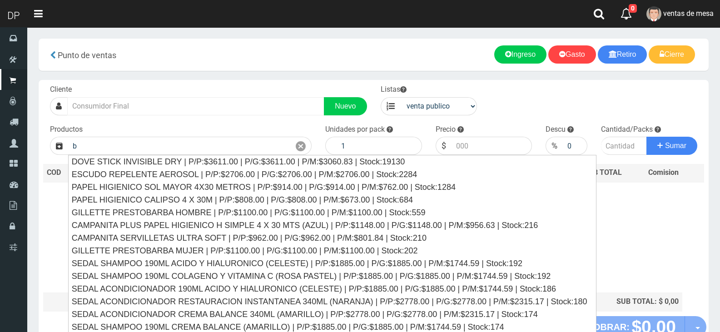
type input "b"
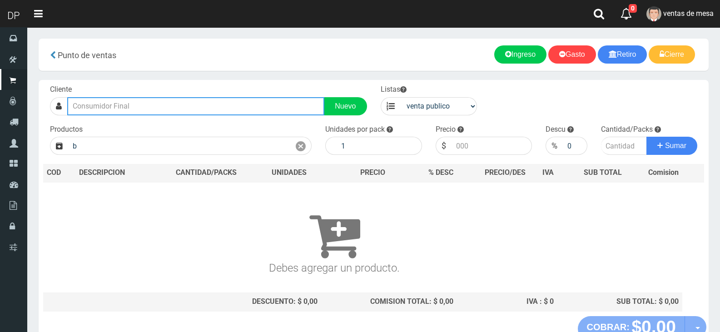
click at [111, 109] on input "text" at bounding box center [195, 106] width 257 height 18
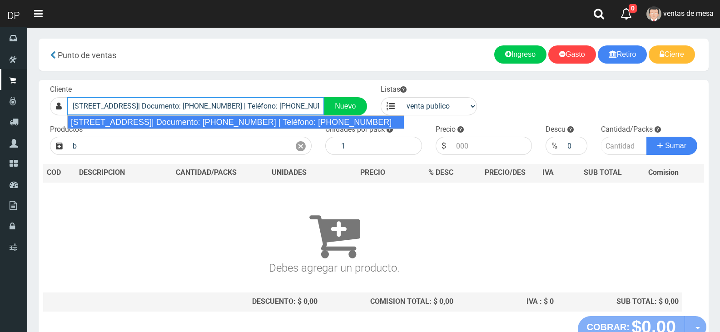
type input "Belgrano 3127 (Balvanera) CABA| Documento: 22356889 | Teléfono: +54 9 11 4494-0…"
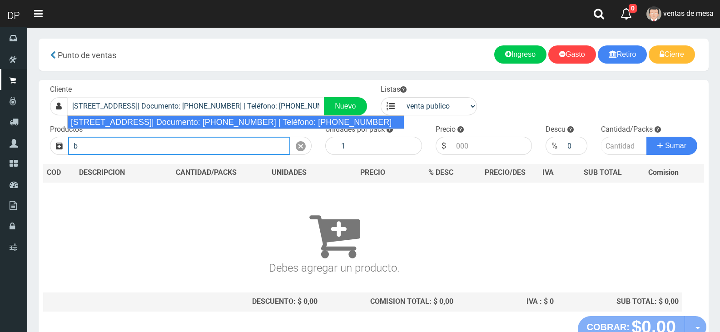
select select "2"
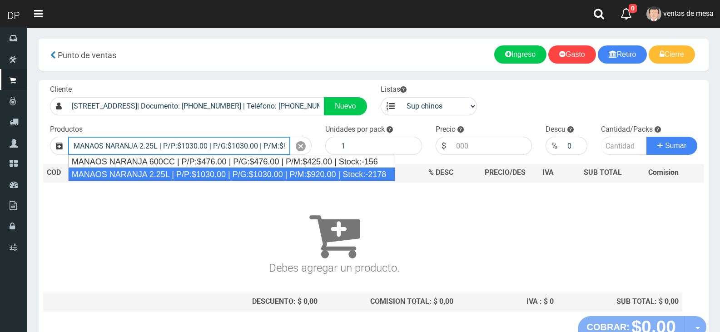
type input "MANAOS NARANJA 2.25L | P/P:$1030.00 | P/G:$1030.00 | P/M:$920.00 | Stock:-2178"
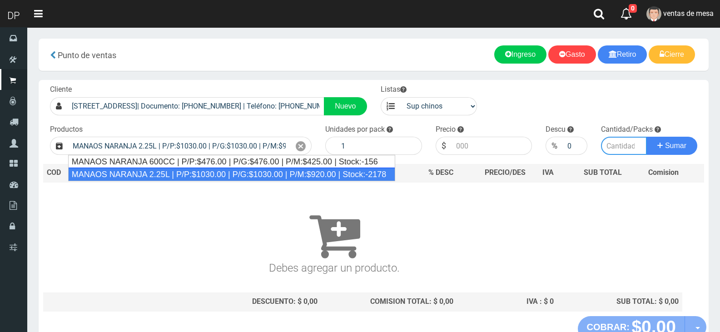
type input "6"
type input "1030.00"
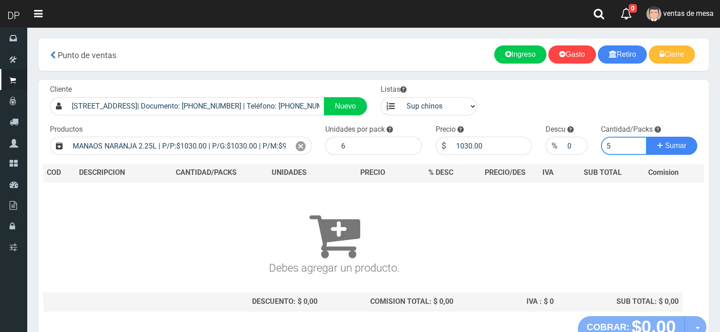
type input "5"
click at [646, 137] on button "Sumar" at bounding box center [671, 146] width 51 height 18
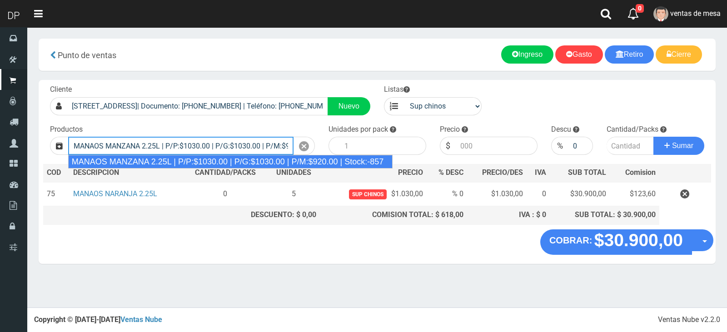
type input "MANAOS MANZANA 2.25L | P/P:$1030.00 | P/G:$1030.00 | P/M:$920.00 | Stock:-857"
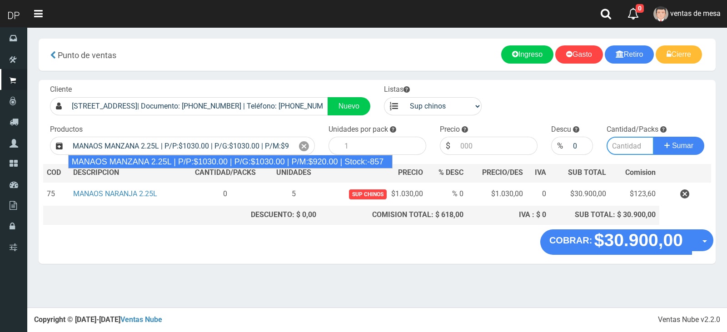
type input "6"
type input "1030.00"
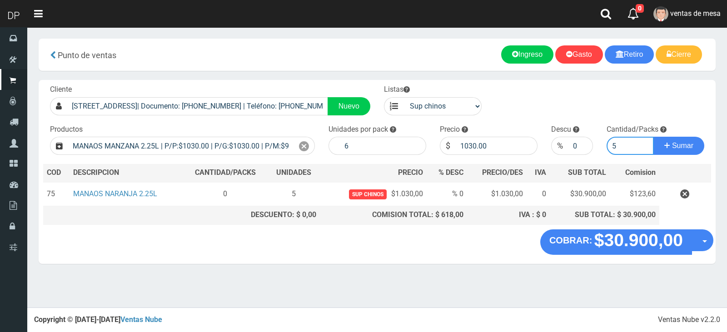
type input "5"
click at [653, 137] on button "Sumar" at bounding box center [678, 146] width 51 height 18
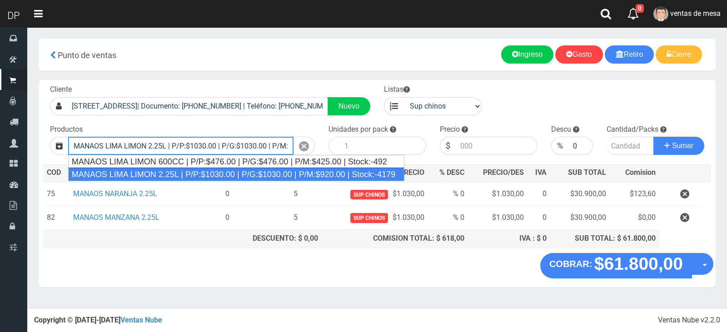
type input "MANAOS LIMA LIMON 2.25L | P/P:$1030.00 | P/G:$1030.00 | P/M:$920.00 | Stock:-41…"
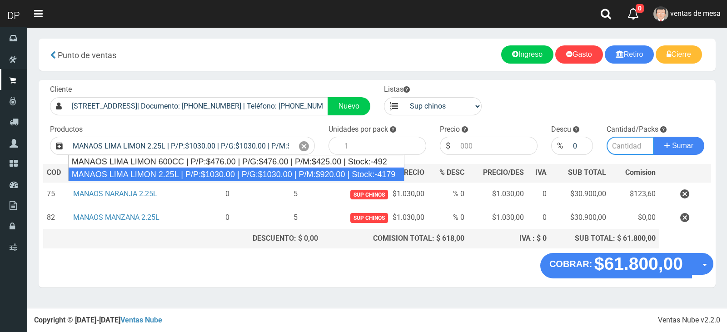
type input "6"
type input "1030.00"
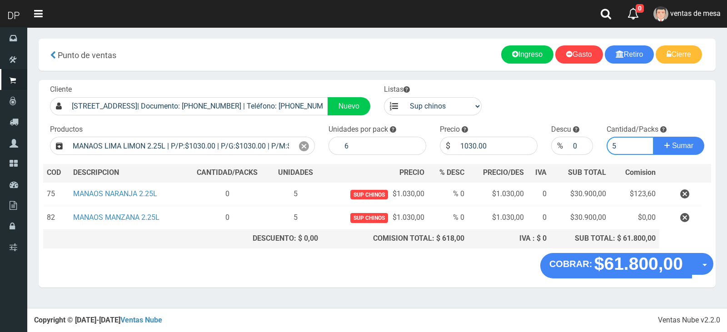
type input "5"
click at [653, 137] on button "Sumar" at bounding box center [678, 146] width 51 height 18
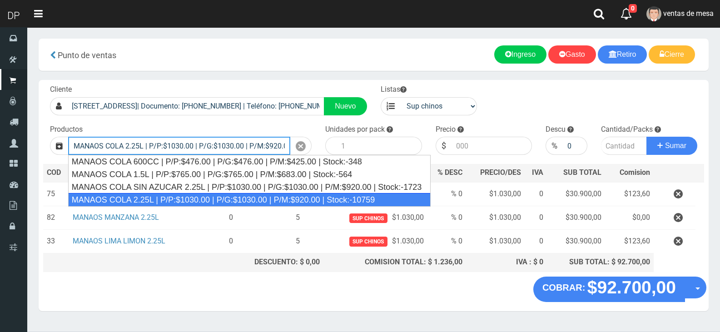
type input "MANAOS COLA 2.25L | P/P:$1030.00 | P/G:$1030.00 | P/M:$920.00 | Stock:-10759"
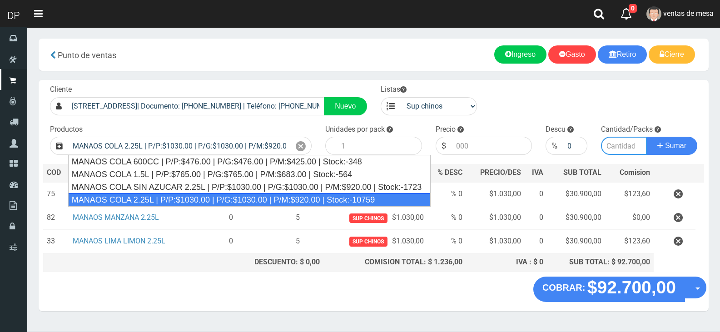
type input "6"
type input "1030.00"
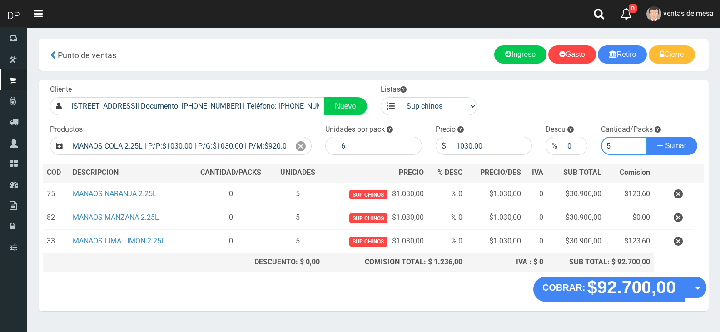
type input "5"
click at [646, 137] on button "Sumar" at bounding box center [671, 146] width 51 height 18
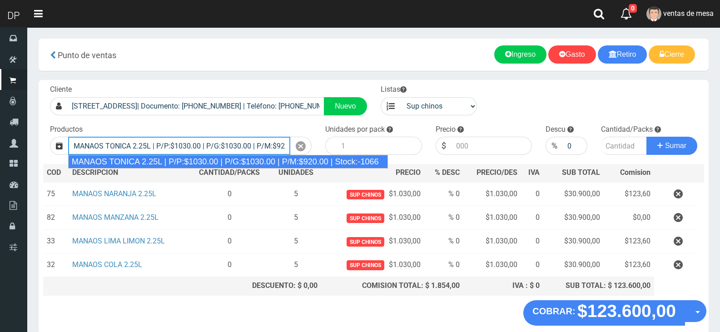
type input "MANAOS TONICA 2.25L | P/P:$1030.00 | P/G:$1030.00 | P/M:$920.00 | Stock:-1066"
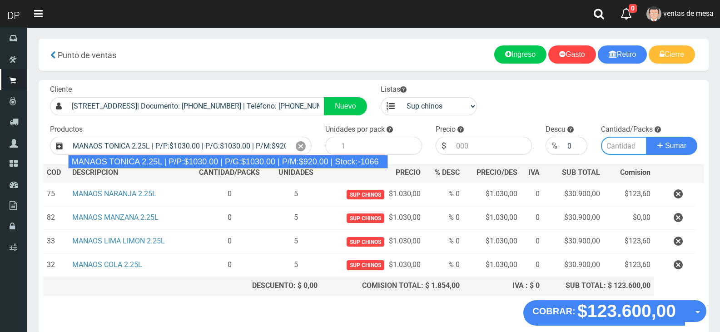
type input "6"
type input "1030.00"
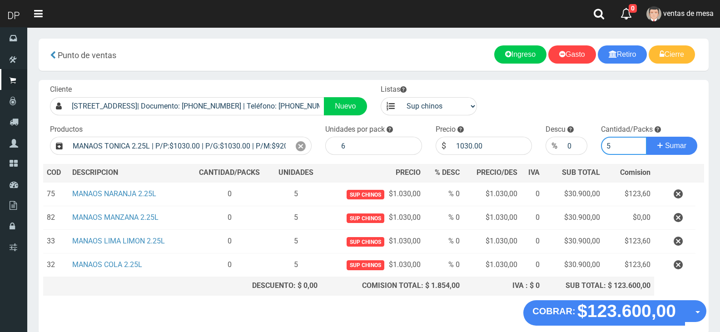
type input "5"
click at [646, 137] on button "Sumar" at bounding box center [671, 146] width 51 height 18
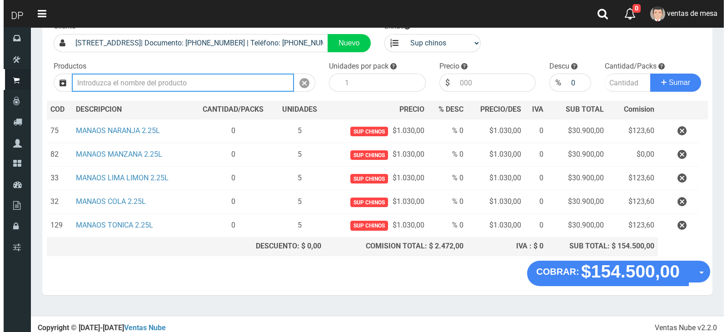
scroll to position [68, 0]
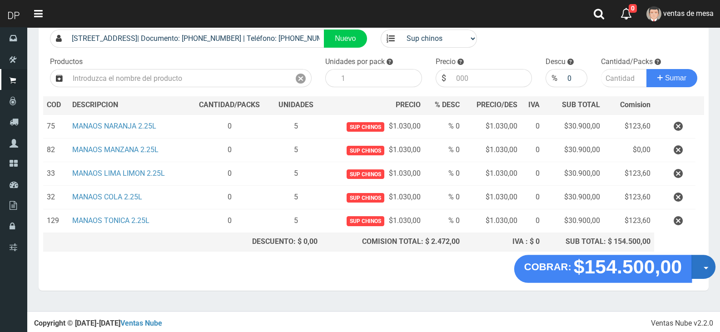
click at [702, 267] on button "Opciones" at bounding box center [703, 267] width 24 height 24
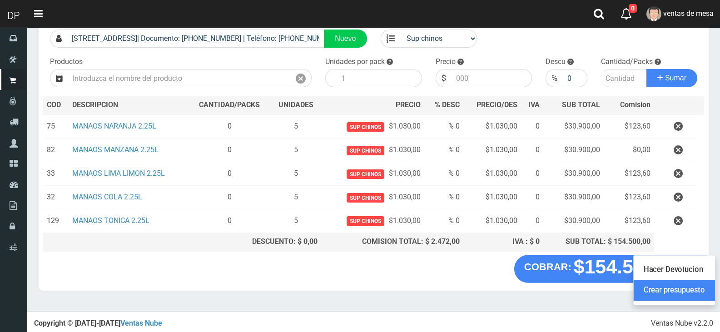
click at [691, 289] on link "Crear presupuesto" at bounding box center [673, 290] width 81 height 21
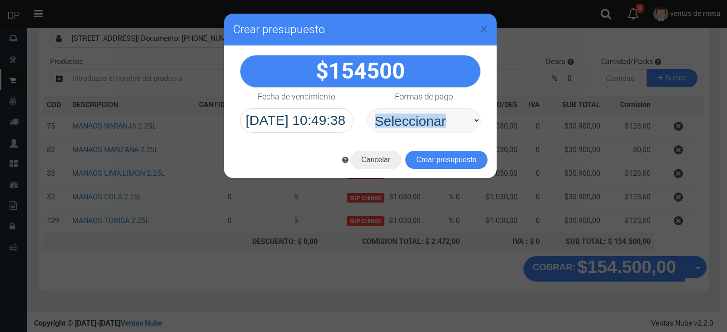
click at [438, 132] on div "154500" at bounding box center [360, 94] width 272 height 96
click at [436, 127] on select "Seleccionar Efectivo Tarjeta de Crédito Depósito Débito" at bounding box center [424, 120] width 114 height 25
select select "Efectivo"
click at [367, 108] on select "Seleccionar Efectivo Tarjeta de Crédito Depósito Débito" at bounding box center [424, 120] width 114 height 25
click at [423, 158] on button "Crear presupuesto" at bounding box center [446, 160] width 82 height 18
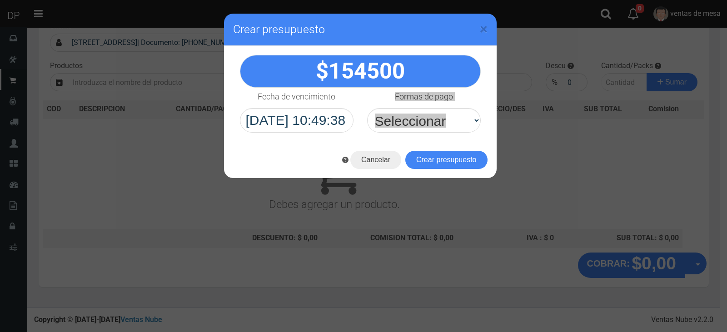
scroll to position [60, 0]
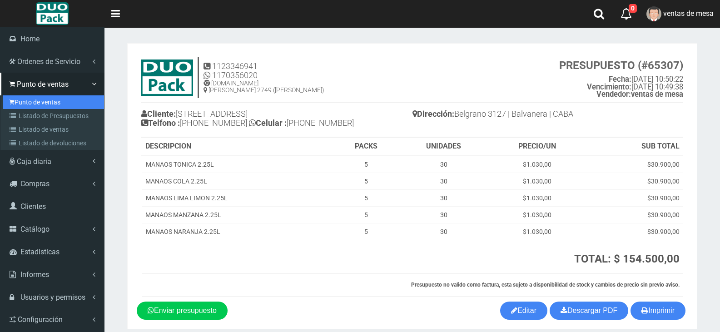
drag, startPoint x: 20, startPoint y: 103, endPoint x: 26, endPoint y: 103, distance: 5.5
click at [20, 103] on link "Punto de ventas" at bounding box center [53, 102] width 101 height 14
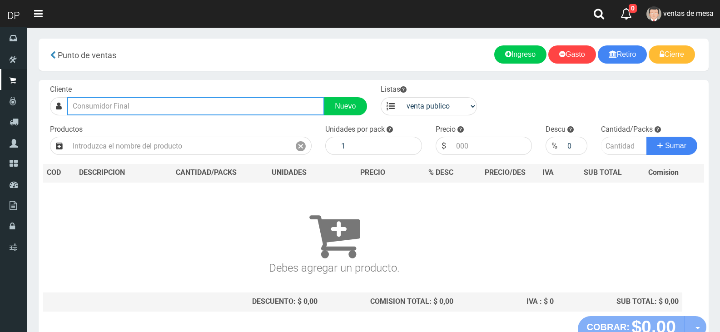
click at [222, 104] on input "text" at bounding box center [195, 106] width 257 height 18
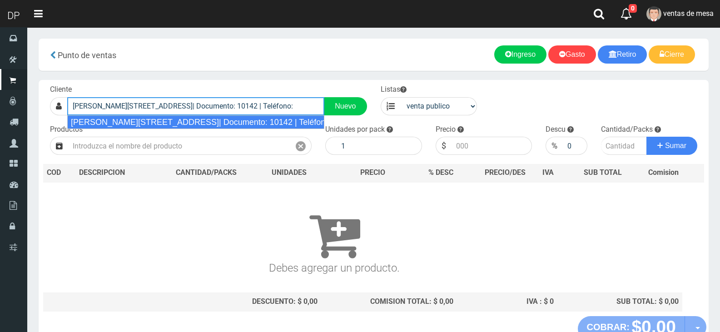
type input "[PERSON_NAME][STREET_ADDRESS]| Documento: 10142 | Teléfono:"
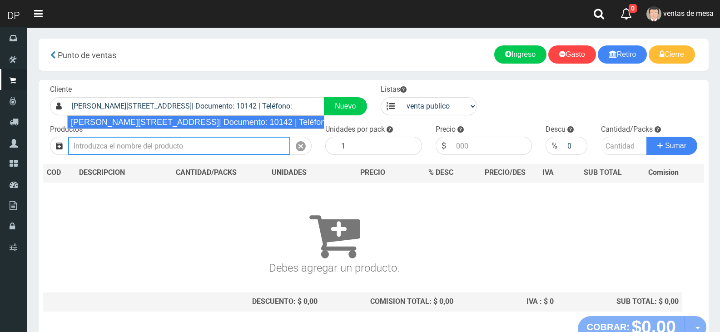
select select "2"
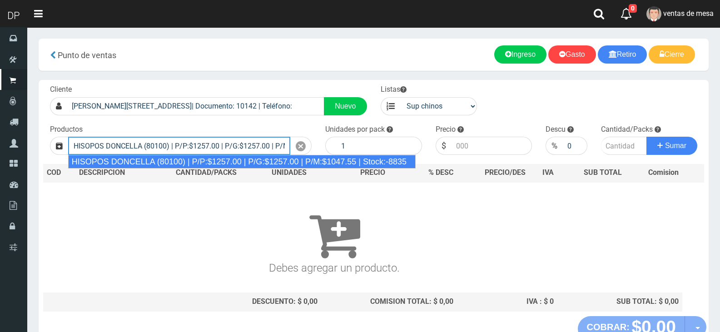
scroll to position [0, 84]
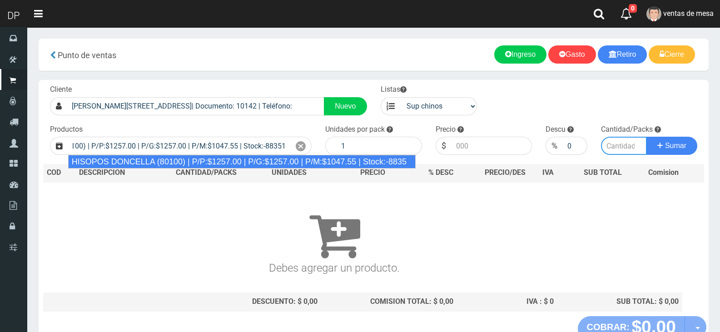
type input "HISOPOS DONCELLA (80100) | P/P:$1257.00 | P/G:$1257.00 | P/M:$1047.55 | Stock:-…"
type input "24"
type input "1257.00"
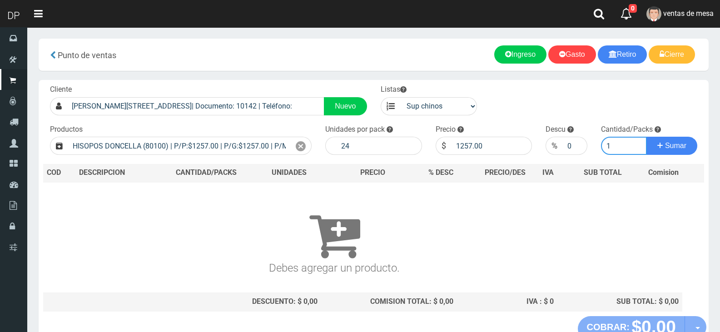
type input "1"
click at [646, 137] on button "Sumar" at bounding box center [671, 146] width 51 height 18
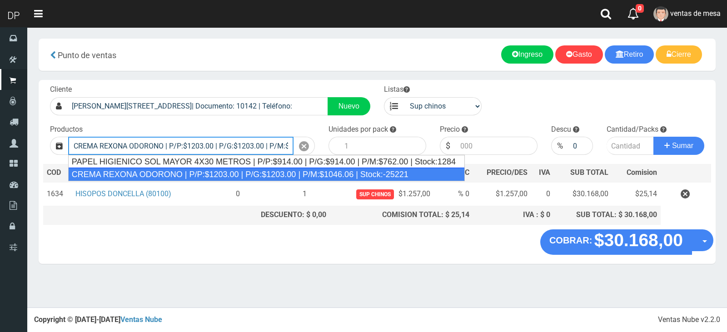
type input "CREMA REXONA ODORONO | P/P:$1203.00 | P/G:$1203.00 | P/M:$1046.06 | Stock:-25221"
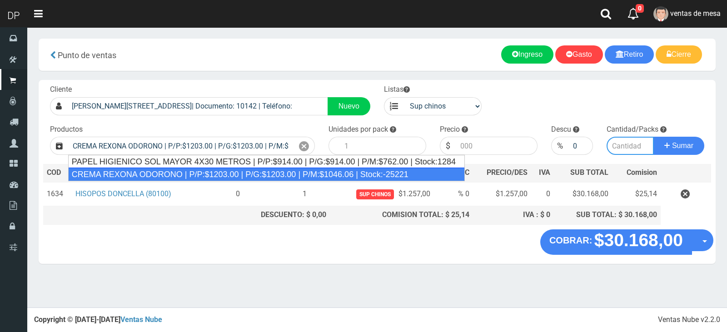
type input "12"
type input "1203.00"
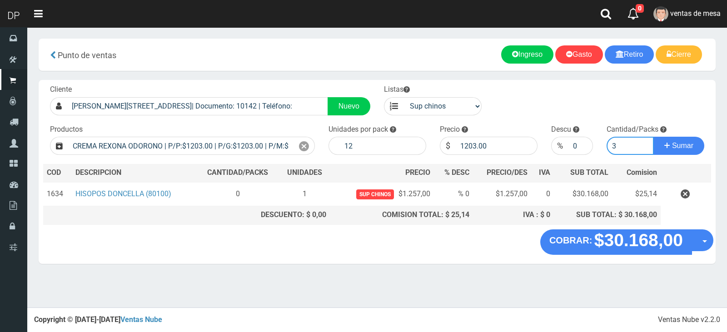
type input "3"
click at [653, 137] on button "Sumar" at bounding box center [678, 146] width 51 height 18
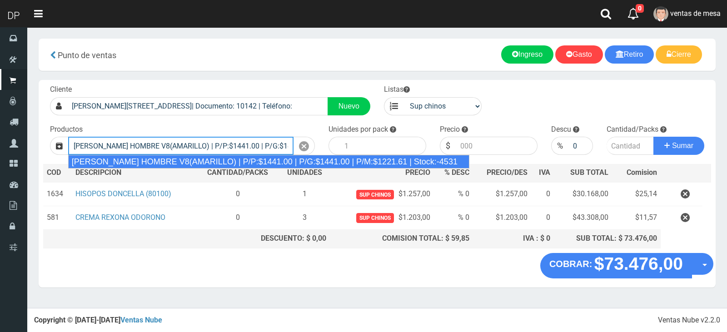
type input "[PERSON_NAME] HOMBRE V8(AMARILLO) | P/P:$1441.00 | P/G:$1441.00 | P/M:$1221.61 …"
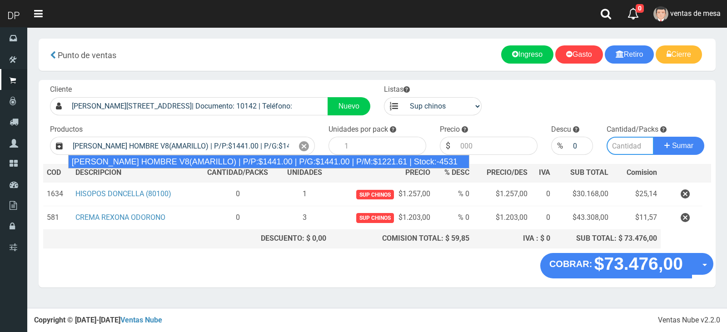
type input "12"
type input "1441.00"
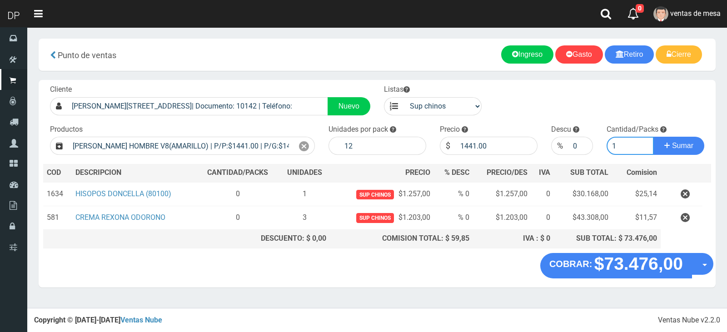
type input "1"
click at [653, 137] on button "Sumar" at bounding box center [678, 146] width 51 height 18
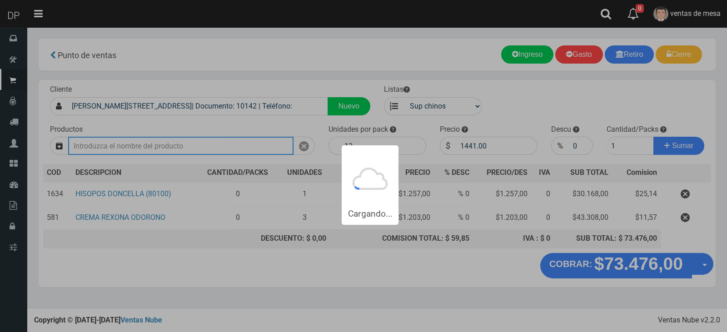
type input "2"
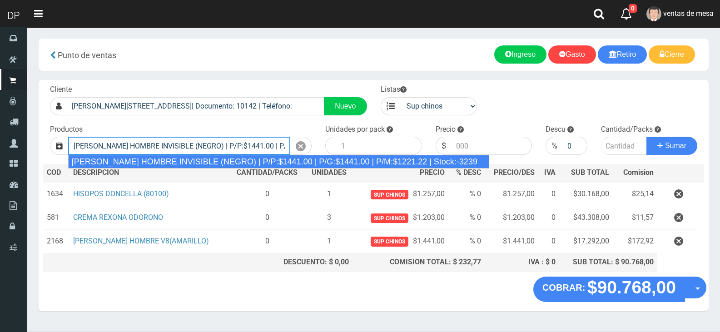
type input "[PERSON_NAME] HOMBRE INVISIBLE (NEGRO) | P/P:$1441.00 | P/G:$1441.00 | P/M:$122…"
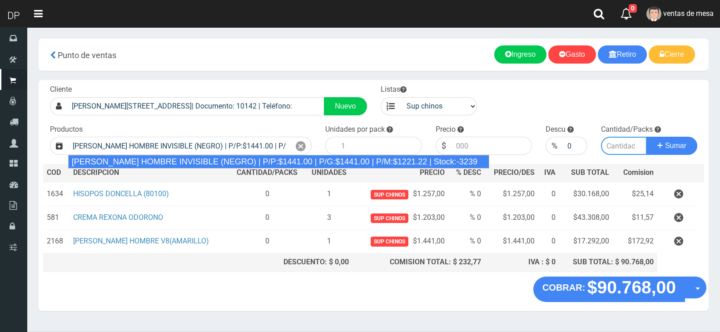
type input "12"
type input "1441.00"
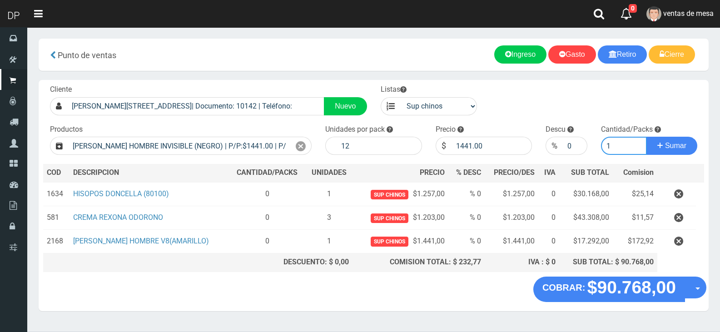
type input "1"
click at [646, 137] on button "Sumar" at bounding box center [671, 146] width 51 height 18
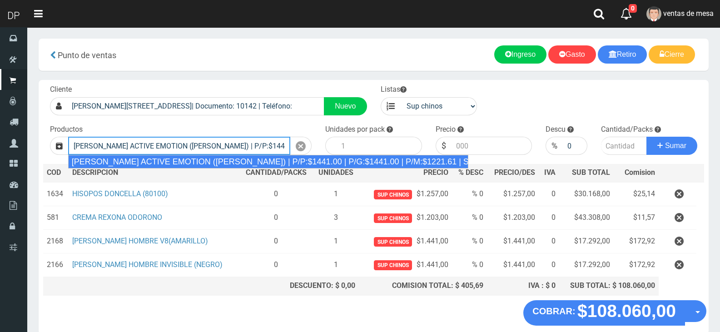
type input "[PERSON_NAME] ACTIVE EMOTION ([PERSON_NAME]) | P/P:$1441.00 | P/G:$1441.00 | P/…"
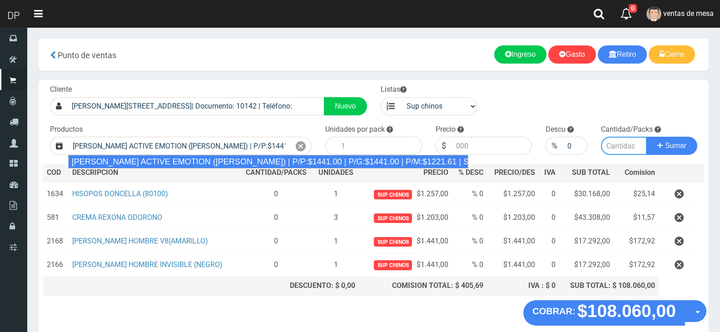
type input "12"
type input "1441.00"
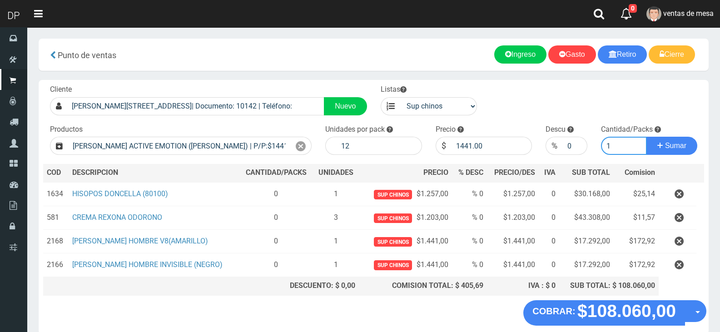
type input "1"
click at [646, 137] on button "Sumar" at bounding box center [671, 146] width 51 height 18
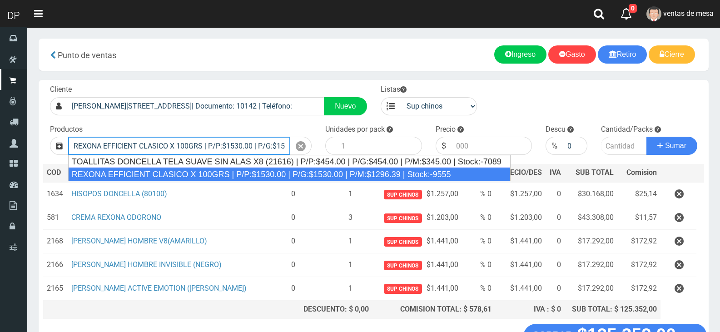
type input "REXONA EFFICIENT CLASICO X 100GRS | P/P:$1530.00 | P/G:$1530.00 | P/M:$1296.39 …"
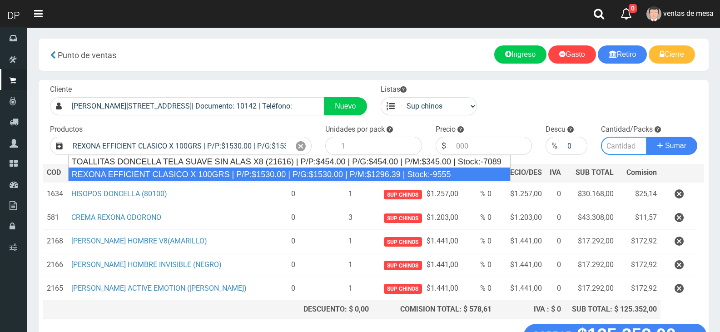
type input "12"
type input "1530.00"
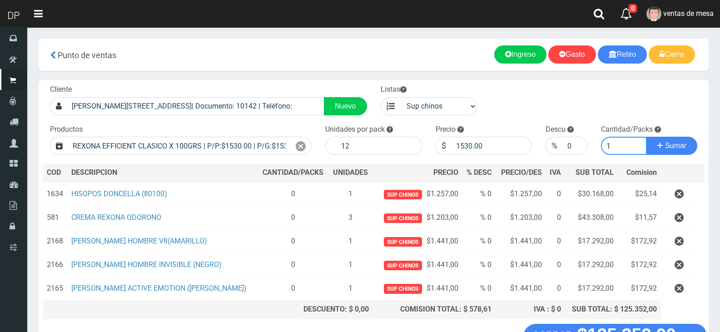
type input "1"
click at [646, 137] on button "Sumar" at bounding box center [671, 146] width 51 height 18
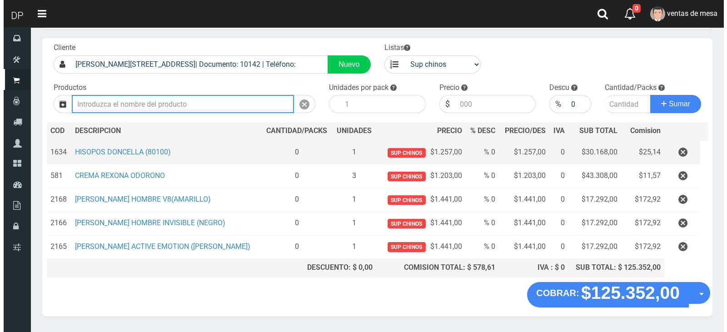
scroll to position [68, 0]
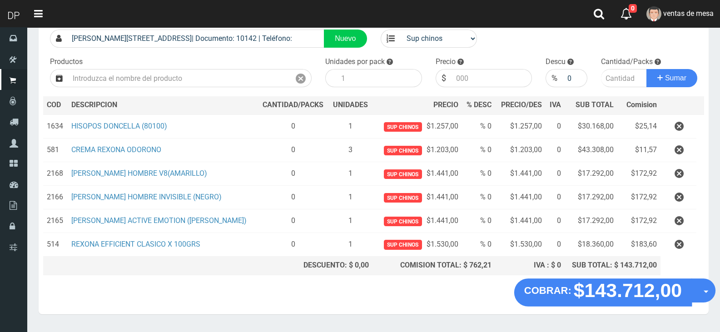
click at [698, 293] on button "Opciones" at bounding box center [703, 290] width 24 height 24
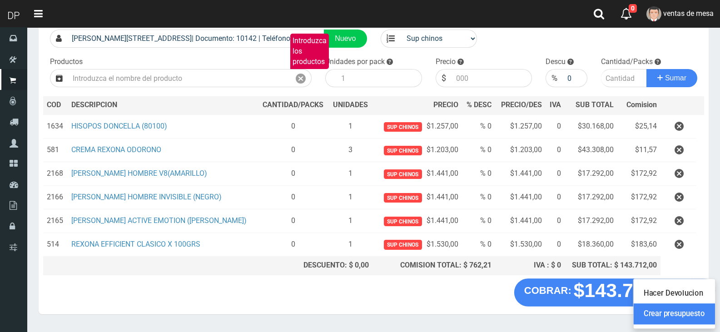
click at [692, 313] on link "Crear presupuesto" at bounding box center [673, 313] width 81 height 21
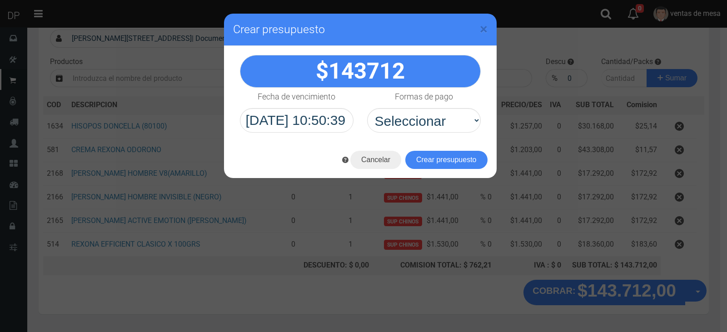
select select "Efectivo"
click at [367, 108] on select "Seleccionar Efectivo Tarjeta de Crédito Depósito Débito" at bounding box center [424, 120] width 114 height 25
click at [420, 157] on button "Crear presupuesto" at bounding box center [446, 160] width 82 height 18
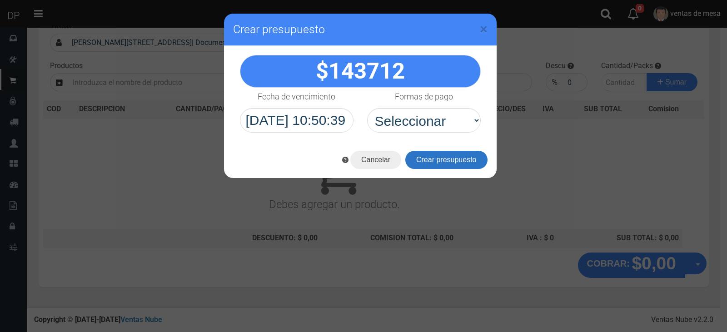
scroll to position [60, 0]
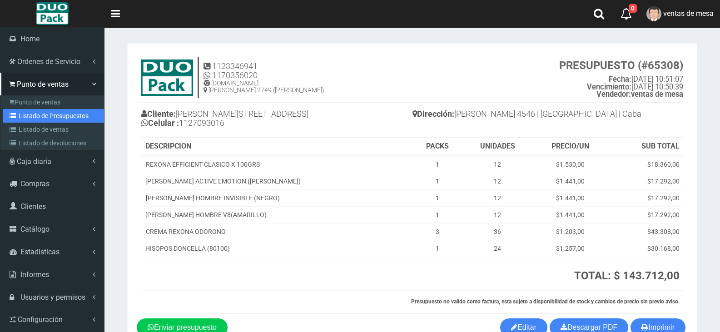
click at [25, 115] on link "Listado de Presupuestos" at bounding box center [53, 116] width 101 height 14
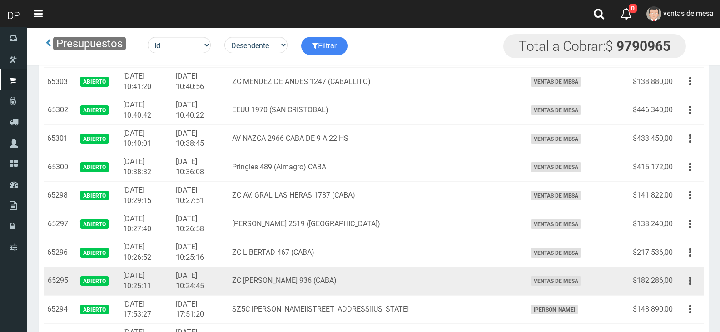
scroll to position [136, 0]
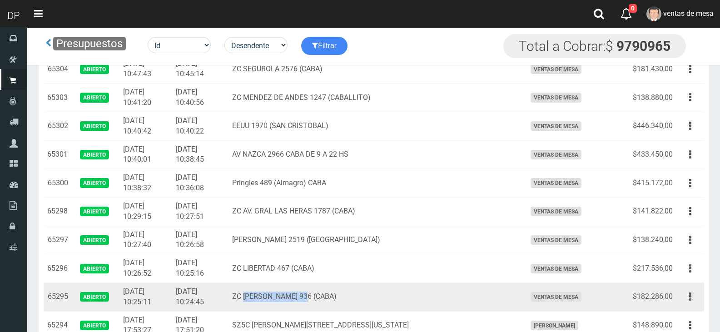
drag, startPoint x: 273, startPoint y: 296, endPoint x: 333, endPoint y: 294, distance: 60.0
click at [333, 294] on td "ZC [PERSON_NAME] 936 (CABA)" at bounding box center [375, 296] width 294 height 29
copy td "[PERSON_NAME] 936"
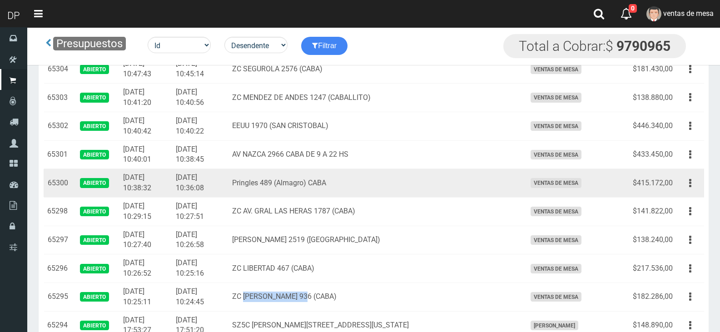
click at [228, 196] on td "[DATE] 10:36:08" at bounding box center [200, 183] width 56 height 29
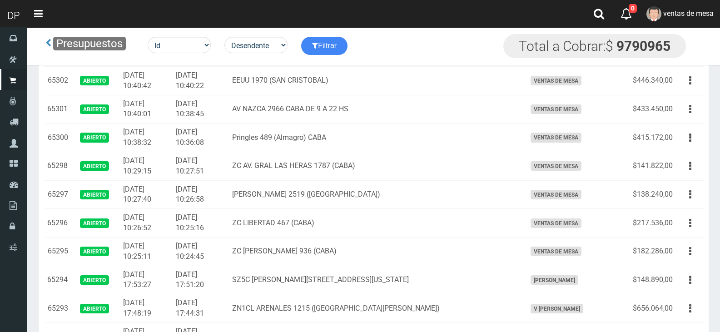
scroll to position [45, 0]
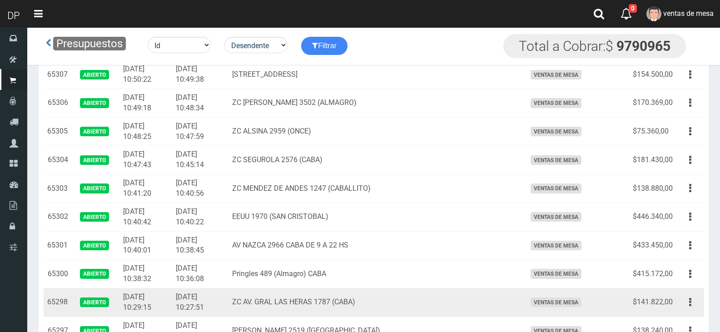
click at [446, 288] on td "ZC AV. GRAL LAS HERAS 1787 (CABA)" at bounding box center [375, 302] width 294 height 29
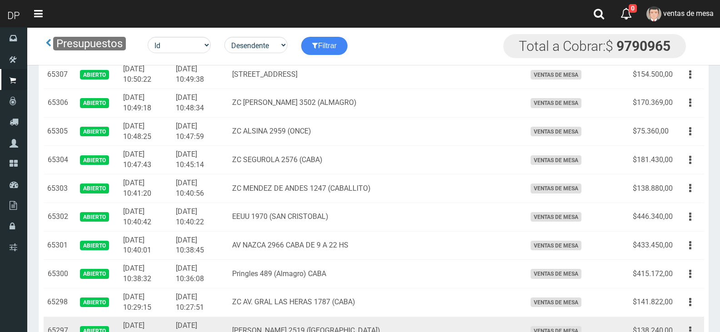
scroll to position [227, 0]
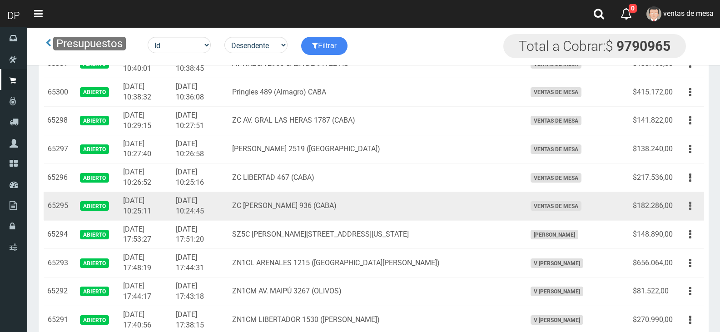
click at [684, 204] on button "button" at bounding box center [690, 206] width 20 height 16
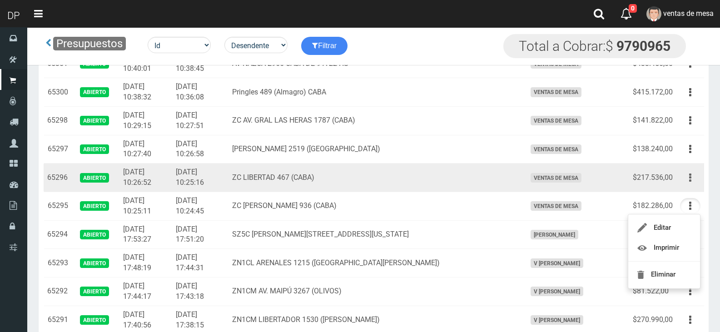
click at [690, 183] on icon "button" at bounding box center [690, 178] width 2 height 16
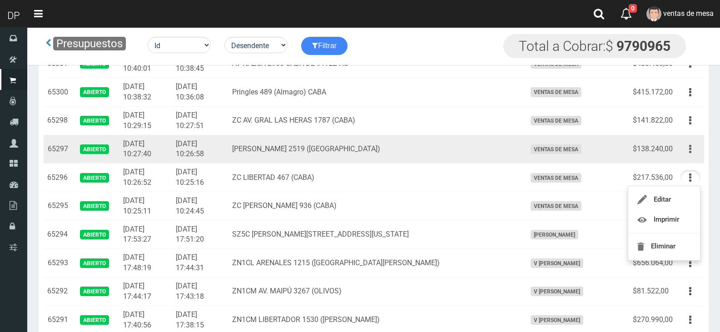
click at [688, 152] on button "button" at bounding box center [690, 149] width 20 height 16
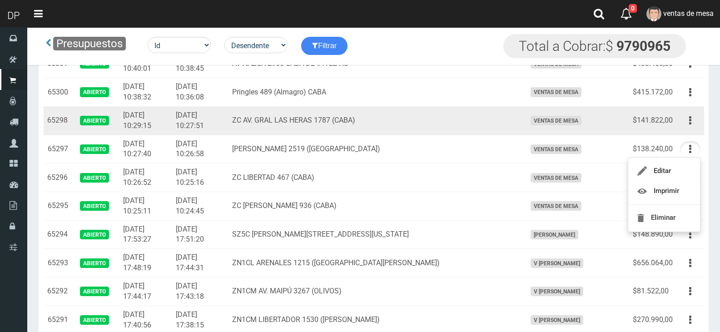
drag, startPoint x: 689, startPoint y: 121, endPoint x: 683, endPoint y: 142, distance: 21.7
click at [689, 121] on icon "button" at bounding box center [690, 121] width 2 height 16
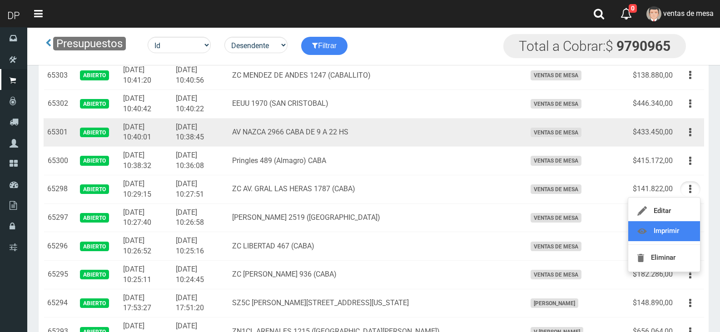
scroll to position [136, 0]
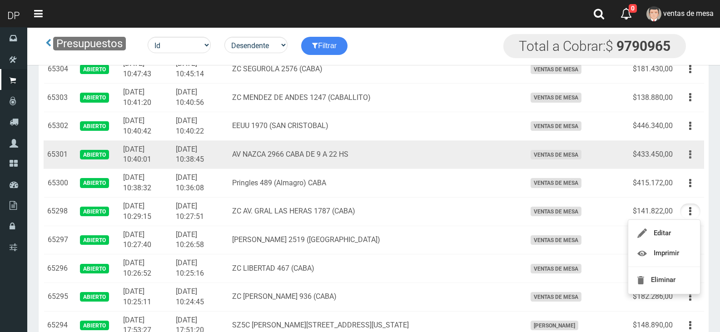
click at [687, 154] on button "button" at bounding box center [690, 155] width 20 height 16
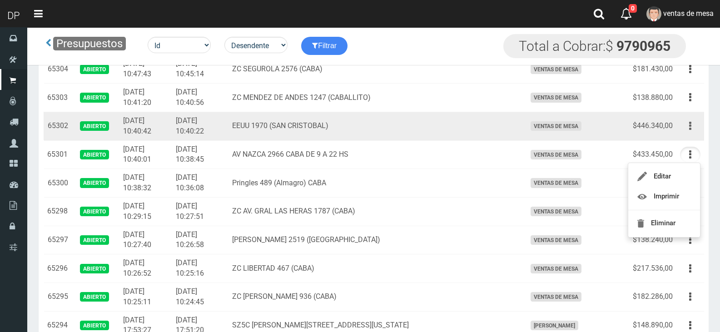
click at [695, 129] on button "button" at bounding box center [690, 126] width 20 height 16
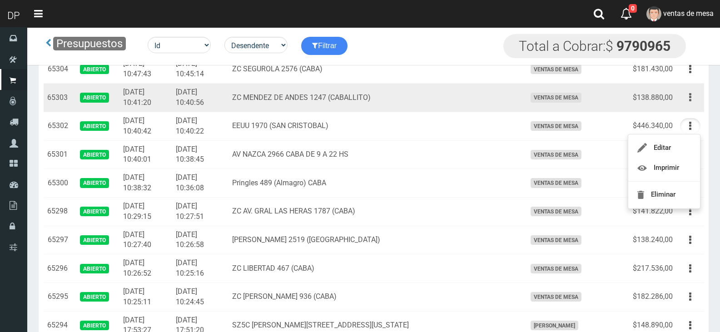
click at [690, 96] on icon "button" at bounding box center [690, 97] width 2 height 16
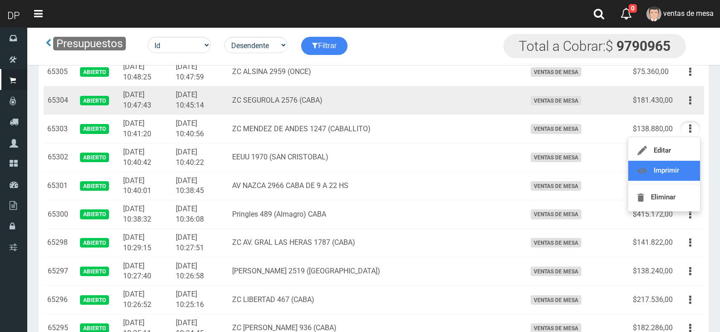
scroll to position [91, 0]
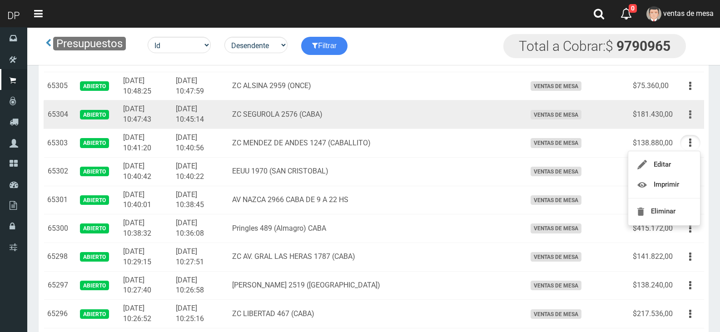
click at [688, 117] on button "button" at bounding box center [690, 115] width 20 height 16
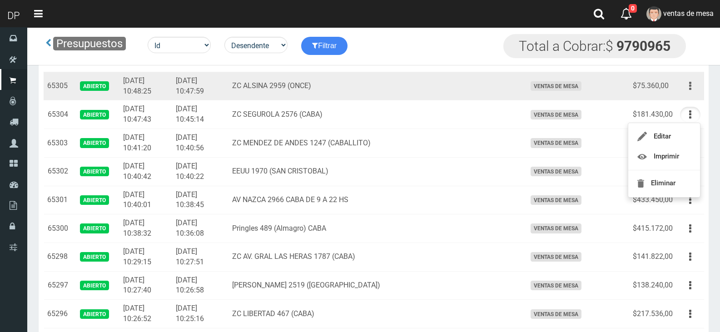
click at [688, 80] on button "button" at bounding box center [690, 86] width 20 height 16
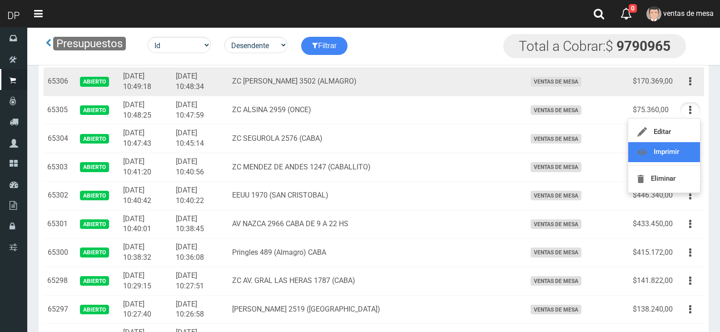
scroll to position [45, 0]
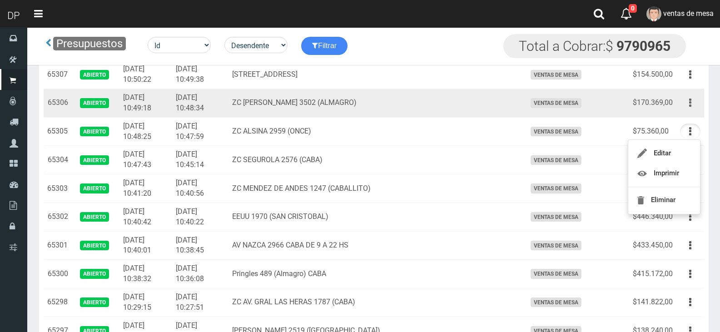
click at [687, 109] on button "button" at bounding box center [690, 103] width 20 height 16
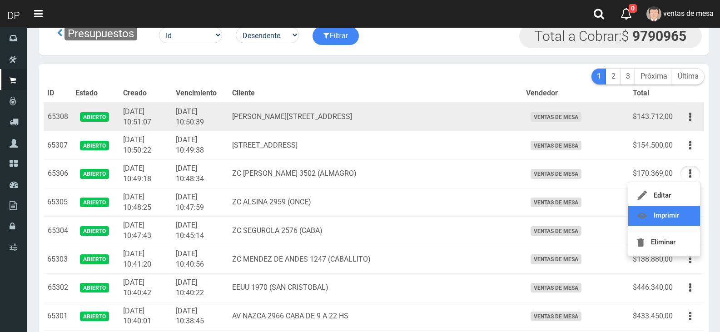
scroll to position [0, 0]
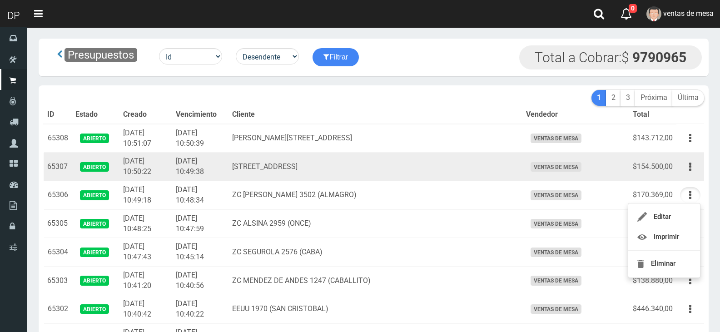
click at [684, 159] on div "Editar Imprimir Eliminar" at bounding box center [690, 167] width 20 height 16
click at [685, 171] on button "button" at bounding box center [690, 167] width 20 height 16
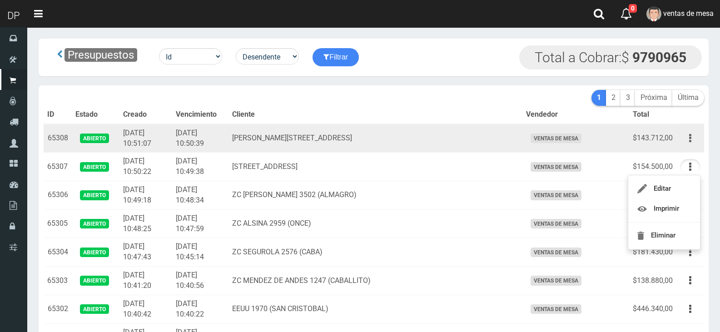
click at [687, 142] on button "button" at bounding box center [690, 138] width 20 height 16
click at [460, 148] on td "[PERSON_NAME][STREET_ADDRESS]" at bounding box center [375, 138] width 294 height 29
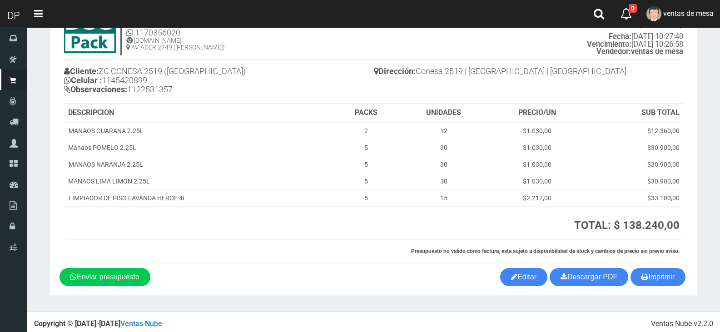
scroll to position [47, 0]
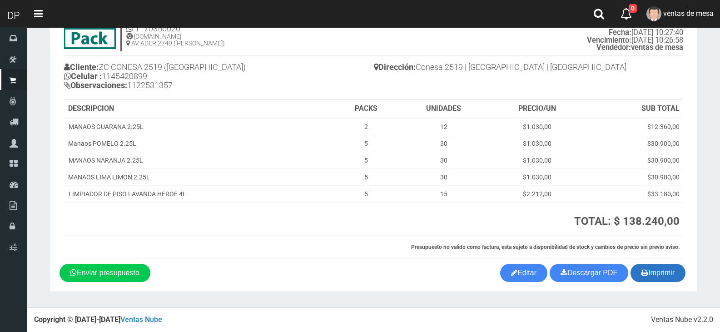
click at [660, 272] on button "Imprimir" at bounding box center [657, 273] width 55 height 18
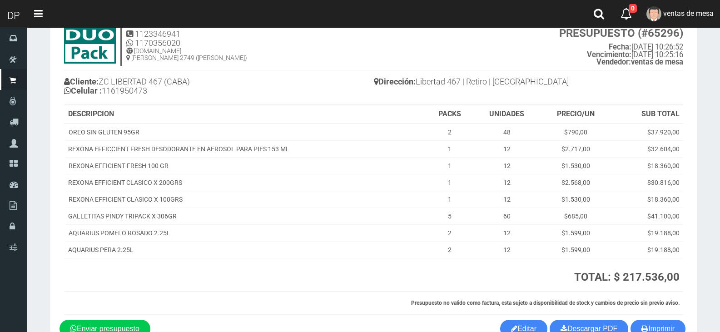
scroll to position [88, 0]
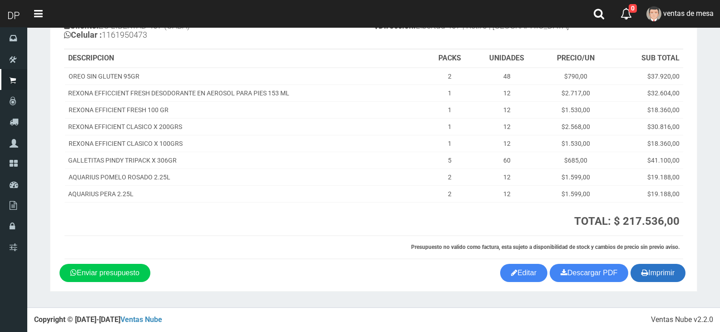
click at [646, 272] on button "Imprimir" at bounding box center [657, 273] width 55 height 18
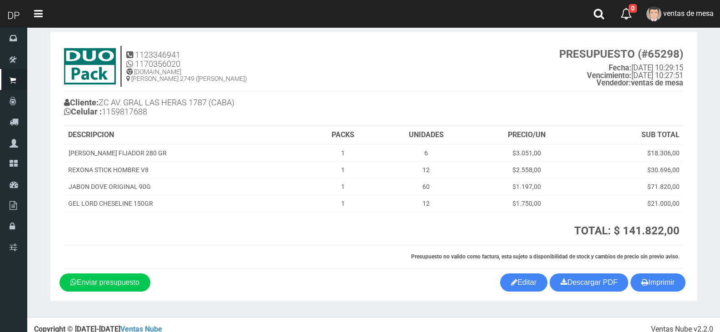
scroll to position [21, 0]
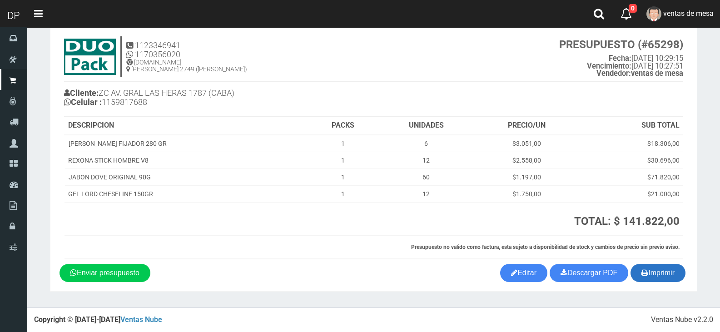
click at [651, 274] on button "Imprimir" at bounding box center [657, 273] width 55 height 18
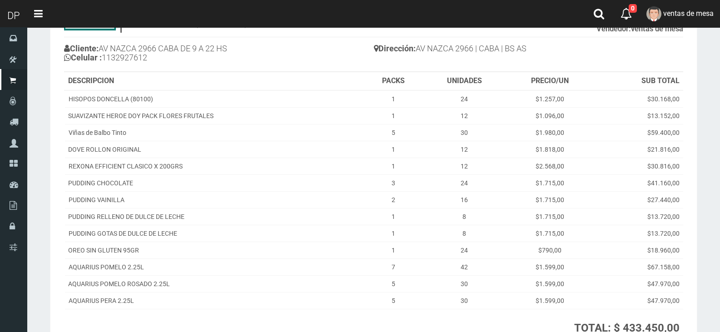
scroll to position [172, 0]
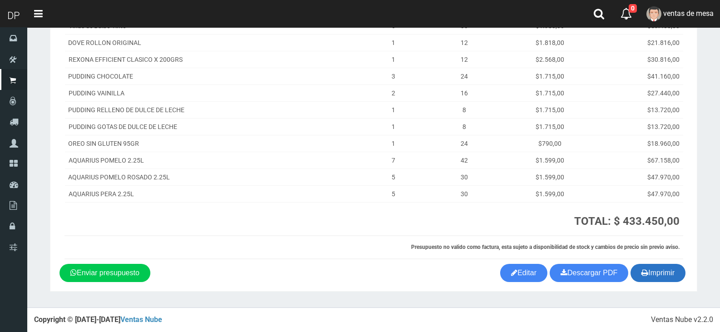
click at [661, 268] on button "Imprimir" at bounding box center [657, 273] width 55 height 18
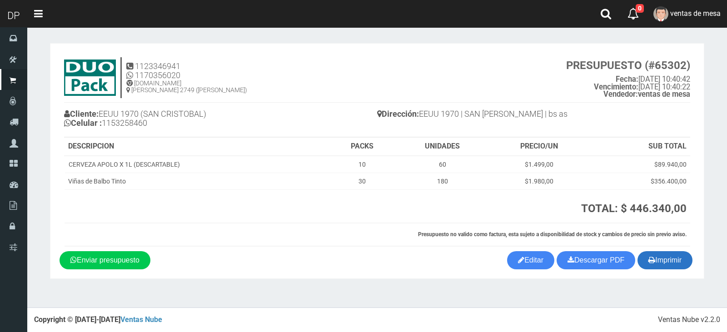
click at [667, 259] on button "Imprimir" at bounding box center [664, 260] width 55 height 18
click at [652, 259] on icon "button" at bounding box center [651, 259] width 7 height 13
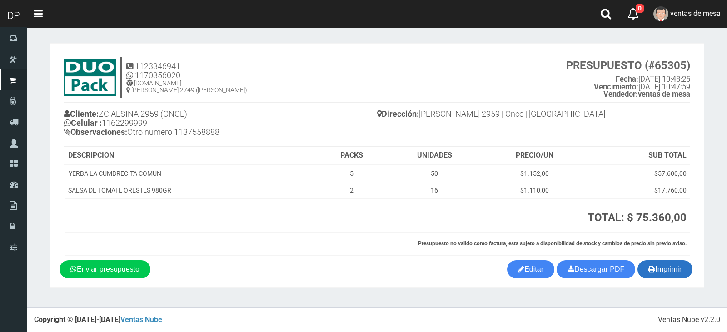
click at [649, 268] on icon "button" at bounding box center [651, 268] width 7 height 13
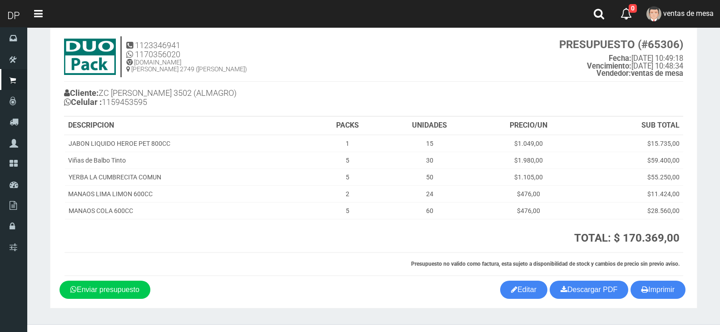
scroll to position [38, 0]
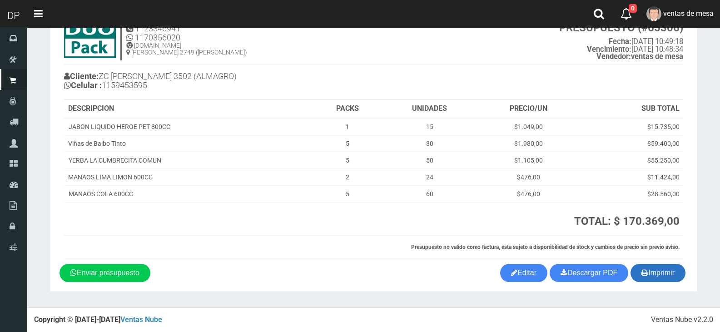
click at [656, 274] on button "Imprimir" at bounding box center [657, 273] width 55 height 18
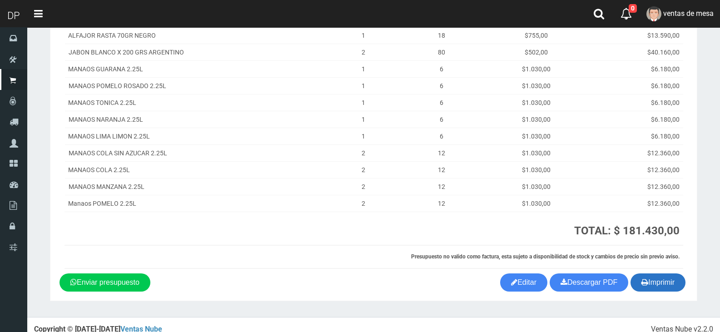
scroll to position [182, 0]
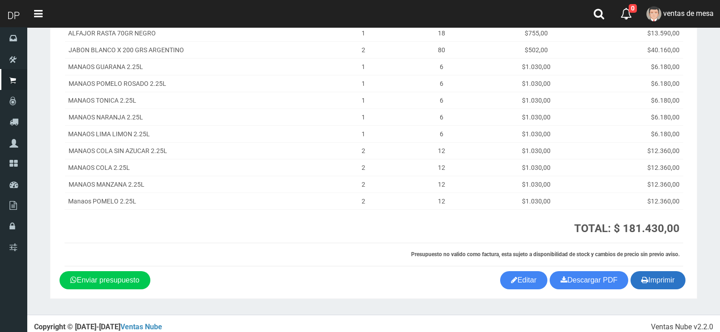
click at [681, 278] on button "Imprimir" at bounding box center [657, 280] width 55 height 18
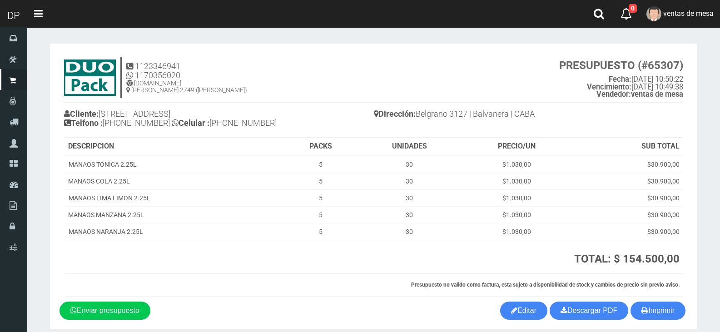
scroll to position [38, 0]
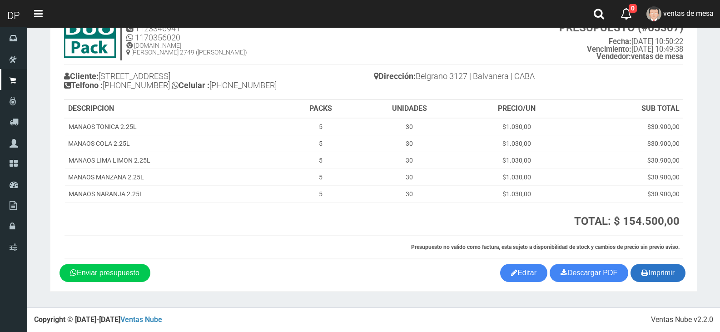
click at [662, 269] on button "Imprimir" at bounding box center [657, 273] width 55 height 18
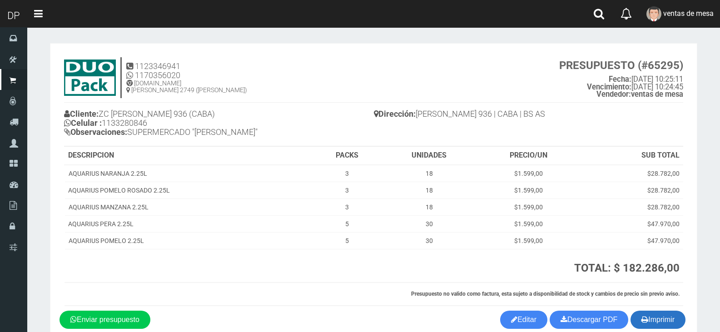
click at [670, 317] on button "Imprimir" at bounding box center [657, 320] width 55 height 18
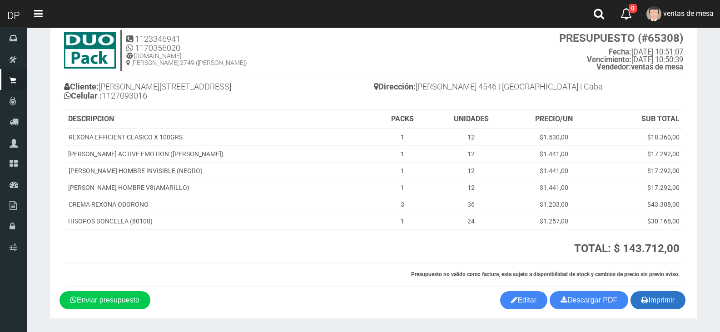
scroll to position [54, 0]
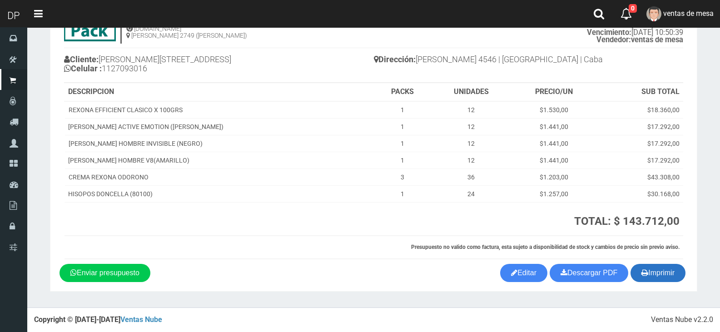
click at [643, 272] on icon "button" at bounding box center [644, 272] width 7 height 13
